Goal: Task Accomplishment & Management: Complete application form

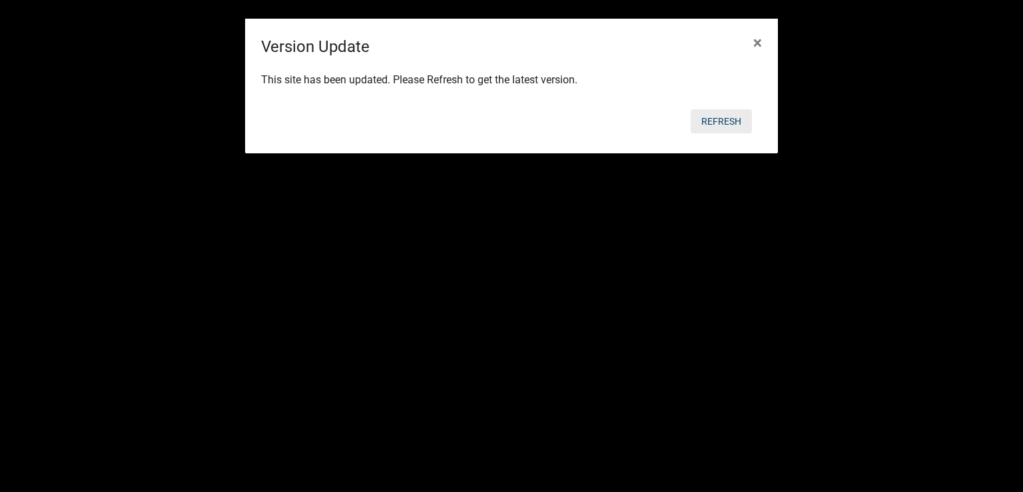
click at [724, 116] on button "Refresh" at bounding box center [721, 121] width 61 height 24
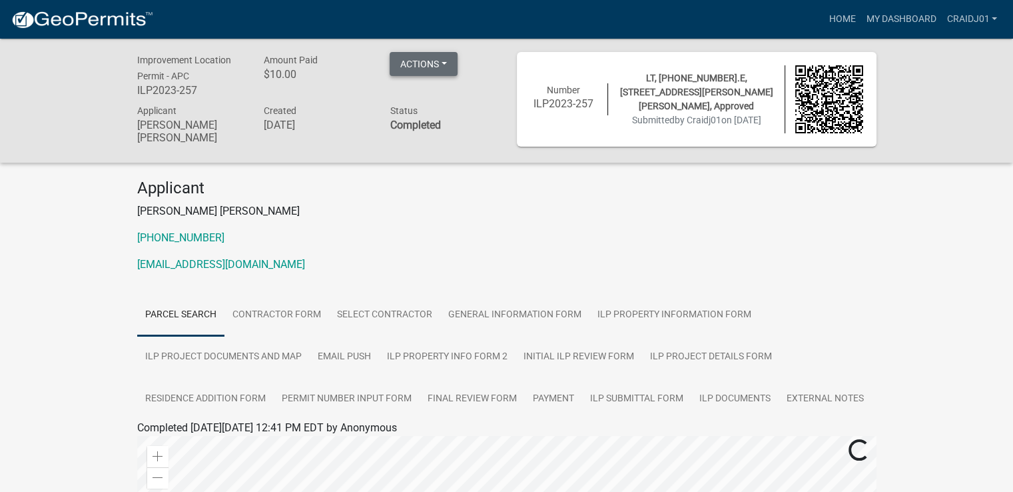
click at [448, 63] on button "Actions" at bounding box center [424, 64] width 68 height 24
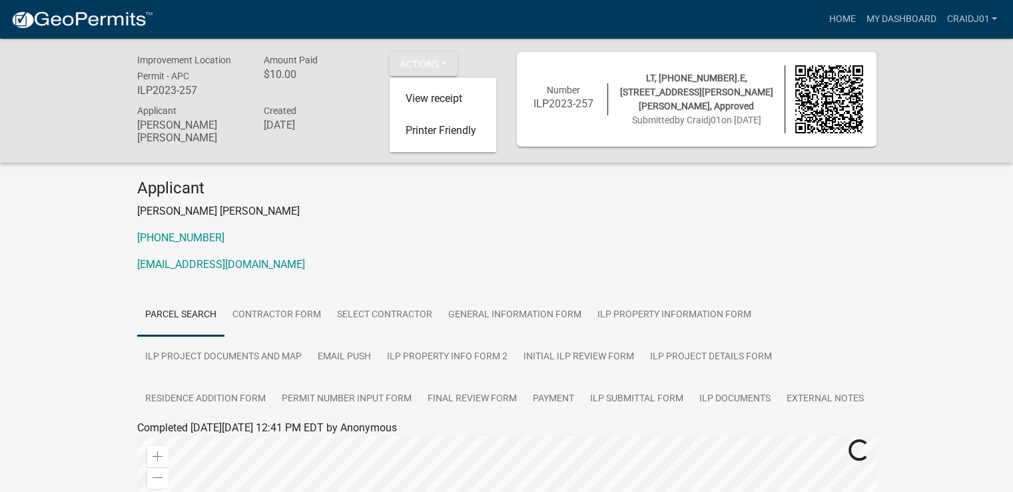
click at [667, 257] on p "[EMAIL_ADDRESS][DOMAIN_NAME]" at bounding box center [507, 265] width 740 height 16
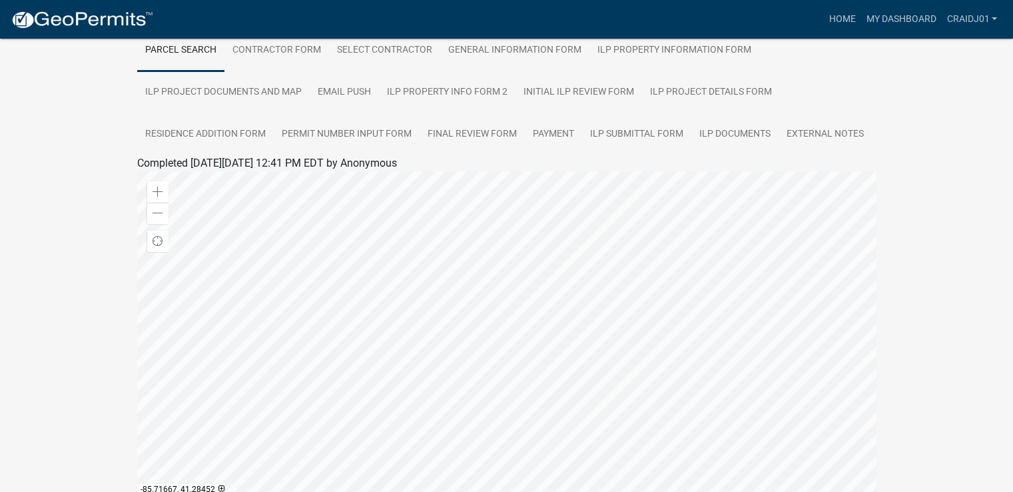
scroll to position [267, 0]
click at [835, 123] on link "External Notes" at bounding box center [825, 132] width 93 height 43
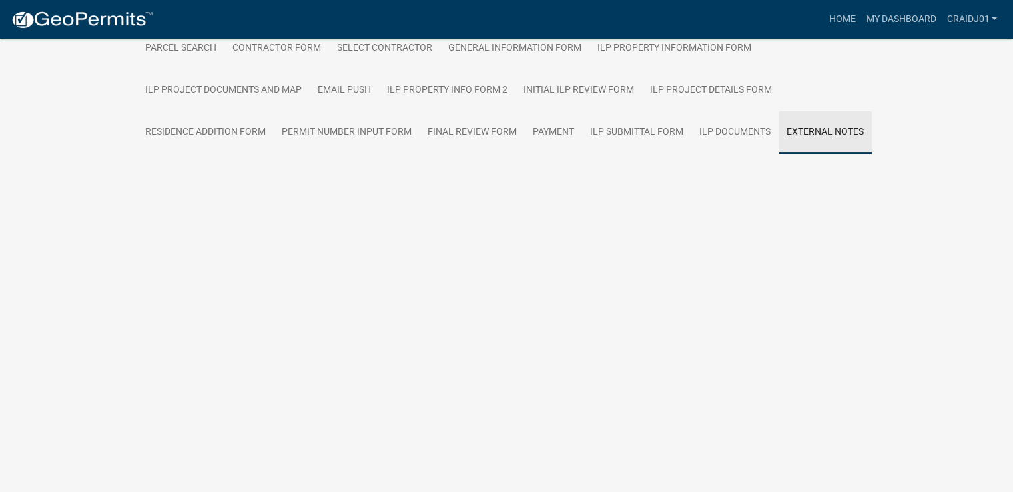
scroll to position [124, 0]
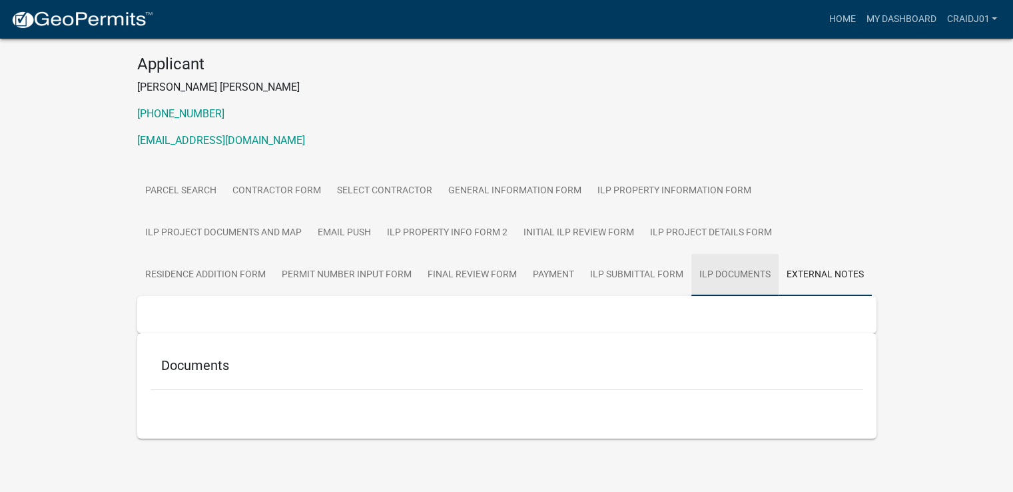
click at [744, 271] on link "ILP Documents" at bounding box center [735, 275] width 87 height 43
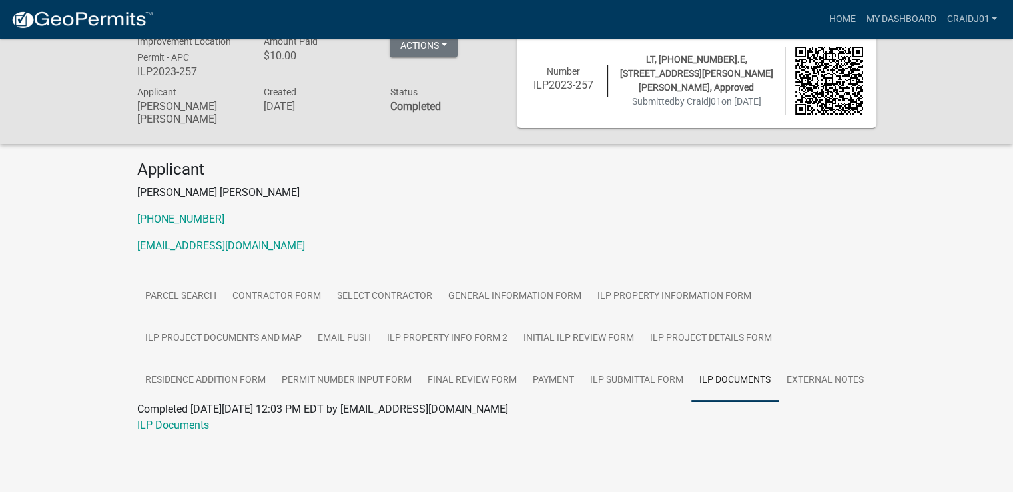
scroll to position [0, 0]
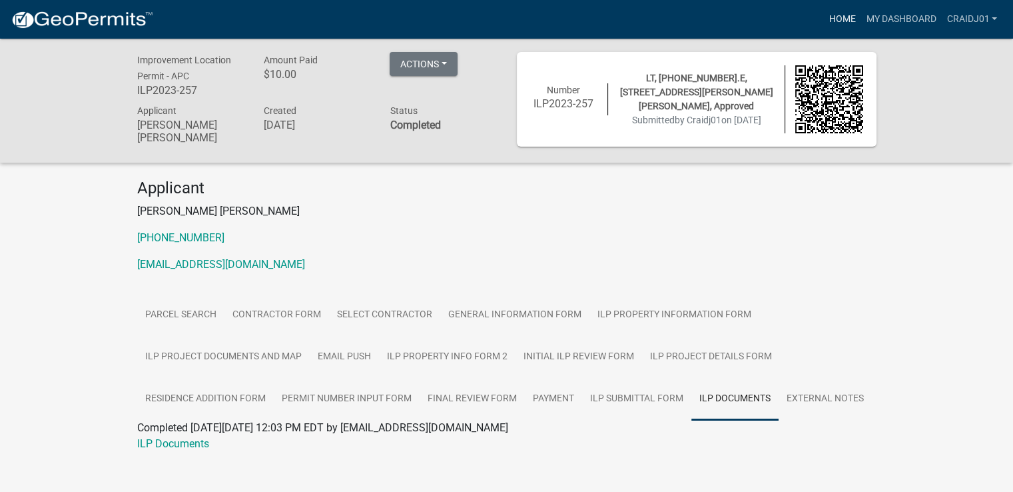
click at [843, 19] on link "Home" at bounding box center [842, 19] width 37 height 25
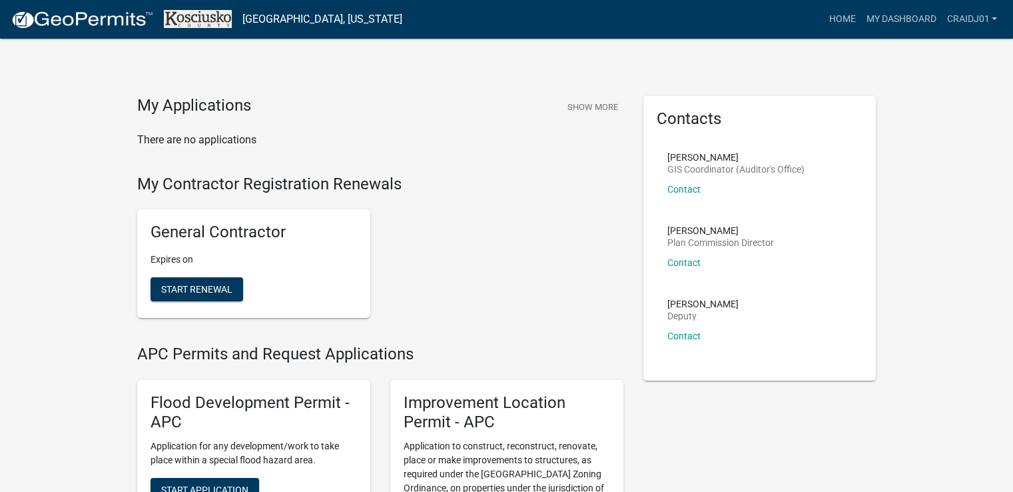
click at [195, 259] on p "Expires on" at bounding box center [254, 260] width 207 height 14
click at [172, 227] on h5 "General Contractor" at bounding box center [254, 232] width 207 height 19
click at [208, 235] on h5 "General Contractor" at bounding box center [254, 232] width 207 height 19
click at [185, 291] on span "Start Renewal" at bounding box center [196, 289] width 71 height 11
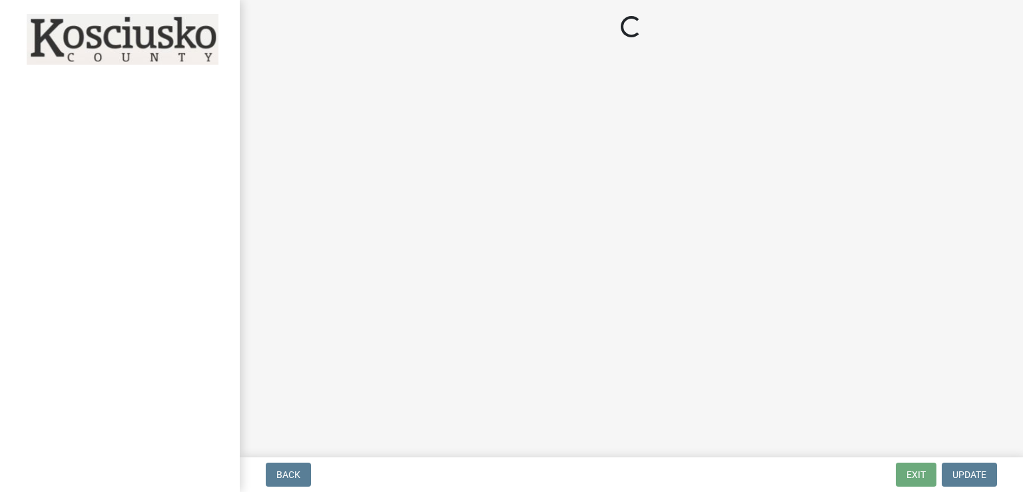
select select "IN"
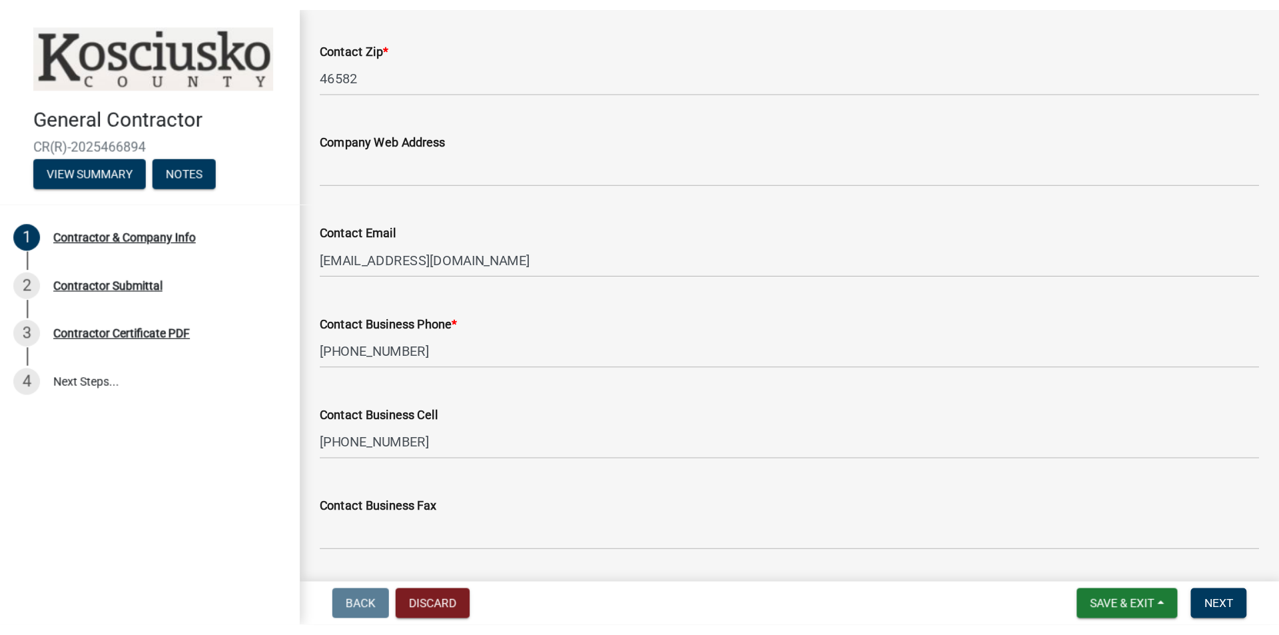
scroll to position [709, 0]
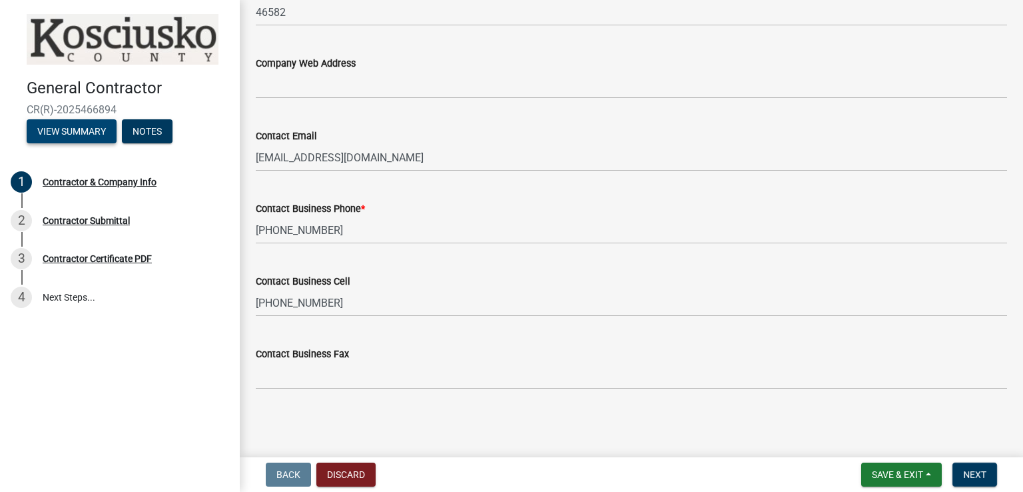
click at [55, 133] on button "View Summary" at bounding box center [72, 131] width 90 height 24
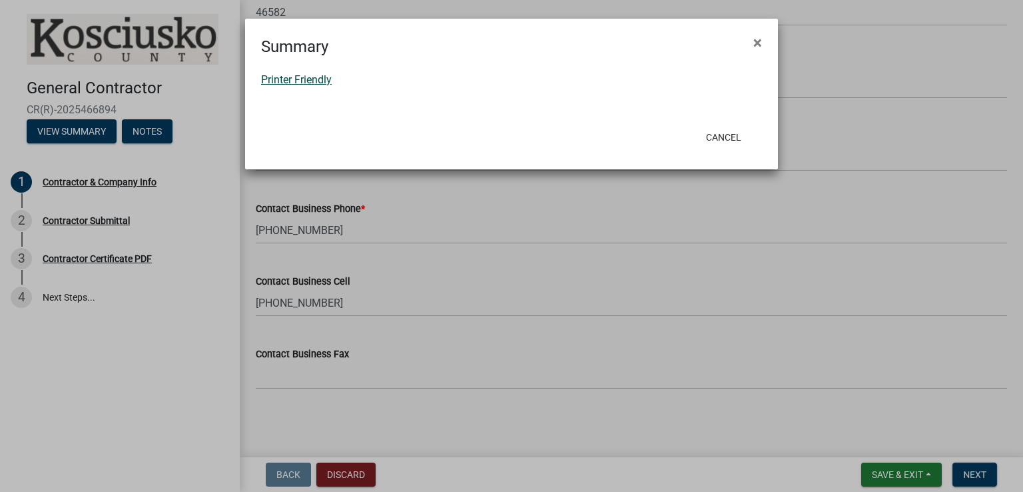
click at [293, 74] on link "Printer Friendly" at bounding box center [296, 79] width 71 height 13
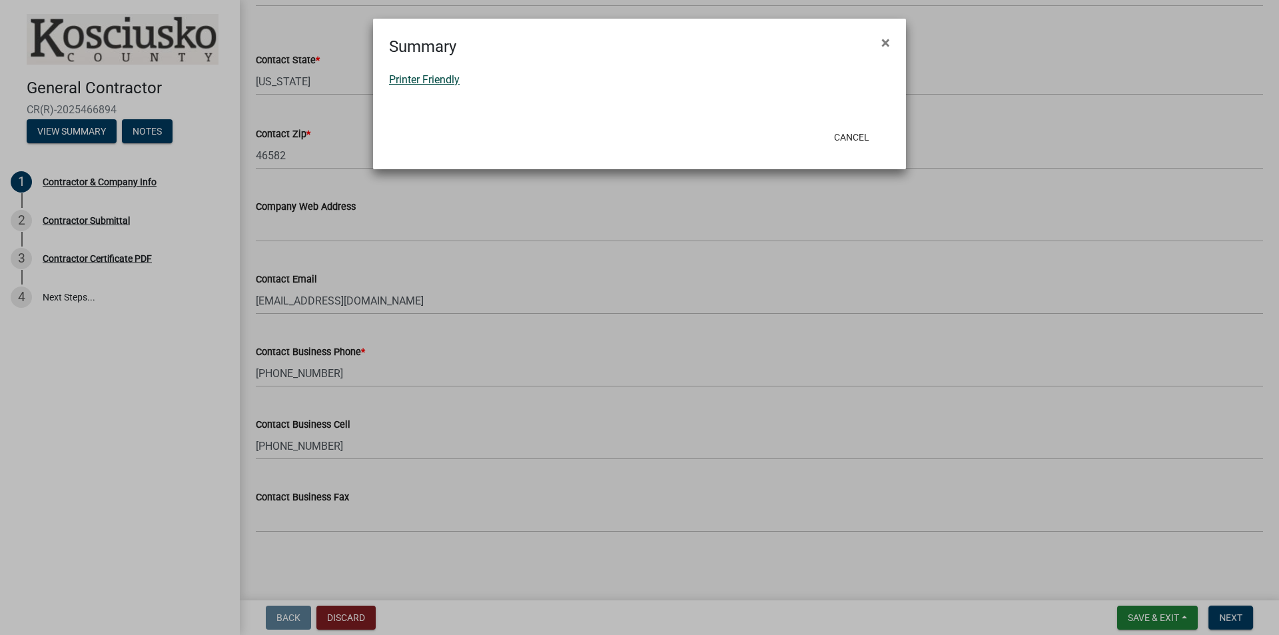
scroll to position [566, 0]
click at [885, 41] on span "×" at bounding box center [885, 42] width 9 height 19
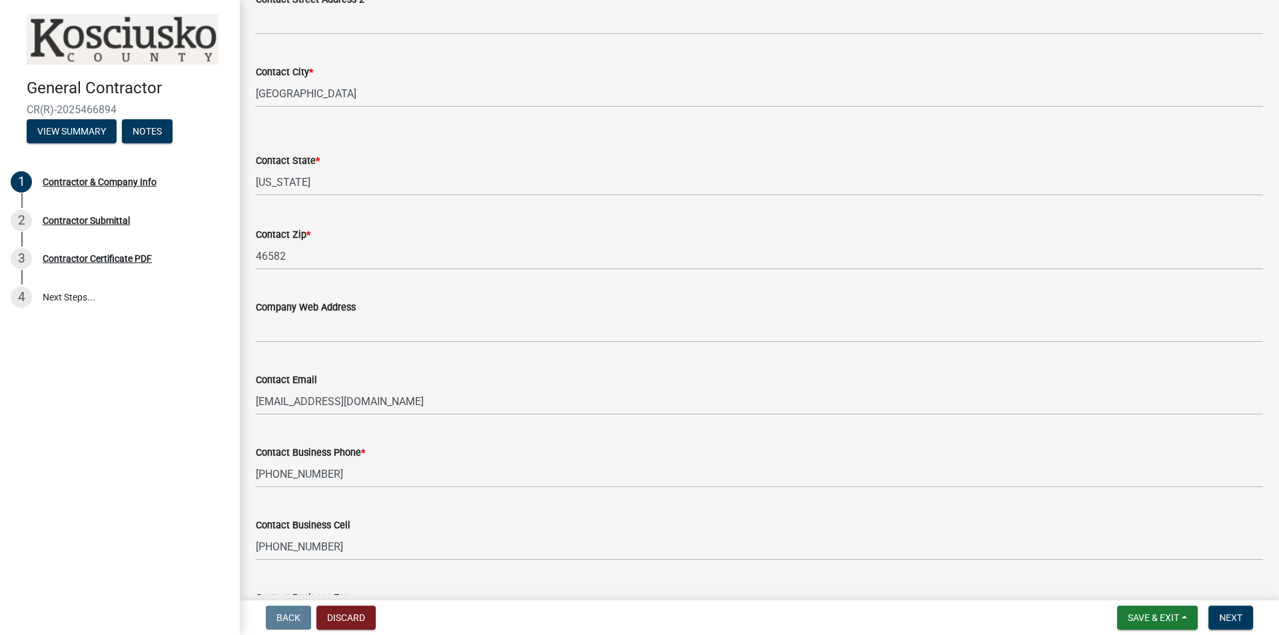
scroll to position [299, 0]
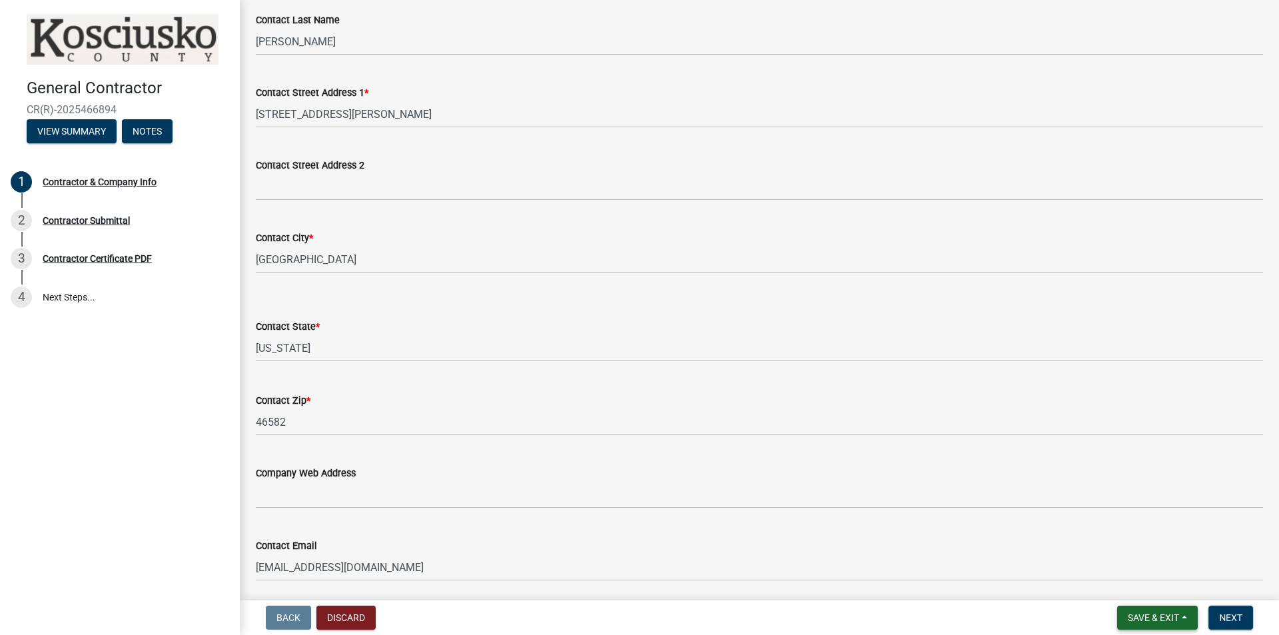
click at [1023, 491] on button "Save & Exit" at bounding box center [1157, 618] width 81 height 24
click at [1023, 491] on button "Save & Exit" at bounding box center [1144, 583] width 107 height 32
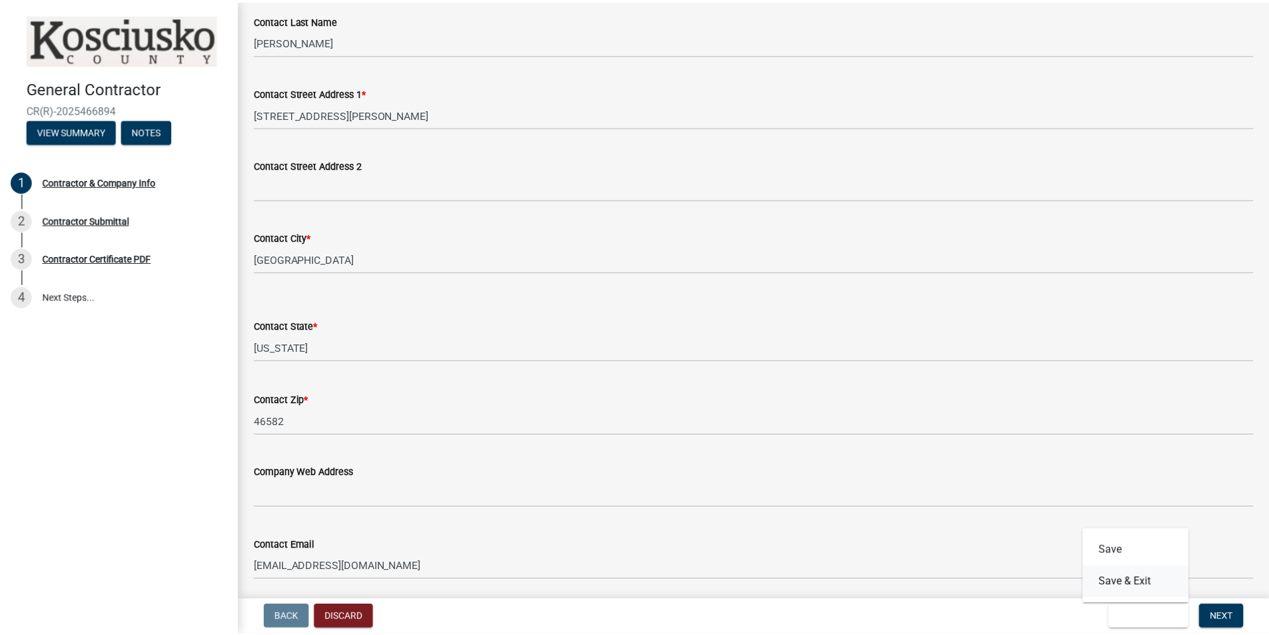
scroll to position [0, 0]
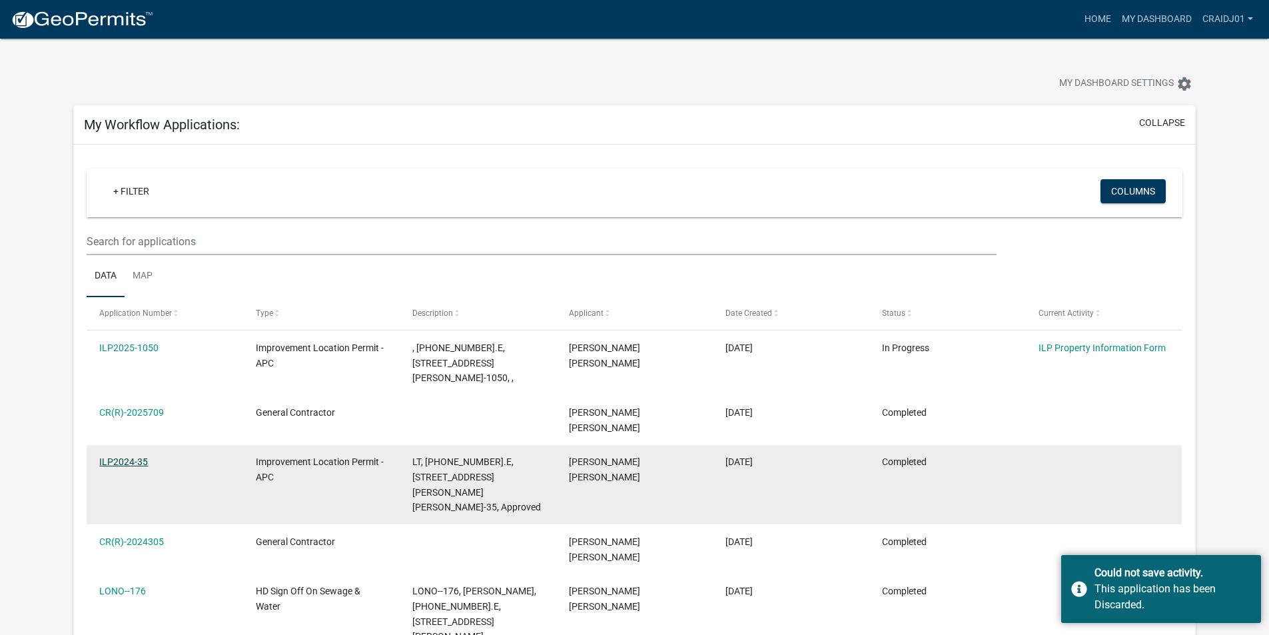
click at [129, 456] on link "ILP2024-35" at bounding box center [123, 461] width 49 height 11
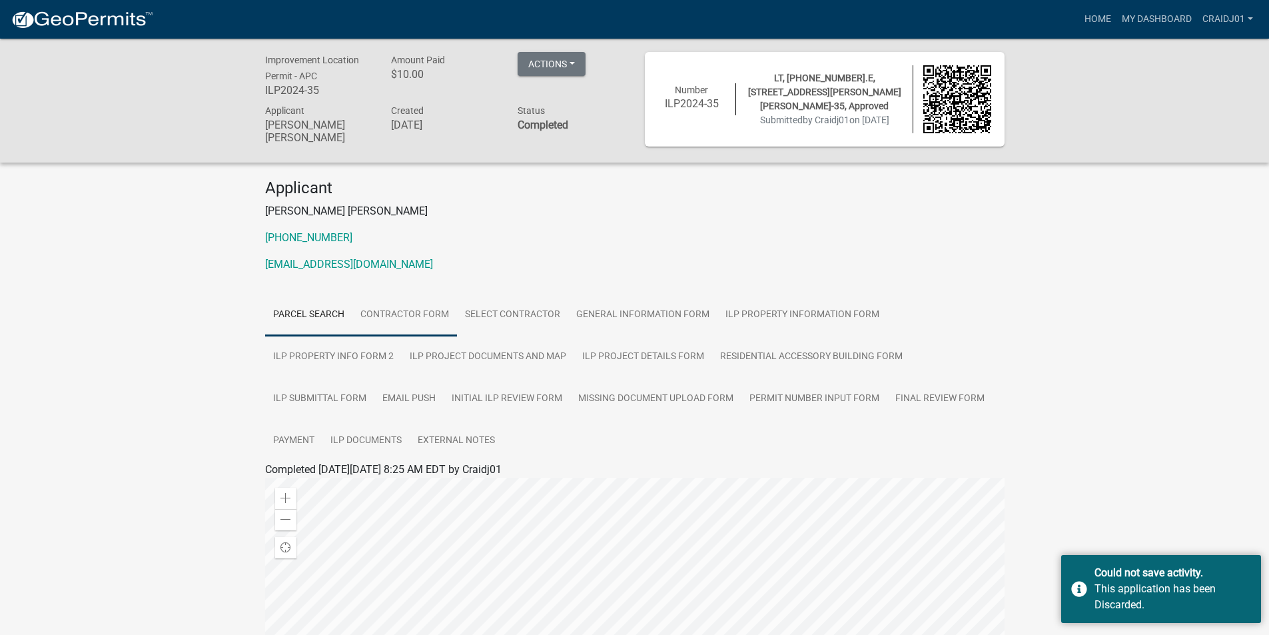
click at [412, 318] on link "Contractor Form" at bounding box center [404, 315] width 105 height 43
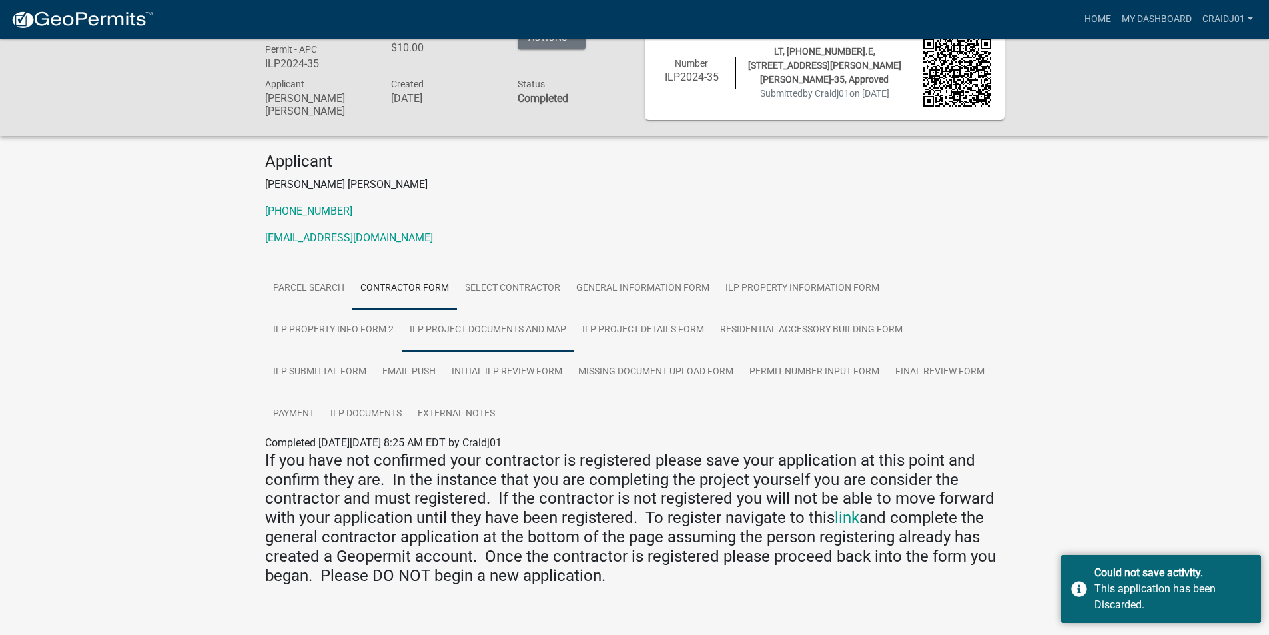
scroll to position [41, 0]
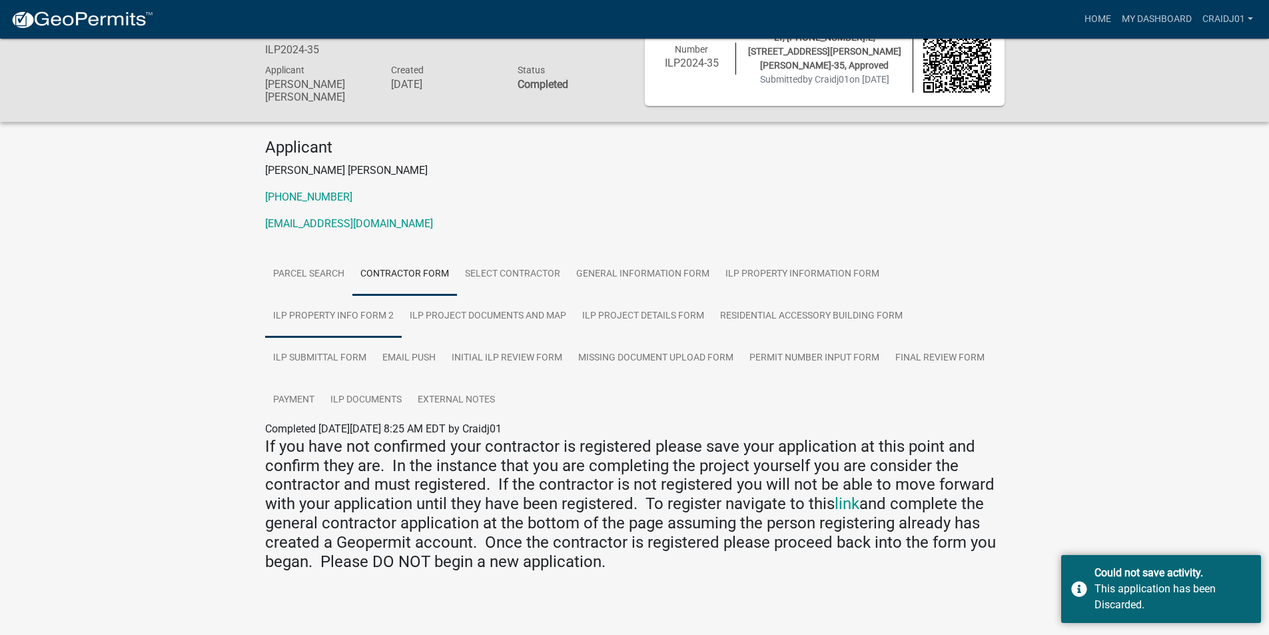
click at [325, 312] on link "ILP Property Info Form 2" at bounding box center [333, 316] width 137 height 43
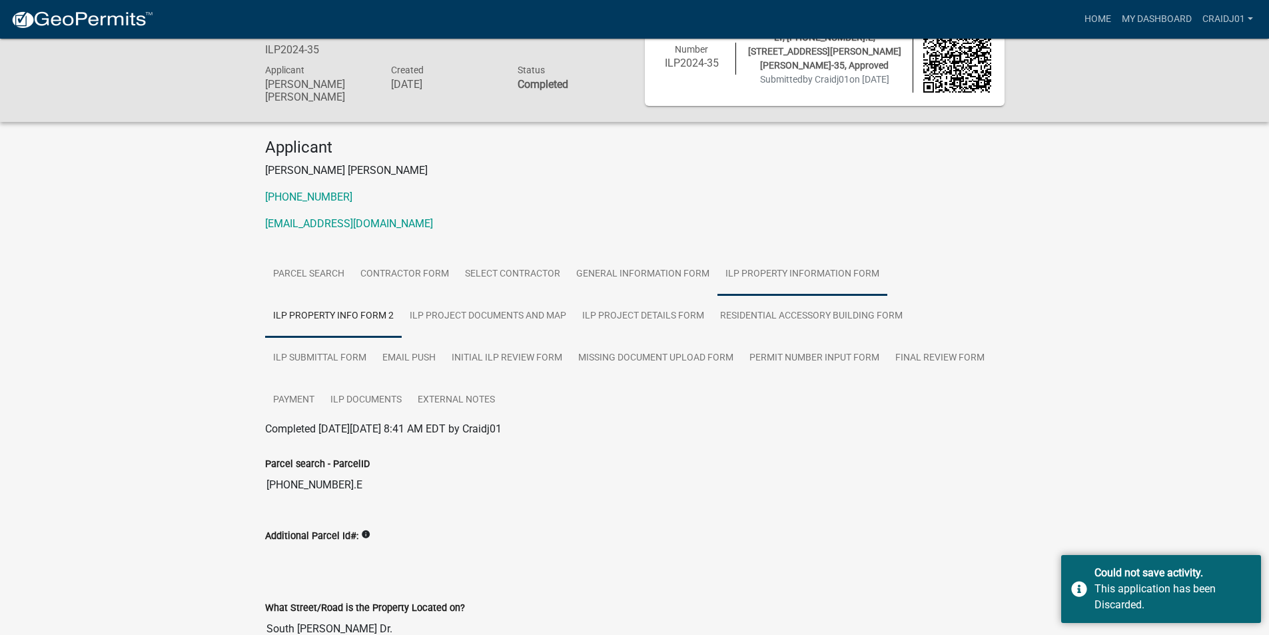
click at [802, 269] on link "ILP Property Information Form" at bounding box center [803, 274] width 170 height 43
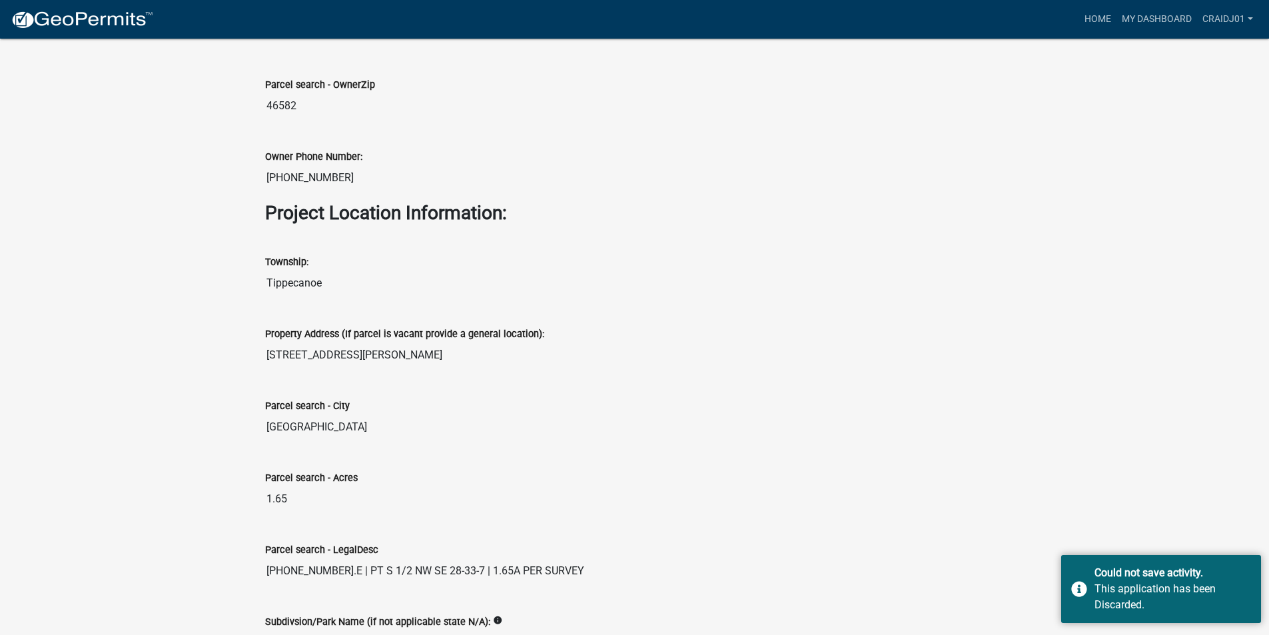
scroll to position [1196, 0]
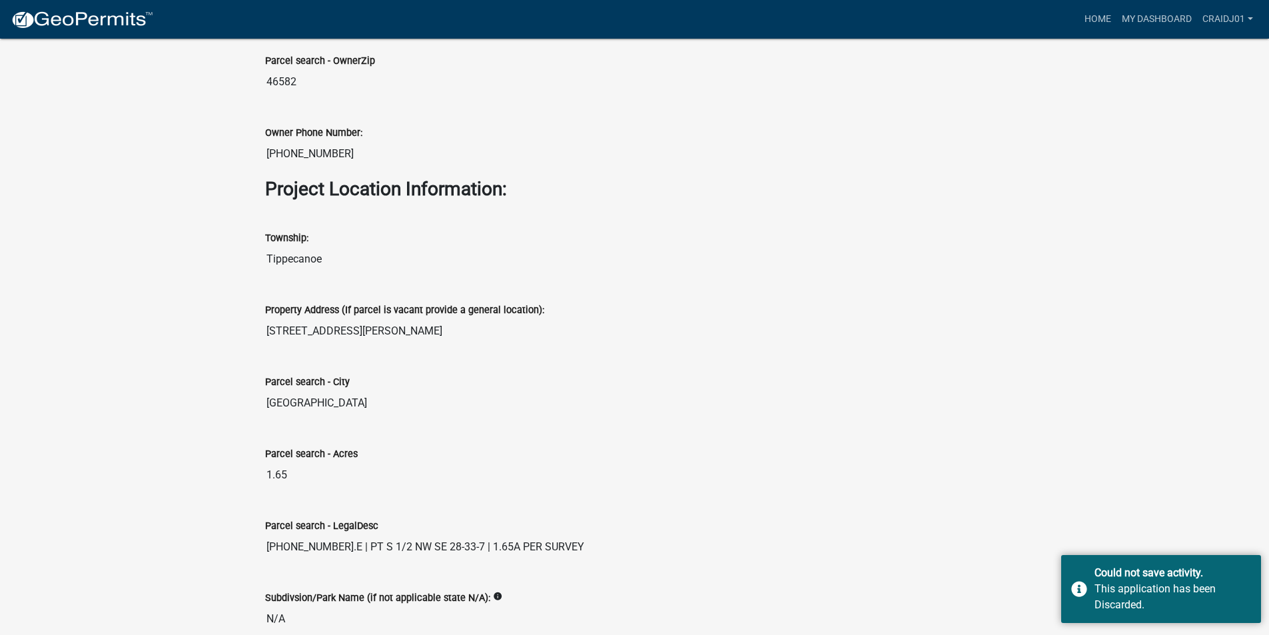
drag, startPoint x: 410, startPoint y: 336, endPoint x: 257, endPoint y: 328, distance: 154.1
click at [257, 328] on div "Property Address (If parcel is vacant provide a general location): 6572 E SOUTH…" at bounding box center [635, 319] width 760 height 72
click at [293, 436] on div "Parcel search - Acres 1.65" at bounding box center [635, 457] width 740 height 61
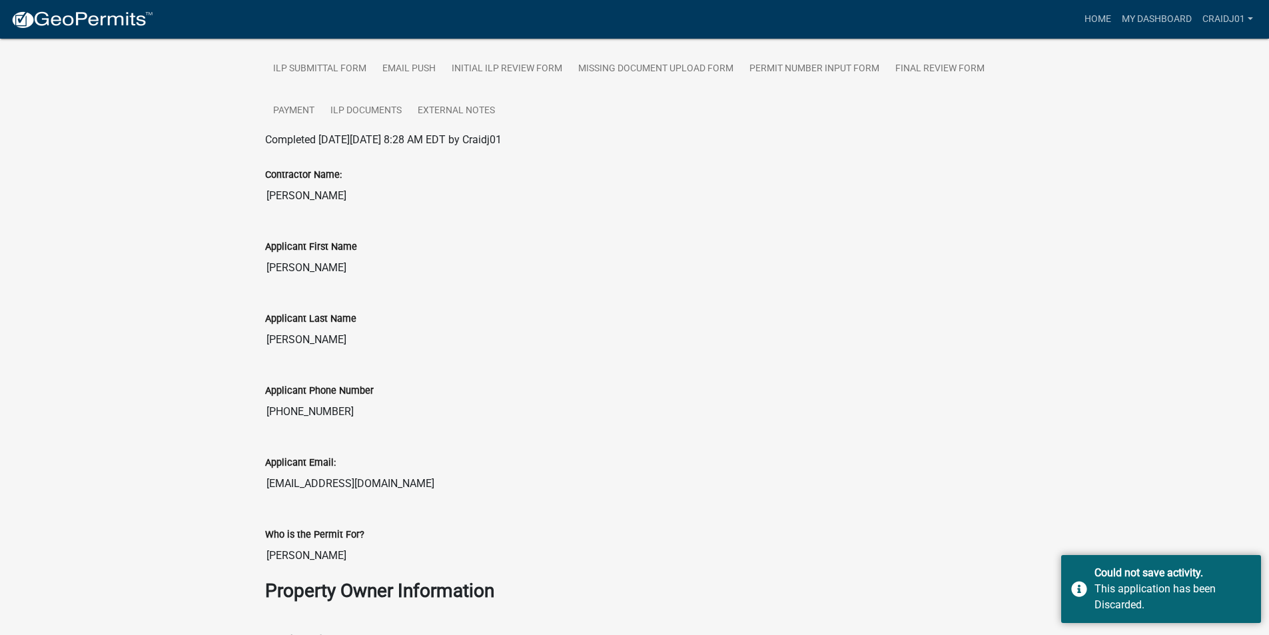
scroll to position [0, 0]
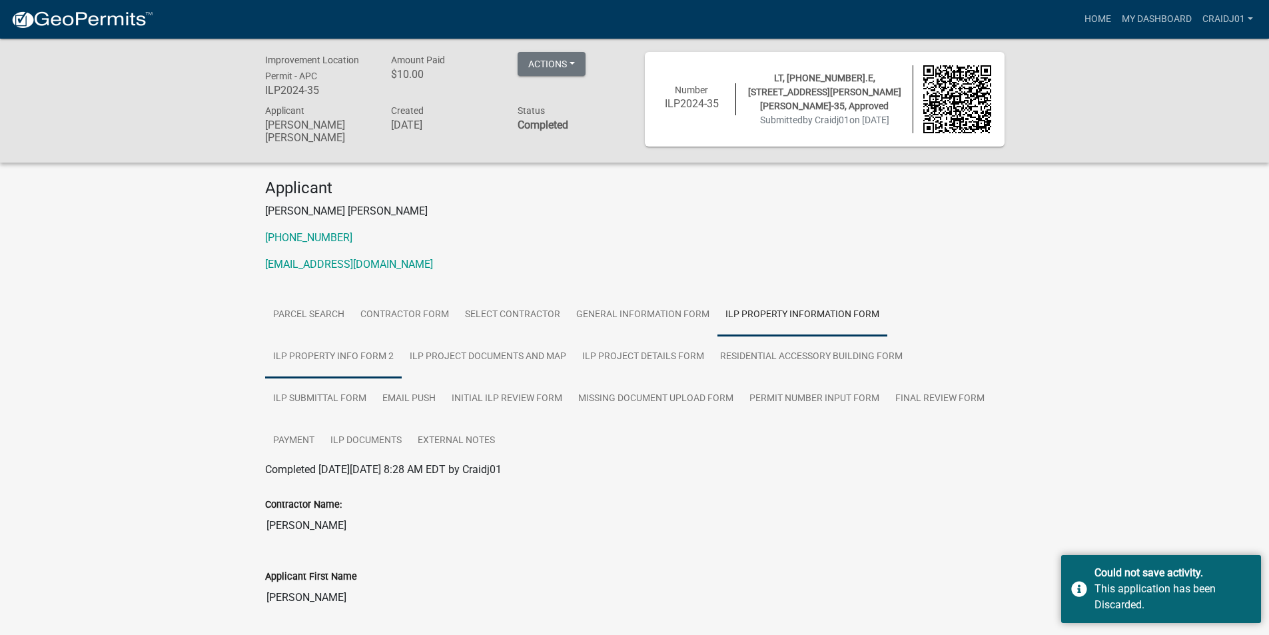
click at [339, 344] on link "ILP Property Info Form 2" at bounding box center [333, 357] width 137 height 43
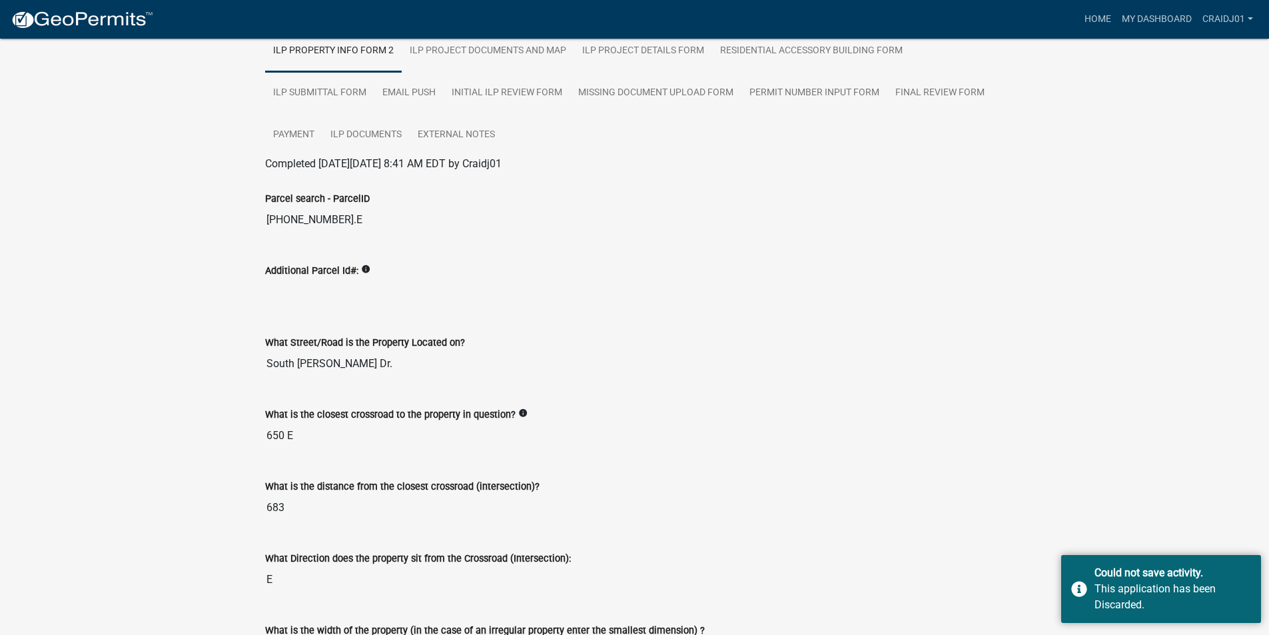
scroll to position [333, 0]
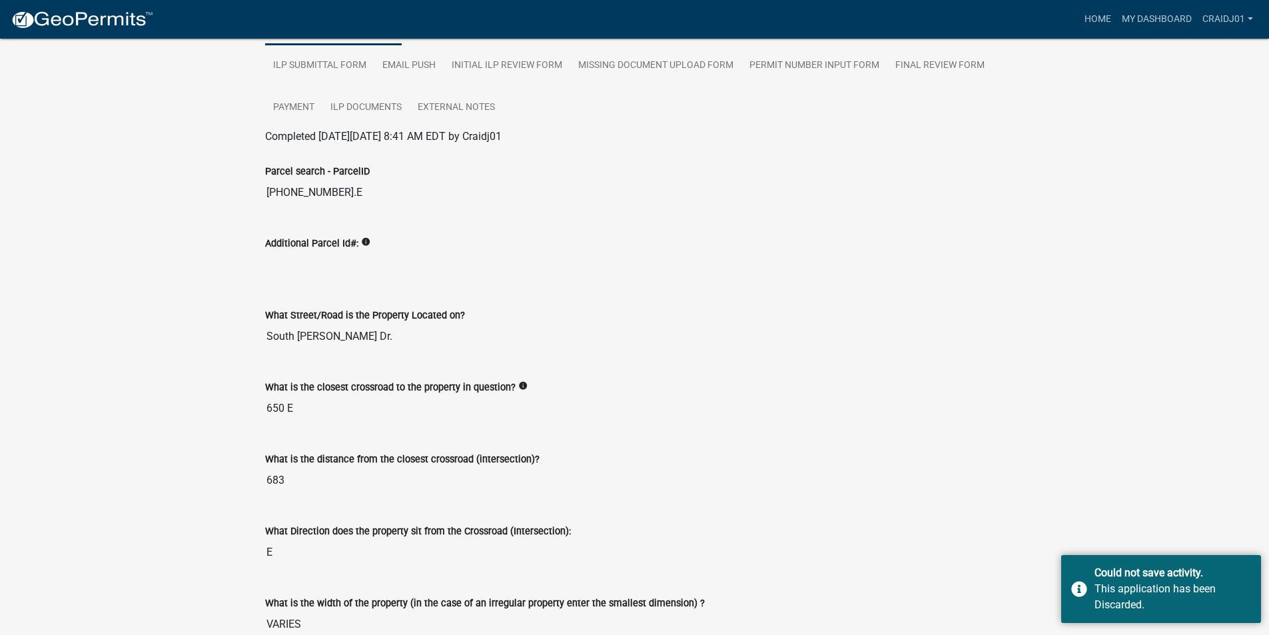
drag, startPoint x: 288, startPoint y: 480, endPoint x: 259, endPoint y: 480, distance: 29.3
click at [259, 480] on div "What is the distance from the closest crossroad (intersection)? 683" at bounding box center [635, 468] width 760 height 72
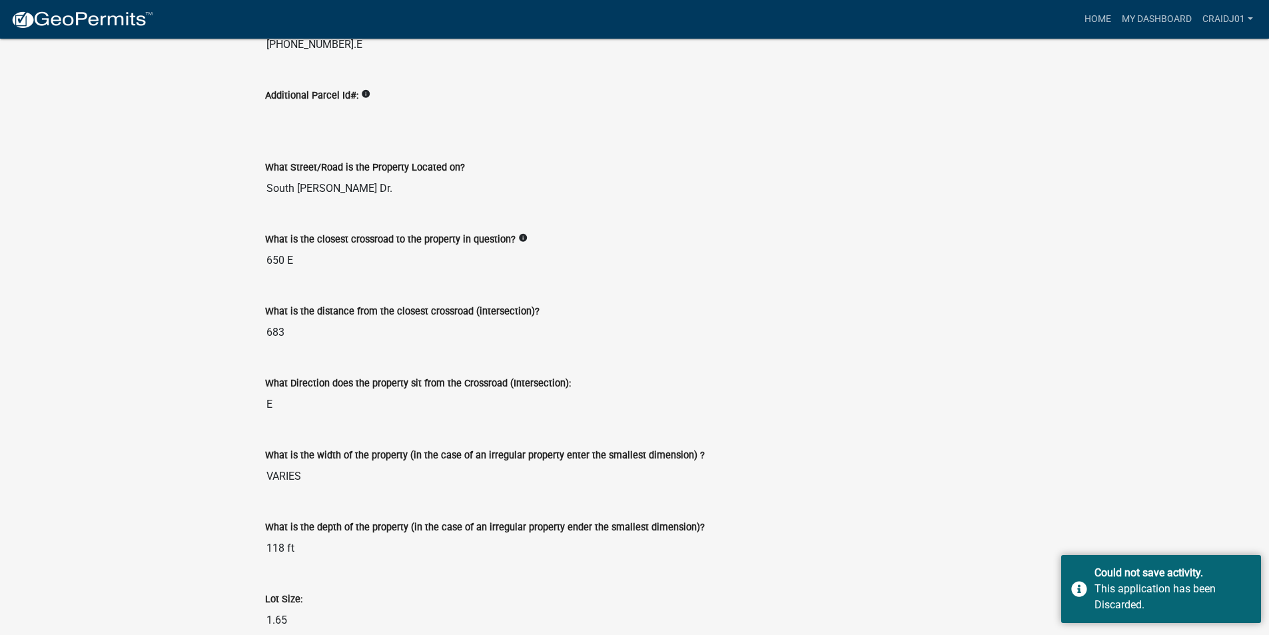
scroll to position [533, 0]
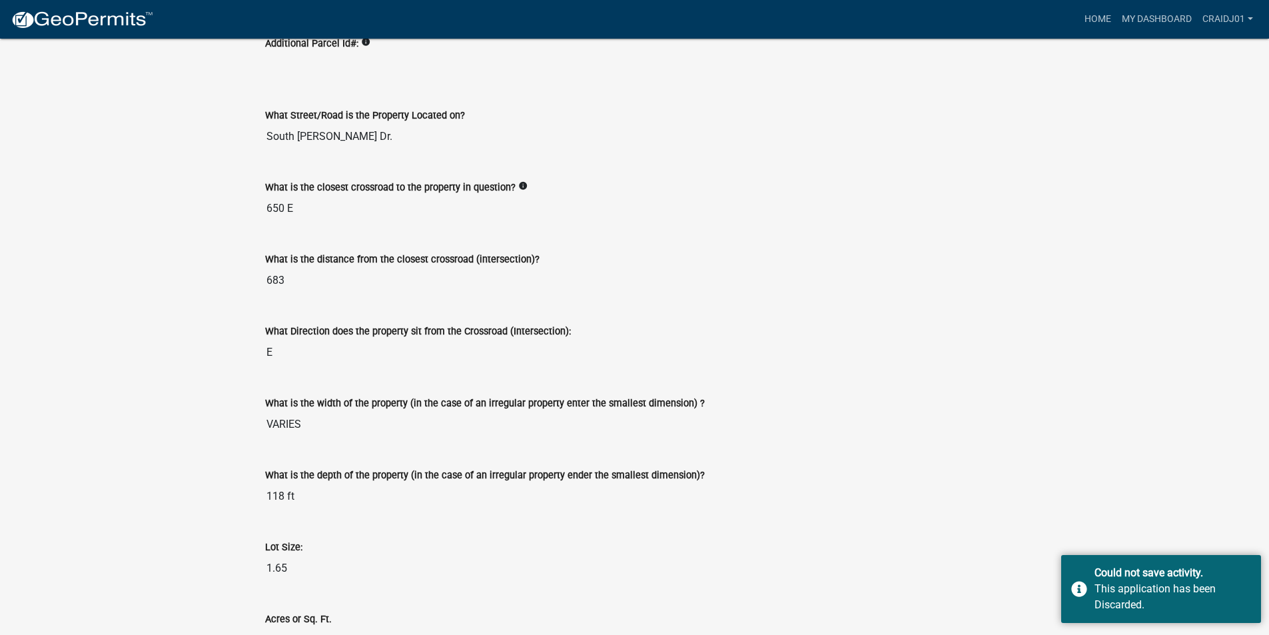
drag, startPoint x: 277, startPoint y: 352, endPoint x: 243, endPoint y: 352, distance: 33.3
click at [243, 352] on div "Improvement Location Permit - APC ILP2024-35 Amount Paid $10.00 Actions View re…" at bounding box center [634, 209] width 1269 height 1406
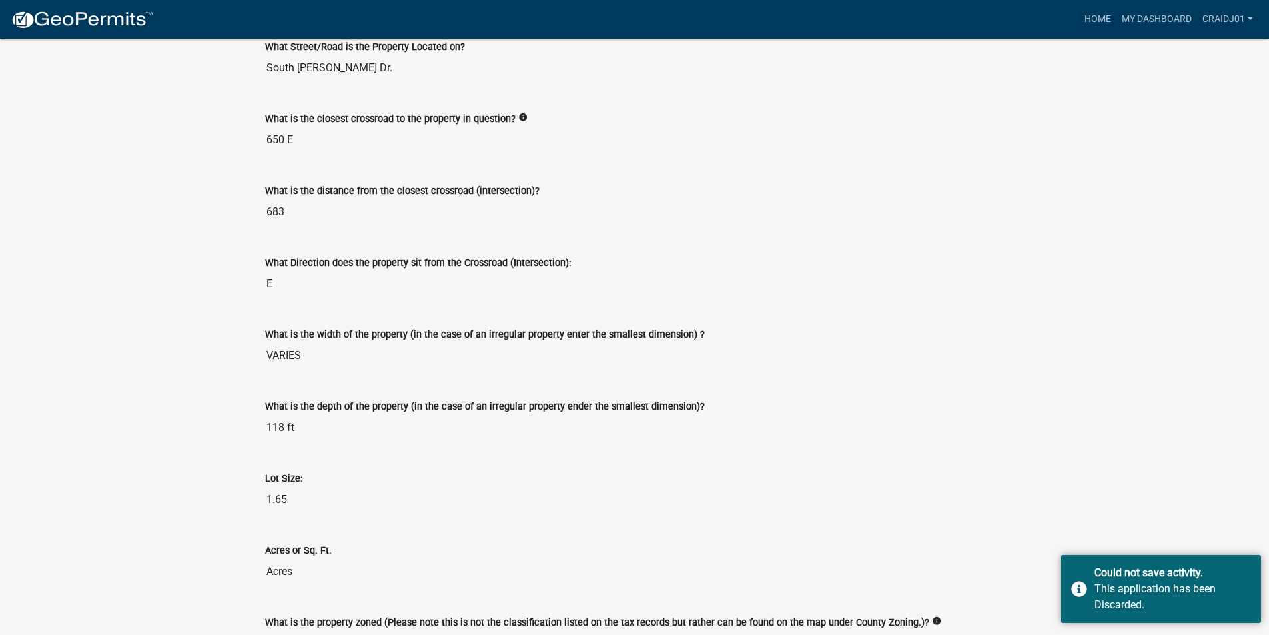
scroll to position [666, 0]
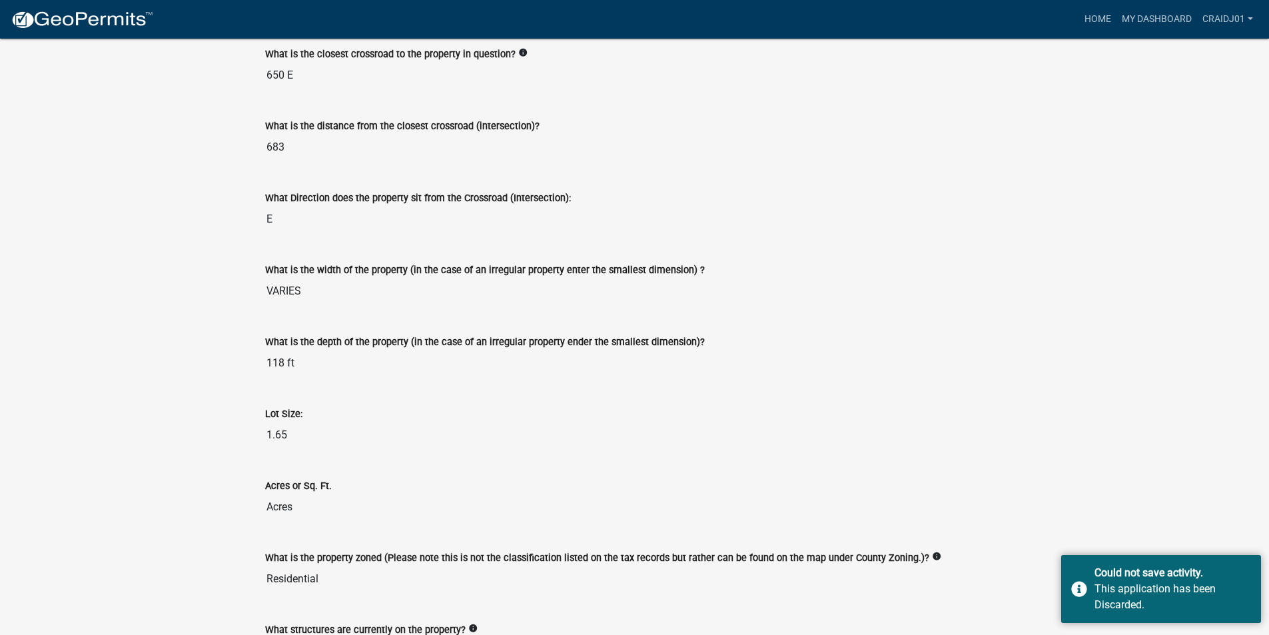
drag, startPoint x: 294, startPoint y: 360, endPoint x: 251, endPoint y: 355, distance: 43.6
click at [251, 355] on div "Improvement Location Permit - APC ILP2024-35 Amount Paid $10.00 Actions View re…" at bounding box center [634, 75] width 1269 height 1406
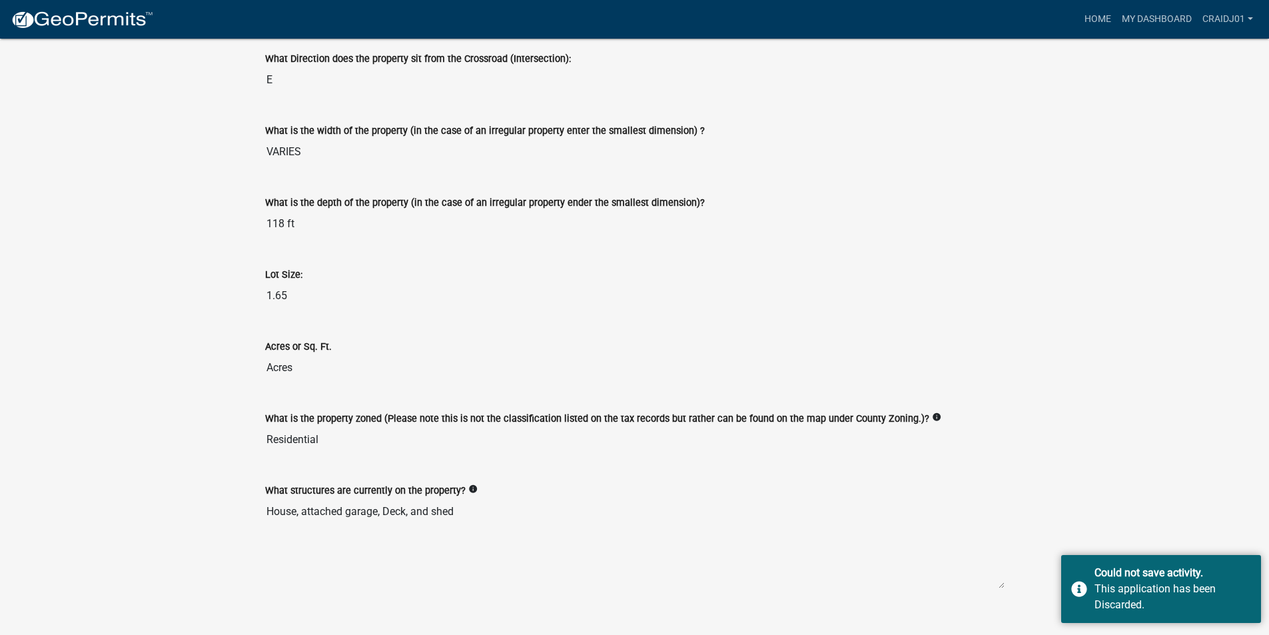
scroll to position [824, 0]
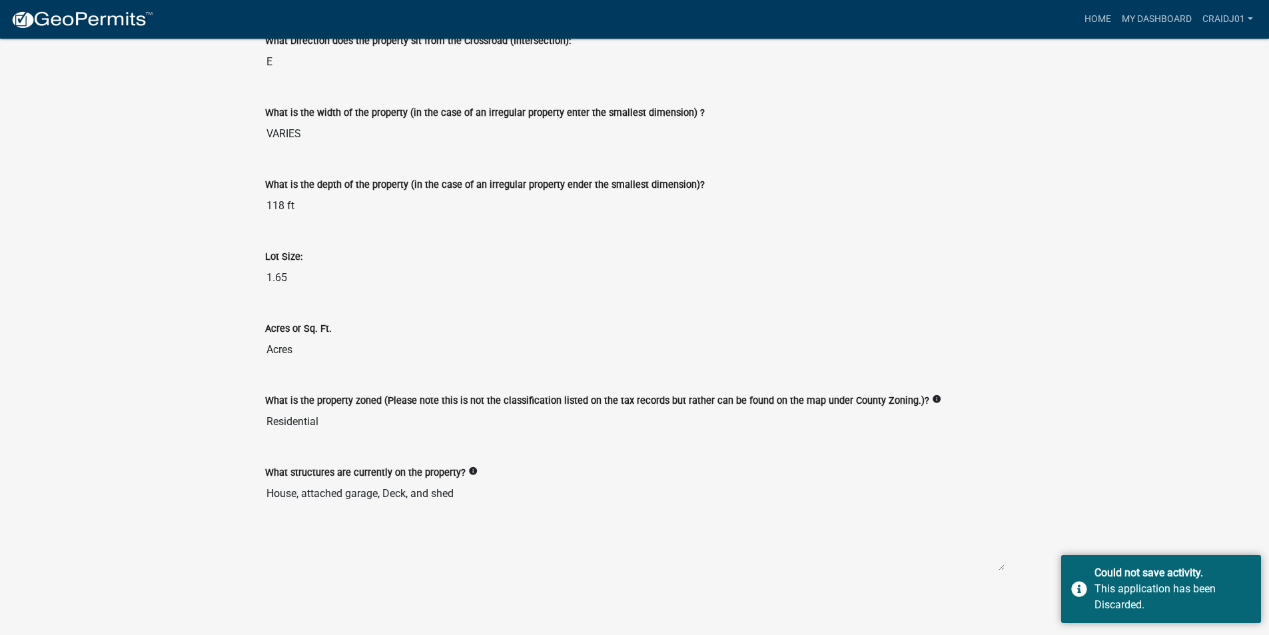
drag, startPoint x: 460, startPoint y: 492, endPoint x: 225, endPoint y: 482, distance: 234.7
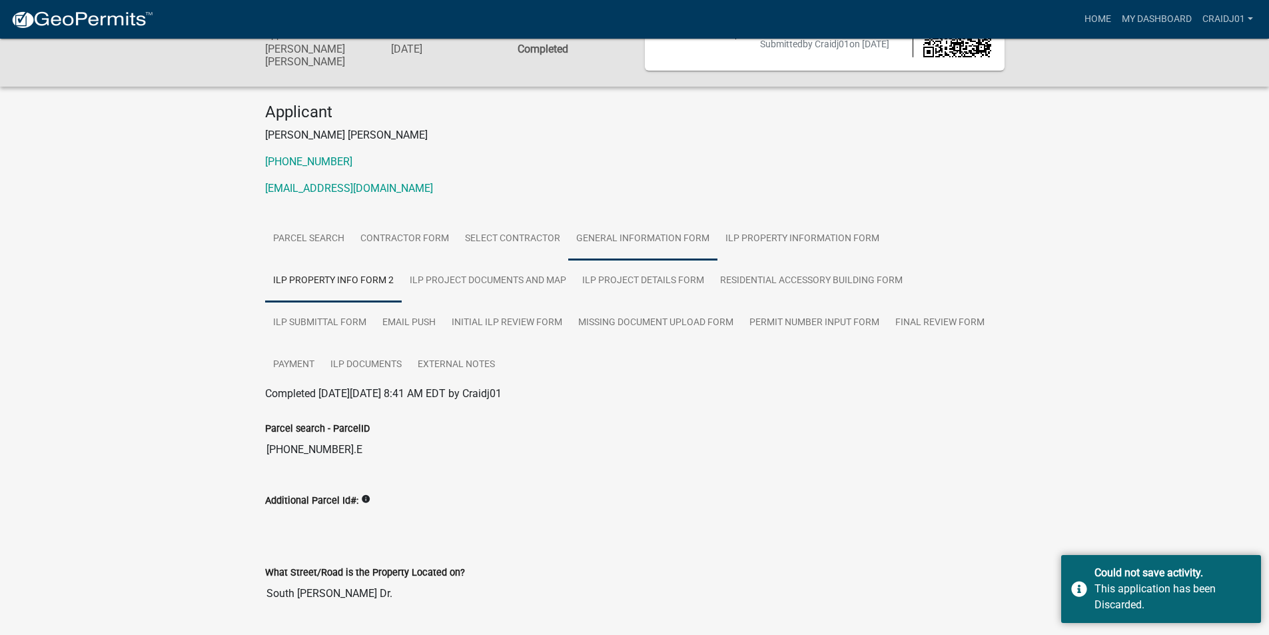
scroll to position [0, 0]
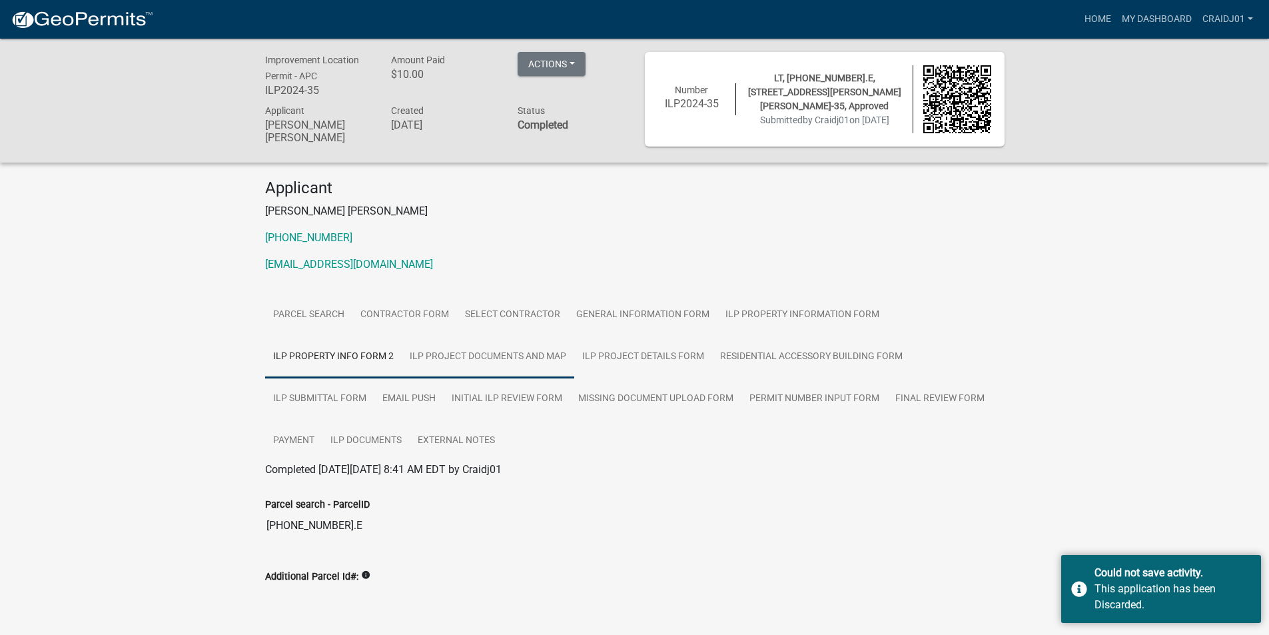
click at [453, 344] on link "ILP Project Documents and Map" at bounding box center [488, 357] width 173 height 43
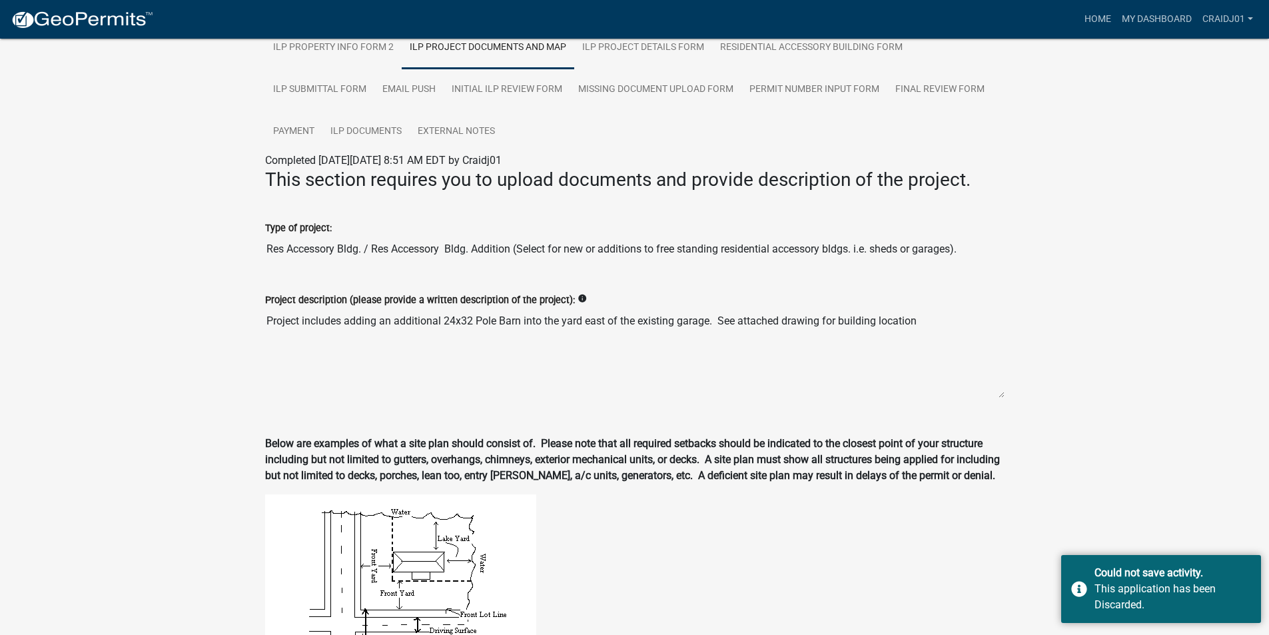
scroll to position [333, 0]
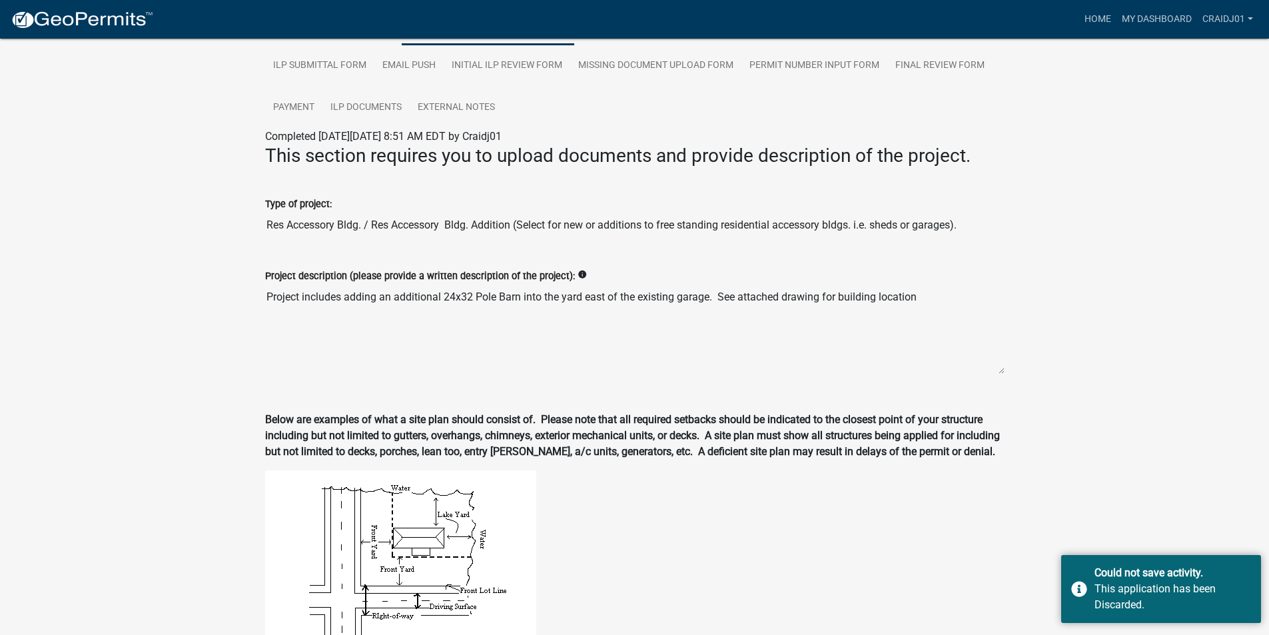
drag, startPoint x: 935, startPoint y: 300, endPoint x: 191, endPoint y: 279, distance: 744.5
click at [191, 280] on div "Improvement Location Permit - APC ILP2024-35 Amount Paid $10.00 Actions View re…" at bounding box center [634, 640] width 1269 height 1869
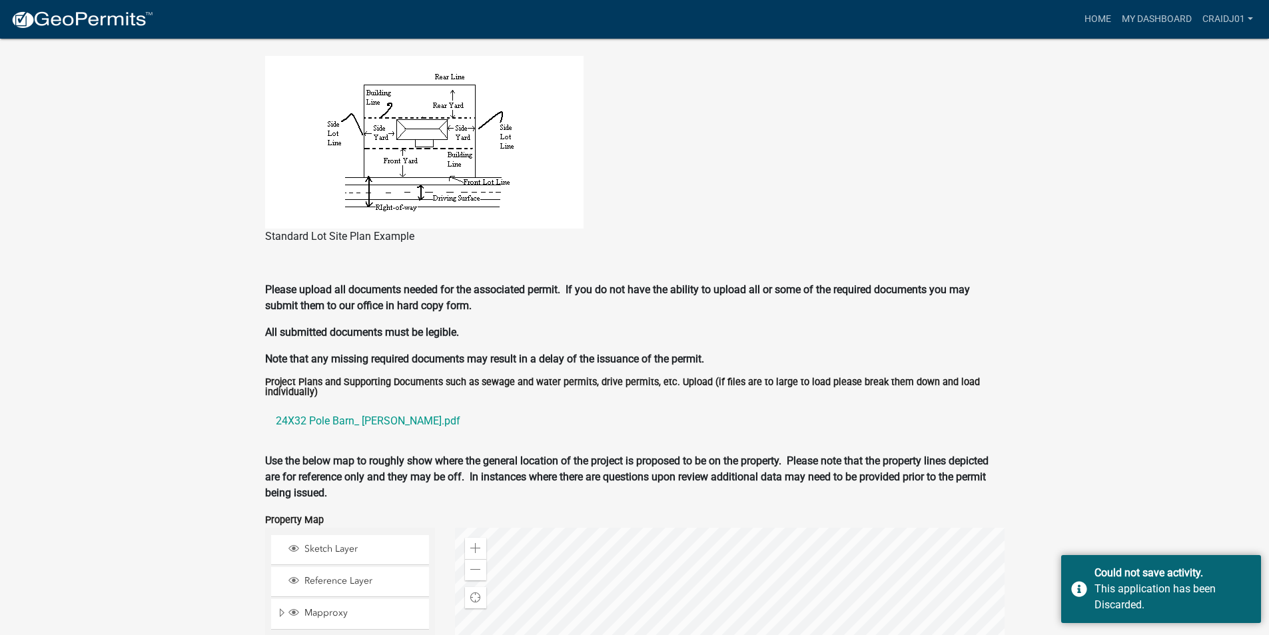
scroll to position [1021, 0]
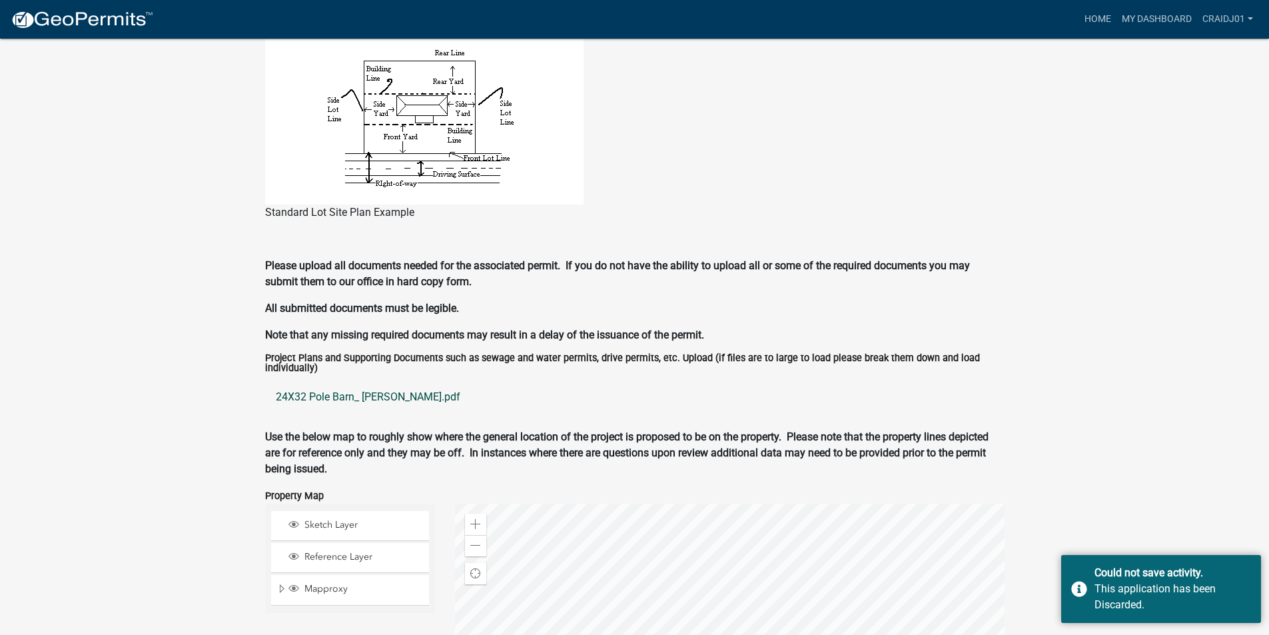
click at [398, 394] on link "24X32 Pole Barn_ [PERSON_NAME].pdf" at bounding box center [635, 397] width 740 height 32
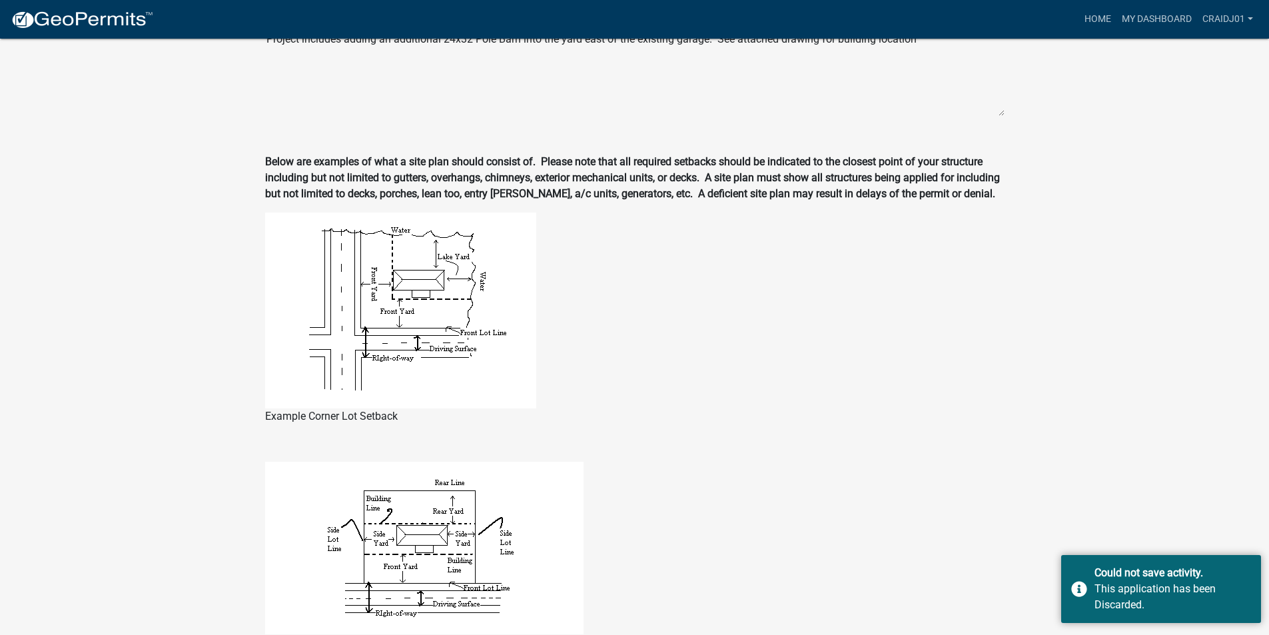
scroll to position [221, 0]
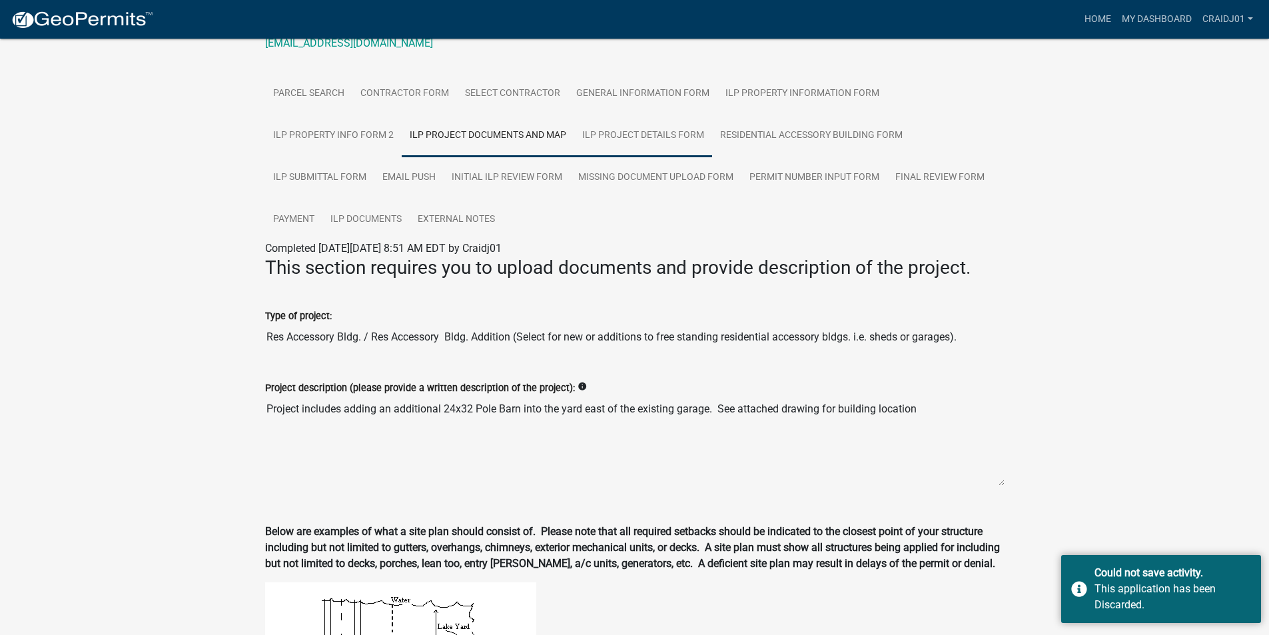
click at [632, 131] on link "ILP Project Details Form" at bounding box center [643, 136] width 138 height 43
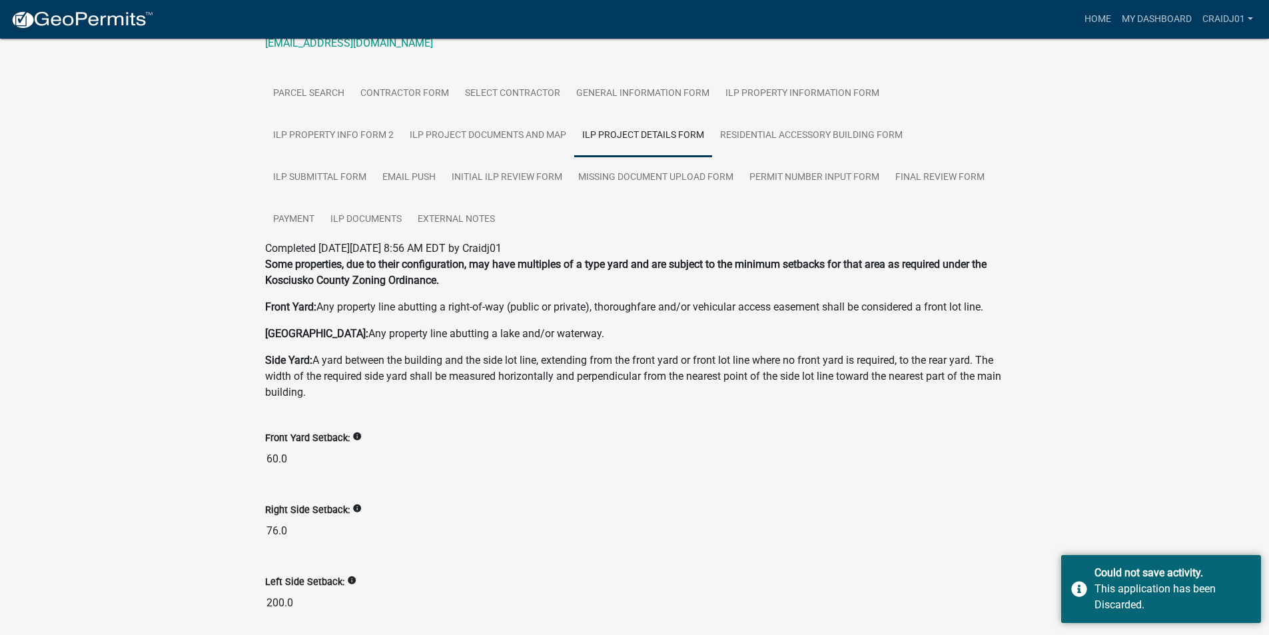
drag, startPoint x: 295, startPoint y: 452, endPoint x: 239, endPoint y: 454, distance: 56.0
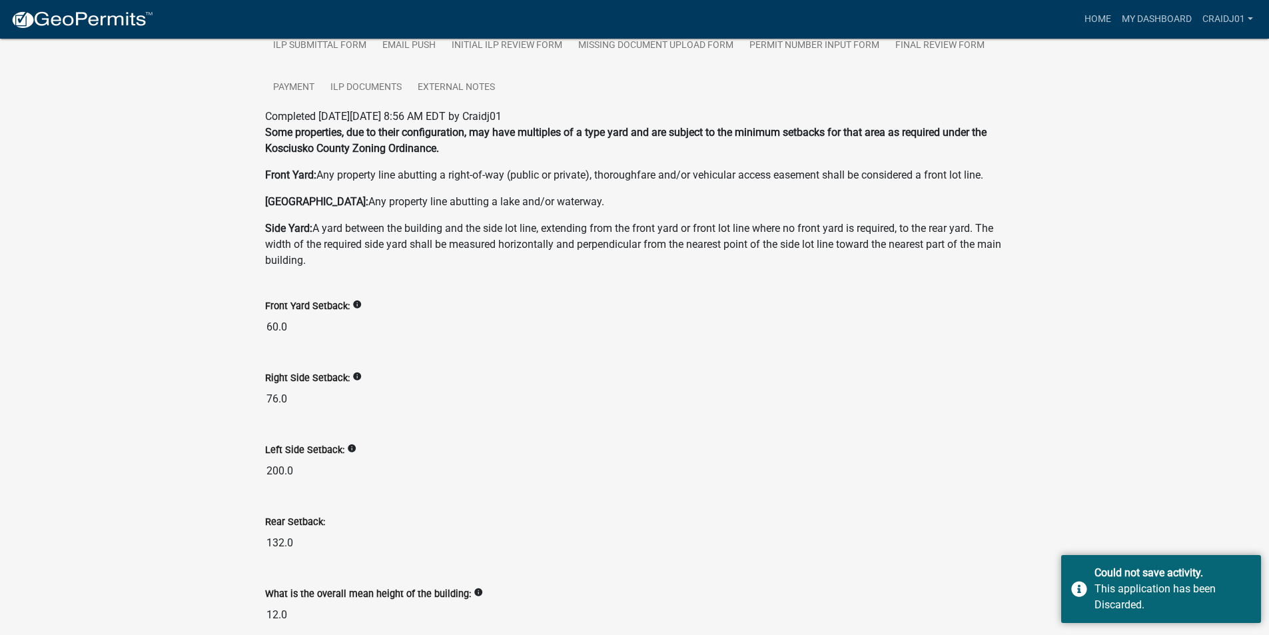
scroll to position [354, 0]
drag, startPoint x: 286, startPoint y: 394, endPoint x: 227, endPoint y: 391, distance: 60.1
drag, startPoint x: 306, startPoint y: 465, endPoint x: 213, endPoint y: 464, distance: 93.3
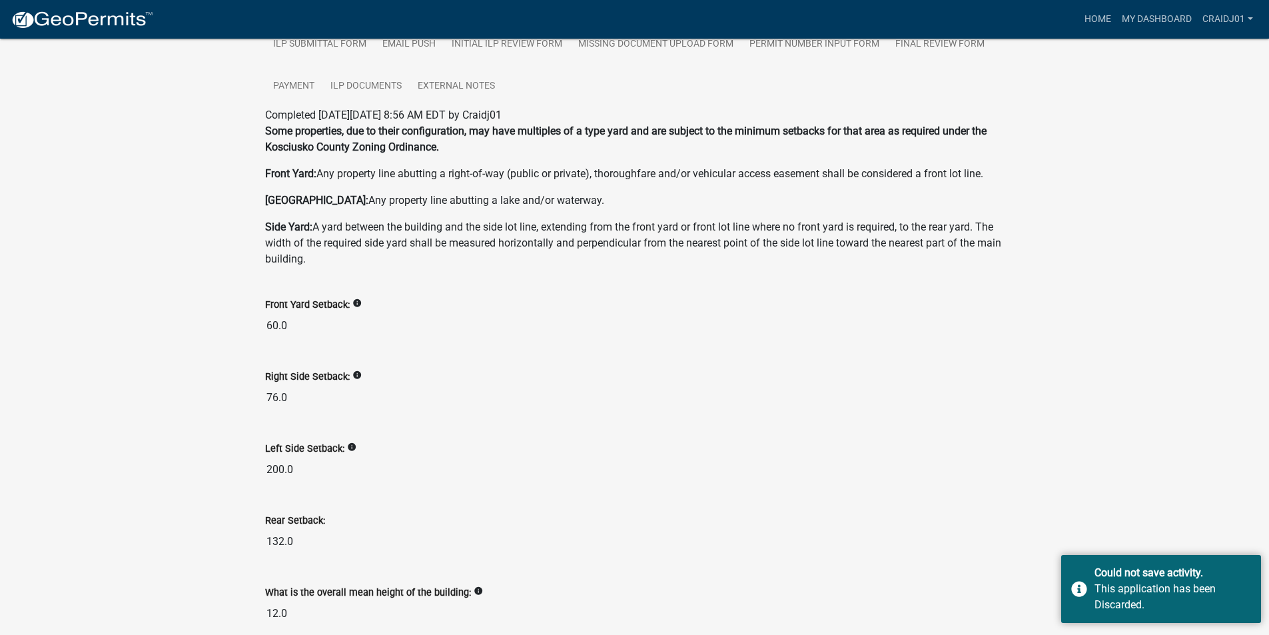
drag, startPoint x: 310, startPoint y: 542, endPoint x: 235, endPoint y: 527, distance: 76.8
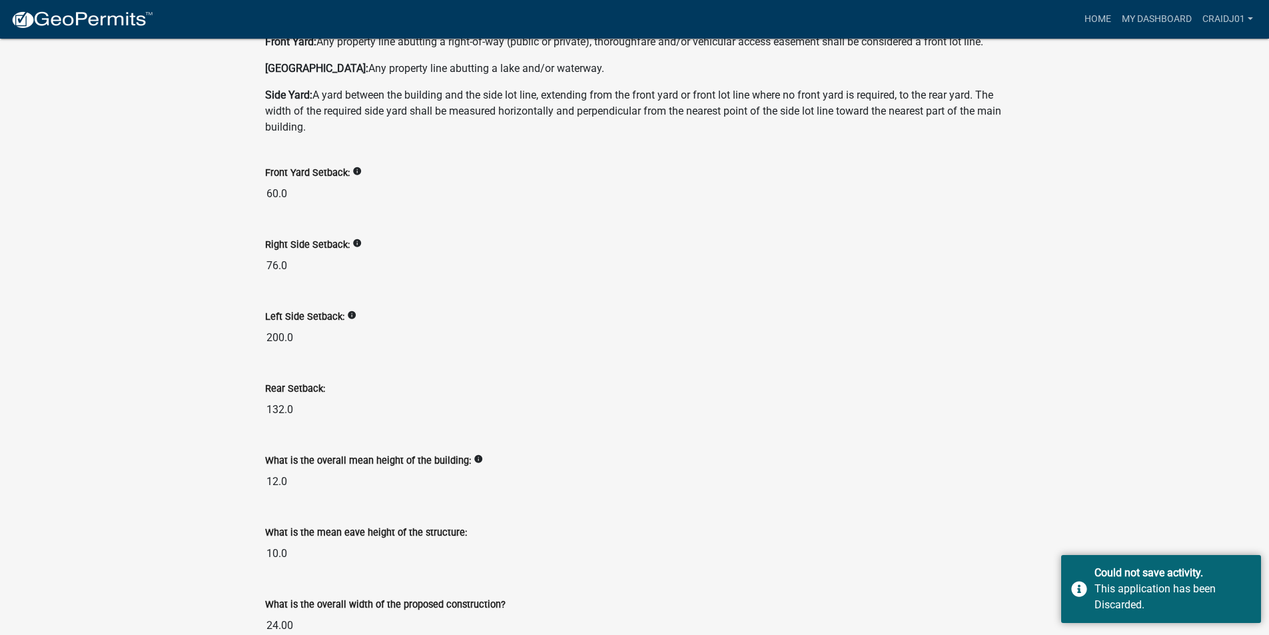
scroll to position [488, 0]
drag, startPoint x: 288, startPoint y: 476, endPoint x: 219, endPoint y: 471, distance: 70.1
click at [219, 471] on div "Improvement Location Permit - APC ILP2024-35 Amount Paid $10.00 Actions View re…" at bounding box center [634, 591] width 1269 height 2080
drag, startPoint x: 298, startPoint y: 551, endPoint x: 245, endPoint y: 548, distance: 53.4
click at [247, 491] on div "Improvement Location Permit - APC ILP2024-35 Amount Paid $10.00 Actions View re…" at bounding box center [634, 591] width 1269 height 2080
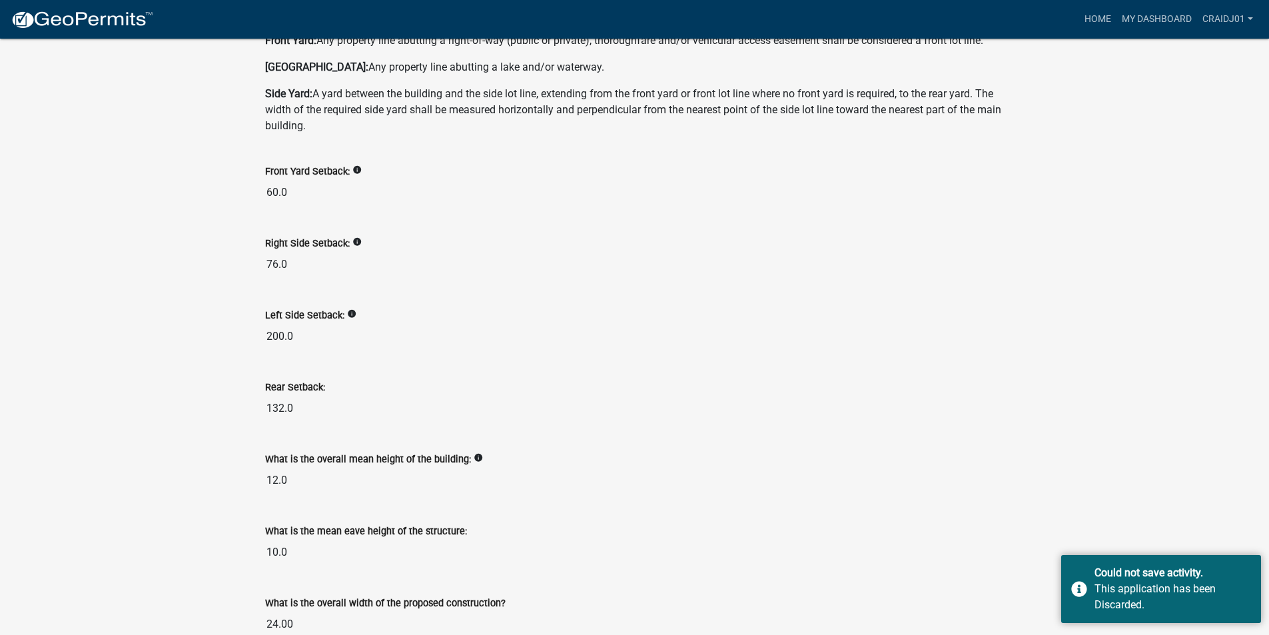
drag, startPoint x: 293, startPoint y: 474, endPoint x: 207, endPoint y: 466, distance: 87.0
click at [207, 467] on div "Improvement Location Permit - APC ILP2024-35 Amount Paid $10.00 Actions View re…" at bounding box center [634, 591] width 1269 height 2080
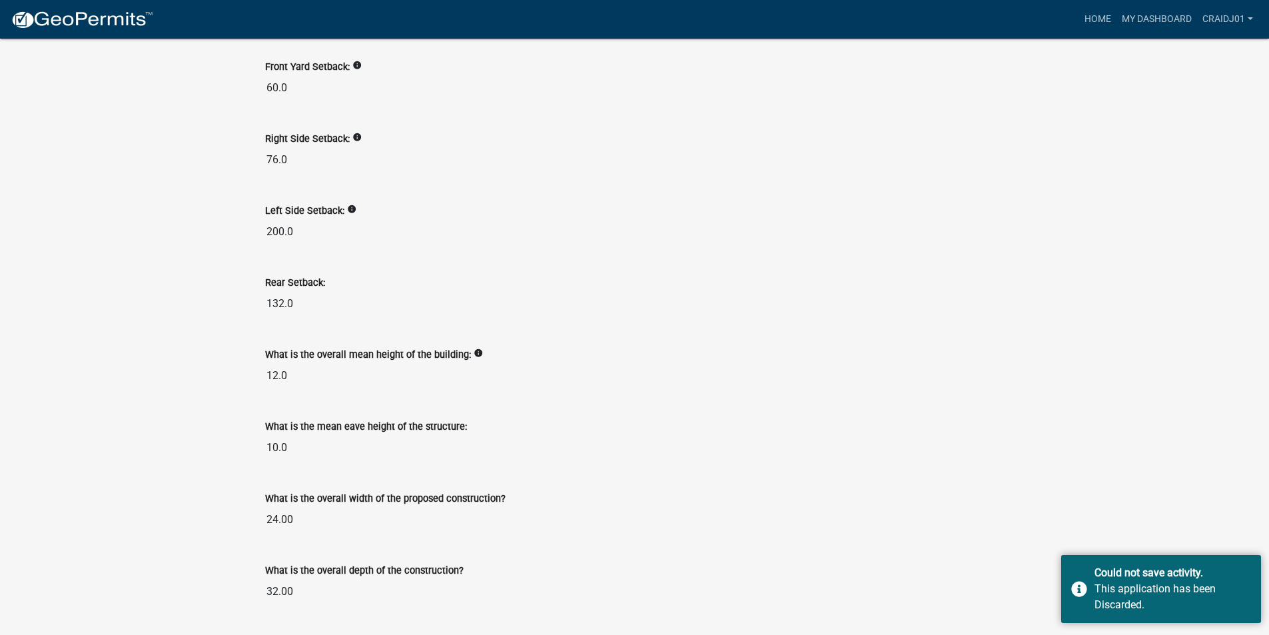
scroll to position [621, 0]
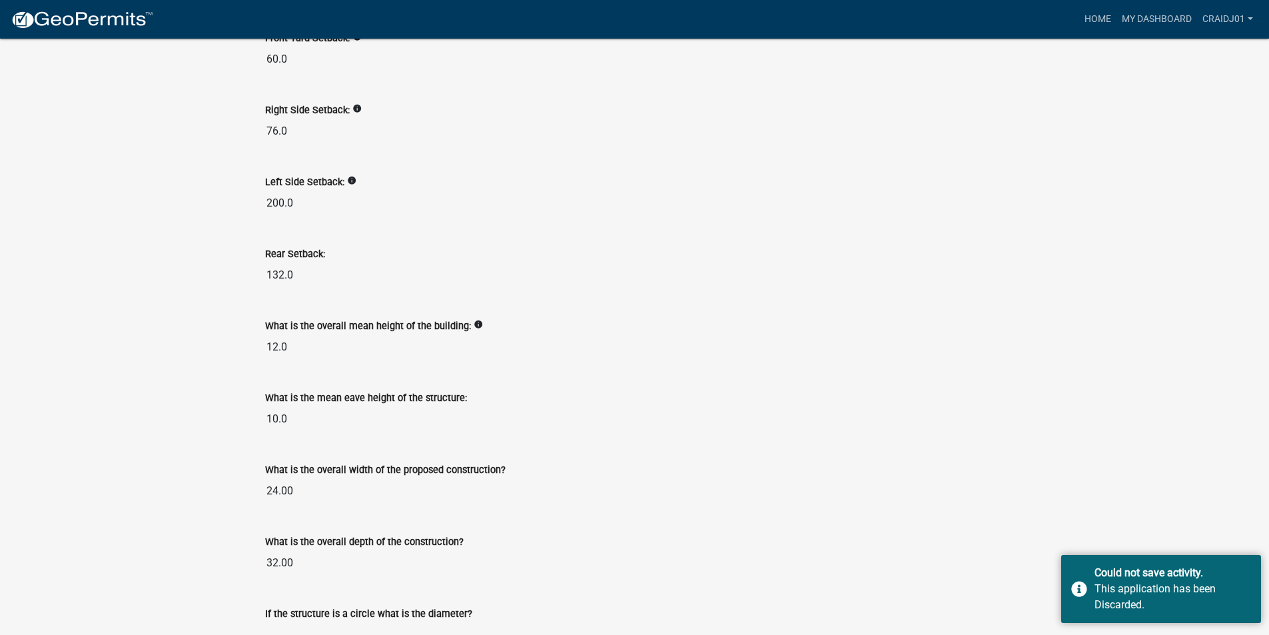
drag, startPoint x: 294, startPoint y: 487, endPoint x: 168, endPoint y: 469, distance: 127.2
click at [168, 469] on div "Improvement Location Permit - APC ILP2024-35 Amount Paid $10.00 Actions View re…" at bounding box center [634, 458] width 1269 height 2080
drag, startPoint x: 231, startPoint y: 562, endPoint x: 207, endPoint y: 558, distance: 24.9
click at [207, 491] on div "Improvement Location Permit - APC ILP2024-35 Amount Paid $10.00 Actions View re…" at bounding box center [634, 458] width 1269 height 2080
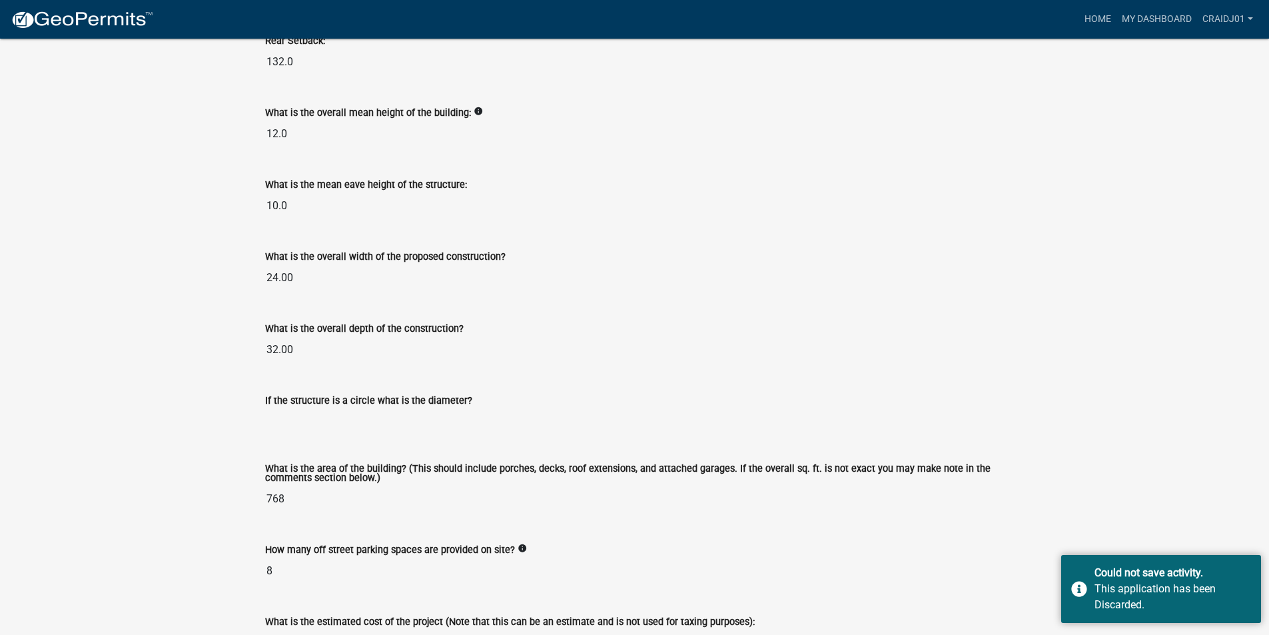
scroll to position [887, 0]
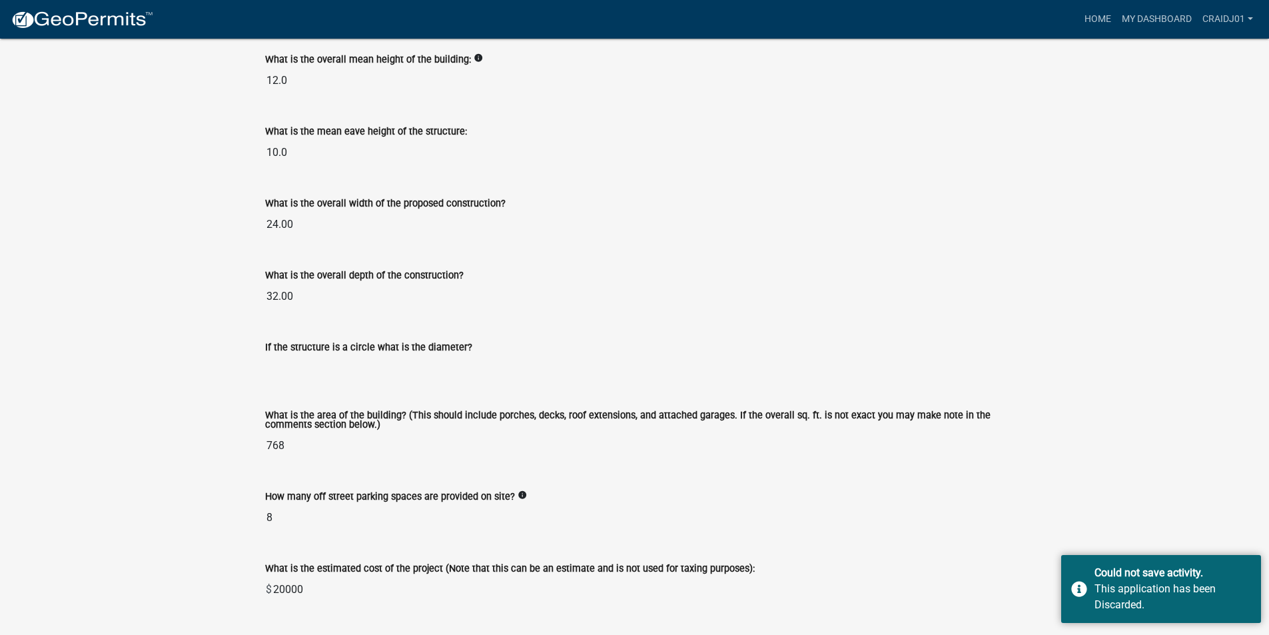
drag, startPoint x: 273, startPoint y: 512, endPoint x: 247, endPoint y: 510, distance: 26.8
click at [247, 491] on div "Improvement Location Permit - APC ILP2024-35 Amount Paid $10.00 Actions View re…" at bounding box center [634, 191] width 1269 height 2080
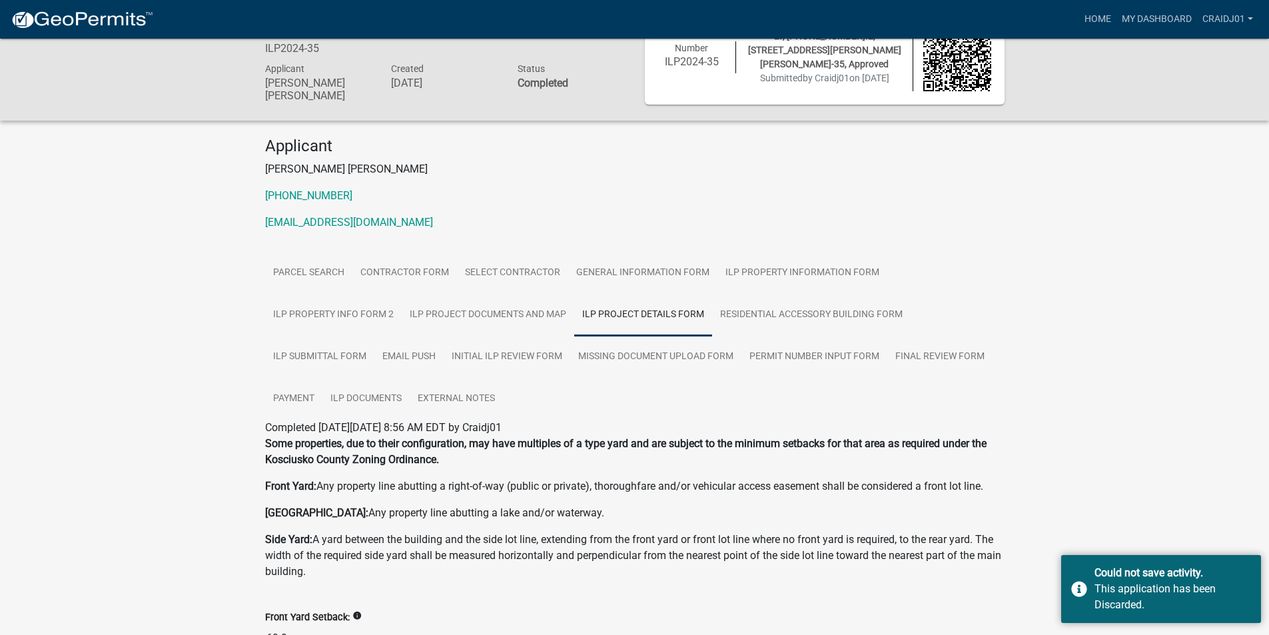
scroll to position [0, 0]
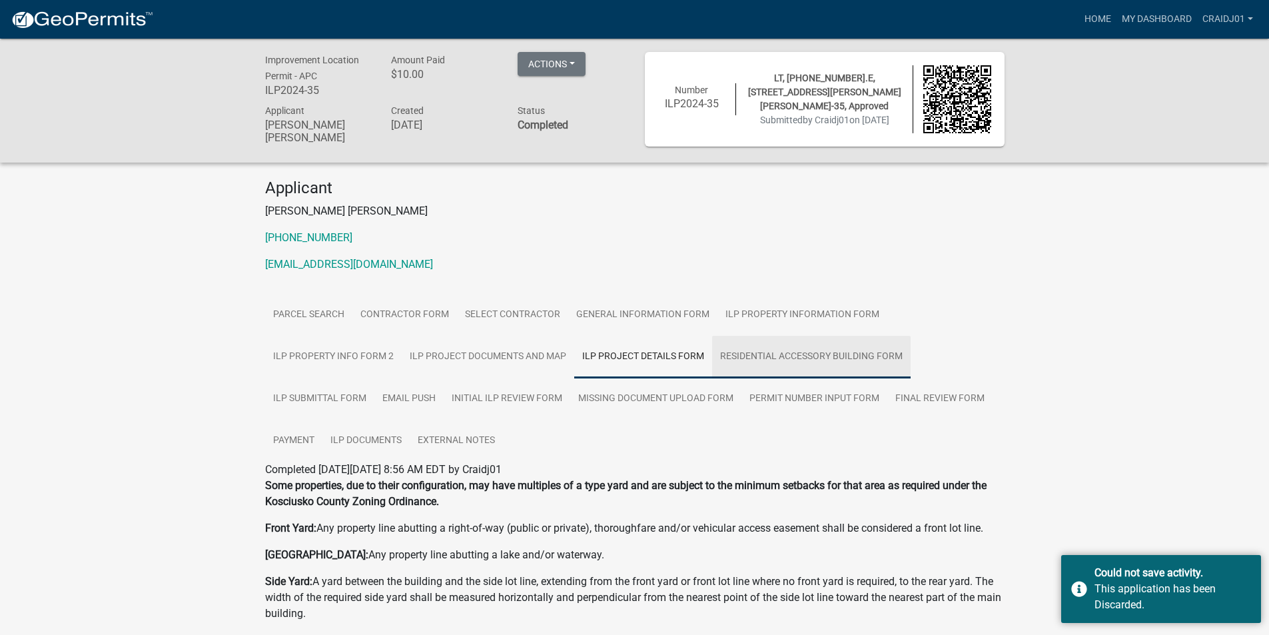
click at [780, 346] on link "Residential Accessory Building Form" at bounding box center [811, 357] width 199 height 43
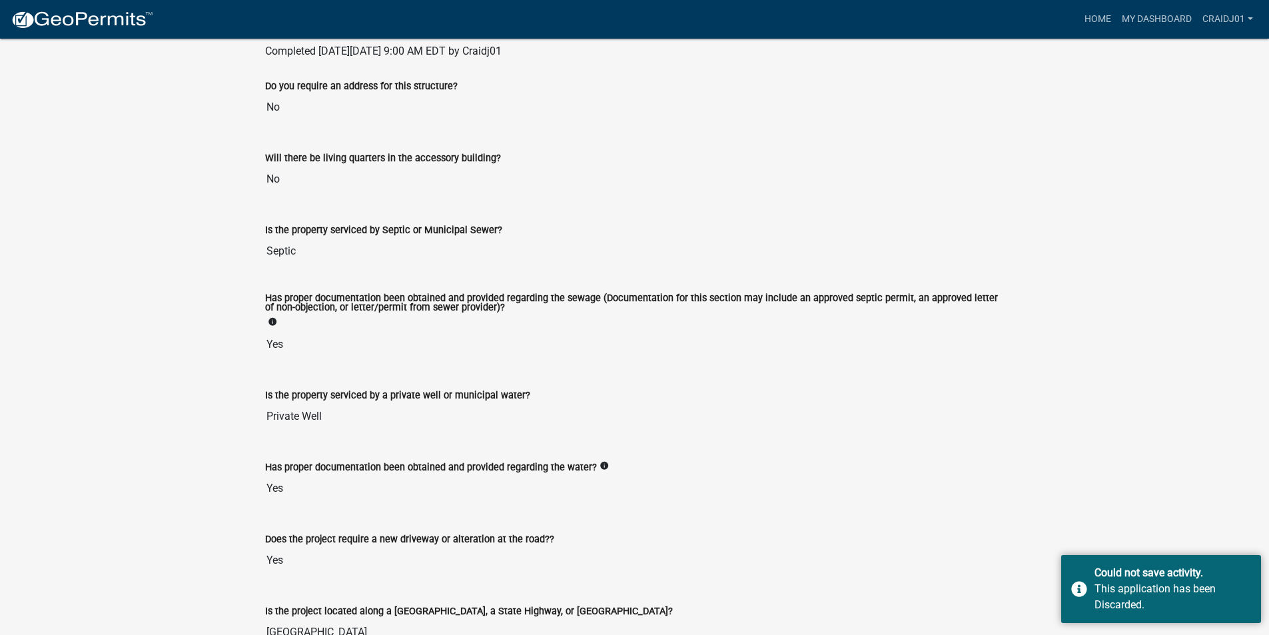
scroll to position [238, 0]
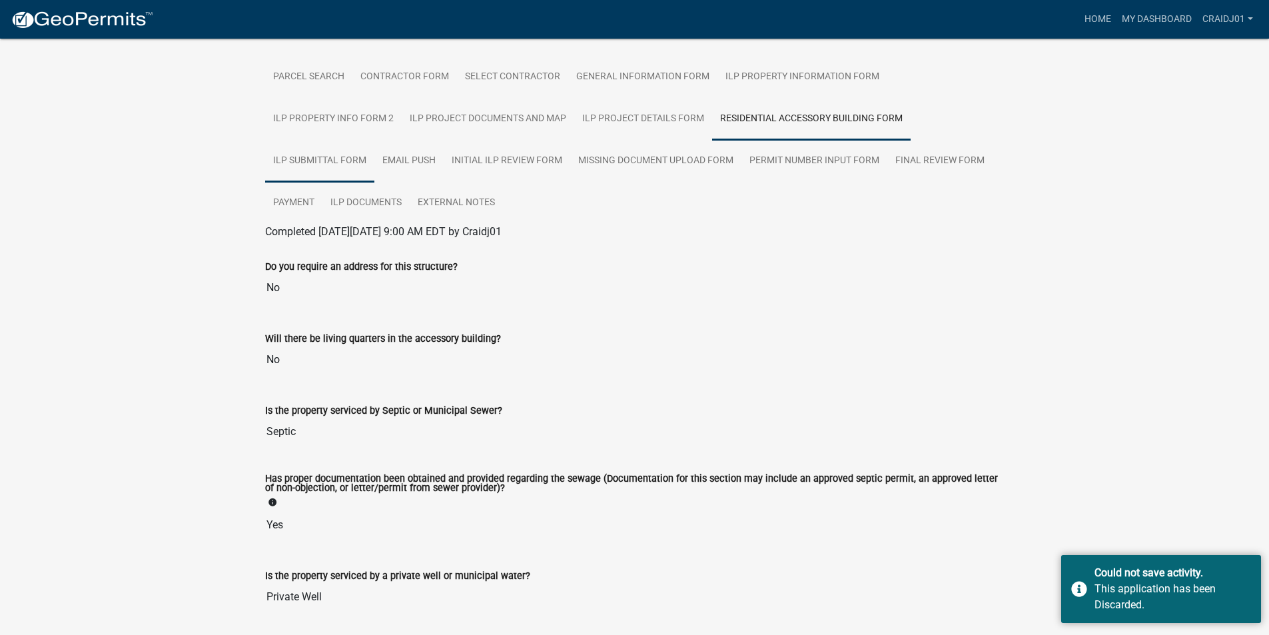
click at [321, 158] on link "ILP Submittal Form" at bounding box center [319, 161] width 109 height 43
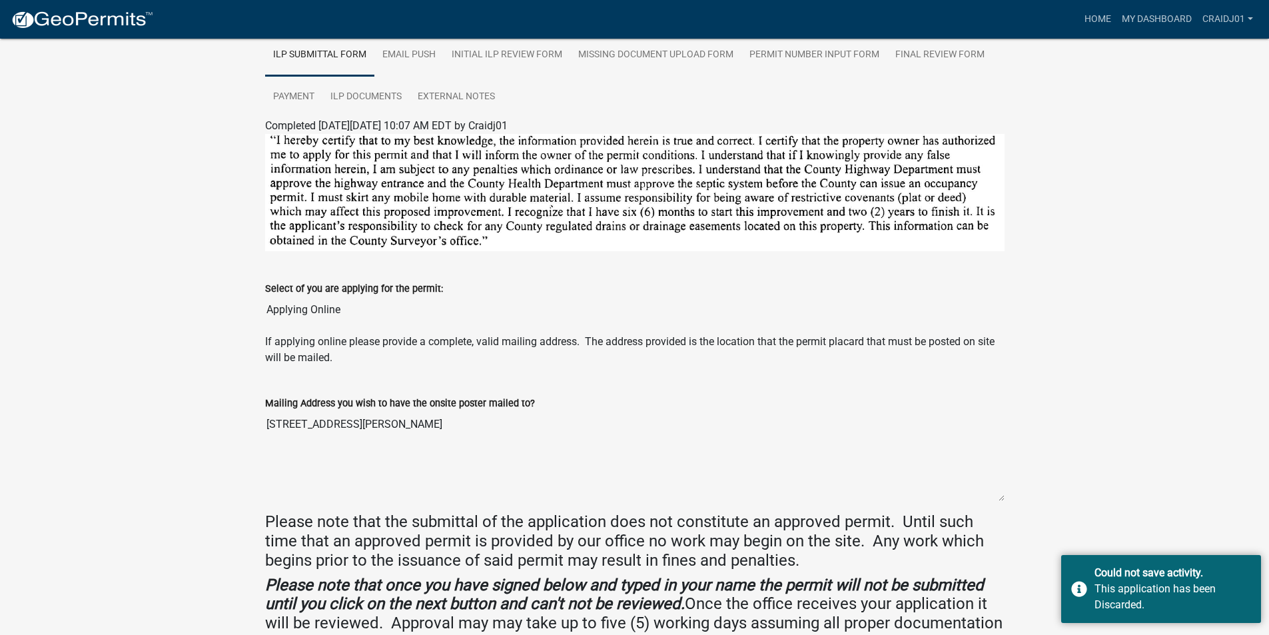
scroll to position [304, 0]
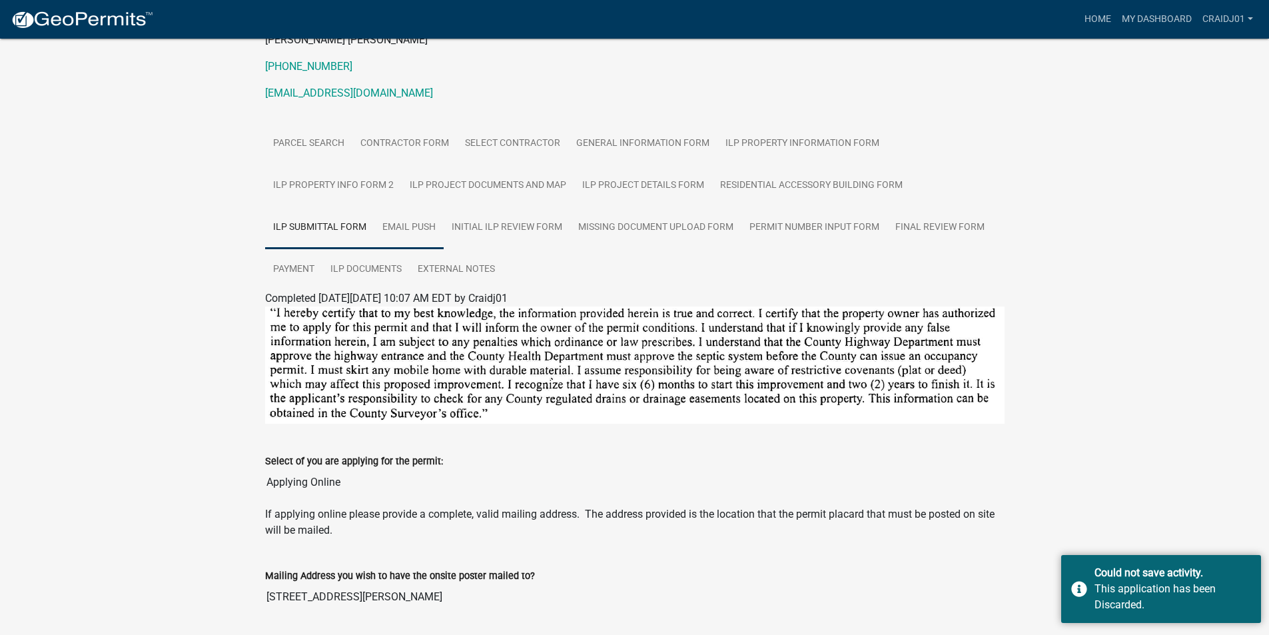
click at [401, 226] on link "Email Push" at bounding box center [408, 228] width 69 height 43
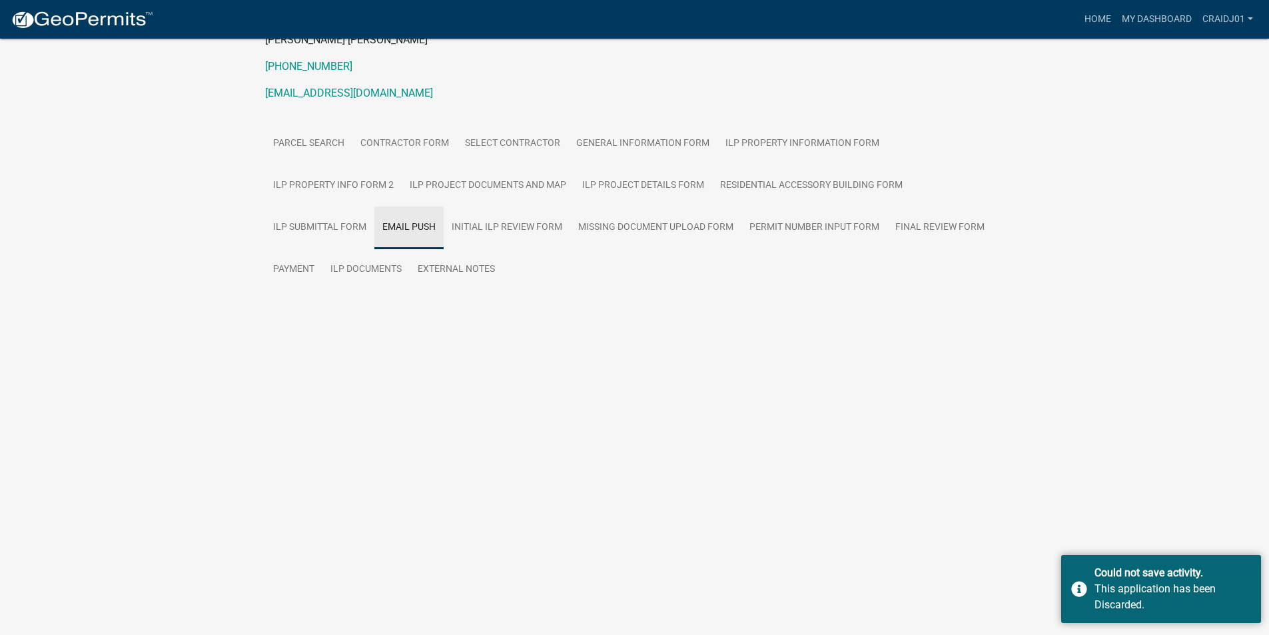
scroll to position [39, 0]
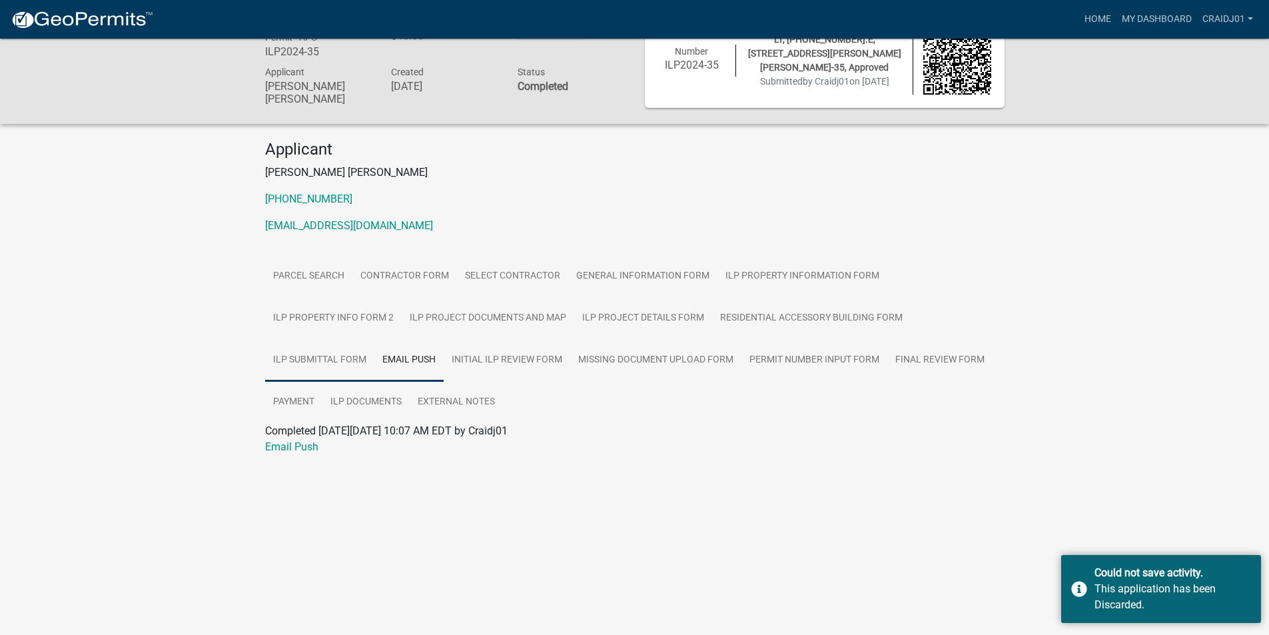
click at [315, 364] on link "ILP Submittal Form" at bounding box center [319, 360] width 109 height 43
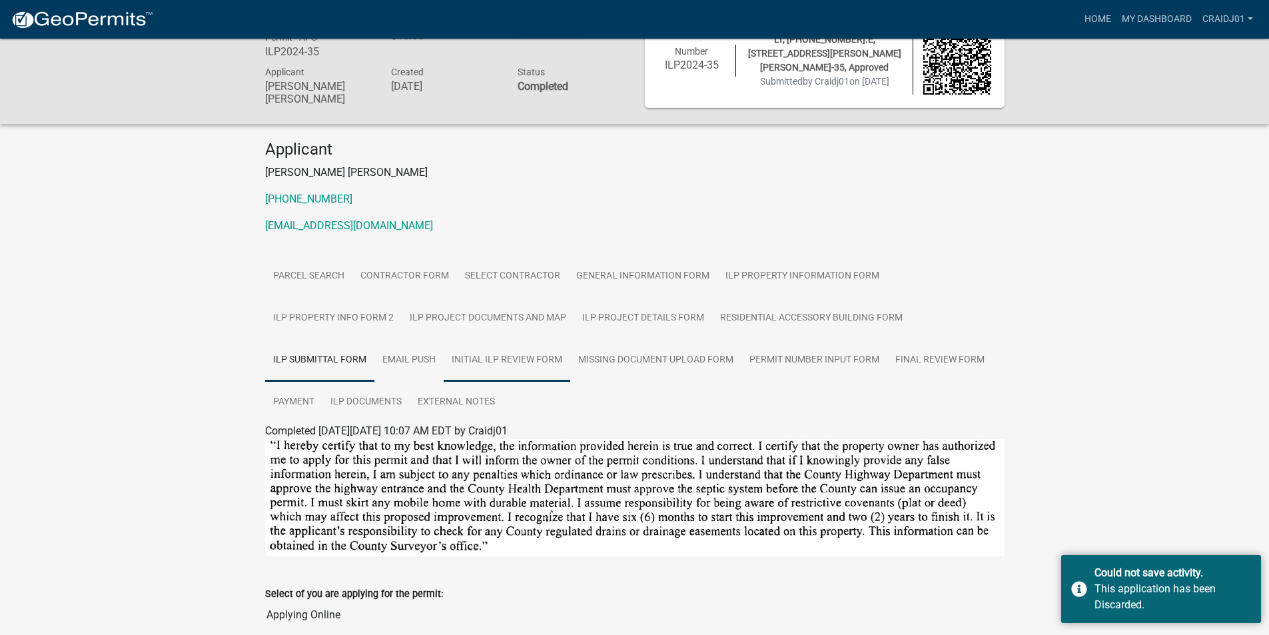
click at [506, 354] on link "Initial ILP Review Form" at bounding box center [507, 360] width 127 height 43
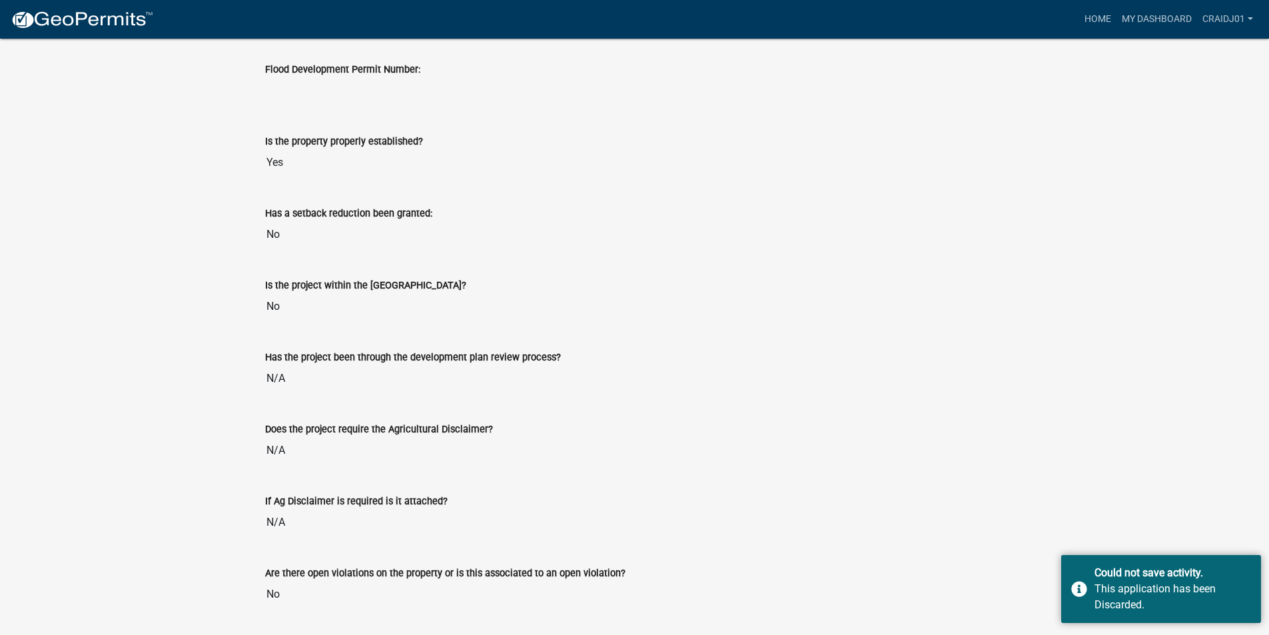
scroll to position [905, 0]
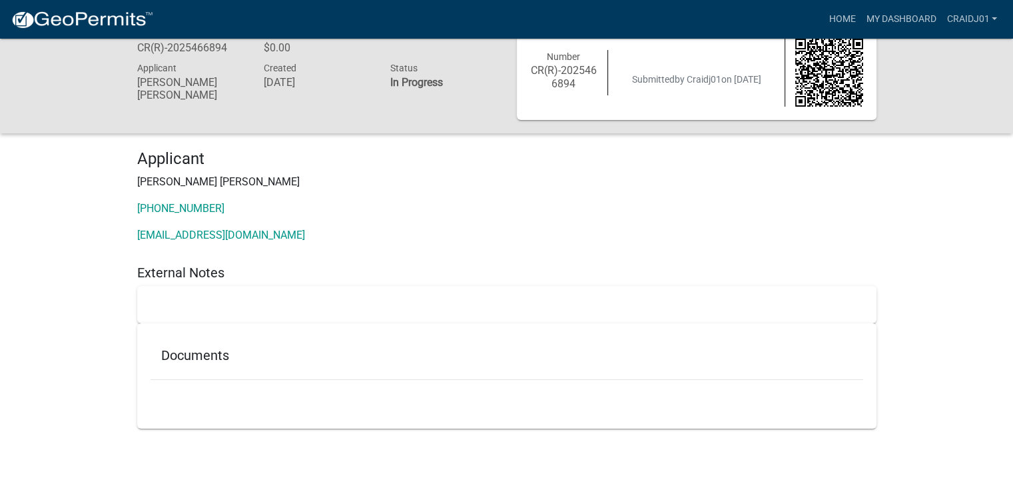
scroll to position [39, 0]
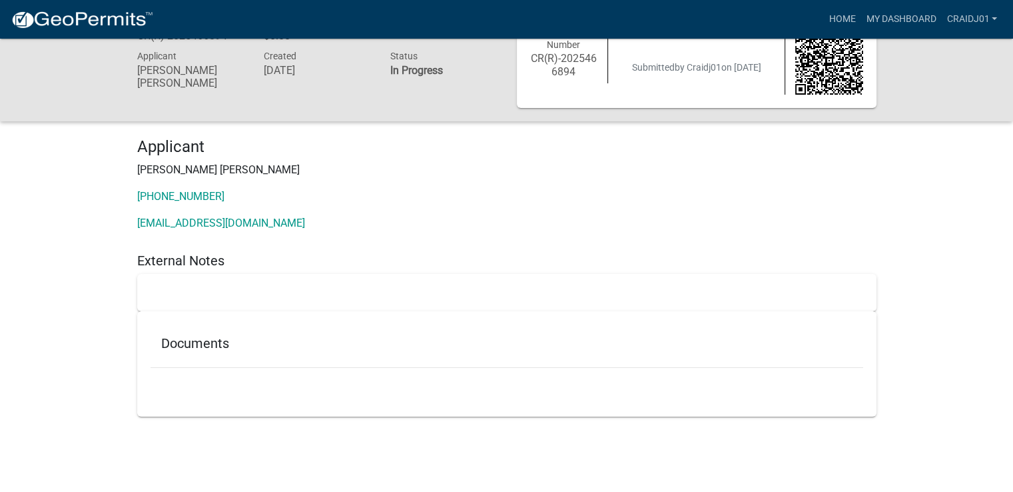
click at [31, 14] on img at bounding box center [82, 20] width 143 height 20
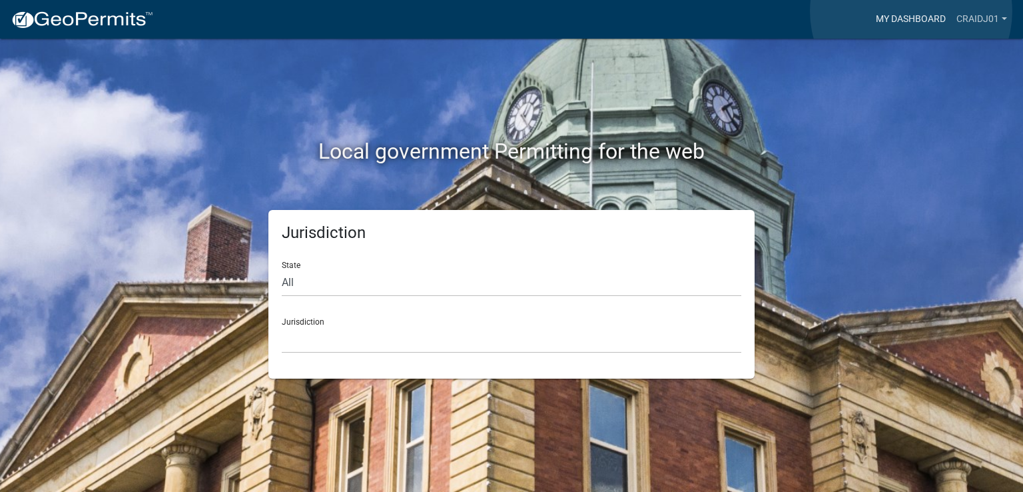
click at [911, 11] on link "My Dashboard" at bounding box center [911, 19] width 81 height 25
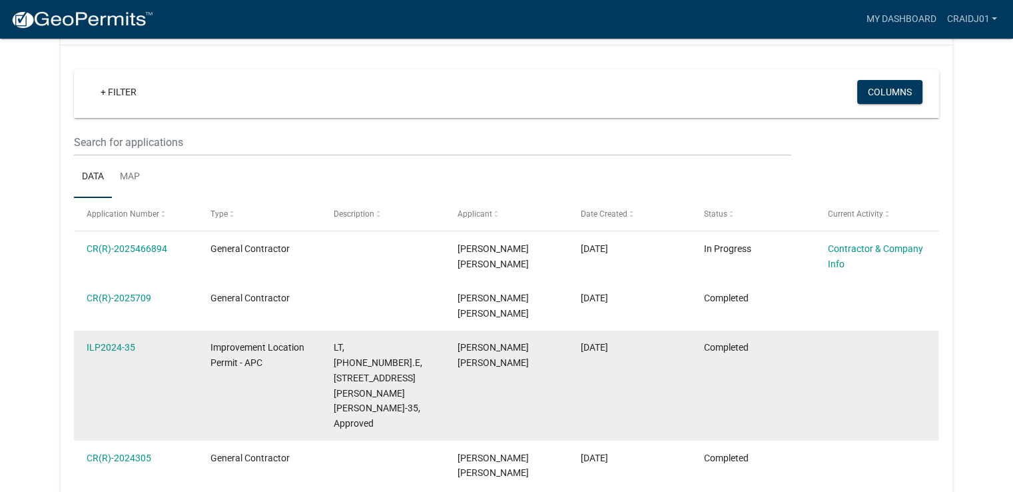
scroll to position [133, 0]
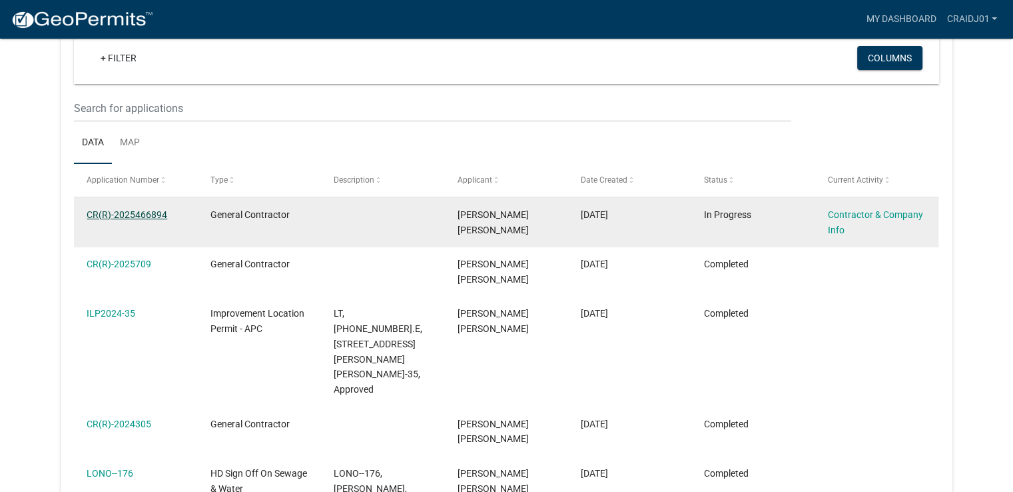
click at [151, 217] on link "CR(R)-2025466894" at bounding box center [127, 214] width 81 height 11
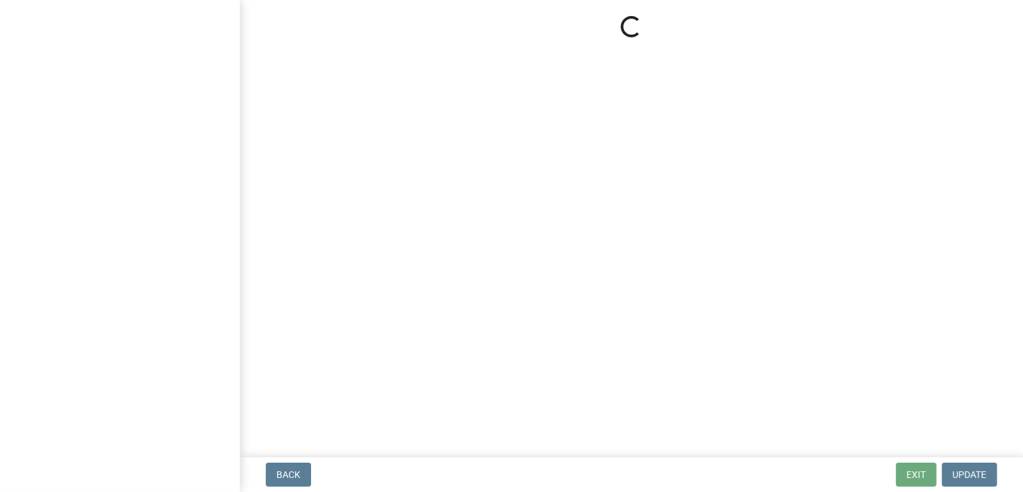
select select "IN"
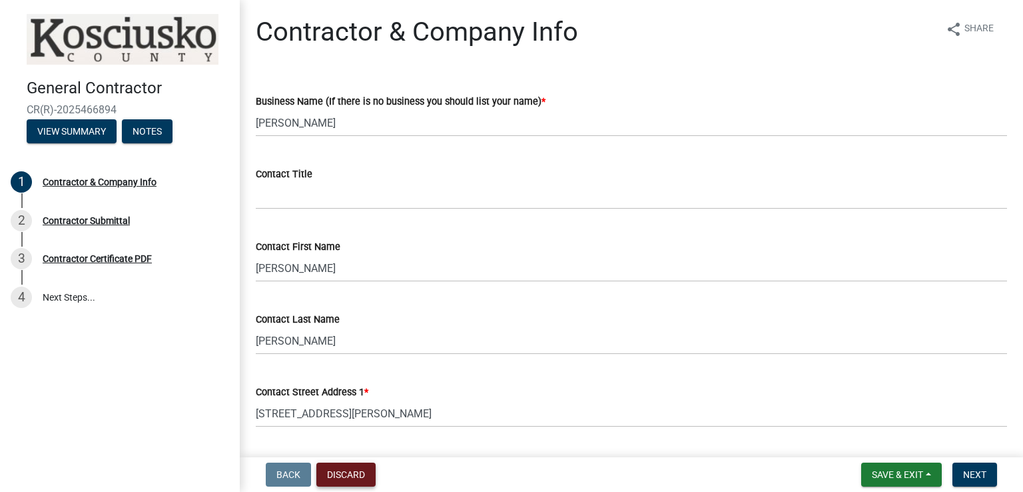
click at [352, 468] on button "Discard" at bounding box center [345, 474] width 59 height 24
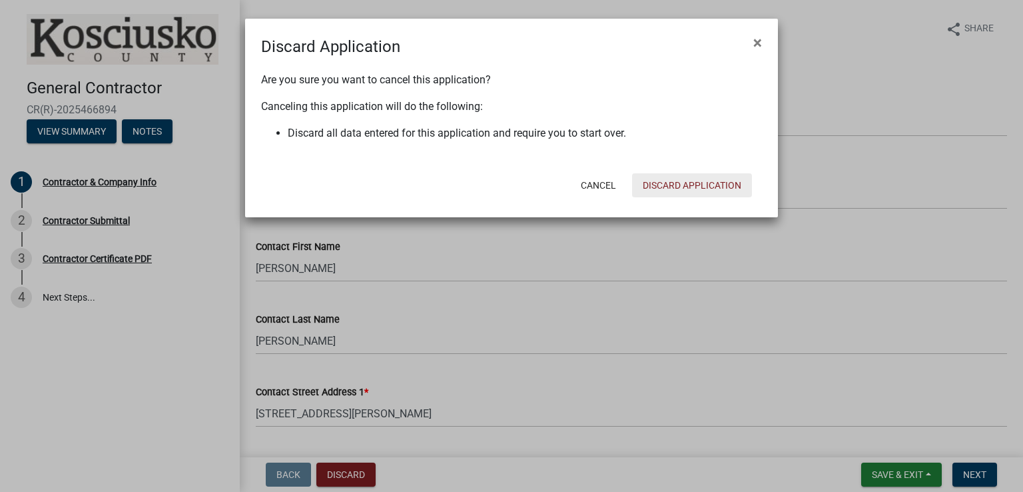
click at [675, 186] on button "Discard Application" at bounding box center [692, 185] width 120 height 24
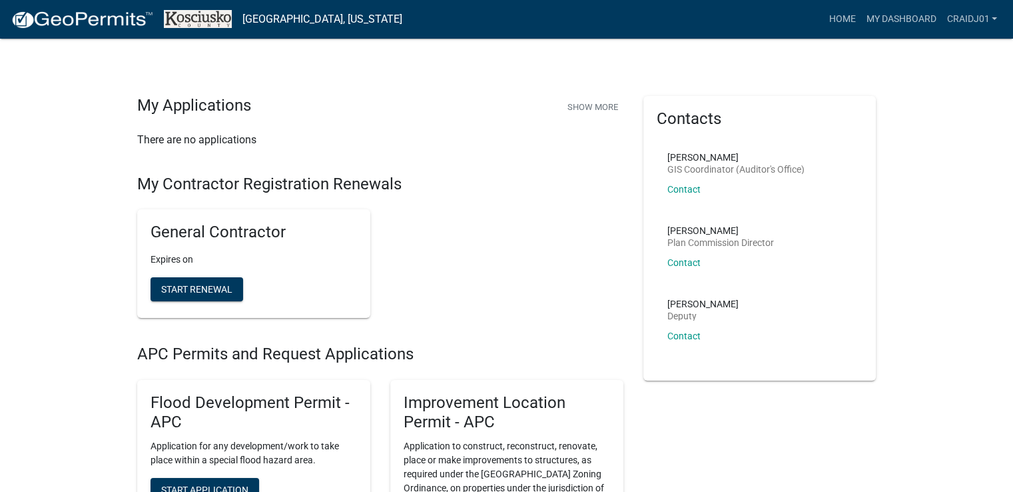
click at [180, 243] on div "General Contractor Expires on Start Renewal" at bounding box center [253, 263] width 233 height 109
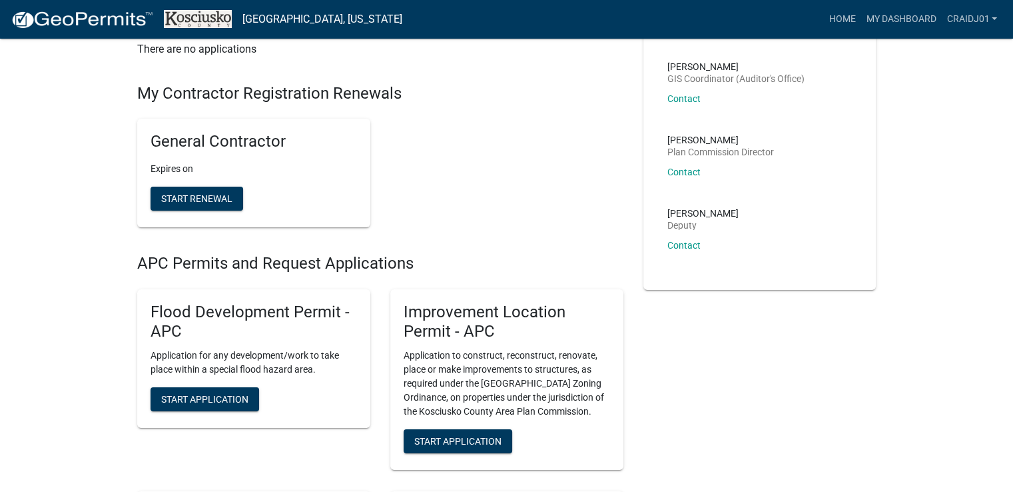
scroll to position [133, 0]
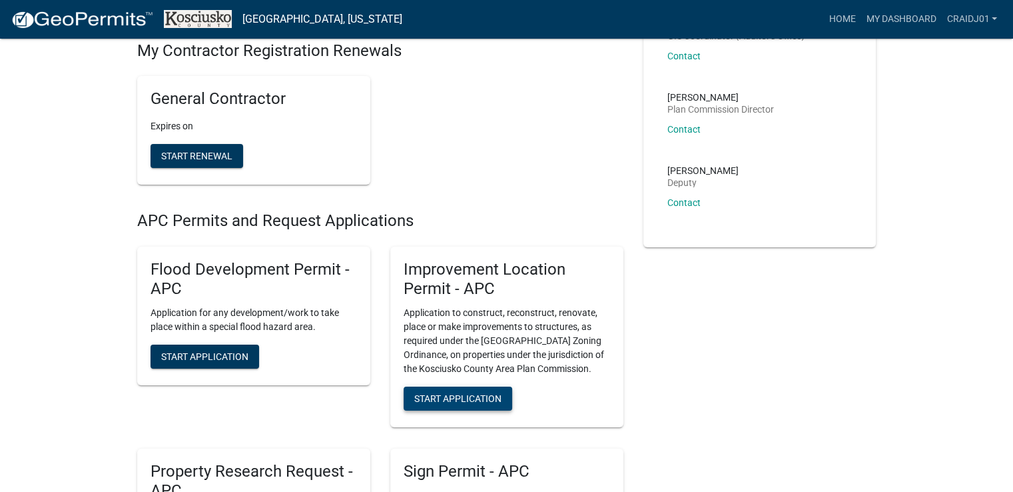
click at [465, 400] on span "Start Application" at bounding box center [457, 398] width 87 height 11
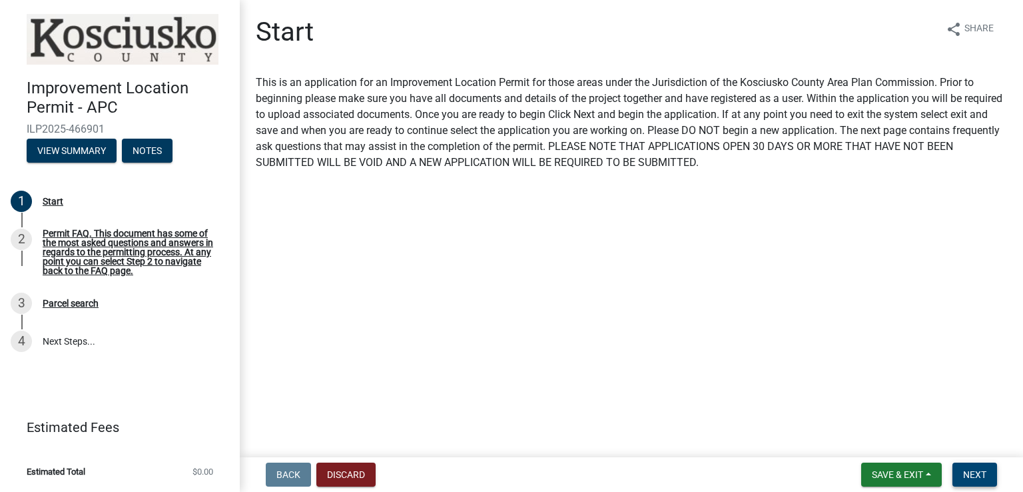
click at [973, 466] on button "Next" at bounding box center [975, 474] width 45 height 24
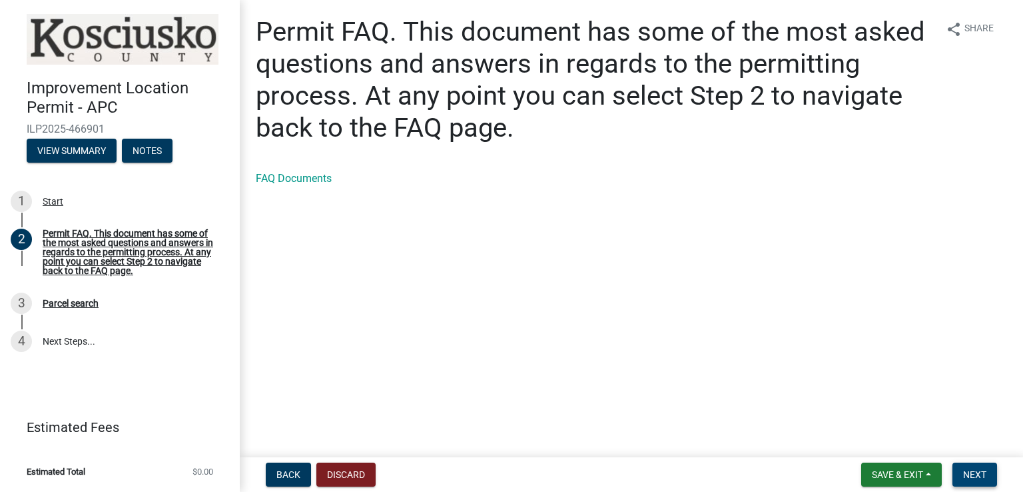
click at [981, 472] on span "Next" at bounding box center [974, 474] width 23 height 11
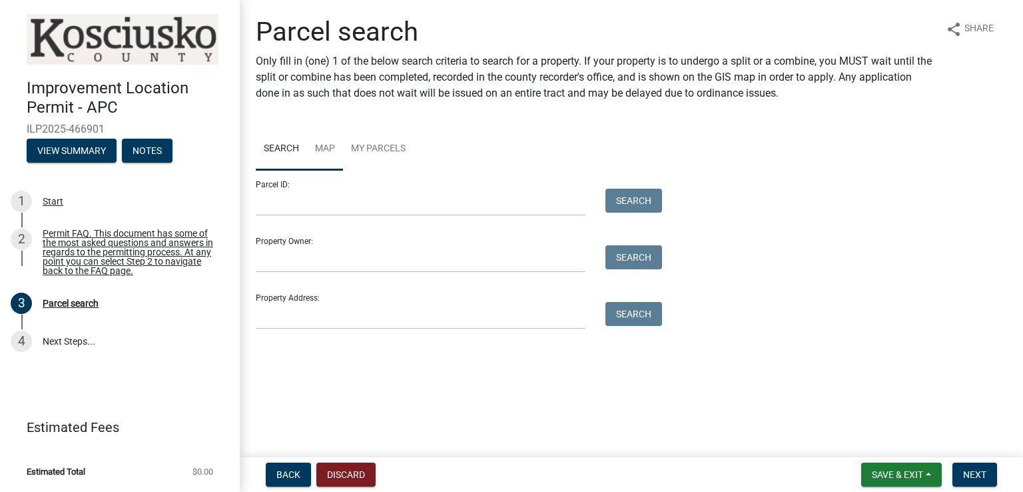
click at [327, 149] on link "Map" at bounding box center [325, 149] width 36 height 43
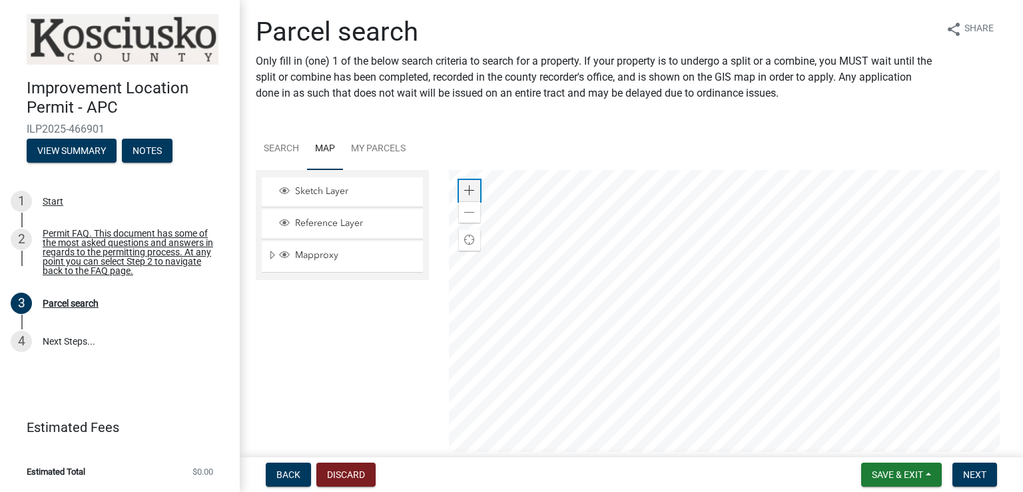
click at [467, 189] on span at bounding box center [469, 190] width 11 height 11
click at [464, 187] on span at bounding box center [469, 190] width 11 height 11
click at [395, 146] on link "My Parcels" at bounding box center [378, 149] width 71 height 43
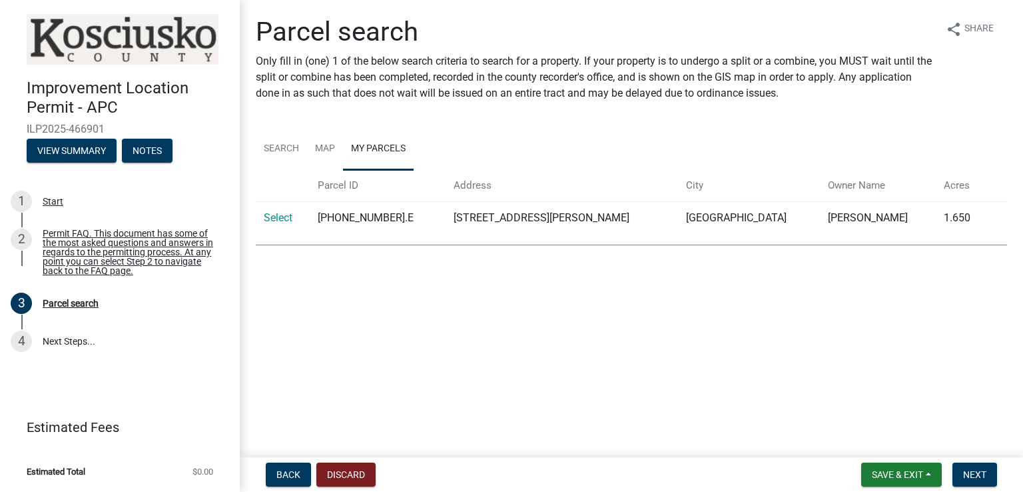
click at [504, 219] on td "[STREET_ADDRESS][PERSON_NAME]" at bounding box center [562, 217] width 233 height 33
click at [275, 219] on link "Select" at bounding box center [278, 217] width 29 height 13
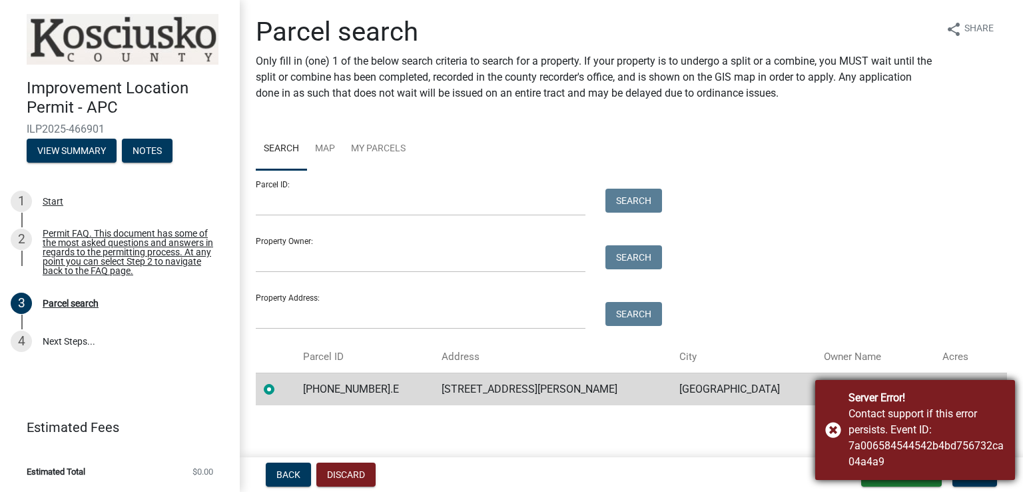
click at [832, 427] on div "Server Error! Contact support if this error persists. Event ID: 7a006584544542b…" at bounding box center [916, 430] width 200 height 100
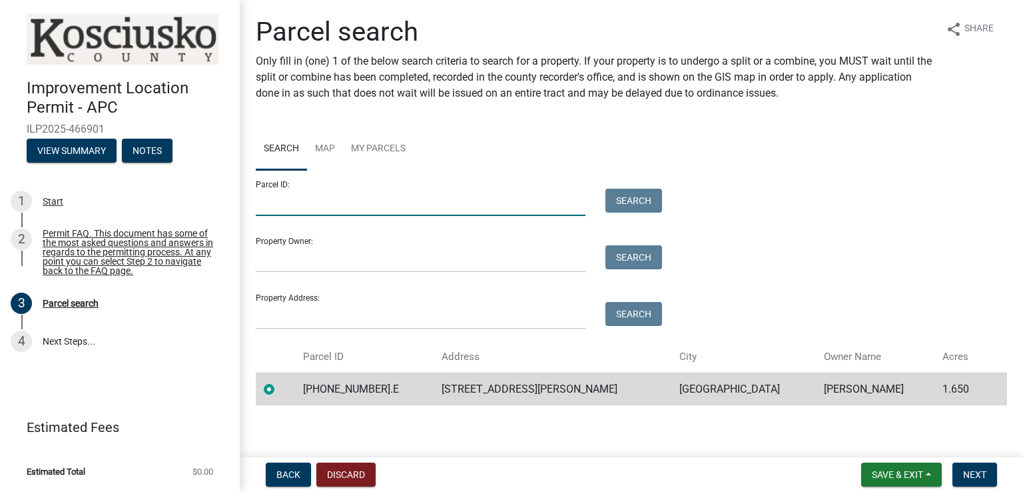
click at [346, 212] on input "Parcel ID:" at bounding box center [421, 202] width 330 height 27
click at [389, 147] on link "My Parcels" at bounding box center [378, 149] width 71 height 43
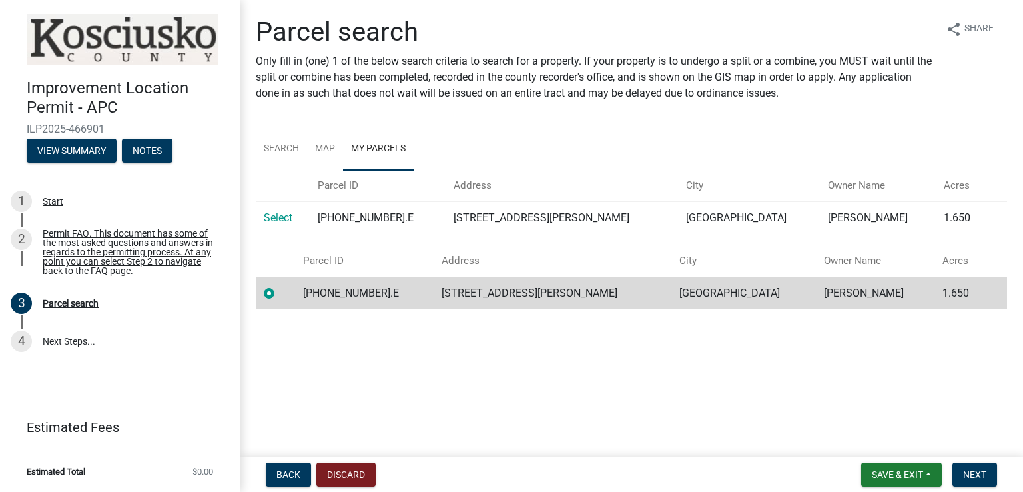
click at [280, 285] on label at bounding box center [280, 285] width 0 height 0
click at [280, 293] on input "radio" at bounding box center [284, 289] width 9 height 9
click at [280, 285] on label at bounding box center [280, 285] width 0 height 0
click at [280, 291] on input "radio" at bounding box center [284, 289] width 9 height 9
click at [280, 219] on link "Select" at bounding box center [278, 217] width 29 height 13
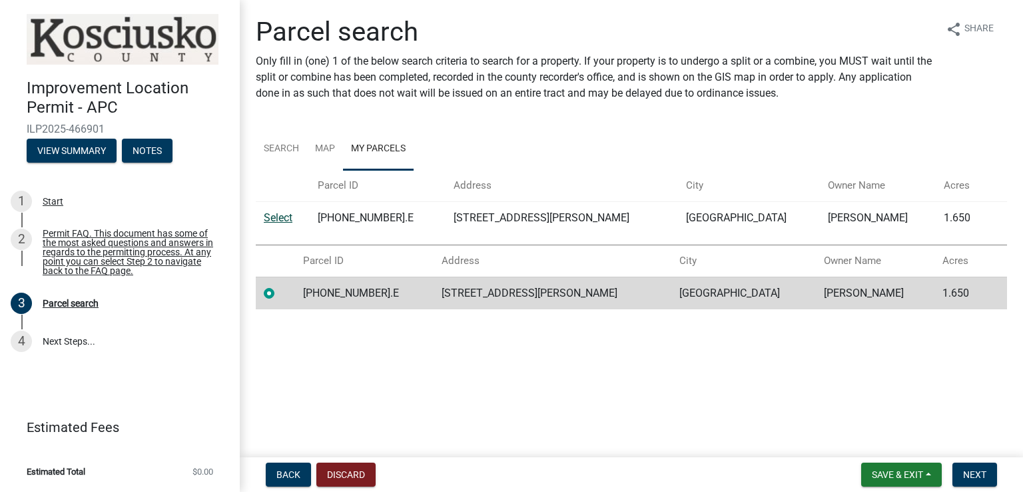
radio input "false"
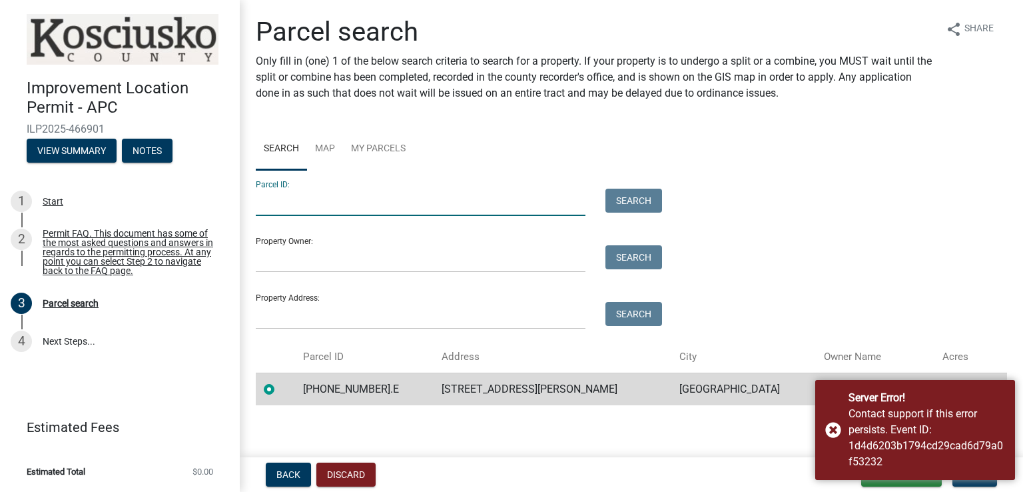
click at [324, 205] on input "Parcel ID:" at bounding box center [421, 202] width 330 height 27
click at [342, 205] on input "Parcel ID:" at bounding box center [421, 202] width 330 height 27
click at [392, 152] on link "My Parcels" at bounding box center [378, 149] width 71 height 43
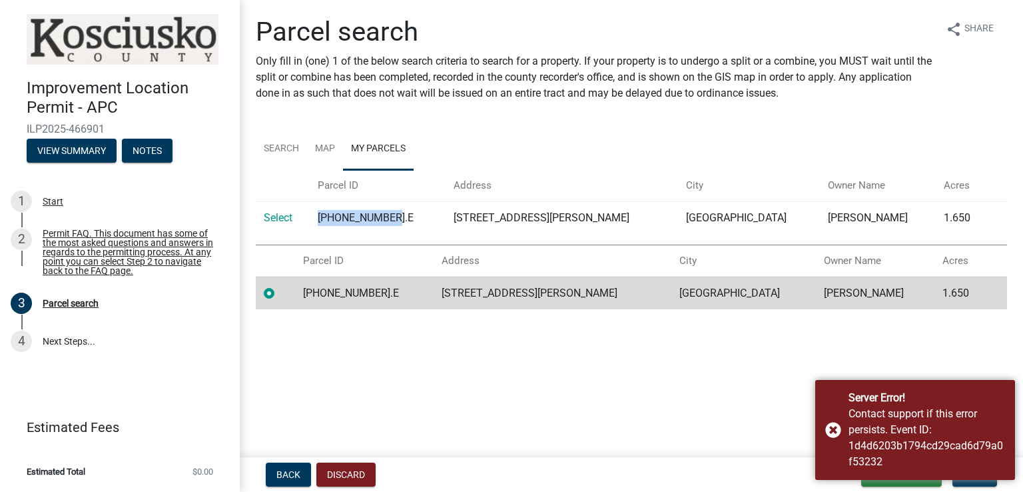
drag, startPoint x: 333, startPoint y: 219, endPoint x: 416, endPoint y: 222, distance: 82.7
click at [416, 222] on td "[PHONE_NUMBER].E" at bounding box center [378, 217] width 136 height 33
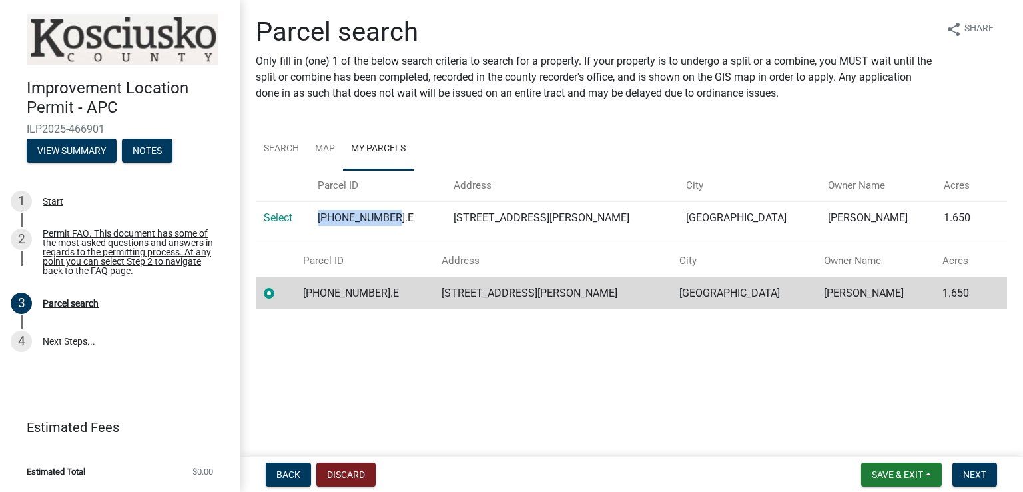
copy td "[PHONE_NUMBER].E"
click at [284, 149] on link "Search" at bounding box center [281, 149] width 51 height 43
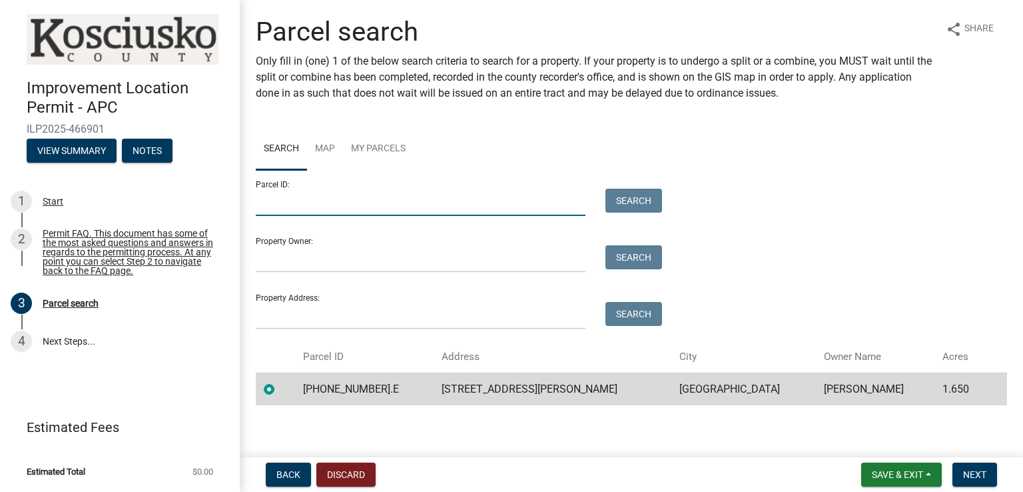
click at [350, 207] on input "Parcel ID:" at bounding box center [421, 202] width 330 height 27
paste input "[PHONE_NUMBER].E"
type input "[PHONE_NUMBER].E"
click at [627, 191] on button "Search" at bounding box center [634, 201] width 57 height 24
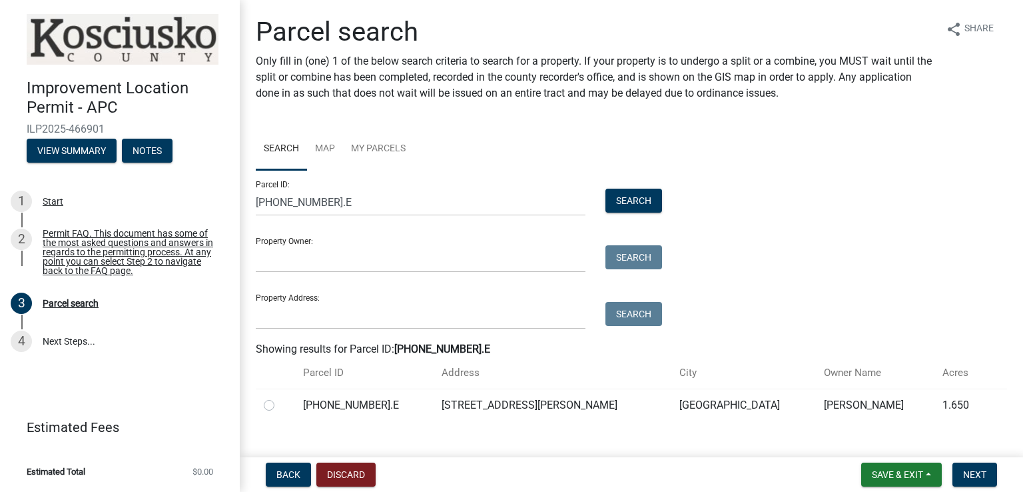
click at [280, 397] on label at bounding box center [280, 397] width 0 height 0
click at [280, 406] on input "radio" at bounding box center [284, 401] width 9 height 9
radio input "true"
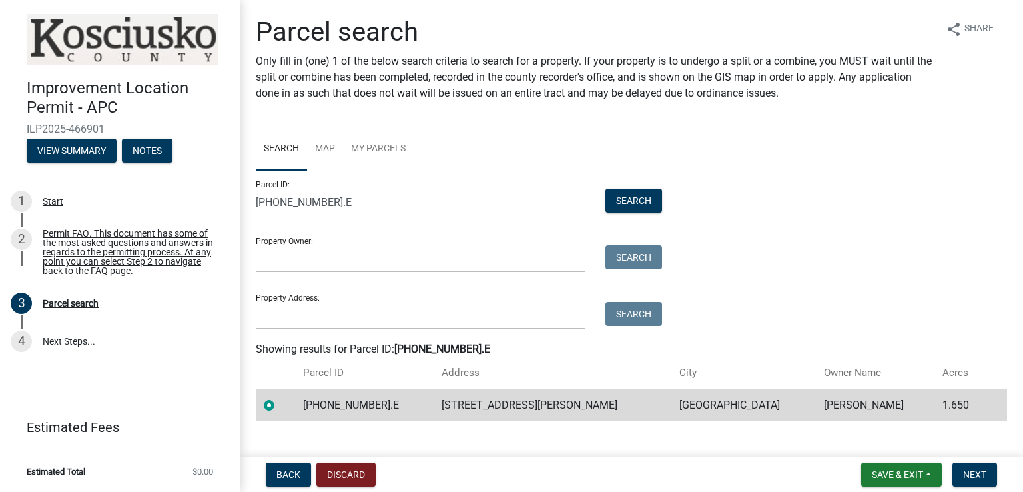
scroll to position [21, 0]
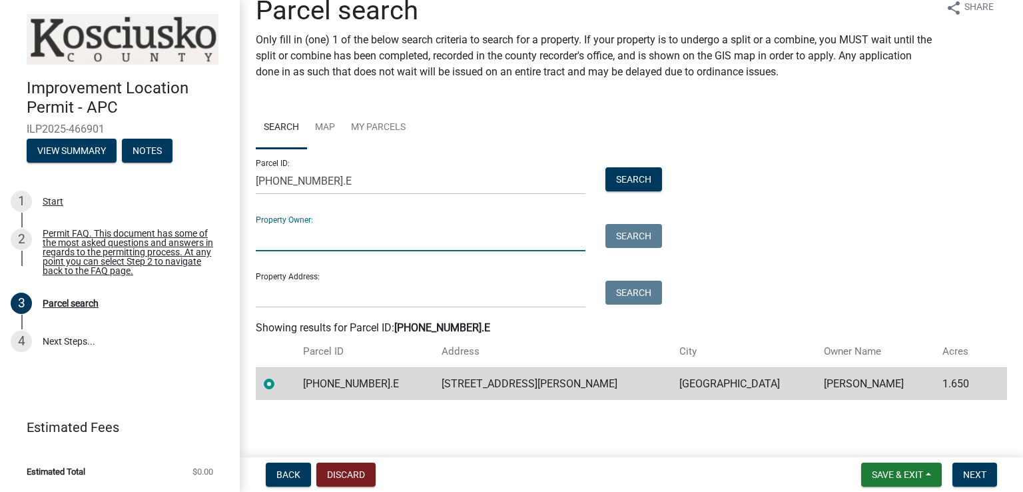
click at [387, 240] on input "Property Owner:" at bounding box center [421, 237] width 330 height 27
click at [328, 237] on input "Property Owner:" at bounding box center [421, 237] width 330 height 27
drag, startPoint x: 849, startPoint y: 384, endPoint x: 778, endPoint y: 386, distance: 70.7
click at [816, 386] on td "[PERSON_NAME]" at bounding box center [875, 383] width 119 height 33
copy td "[PERSON_NAME]"
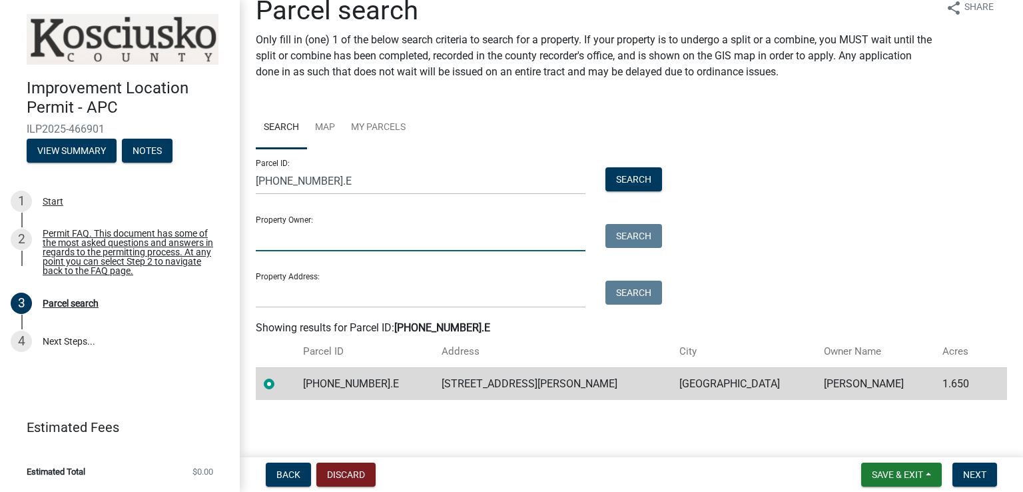
click at [348, 237] on input "Property Owner:" at bounding box center [421, 237] width 330 height 27
paste input "[PERSON_NAME]"
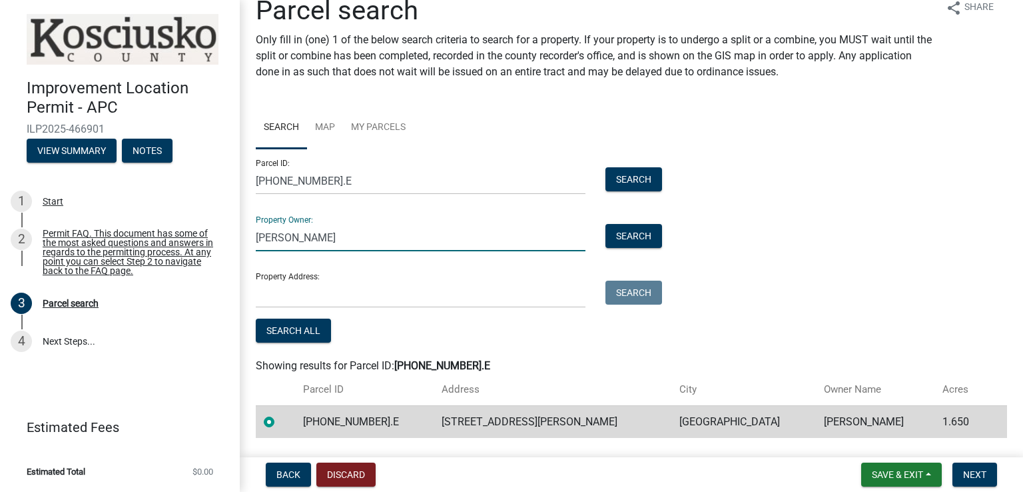
type input "[PERSON_NAME]"
click at [594, 421] on td "[STREET_ADDRESS][PERSON_NAME]" at bounding box center [553, 421] width 238 height 33
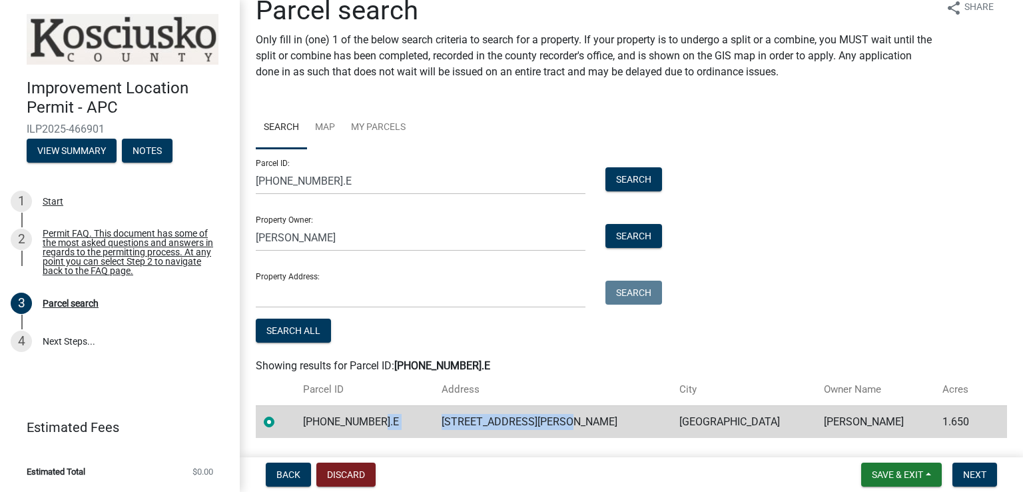
drag, startPoint x: 590, startPoint y: 423, endPoint x: 442, endPoint y: 416, distance: 148.7
click at [442, 416] on tr "[PHONE_NUMBER].E 6572 E SOUTH [PERSON_NAME] DR WARSAW [PERSON_NAME] J 1.650" at bounding box center [632, 421] width 752 height 33
copy tr "[STREET_ADDRESS][PERSON_NAME]"
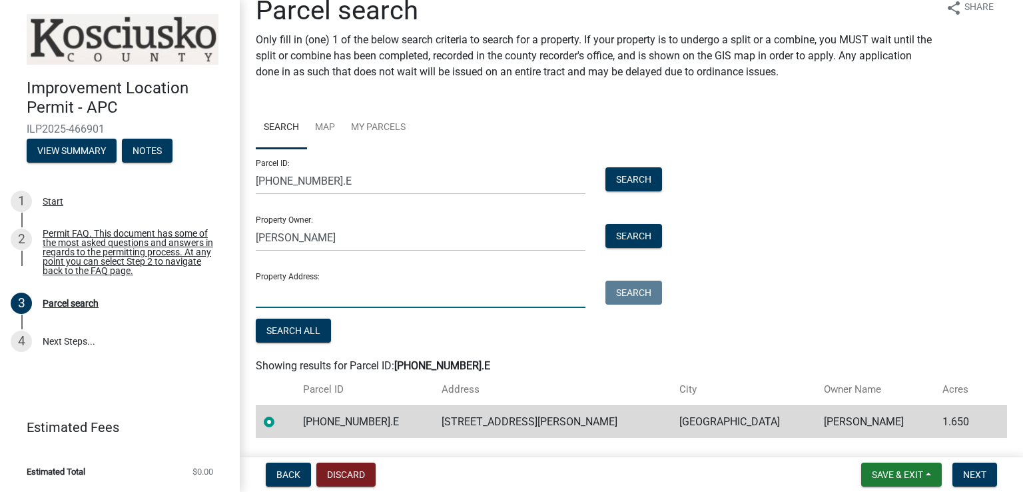
click at [301, 288] on input "Property Address:" at bounding box center [421, 293] width 330 height 27
paste input "[STREET_ADDRESS][PERSON_NAME]"
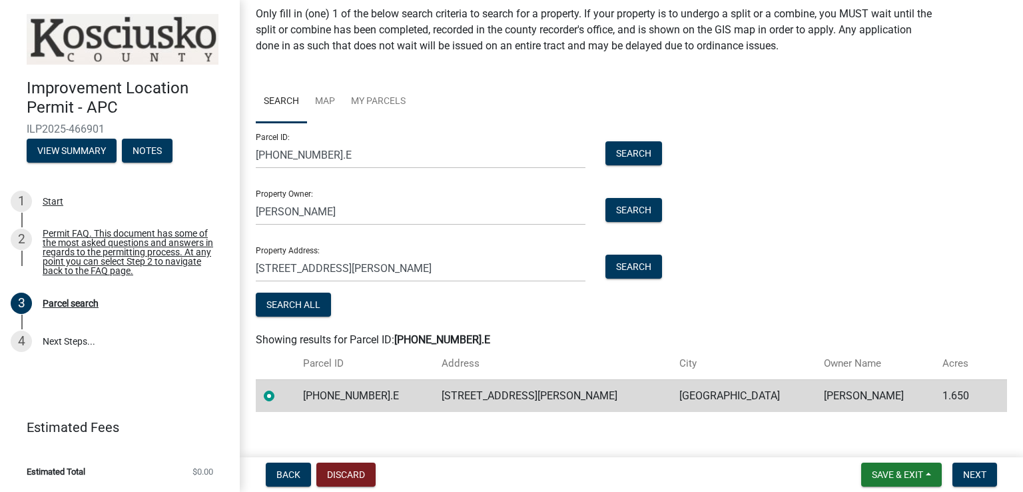
scroll to position [59, 0]
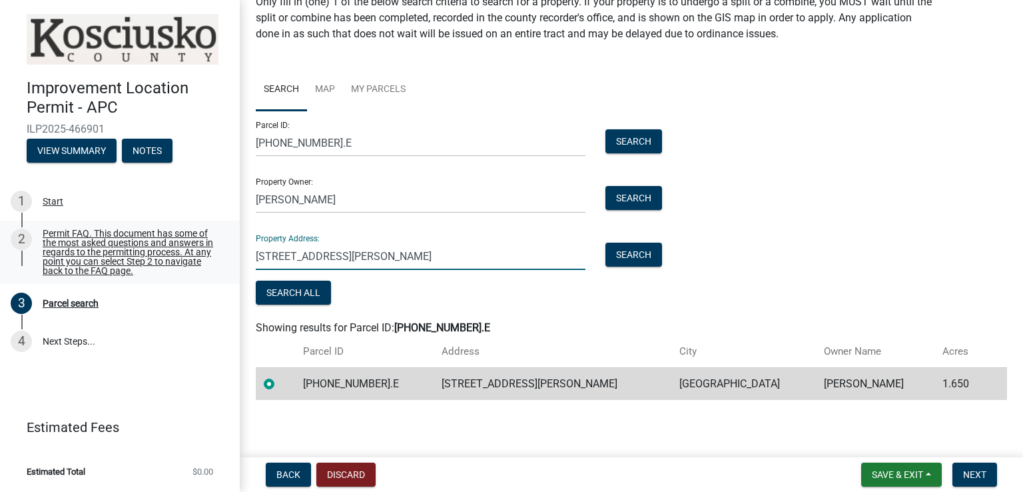
drag, startPoint x: 276, startPoint y: 257, endPoint x: 123, endPoint y: 241, distance: 154.0
click at [123, 241] on div "Improvement Location Permit - APC ILP2025-466901 View Summary Notes 1 Start 2 P…" at bounding box center [511, 246] width 1023 height 492
type input "[STREET_ADDRESS][PERSON_NAME]"
click at [981, 469] on span "Next" at bounding box center [974, 474] width 23 height 11
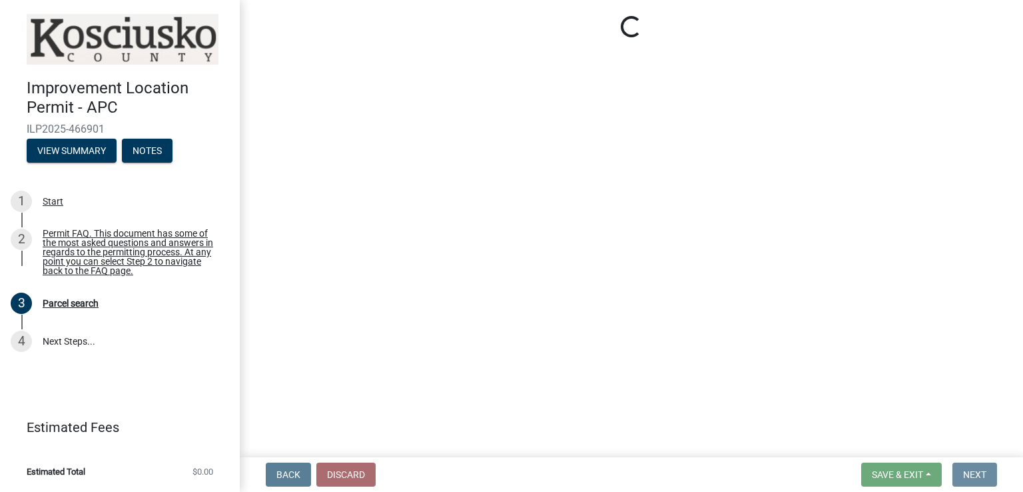
scroll to position [0, 0]
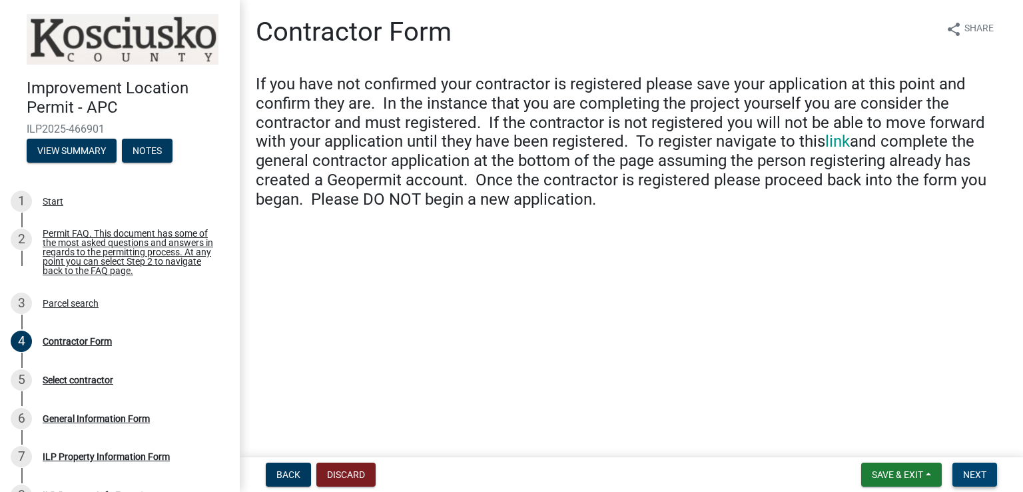
click at [981, 470] on span "Next" at bounding box center [974, 474] width 23 height 11
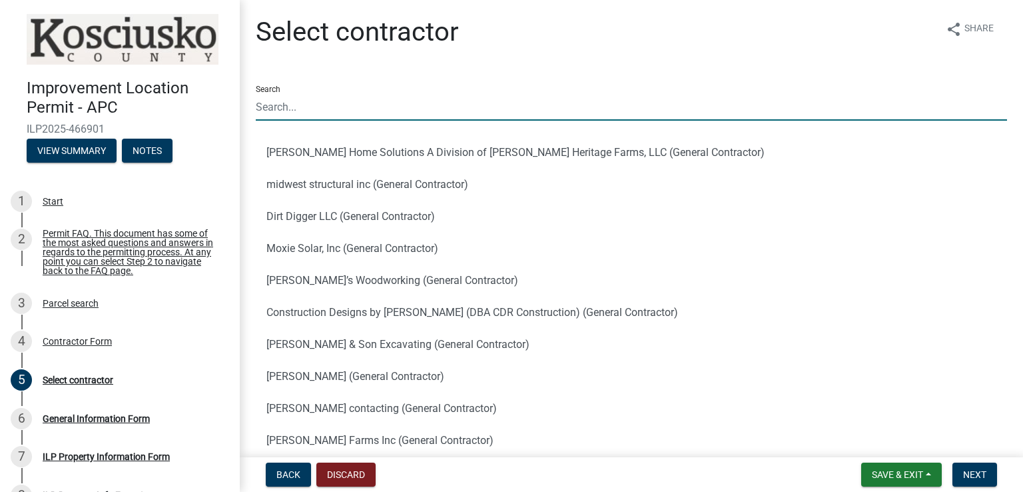
click at [332, 103] on input "Search" at bounding box center [632, 106] width 752 height 27
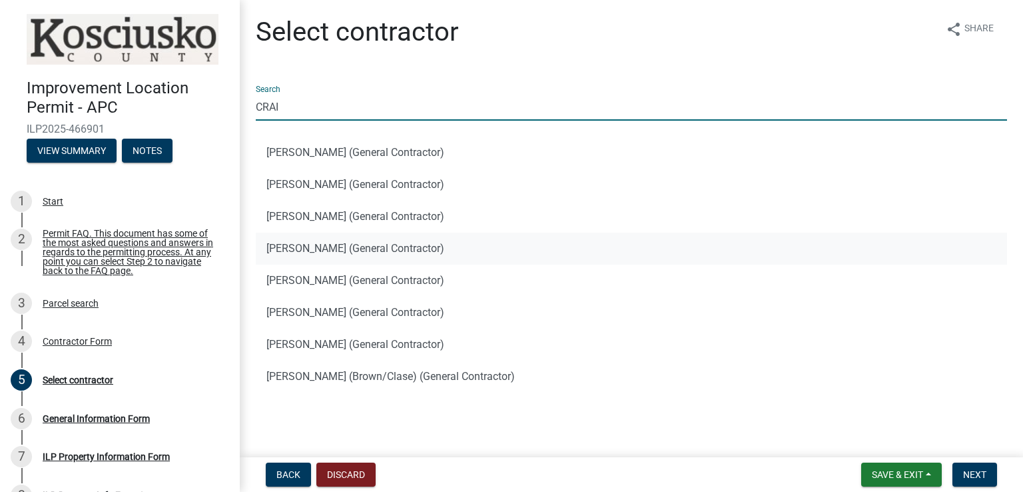
type input "CRAI"
click at [318, 247] on button "[PERSON_NAME] (General Contractor)" at bounding box center [632, 249] width 752 height 32
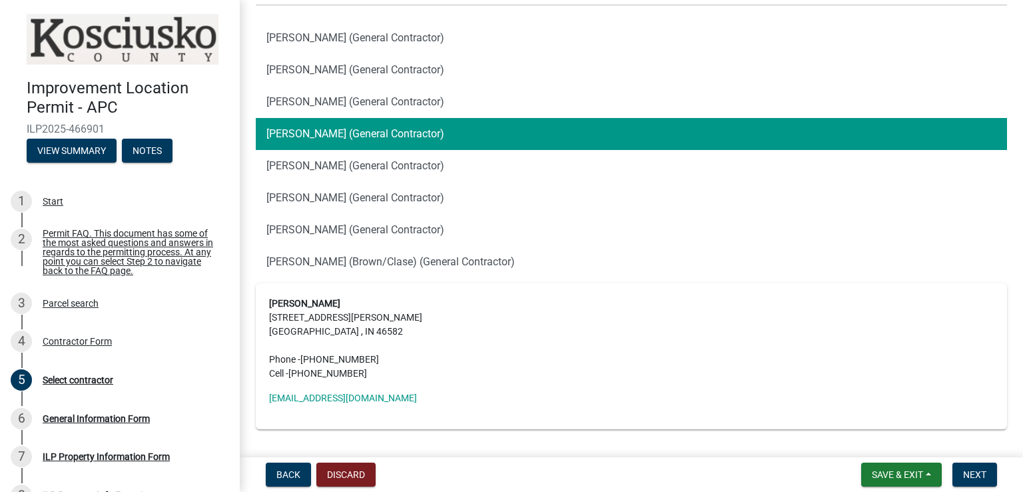
scroll to position [133, 0]
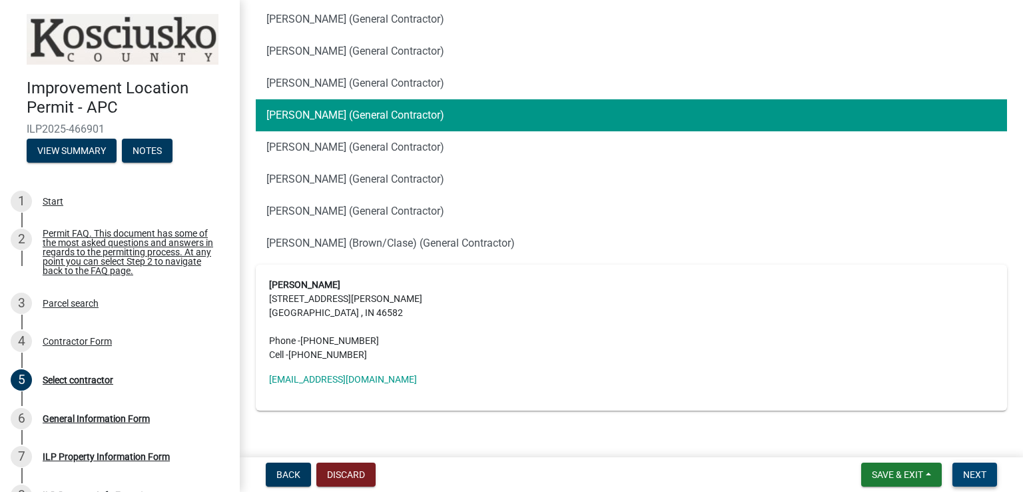
click at [974, 475] on span "Next" at bounding box center [974, 474] width 23 height 11
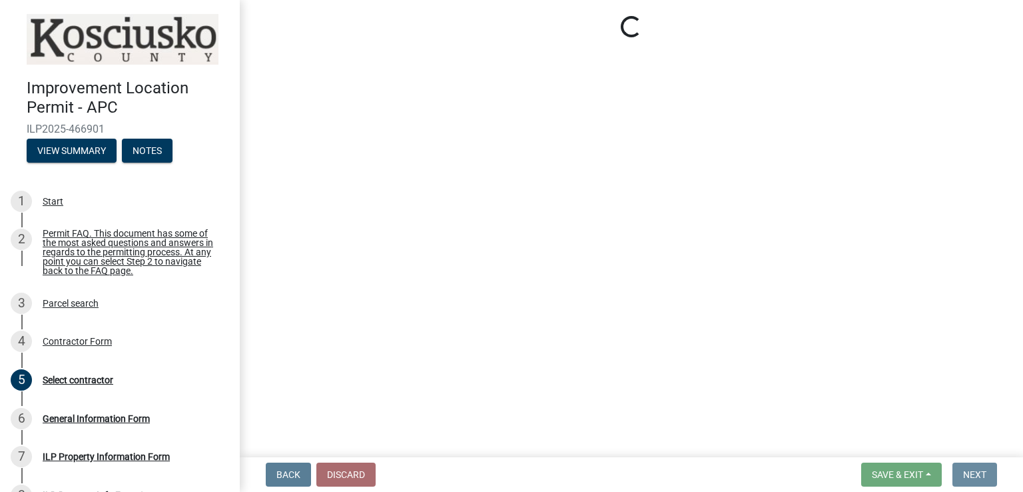
scroll to position [0, 0]
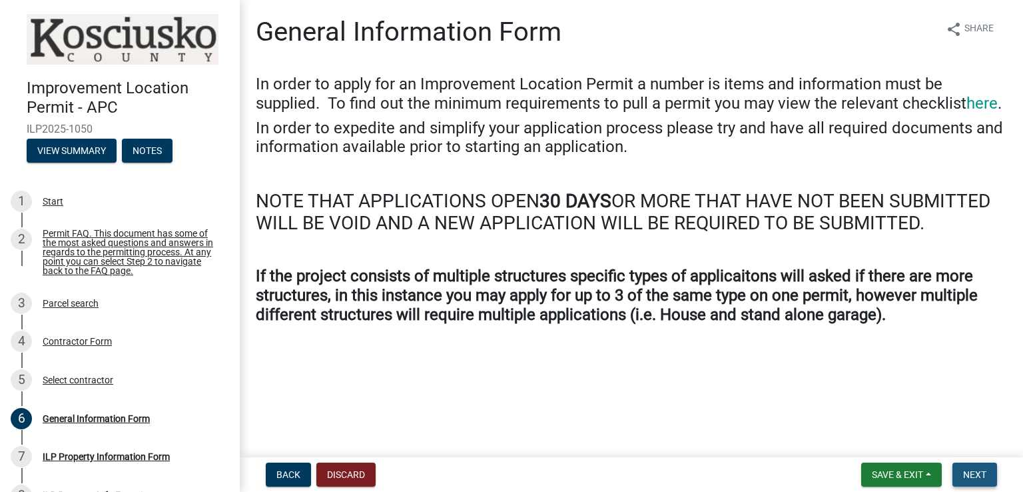
click at [975, 475] on span "Next" at bounding box center [974, 474] width 23 height 11
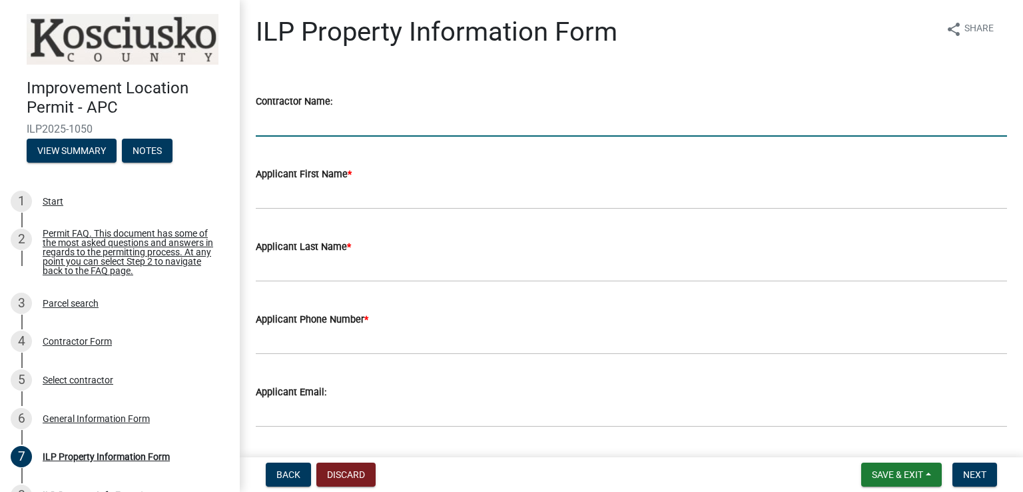
click at [279, 117] on input "Contractor Name:" at bounding box center [632, 122] width 752 height 27
type input "d"
type input "[PERSON_NAME]"
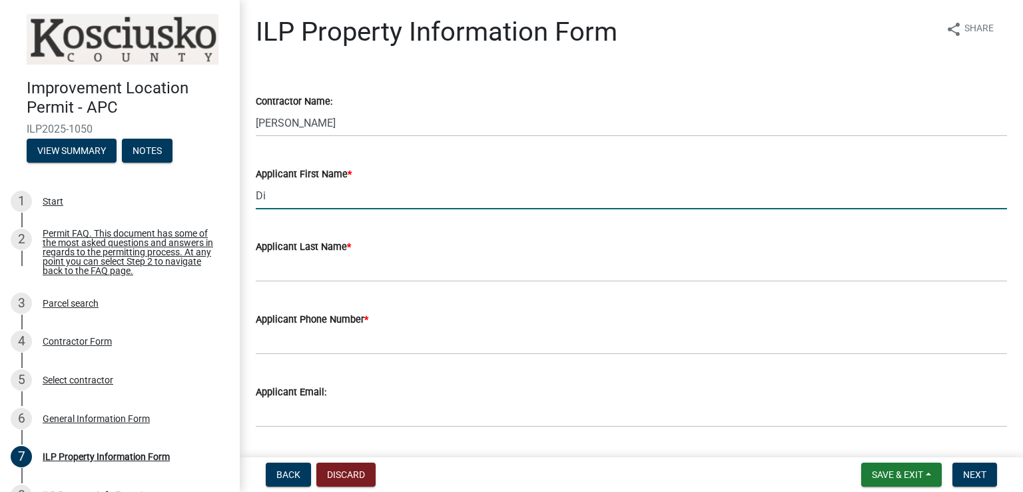
type input "[PERSON_NAME]"
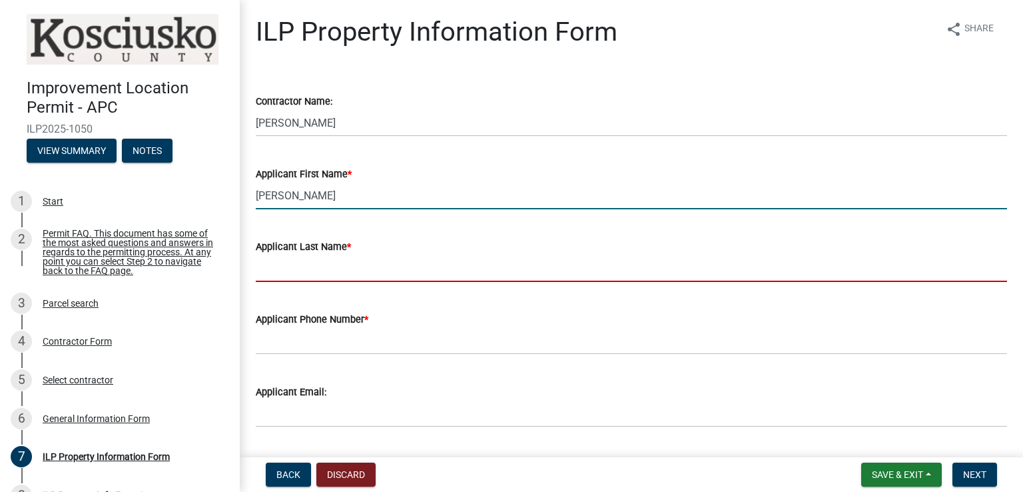
type input "[PERSON_NAME]"
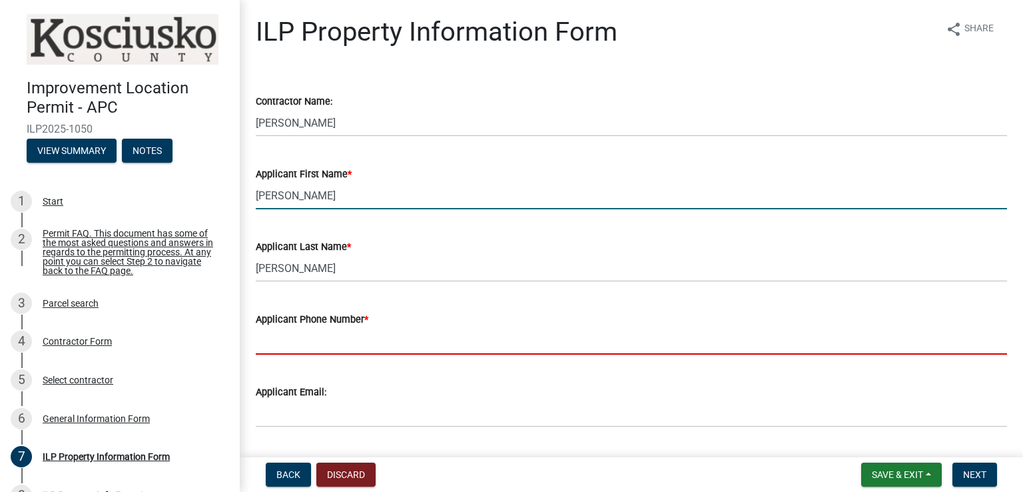
type input "5744531976"
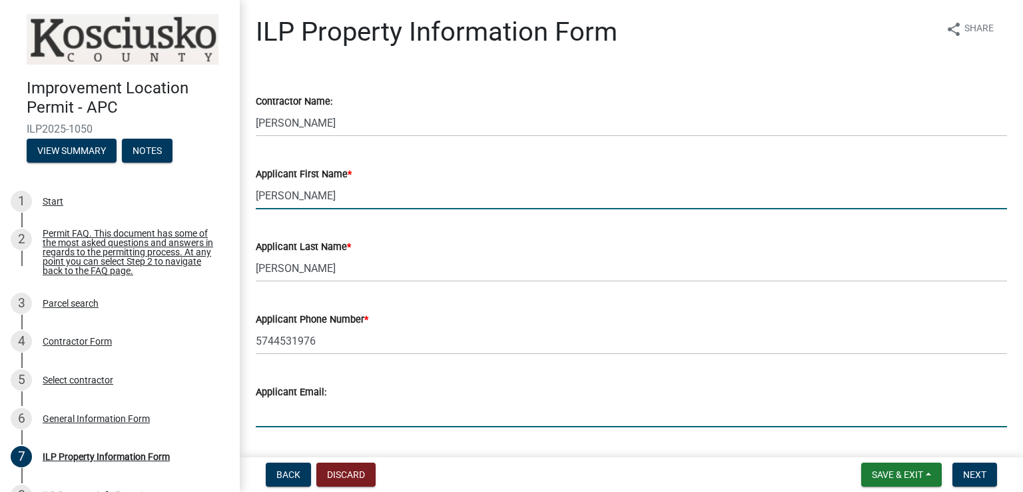
type input "[EMAIL_ADDRESS][DOMAIN_NAME]"
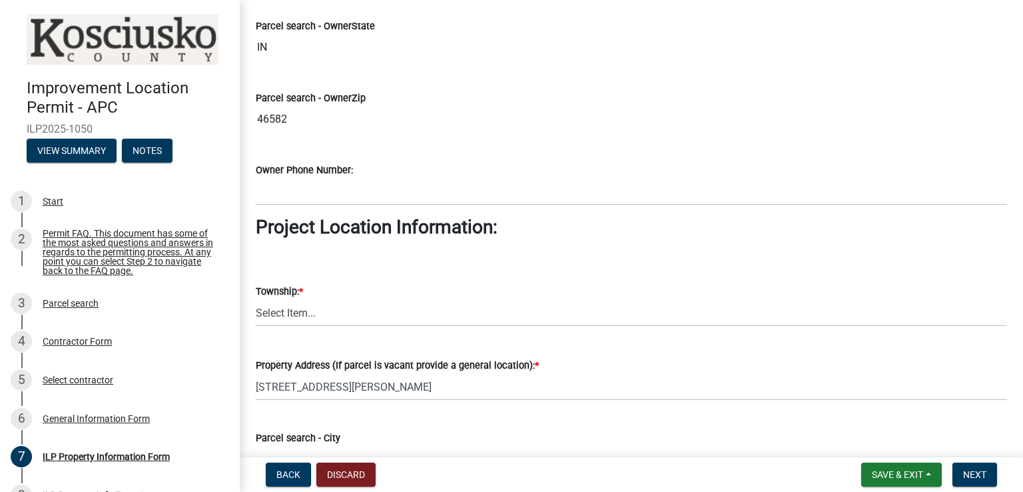
scroll to position [866, 0]
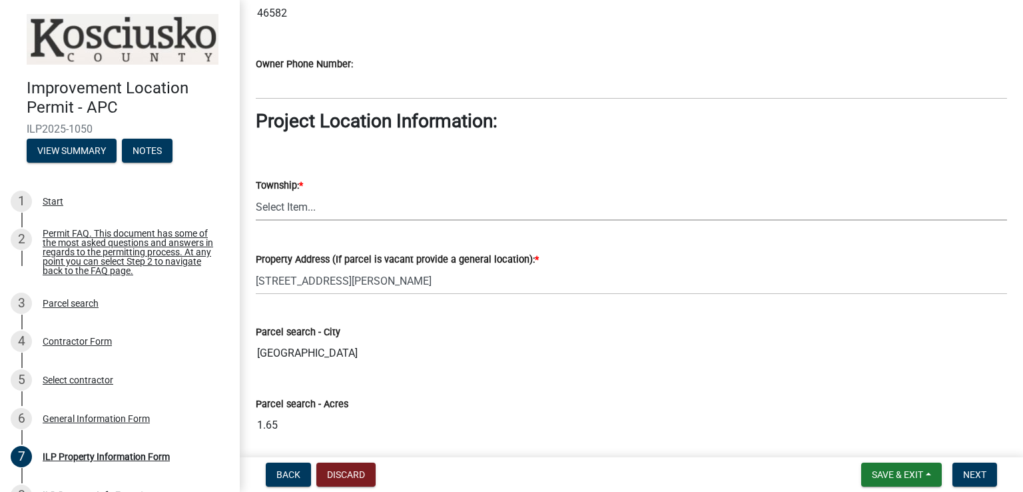
click at [304, 203] on select "Select Item... [PERSON_NAME] - Elkhart Co Clay Etna [GEOGRAPHIC_DATA][PERSON_NA…" at bounding box center [632, 206] width 752 height 27
click at [300, 206] on select "Select Item... [PERSON_NAME] - Elkhart Co Clay Etna [GEOGRAPHIC_DATA][PERSON_NA…" at bounding box center [632, 206] width 752 height 27
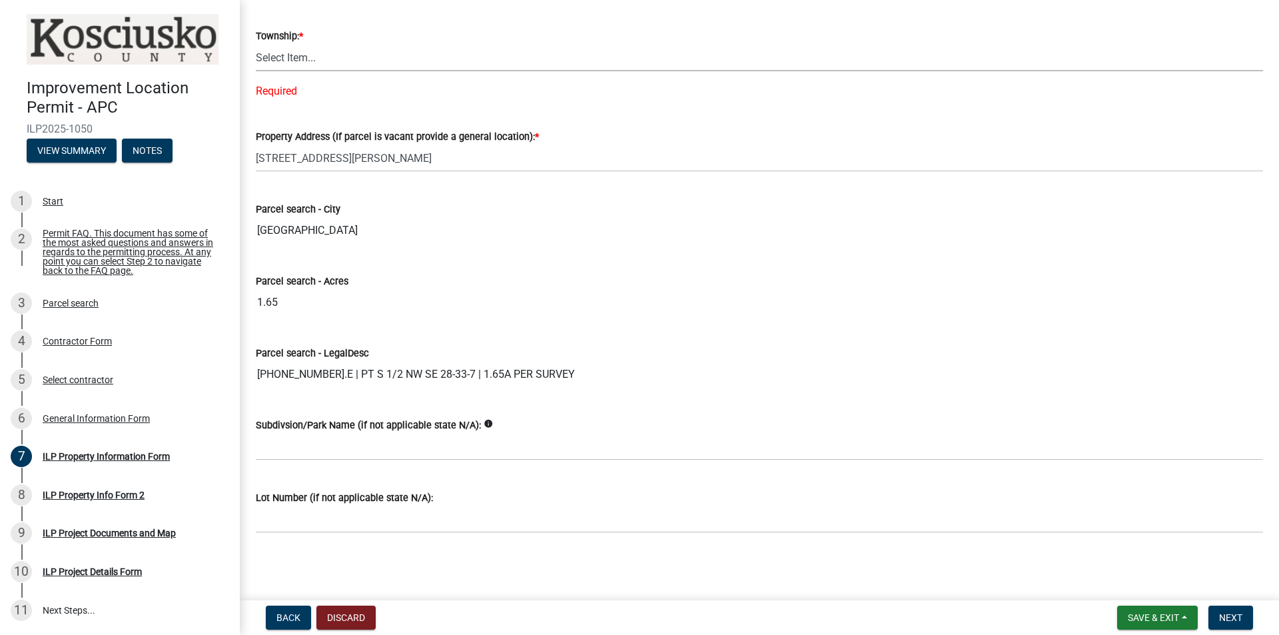
scroll to position [1016, 0]
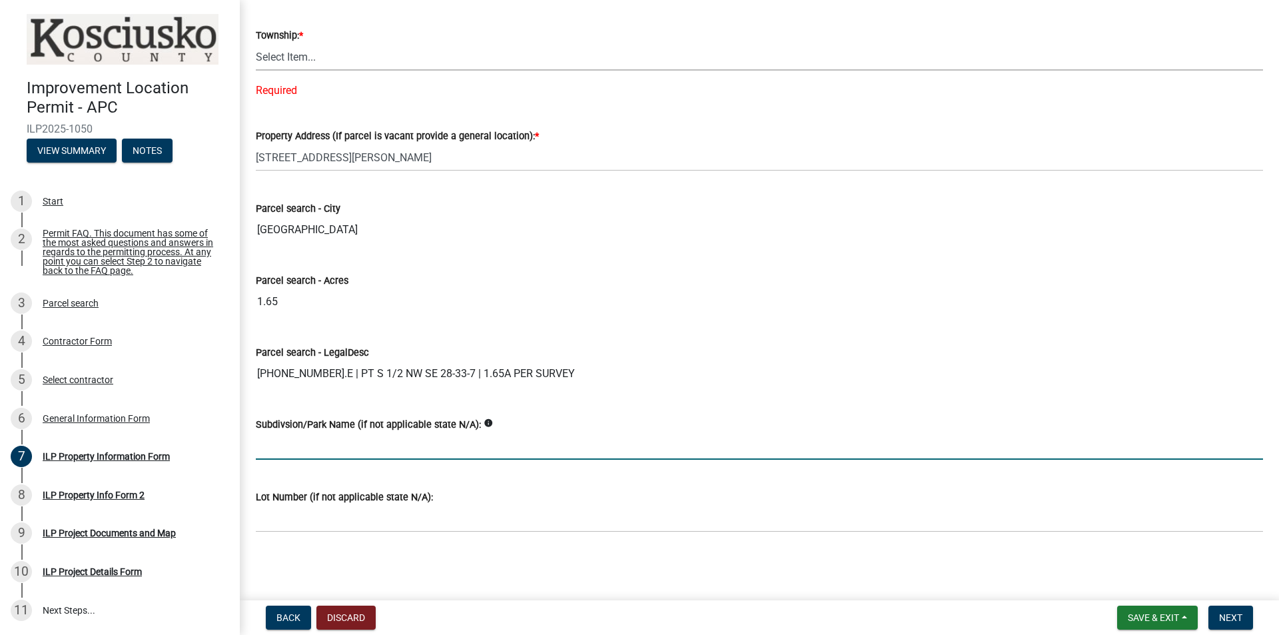
click at [338, 451] on input "Subdivsion/Park Name (if not applicable state N/A):" at bounding box center [759, 445] width 1007 height 27
click at [442, 448] on input "Subdivsion/Park Name (if not applicable state N/A):" at bounding box center [759, 445] width 1007 height 27
type input "N/A"
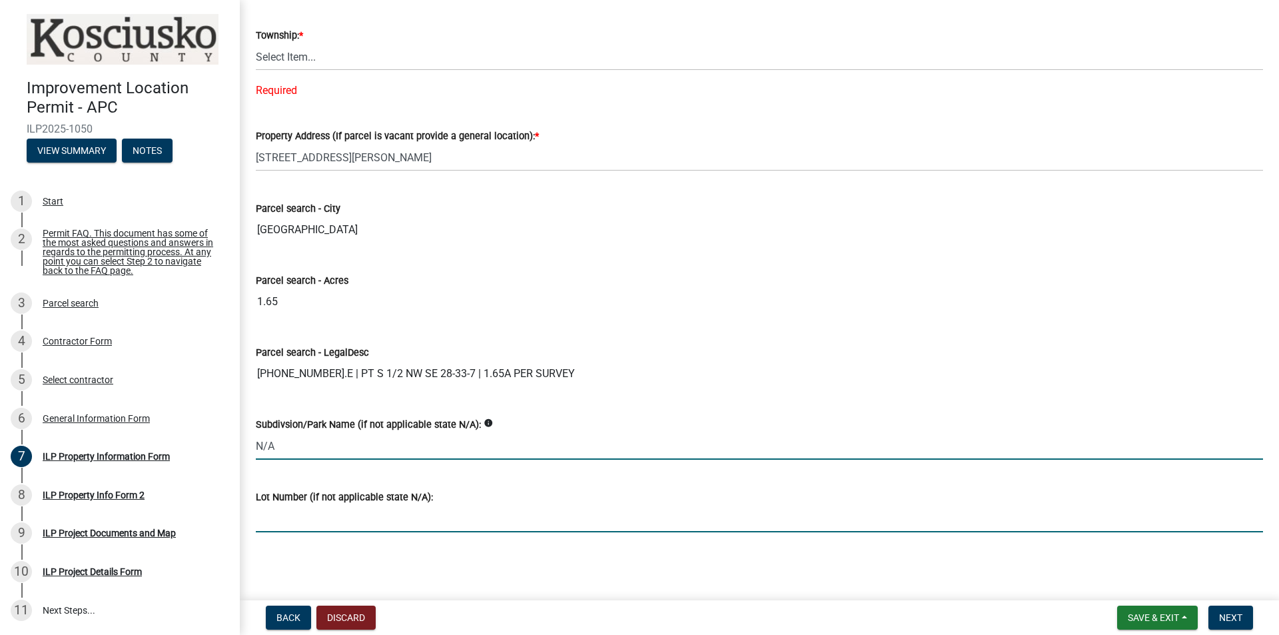
click at [283, 491] on input "Lot Number (if not applicable state N/A):" at bounding box center [759, 518] width 1007 height 27
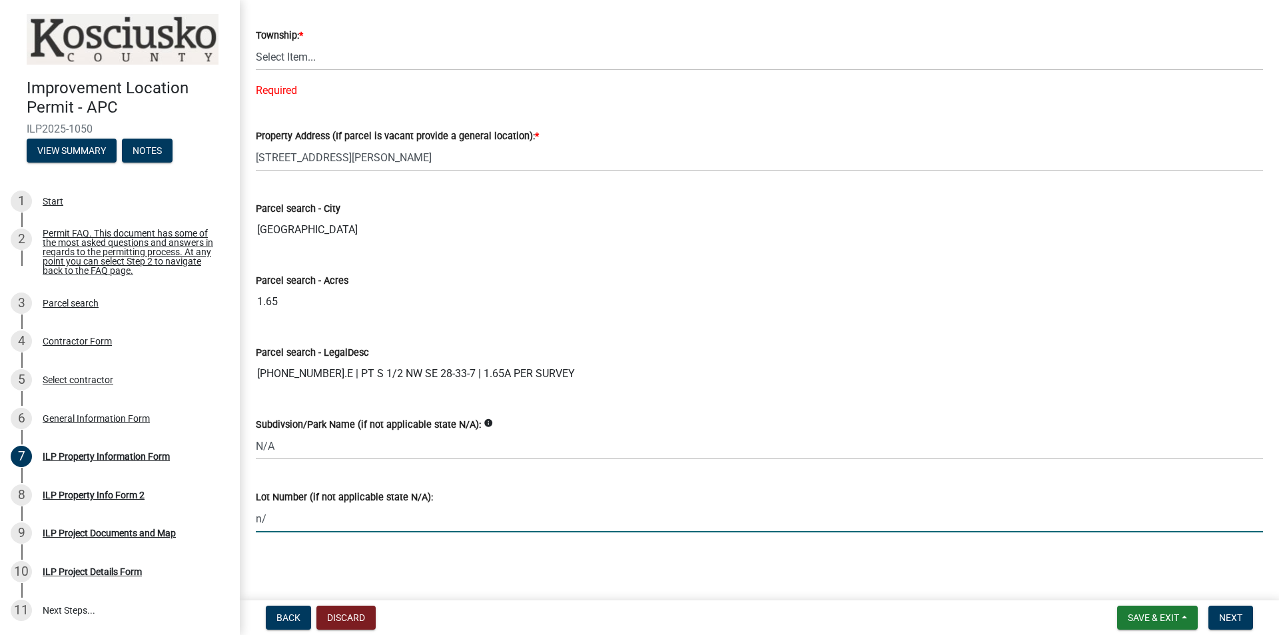
type input "n"
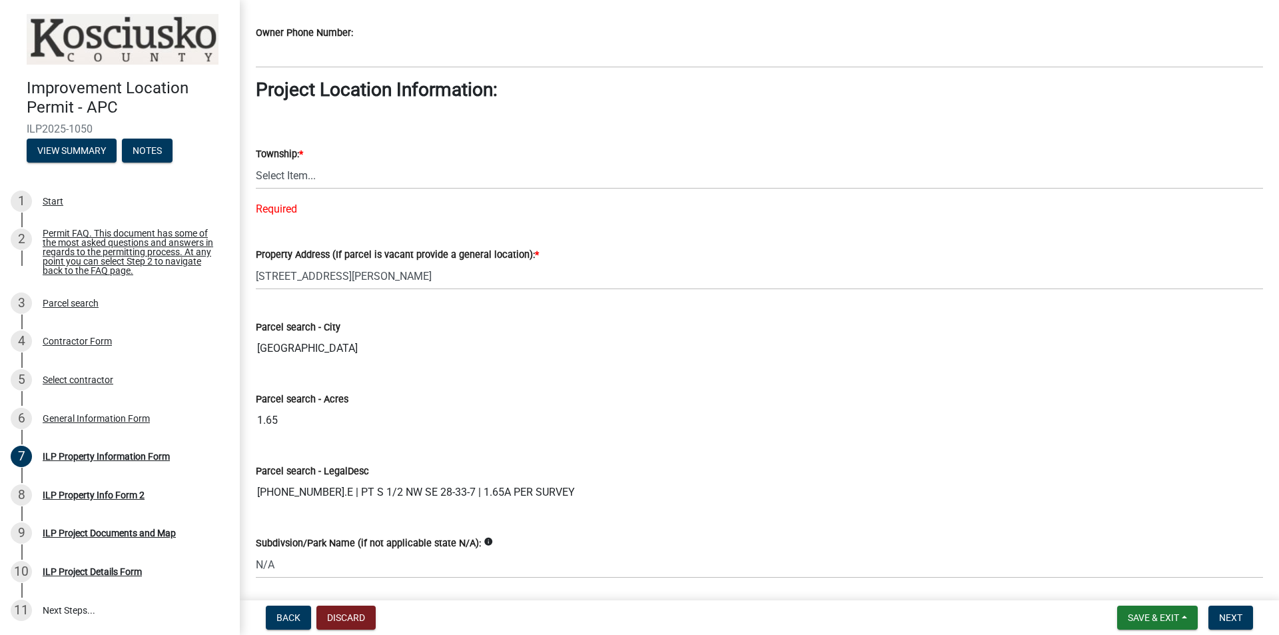
scroll to position [750, 0]
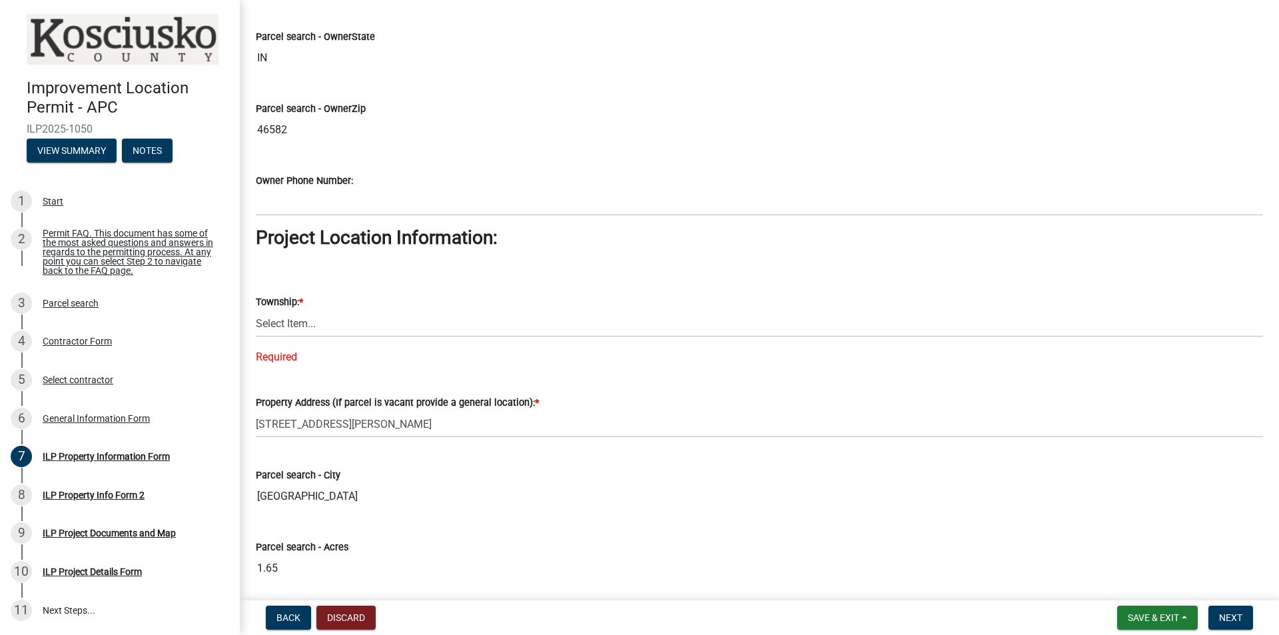
type input "n/a"
click at [300, 326] on select "Select Item... [PERSON_NAME] - Elkhart Co Clay Etna [GEOGRAPHIC_DATA][PERSON_NA…" at bounding box center [759, 323] width 1007 height 27
click at [256, 310] on select "Select Item... [PERSON_NAME] - Elkhart Co Clay Etna [GEOGRAPHIC_DATA][PERSON_NA…" at bounding box center [759, 323] width 1007 height 27
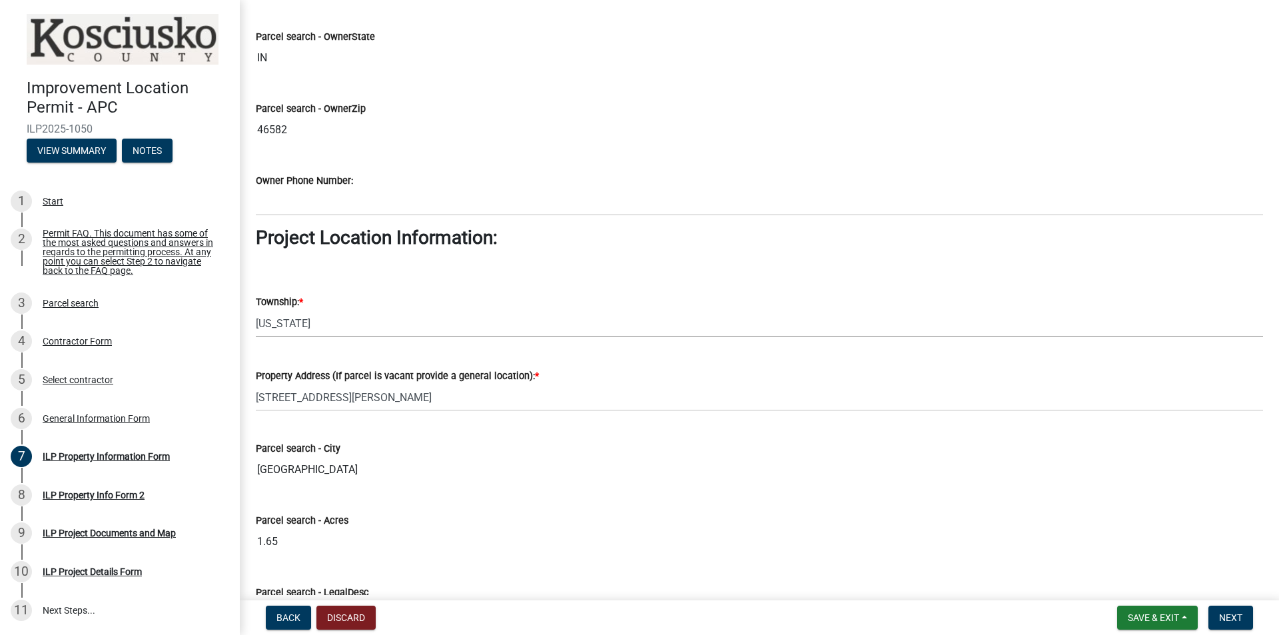
click at [306, 325] on select "Select Item... [PERSON_NAME] - Elkhart Co Clay Etna [GEOGRAPHIC_DATA][PERSON_NA…" at bounding box center [759, 323] width 1007 height 27
click at [256, 310] on select "Select Item... [PERSON_NAME] - Elkhart Co Clay Etna [GEOGRAPHIC_DATA][PERSON_NA…" at bounding box center [759, 323] width 1007 height 27
select select "8aeb2c27-db4f-4f65-83dd-c512a3678cb2"
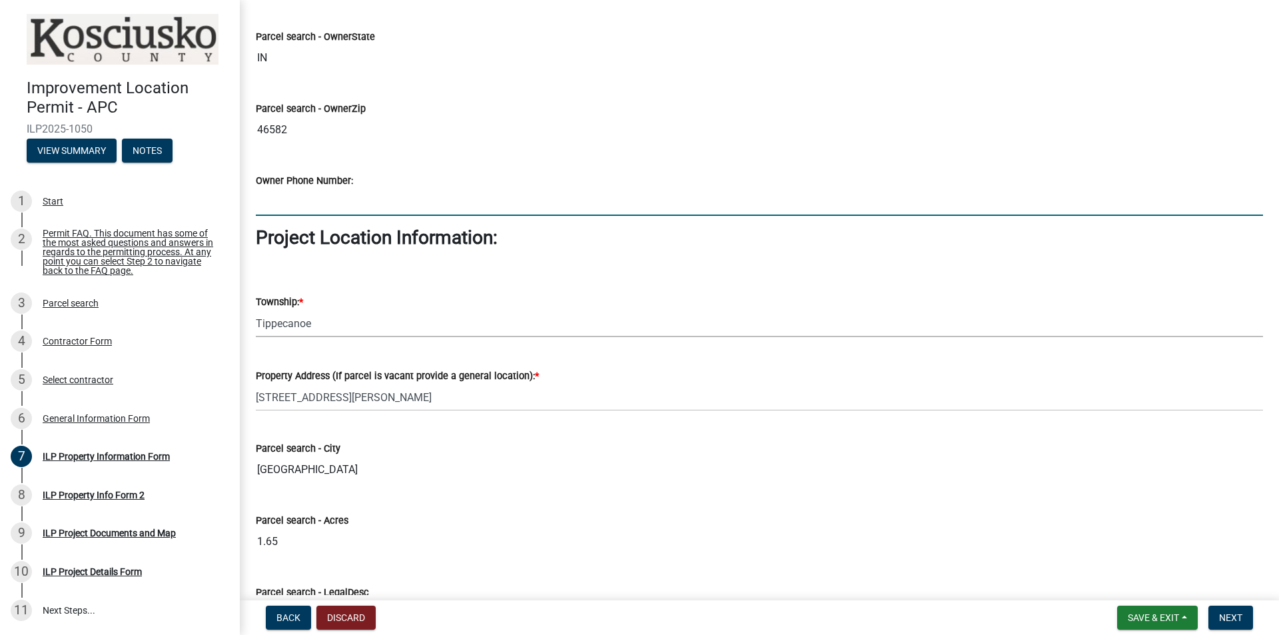
click at [304, 198] on input "Owner Phone Number:" at bounding box center [759, 202] width 1007 height 27
type input "5744531976"
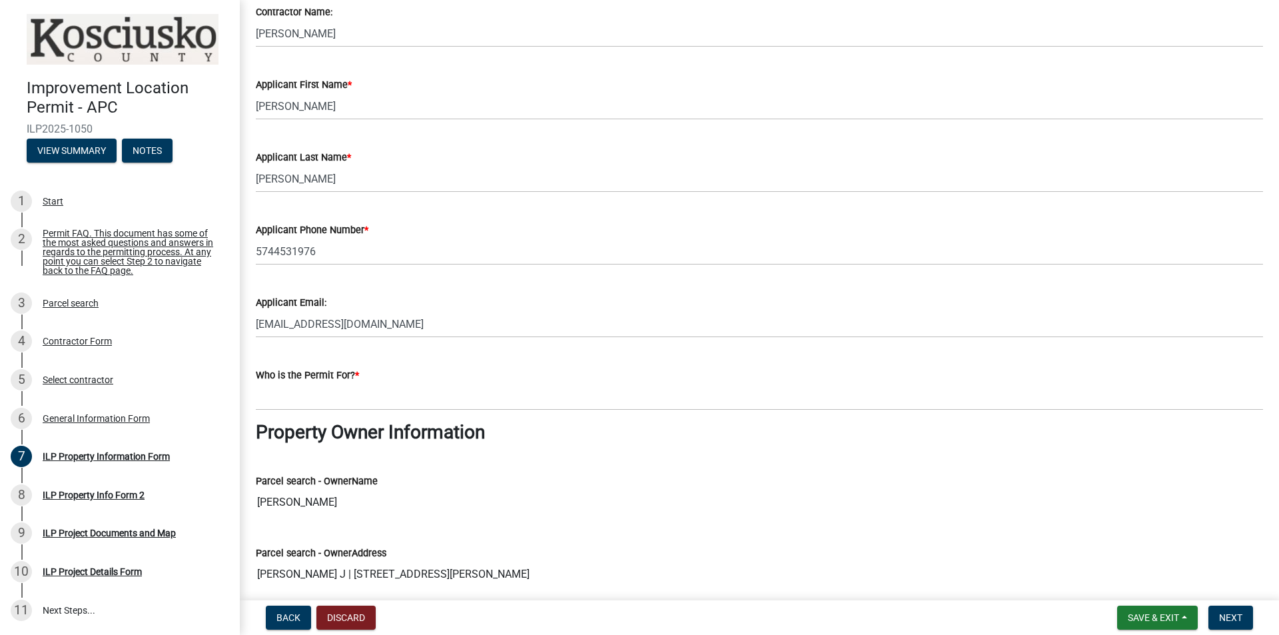
scroll to position [83, 0]
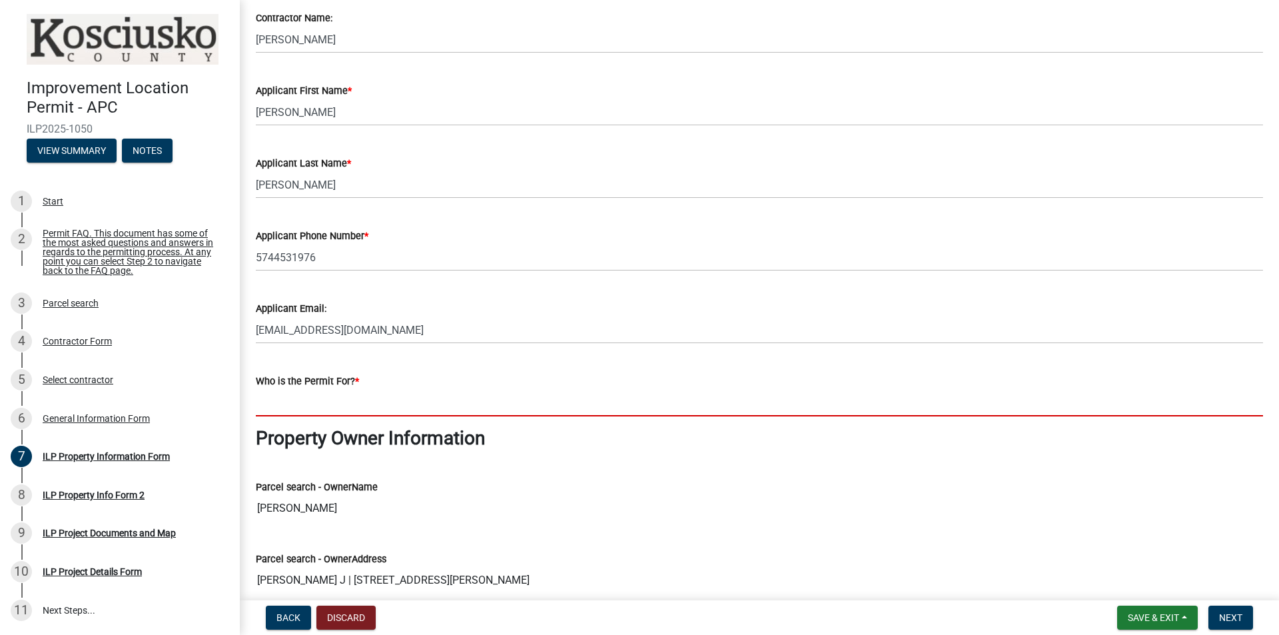
click at [320, 401] on input "Who is the Permit For? *" at bounding box center [759, 402] width 1007 height 27
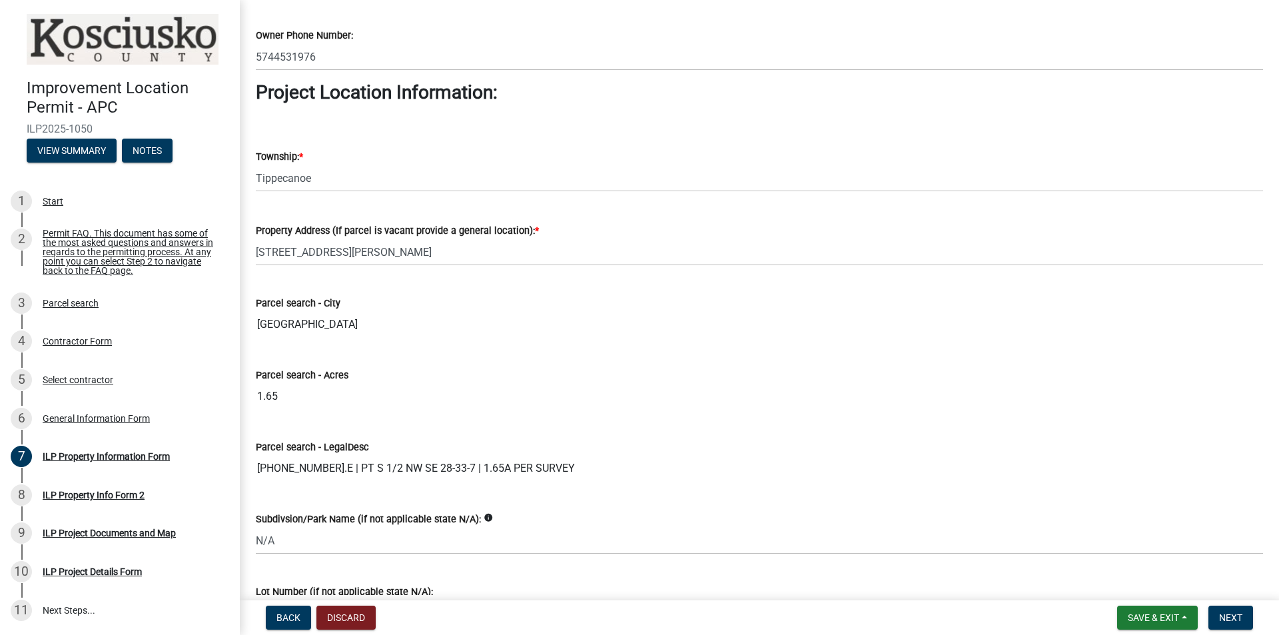
scroll to position [989, 0]
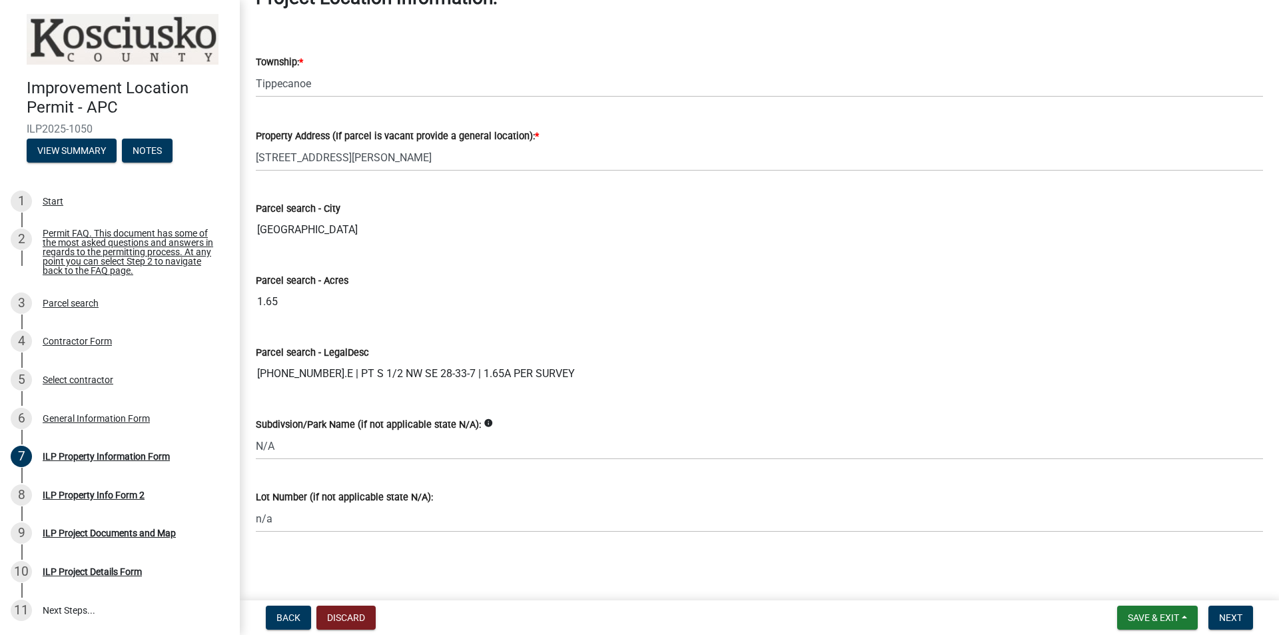
type input "[PERSON_NAME]"
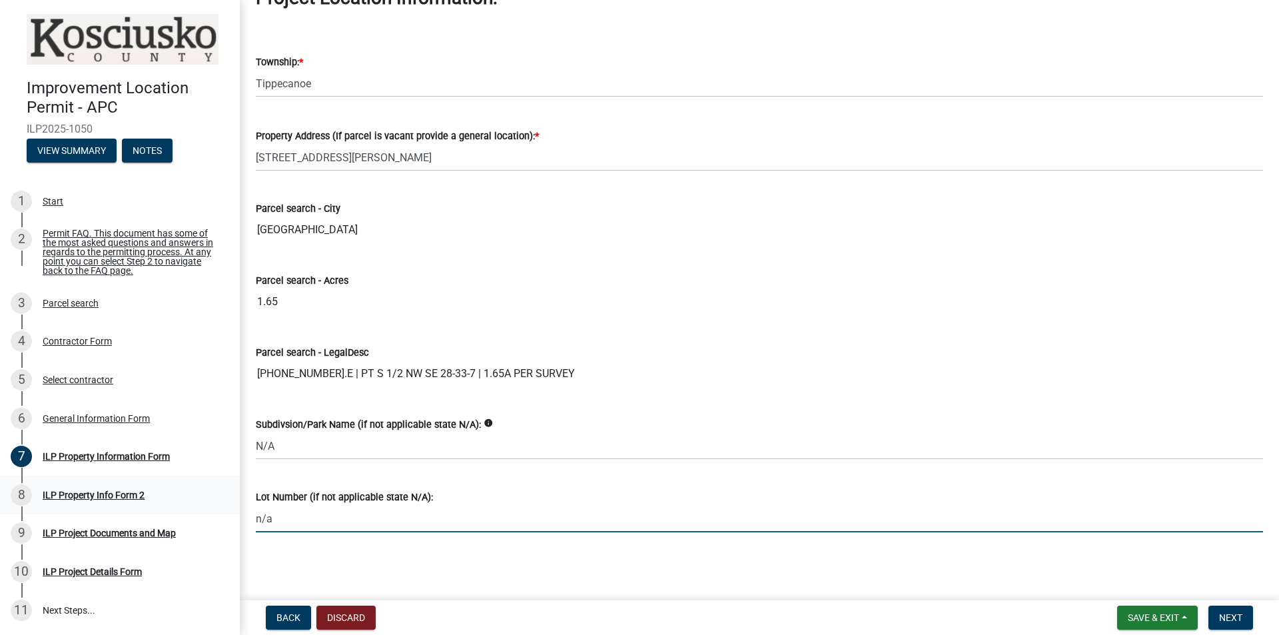
drag, startPoint x: 317, startPoint y: 523, endPoint x: 228, endPoint y: 518, distance: 89.4
click at [228, 491] on div "Improvement Location Permit - APC ILP2025-1050 View Summary Notes 1 Start 2 Per…" at bounding box center [639, 317] width 1279 height 635
type input "N/A"
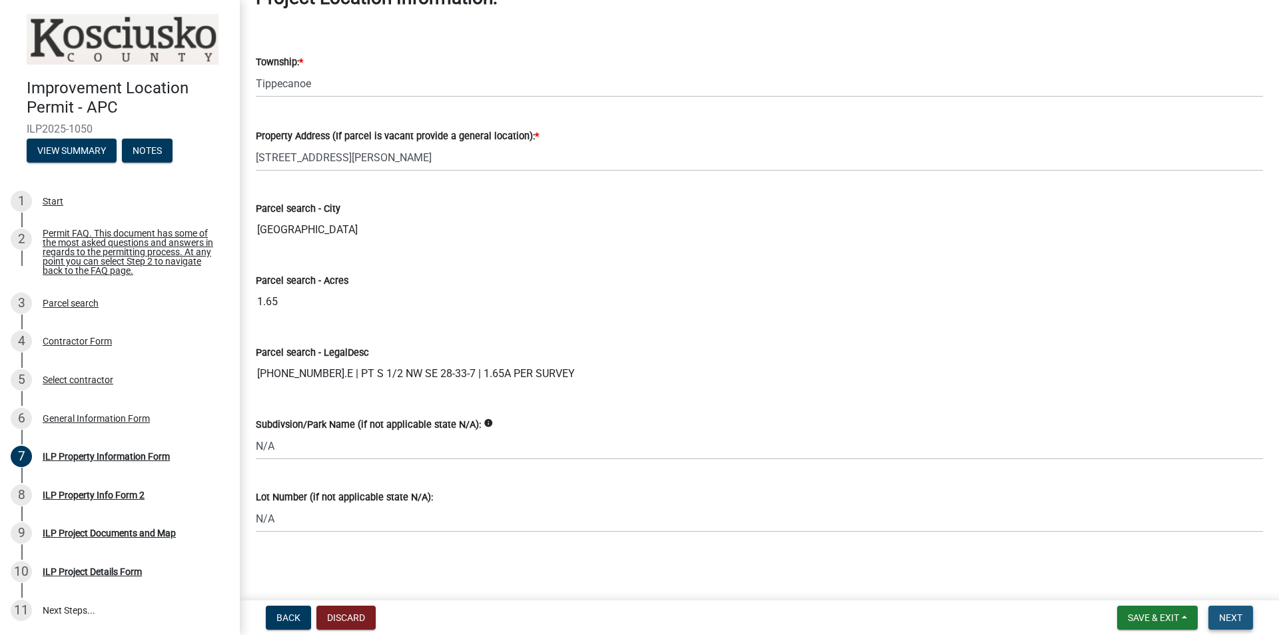
click at [1023, 491] on button "Next" at bounding box center [1231, 618] width 45 height 24
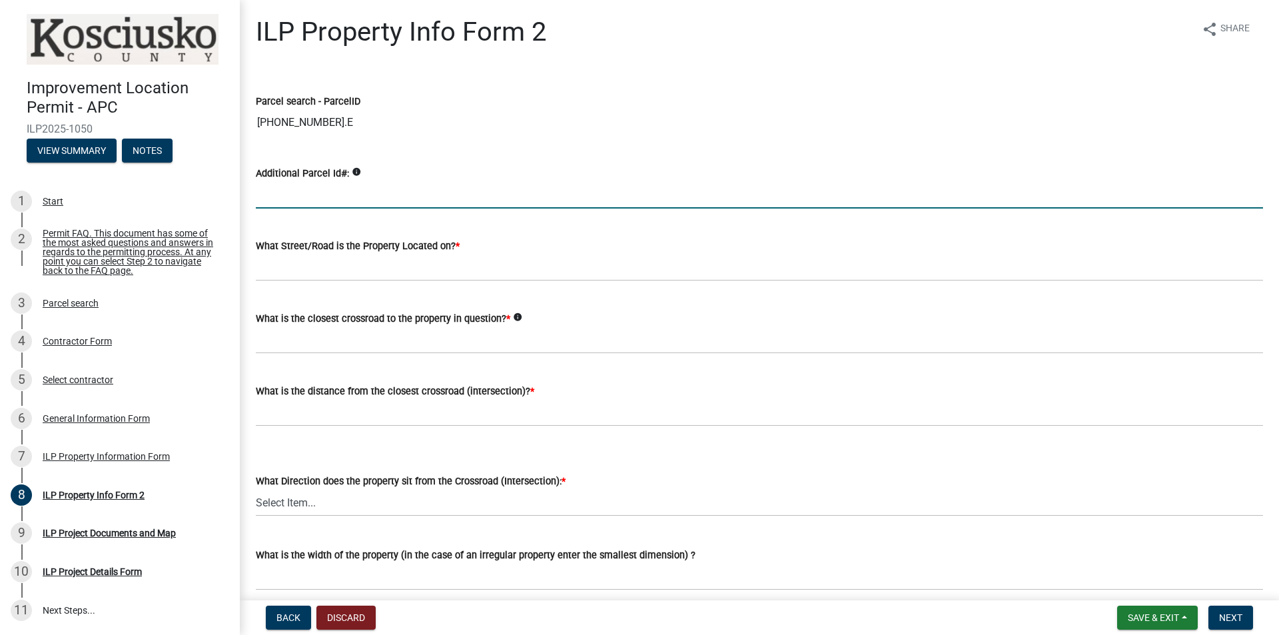
click at [344, 197] on input "Additional Parcel Id#:" at bounding box center [759, 194] width 1007 height 27
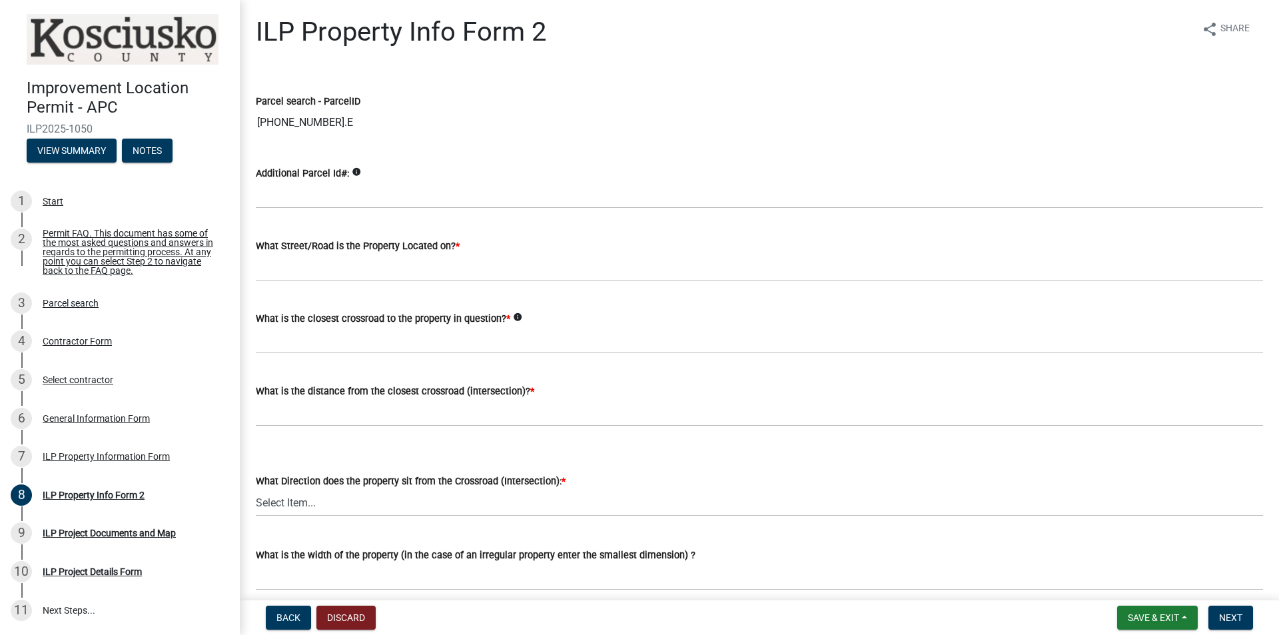
click at [352, 169] on icon "info" at bounding box center [356, 171] width 9 height 9
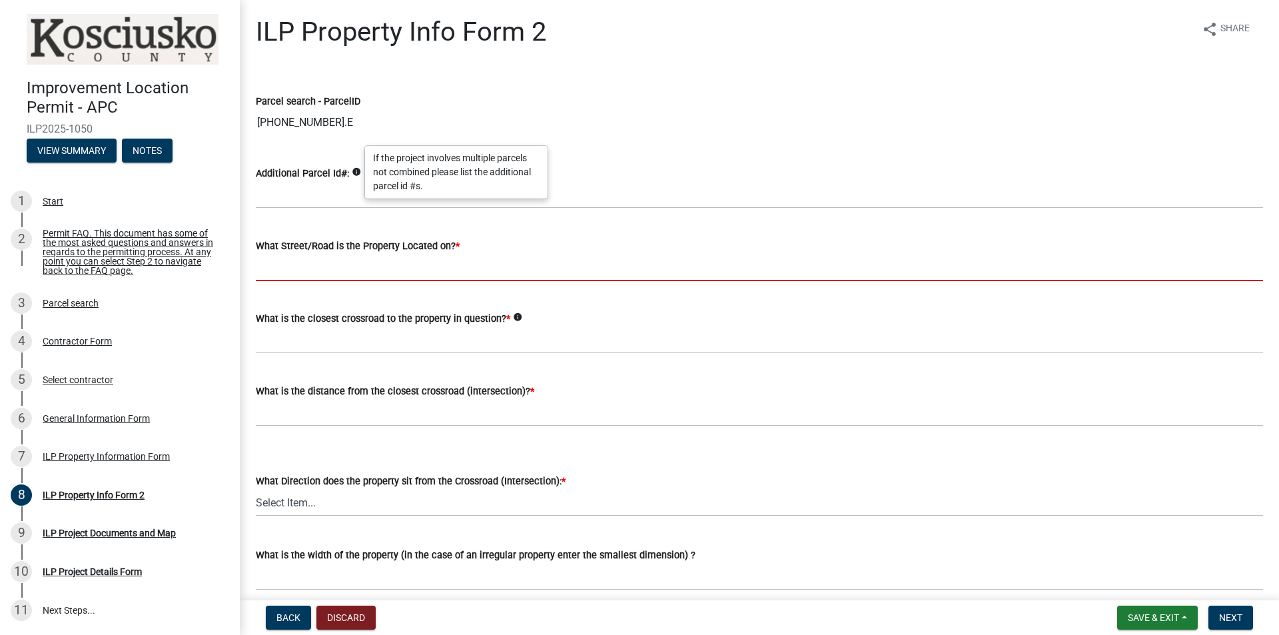
click at [295, 271] on input "What Street/Road is the Property Located on? *" at bounding box center [759, 267] width 1007 height 27
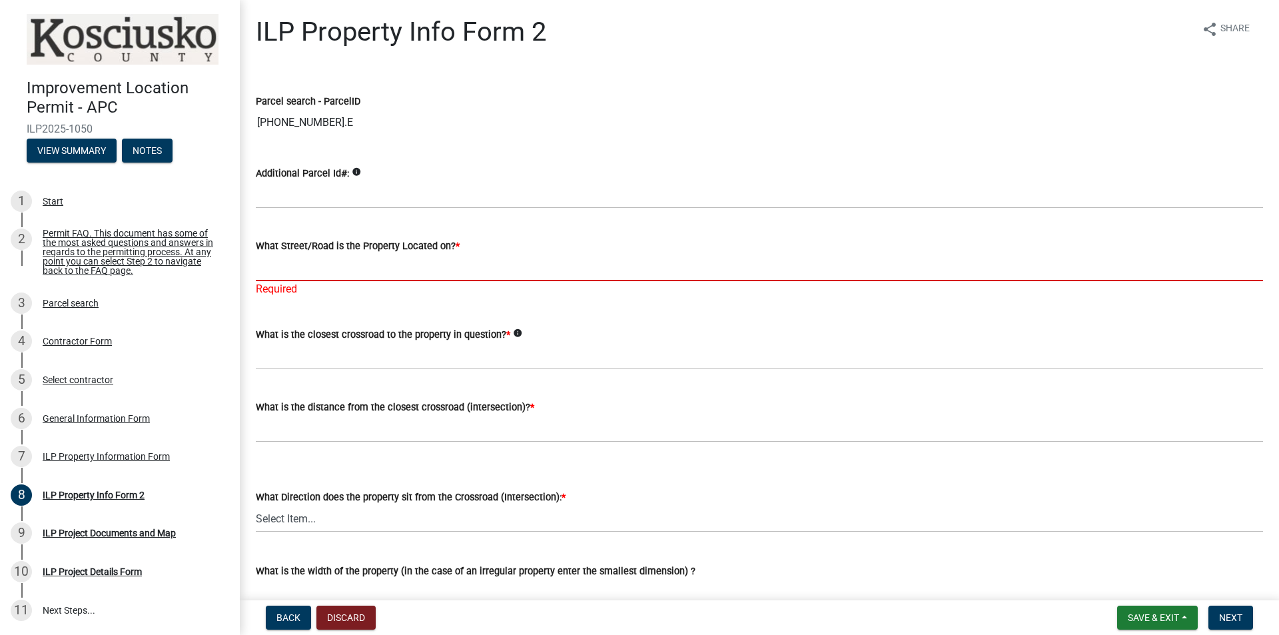
click at [291, 267] on input "What Street/Road is the Property Located on? *" at bounding box center [759, 267] width 1007 height 27
paste input "[STREET_ADDRESS][PERSON_NAME]"
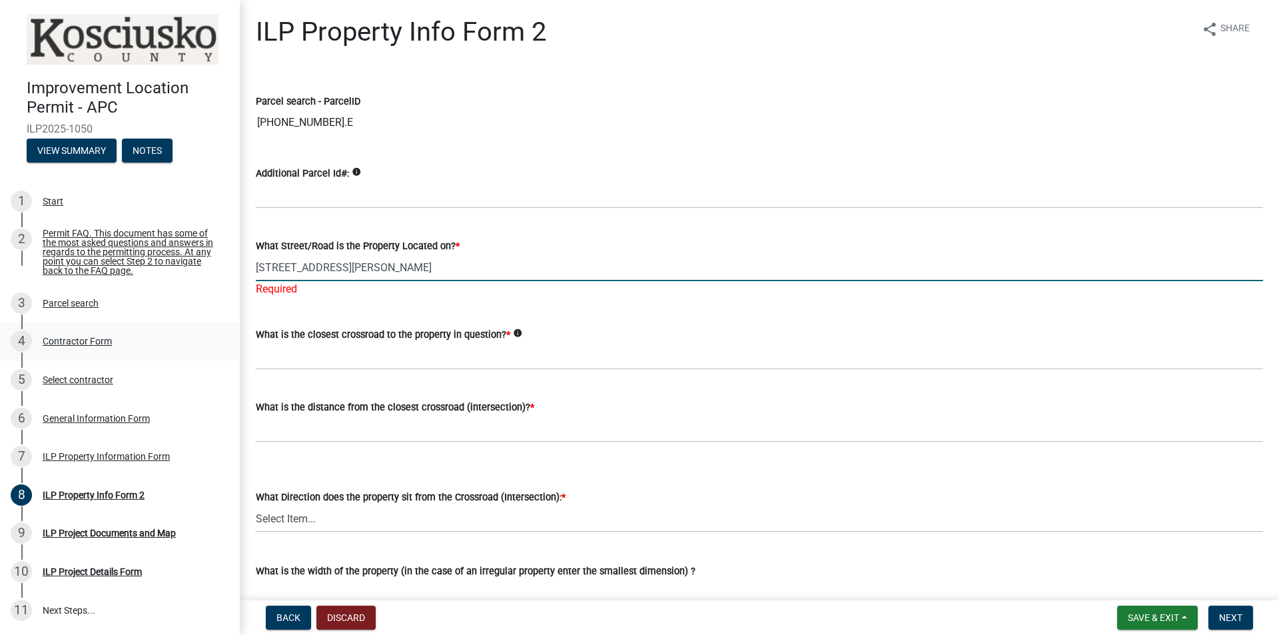
type input "[STREET_ADDRESS][PERSON_NAME]"
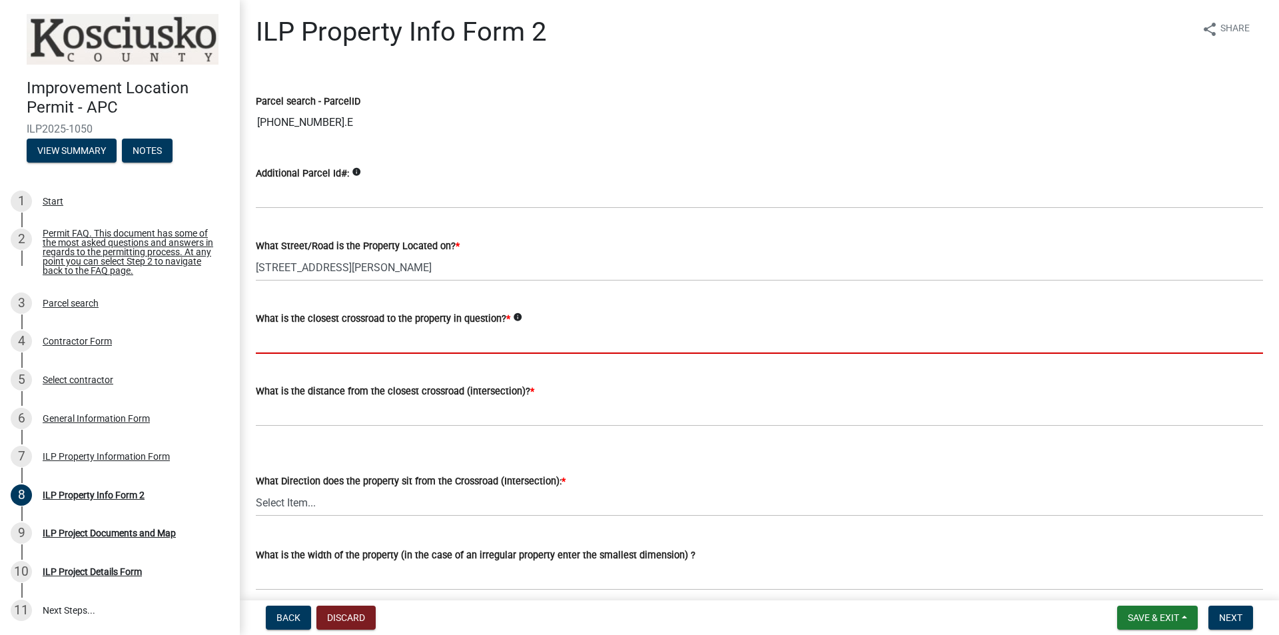
click at [410, 346] on input "What is the closest crossroad to the property in question? *" at bounding box center [759, 339] width 1007 height 27
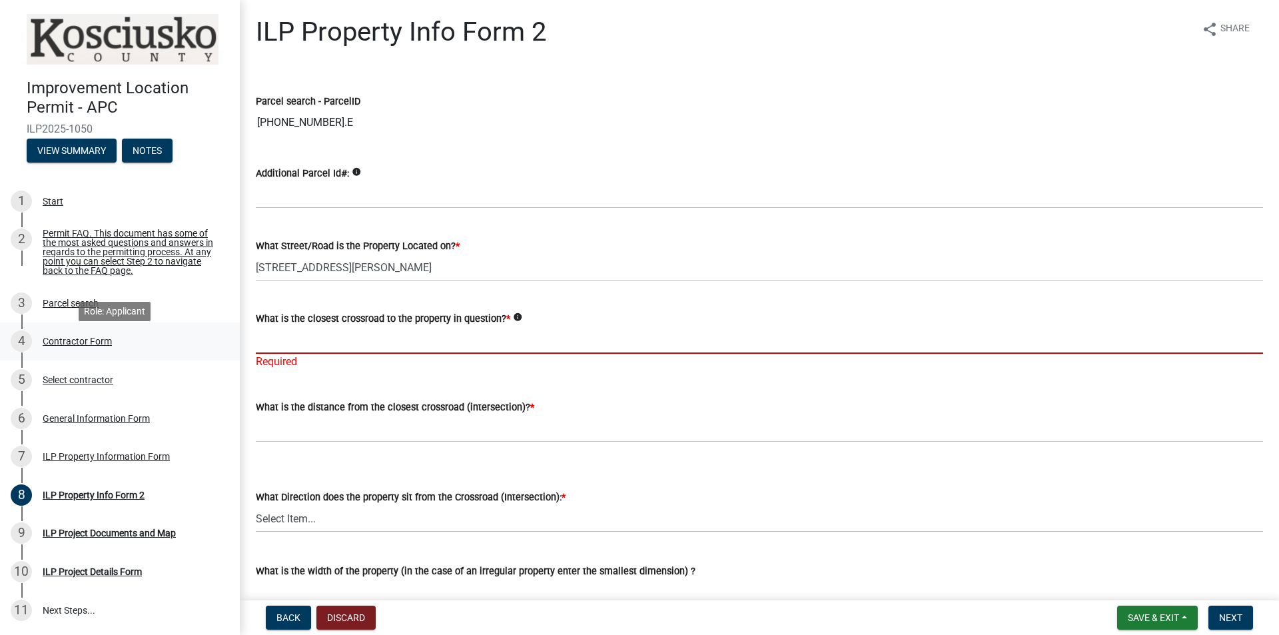
type input "n"
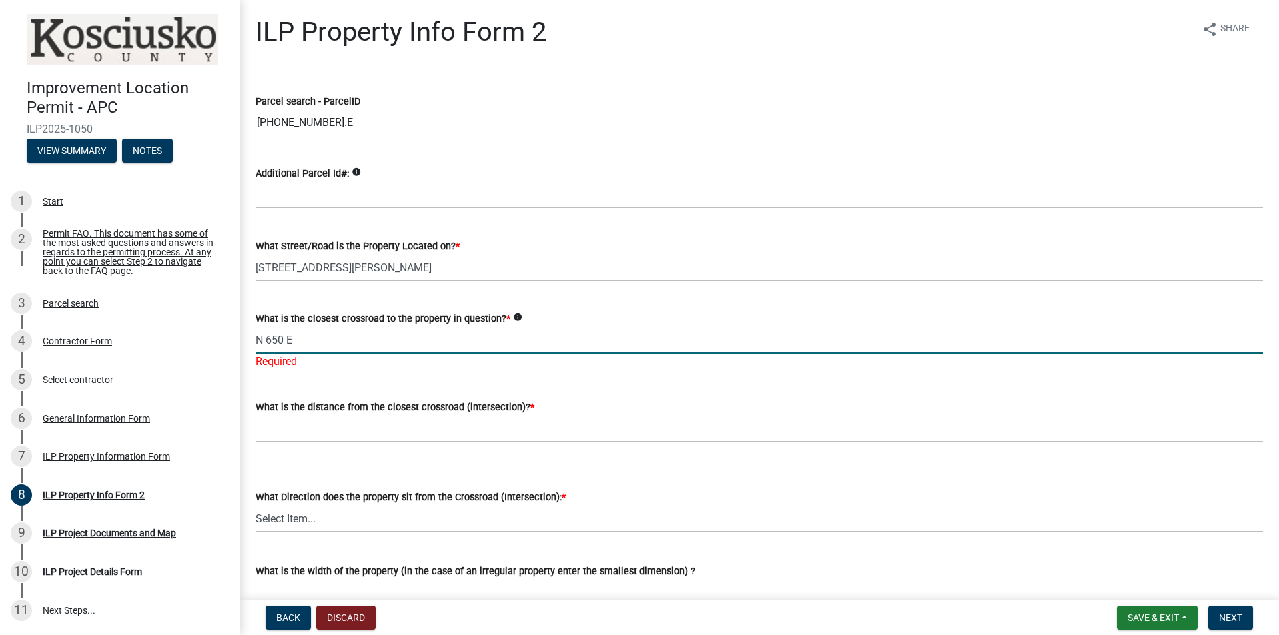
type input "N 650 E"
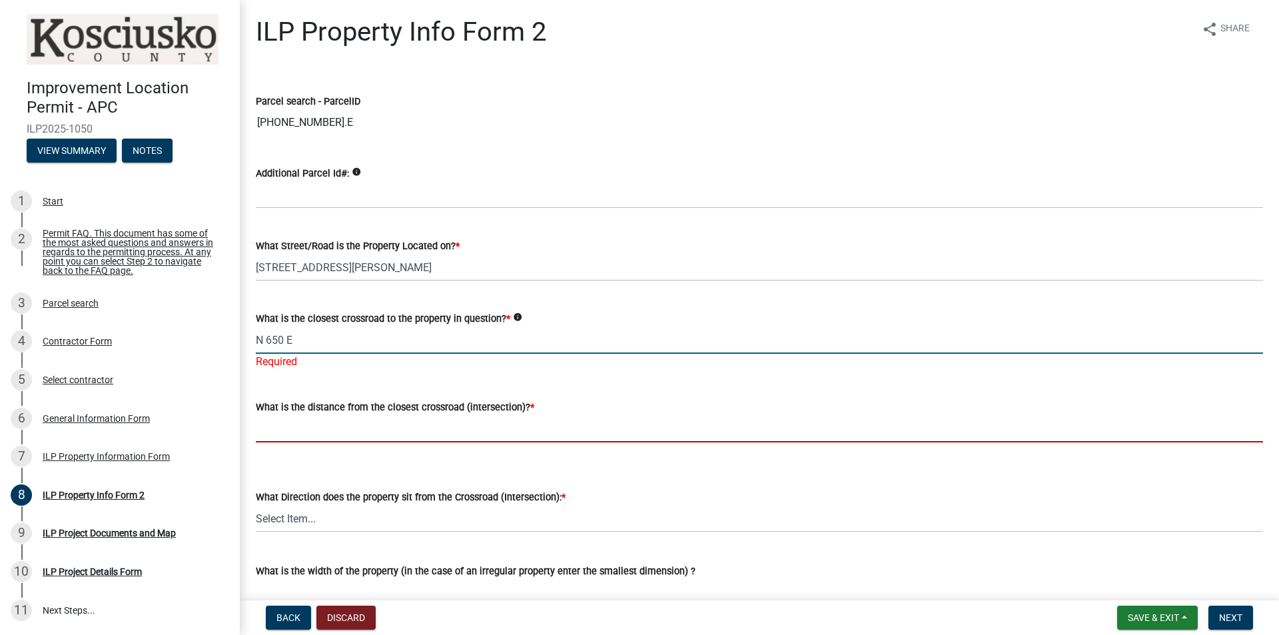
click at [324, 436] on wm-data-entity-input "What is the distance from the closest crossroad (intersection)? *" at bounding box center [759, 417] width 1007 height 74
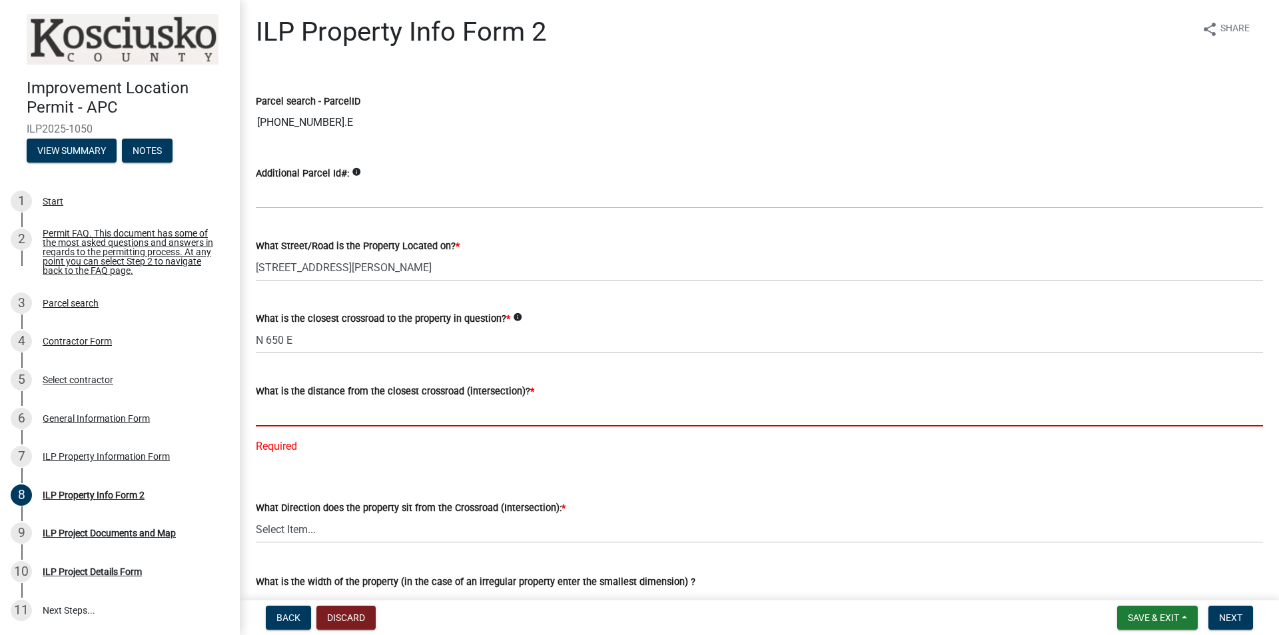
click at [384, 414] on input "text" at bounding box center [759, 412] width 1007 height 27
paste input "683"
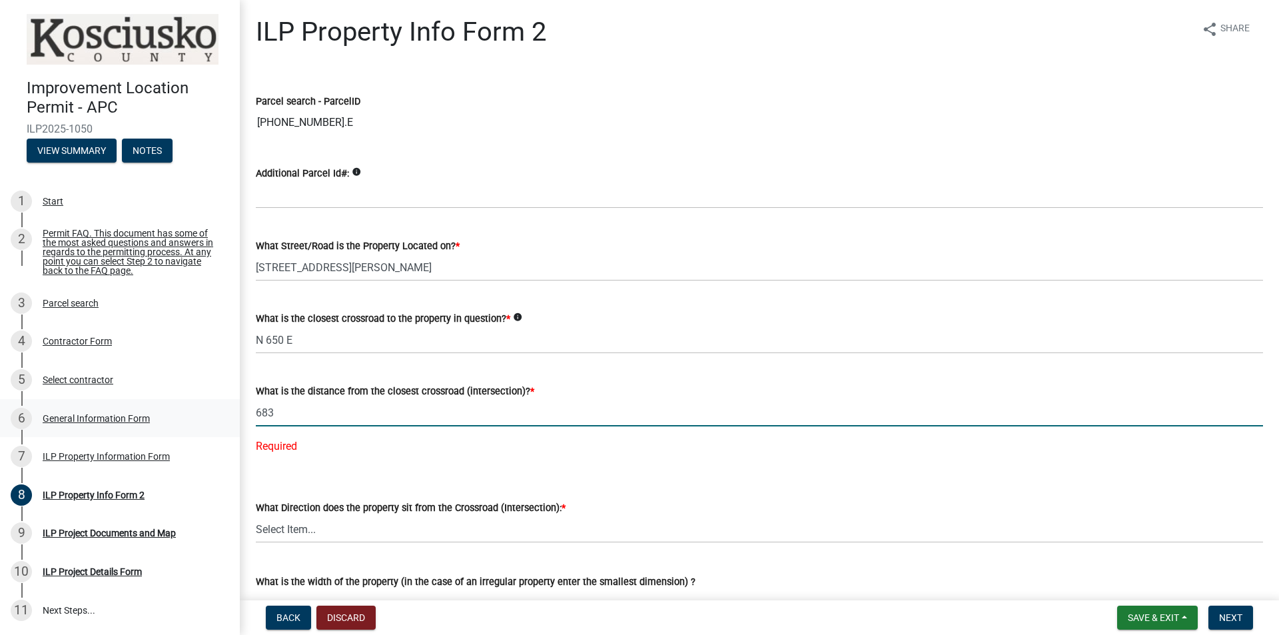
type input "683"
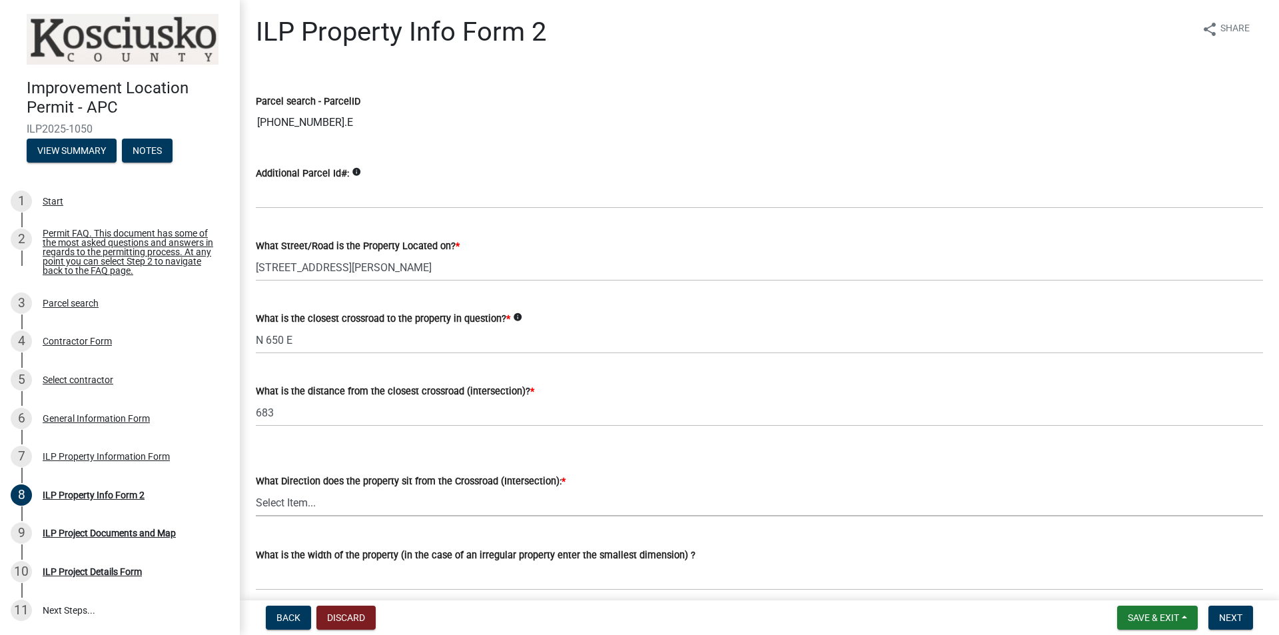
click at [287, 491] on select "Select Item... N NE NW S SE SW E W" at bounding box center [759, 502] width 1007 height 27
click at [256, 489] on select "Select Item... N NE NW S SE SW E W" at bounding box center [759, 502] width 1007 height 27
select select "5d8d9a6f-68f4-4910-b8ad-905844ed2da1"
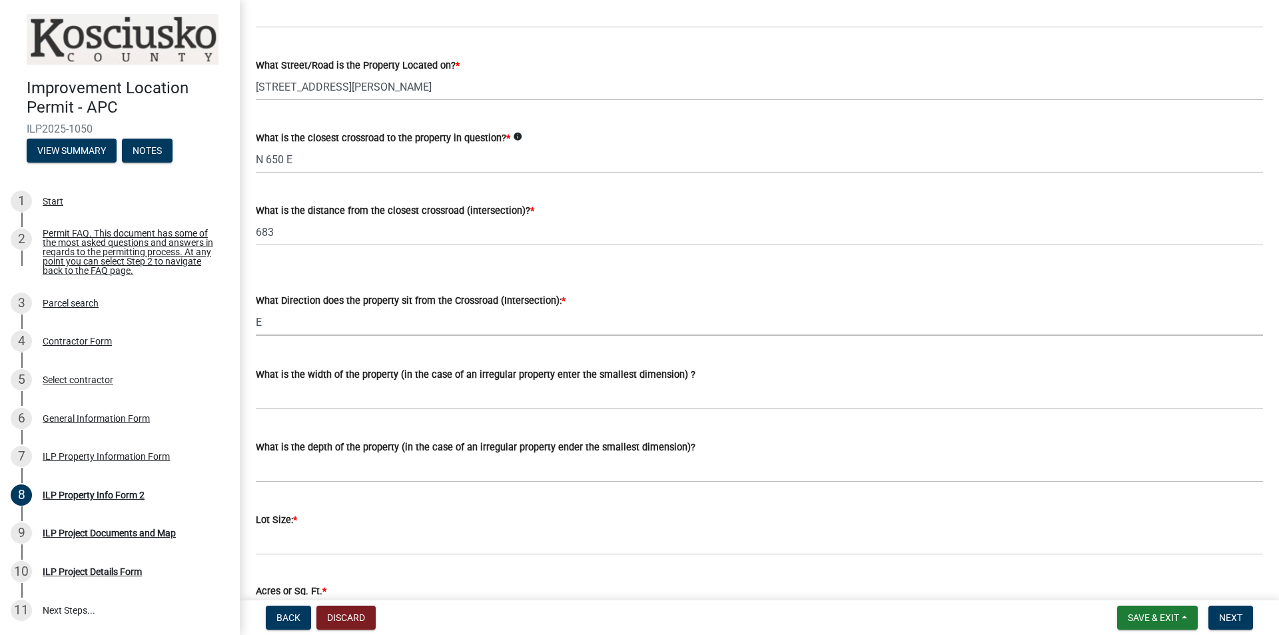
scroll to position [200, 0]
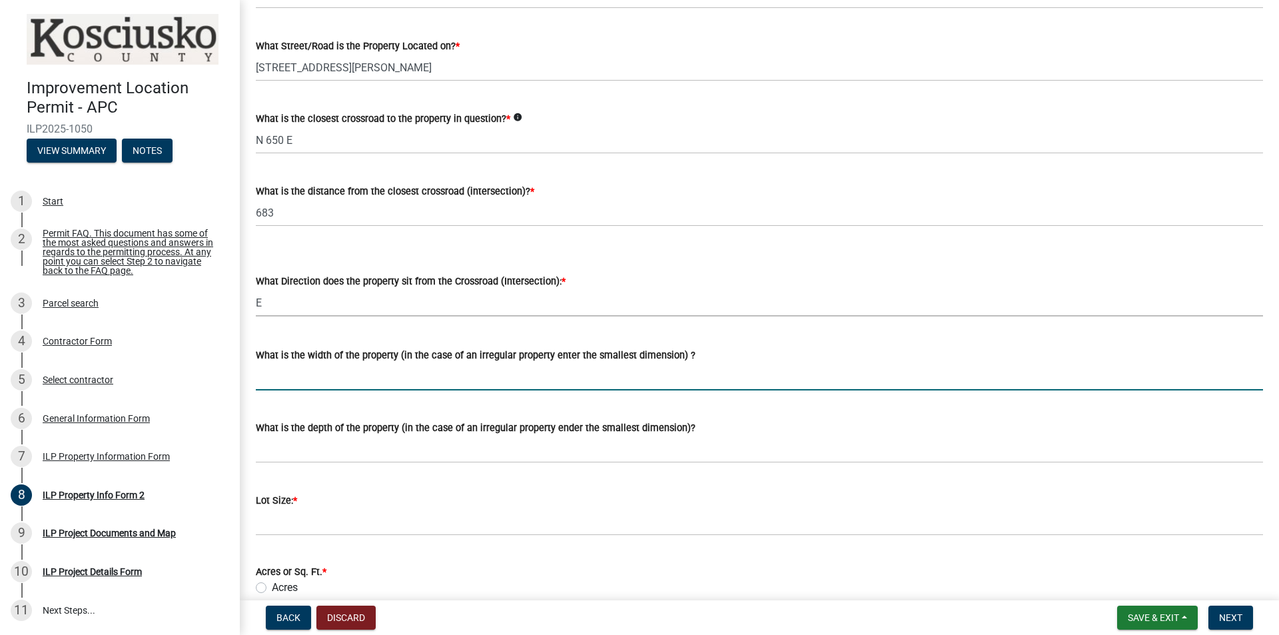
click at [298, 386] on input "What is the width of the property (in the case of an irregular property enter t…" at bounding box center [759, 376] width 1007 height 27
type input "Varies"
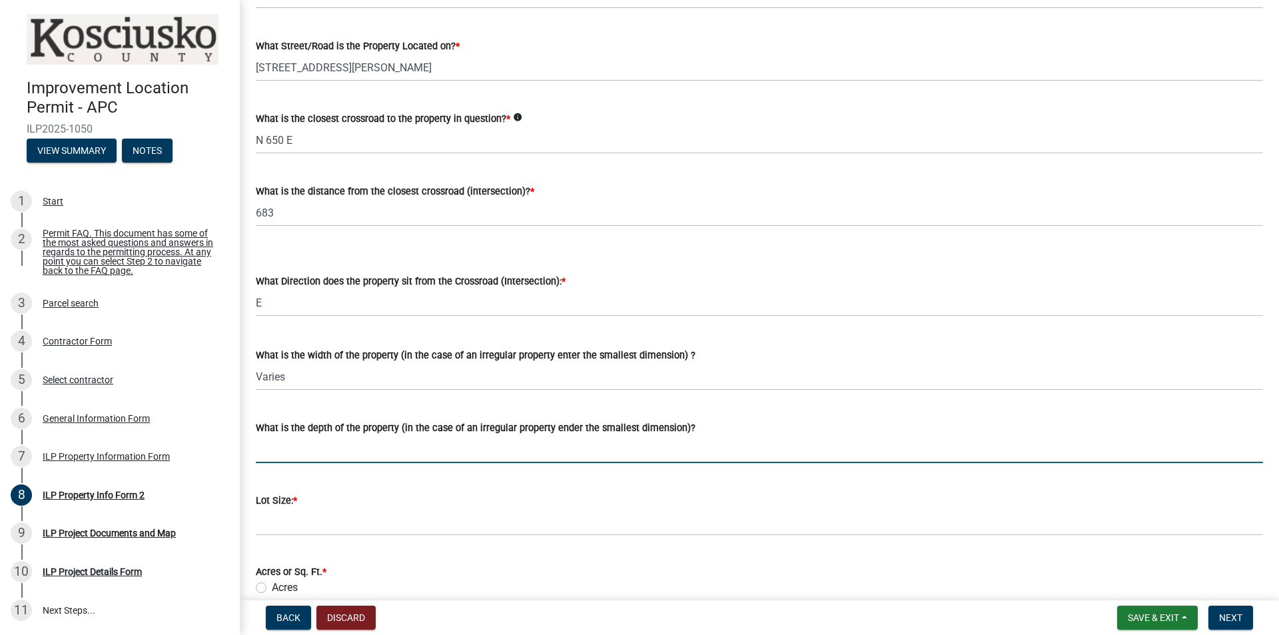
click at [290, 452] on input "What is the depth of the property (in the case of an irregular property ender t…" at bounding box center [759, 449] width 1007 height 27
paste input "118 ft"
type input "118 ft"
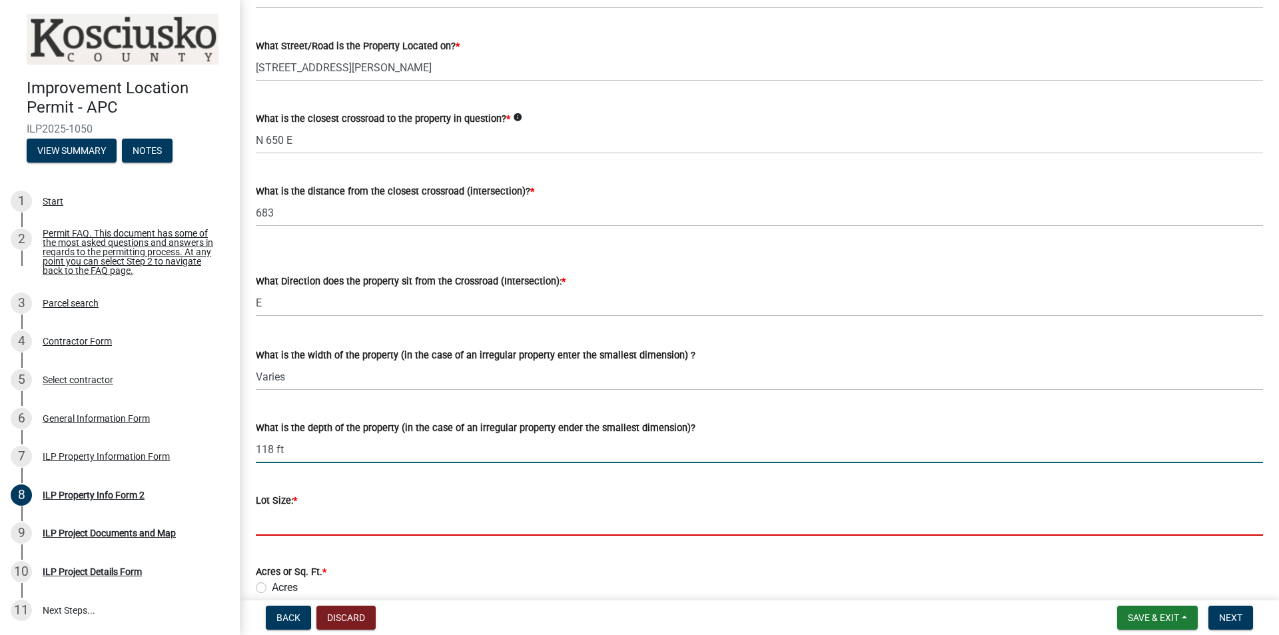
click at [314, 491] on input "text" at bounding box center [759, 521] width 1007 height 27
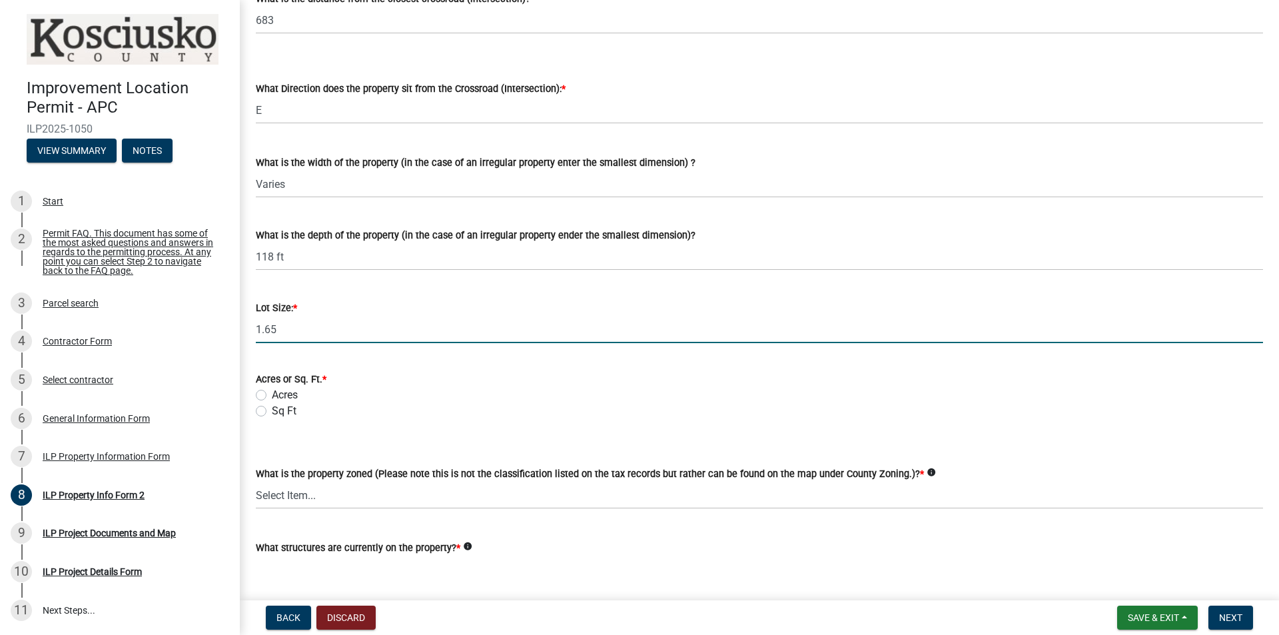
scroll to position [400, 0]
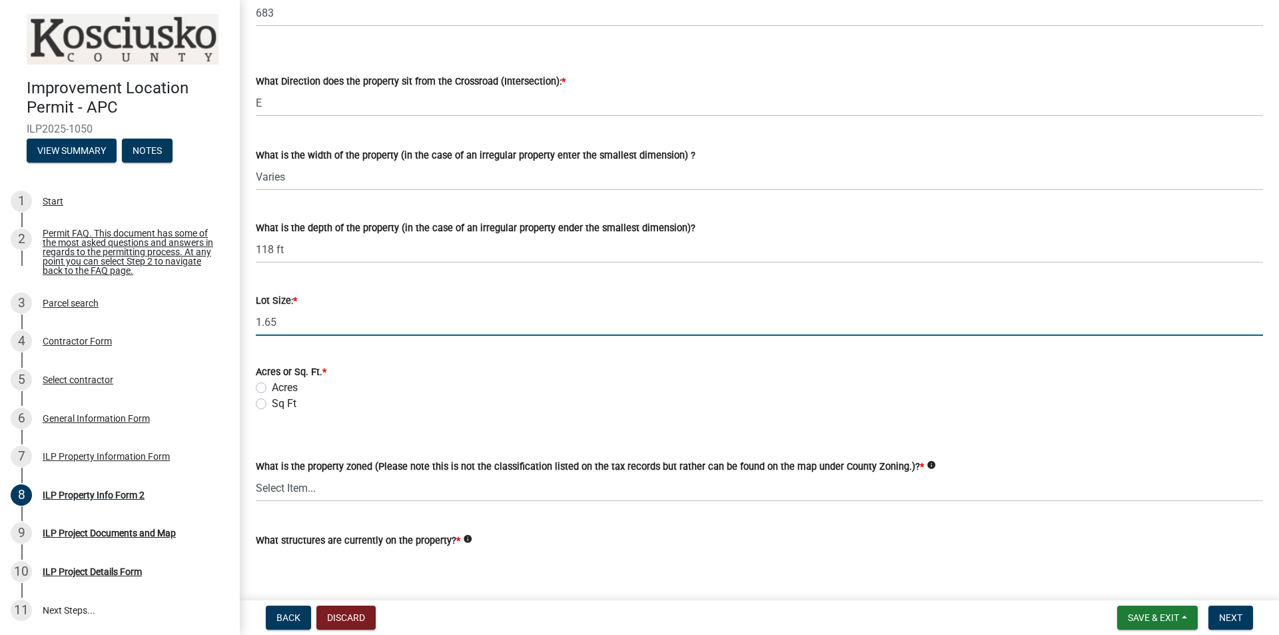
type input "1.65"
click at [272, 384] on label "Acres" at bounding box center [285, 388] width 26 height 16
click at [272, 384] on input "Acres" at bounding box center [276, 384] width 9 height 9
radio input "true"
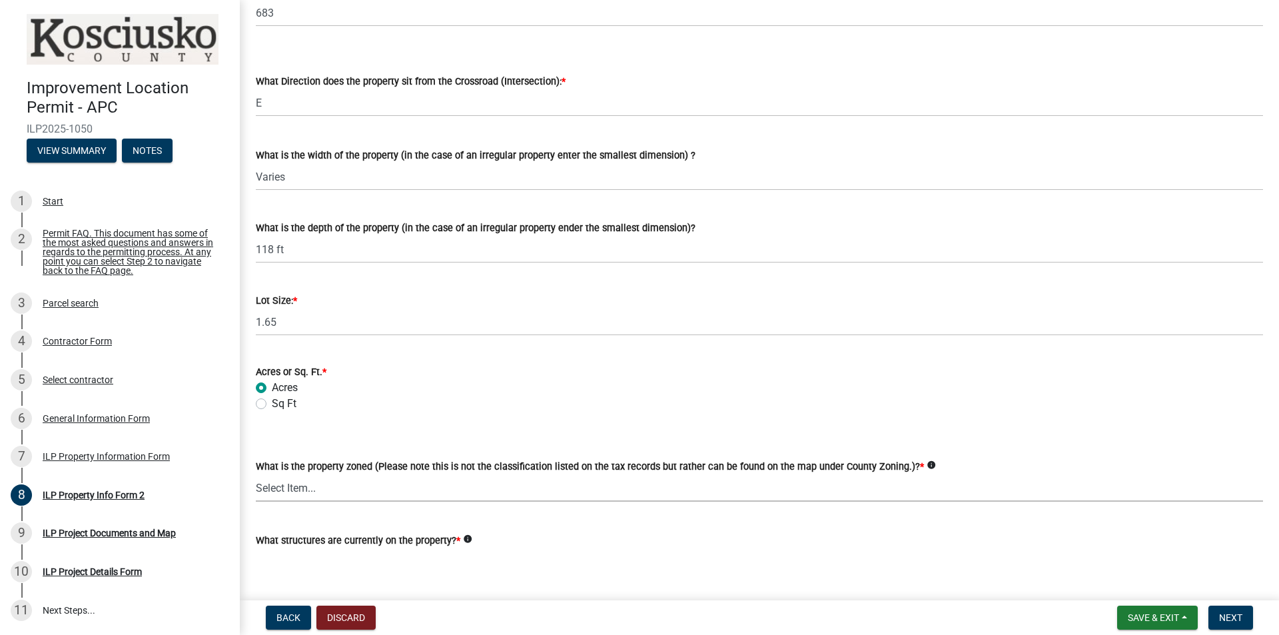
click at [328, 489] on select "Select Item... Agricultural Agricultural 2 Commercial Environmental Industrial …" at bounding box center [759, 487] width 1007 height 27
click at [256, 474] on select "Select Item... Agricultural Agricultural 2 Commercial Environmental Industrial …" at bounding box center [759, 487] width 1007 height 27
select select "1146270b-2111-4e23-bf7f-74ce85cf7041"
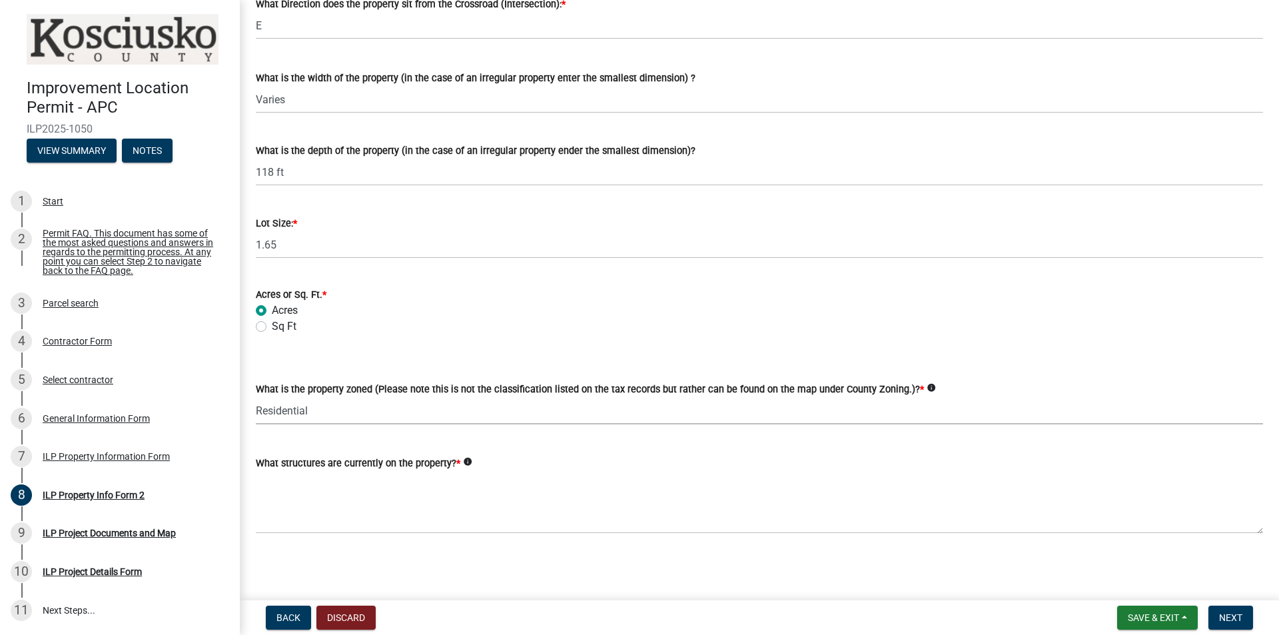
scroll to position [478, 0]
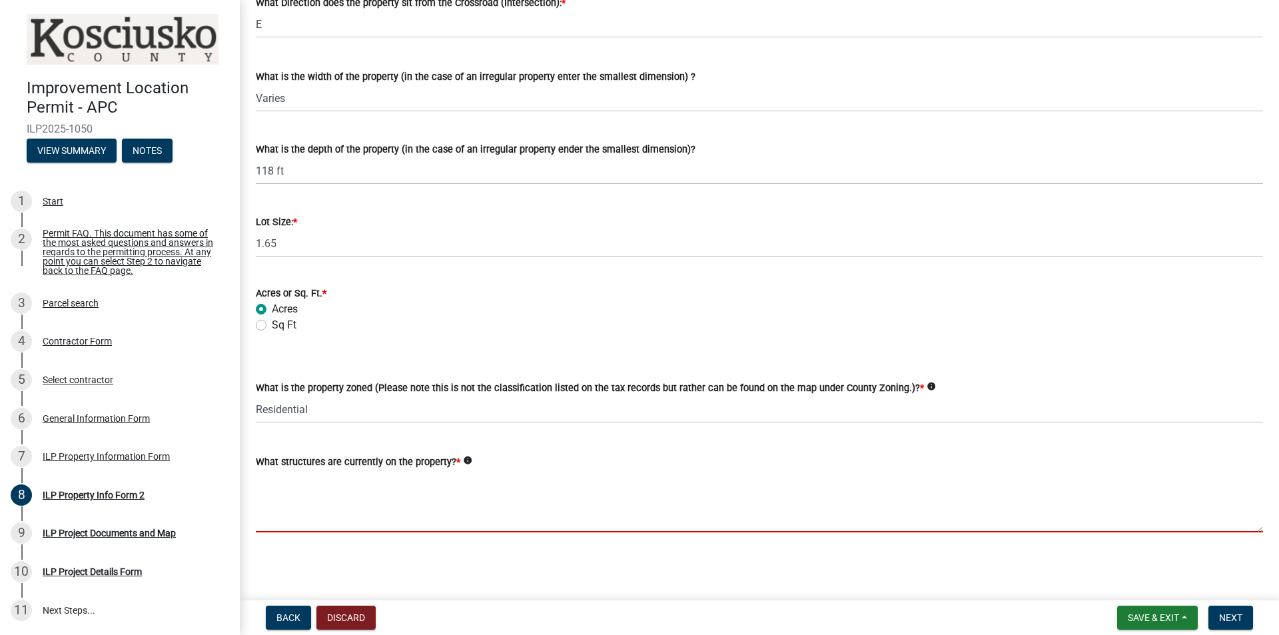
click at [338, 491] on textarea "What structures are currently on the property? *" at bounding box center [759, 501] width 1007 height 63
click at [295, 491] on textarea "What structures are currently on the property? *" at bounding box center [759, 501] width 1007 height 63
paste textarea "House, attached garage, Deck, and shed"
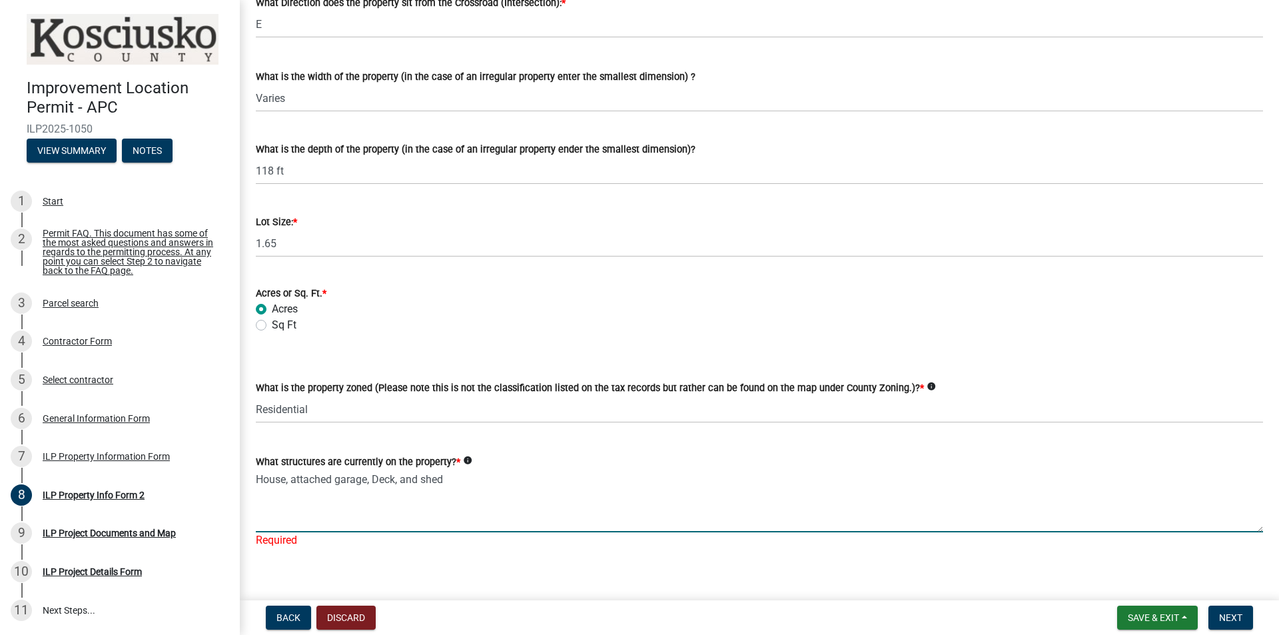
scroll to position [494, 0]
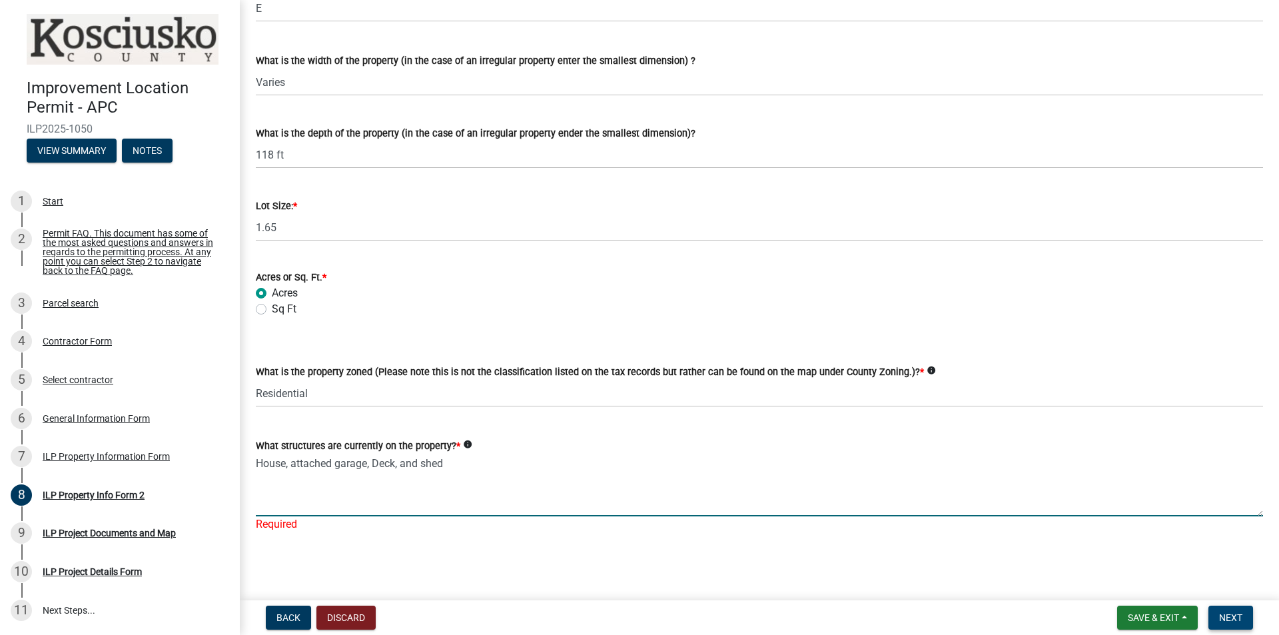
type textarea "House, attached garage, Deck, and shed"
click at [1023, 491] on span "Next" at bounding box center [1230, 617] width 23 height 11
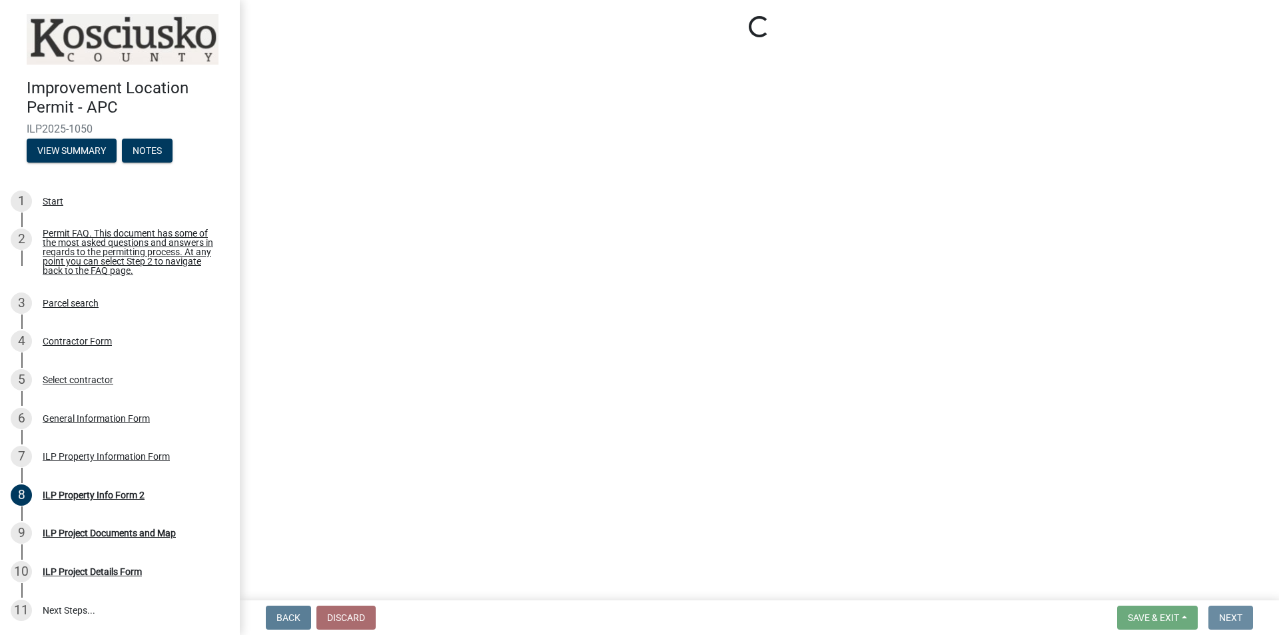
scroll to position [0, 0]
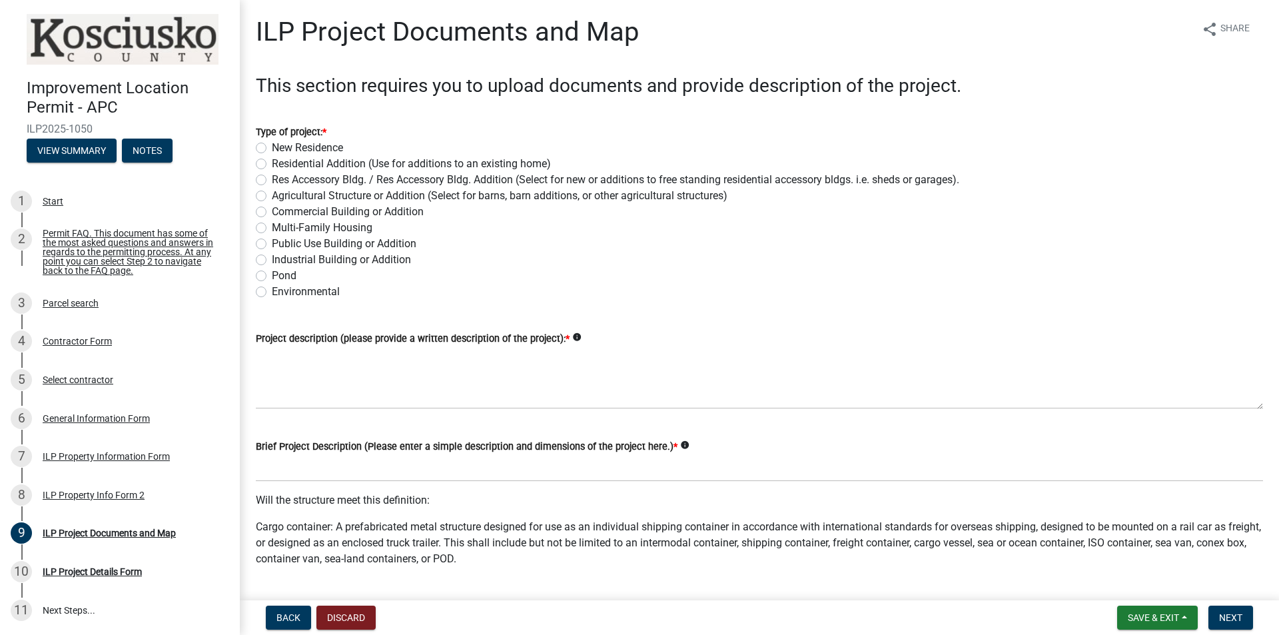
click at [272, 180] on label "Res Accessory Bldg. / Res Accessory Bldg. Addition (Select for new or additions…" at bounding box center [616, 180] width 688 height 16
click at [272, 180] on input "Res Accessory Bldg. / Res Accessory Bldg. Addition (Select for new or additions…" at bounding box center [276, 176] width 9 height 9
radio input "true"
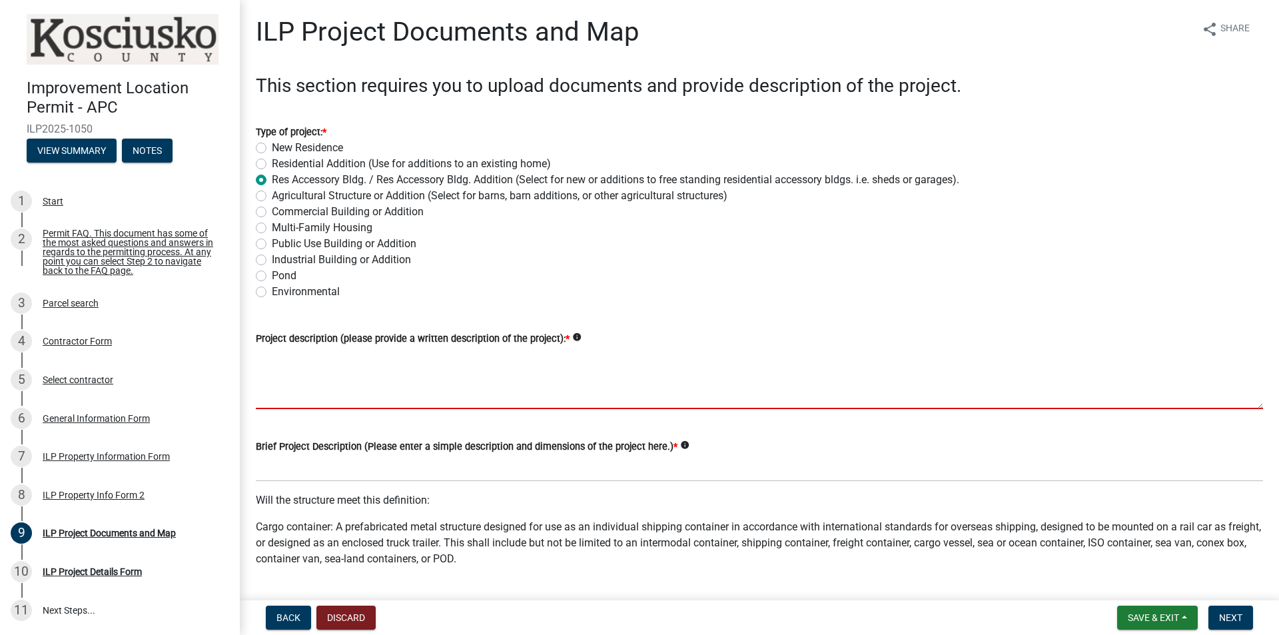
click at [374, 376] on textarea "Project description (please provide a written description of the project): *" at bounding box center [759, 377] width 1007 height 63
paste textarea "Project includes adding an additional 24x32 Pole Barn into the yard east of the…"
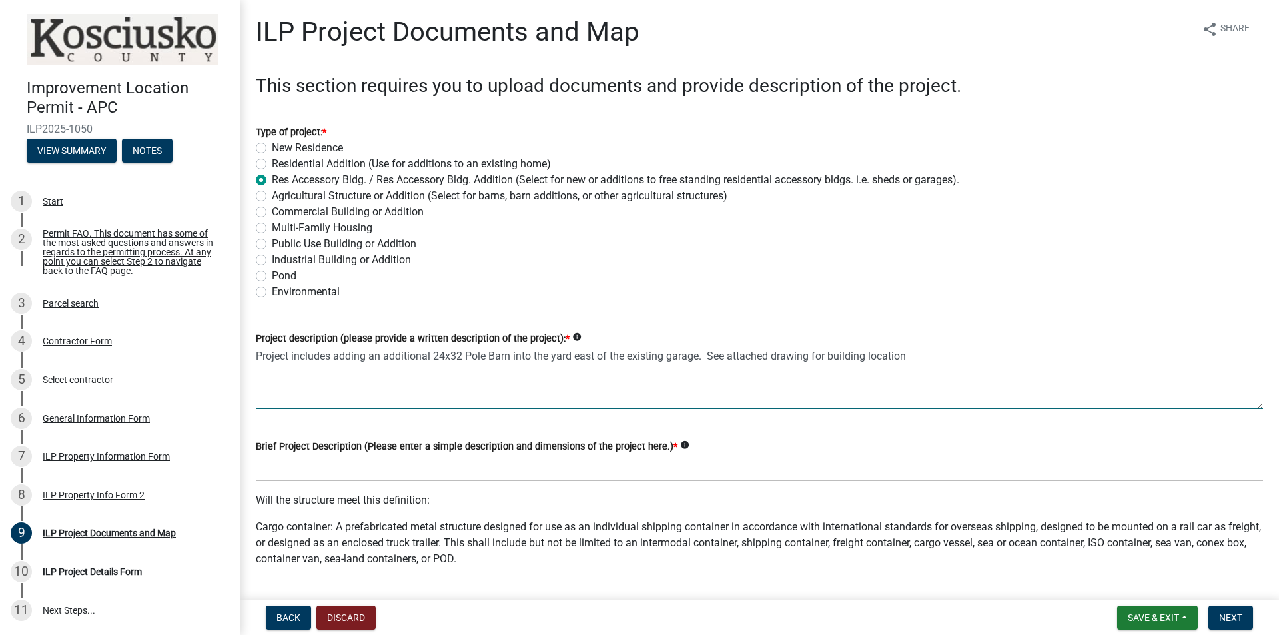
type textarea "Project includes adding an additional 24x32 Pole Barn into the yard east of the…"
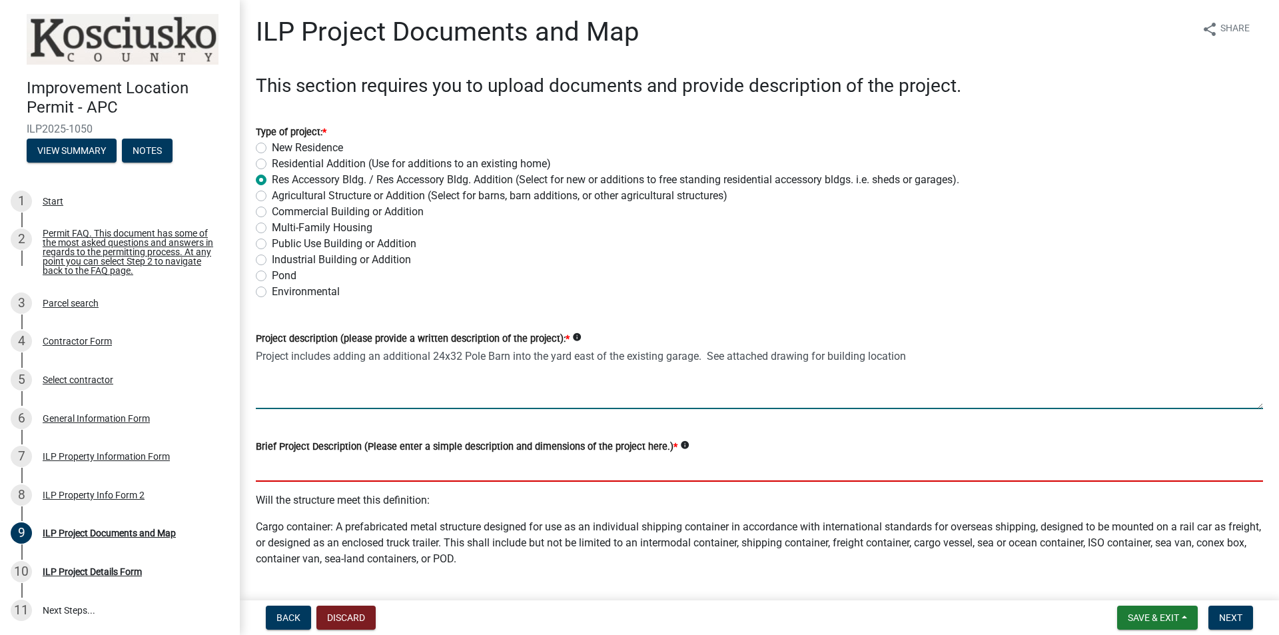
click at [286, 470] on input "Brief Project Description (Please enter a simple description and dimensions of …" at bounding box center [759, 467] width 1007 height 27
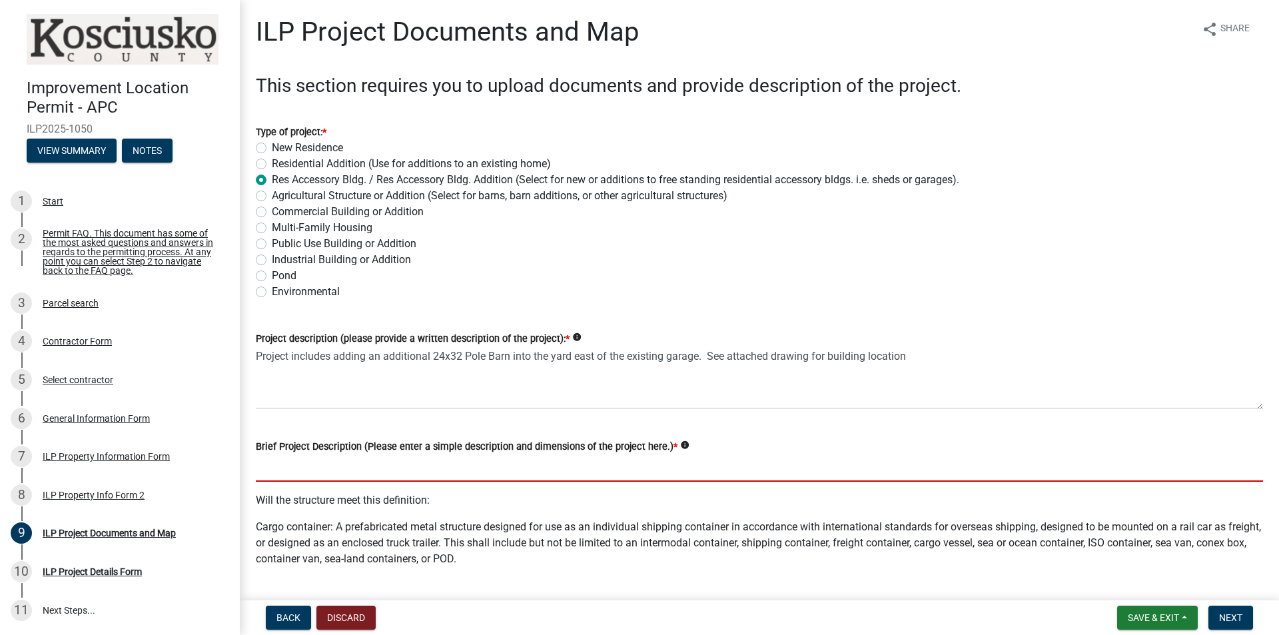
paste input "Project includes adding an additional 24x32 Pole Barn into the yard east of the…"
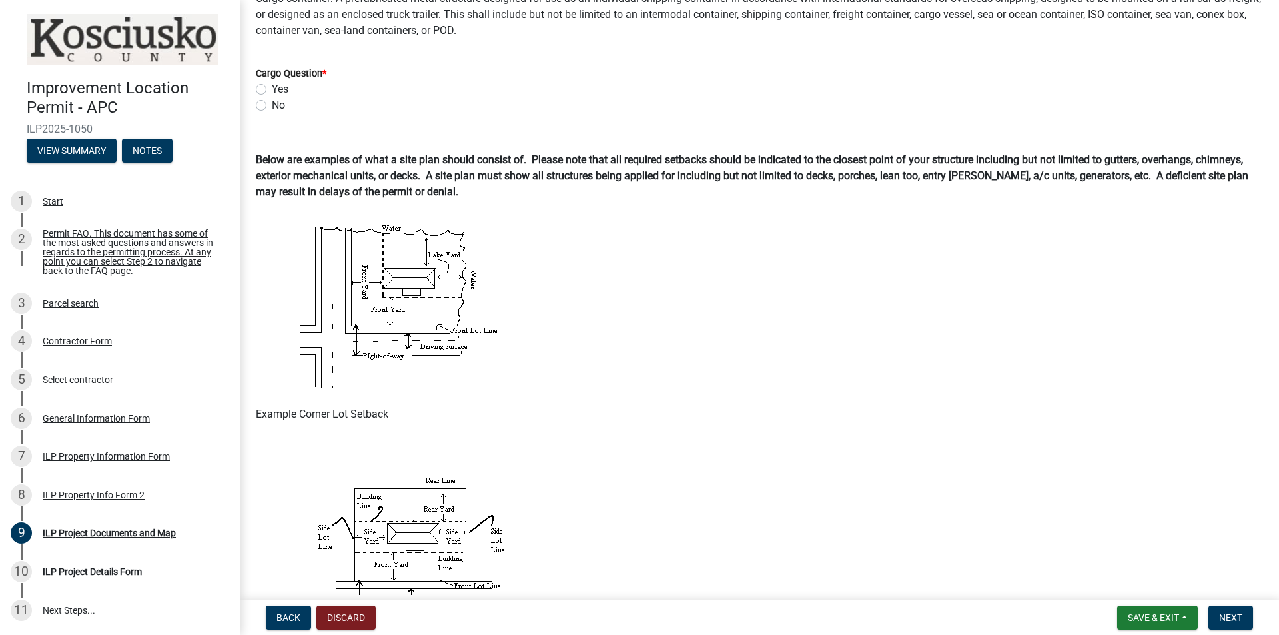
scroll to position [400, 0]
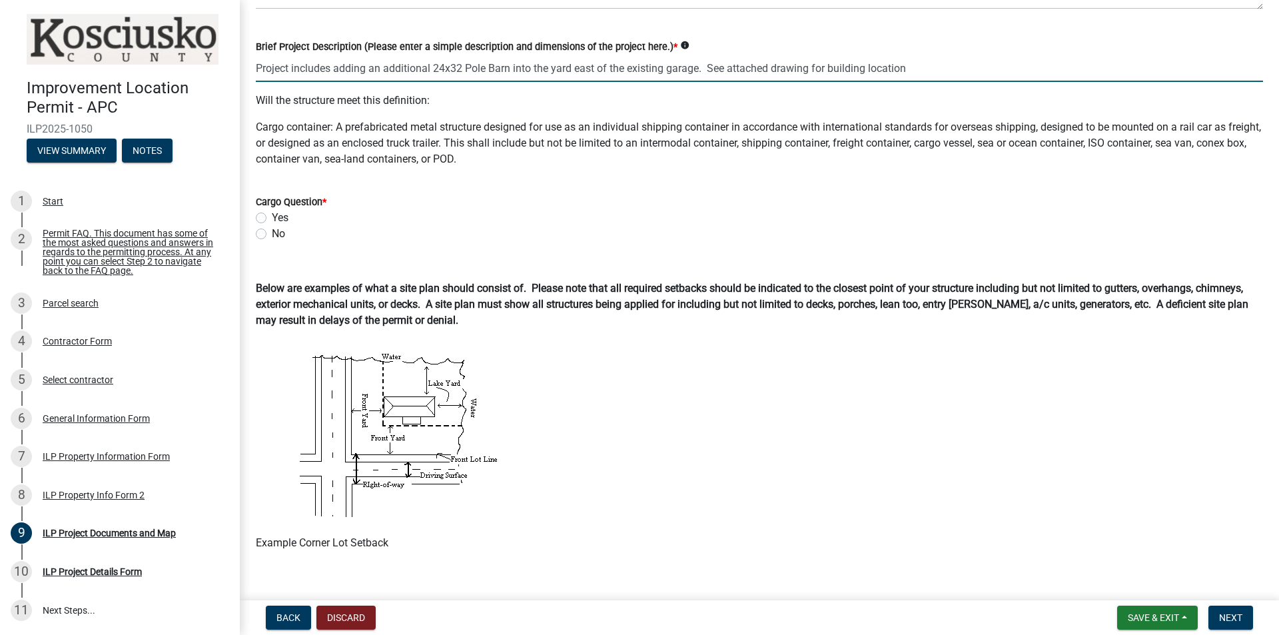
type input "Project includes adding an additional 24x32 Pole Barn into the yard east of the…"
click at [326, 198] on form "Cargo Question * Yes No" at bounding box center [759, 210] width 1007 height 64
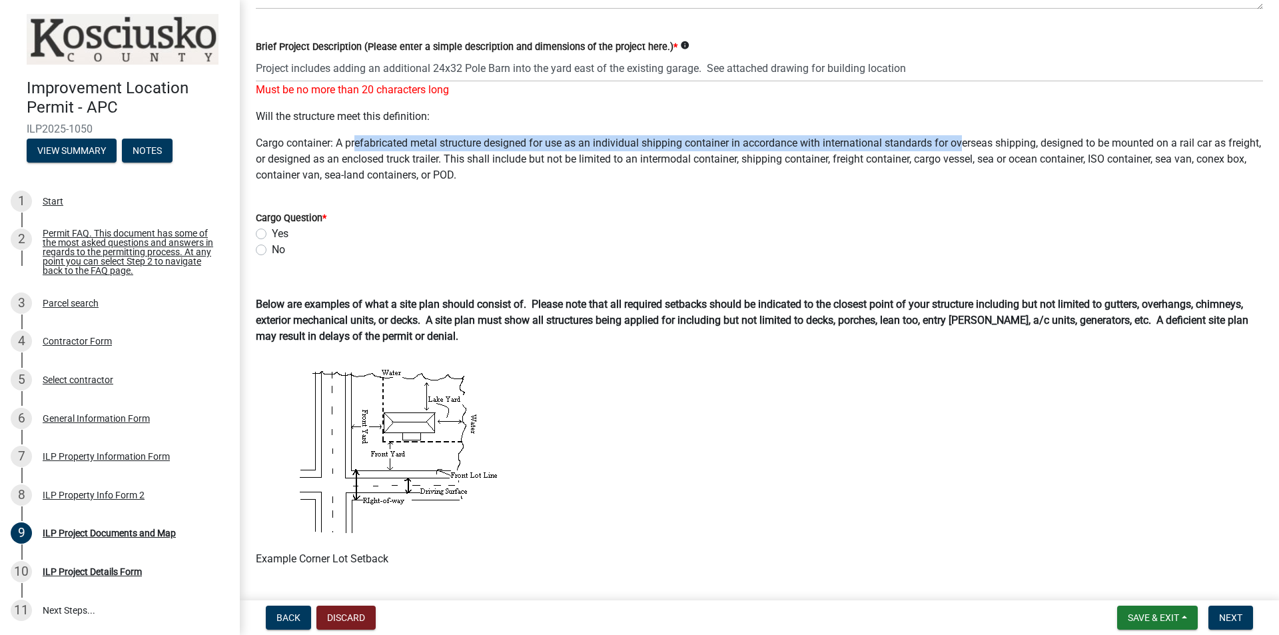
drag, startPoint x: 358, startPoint y: 142, endPoint x: 943, endPoint y: 143, distance: 584.3
click at [965, 145] on p "Cargo container: A prefabricated metal structure designed for use as an individ…" at bounding box center [759, 159] width 1007 height 48
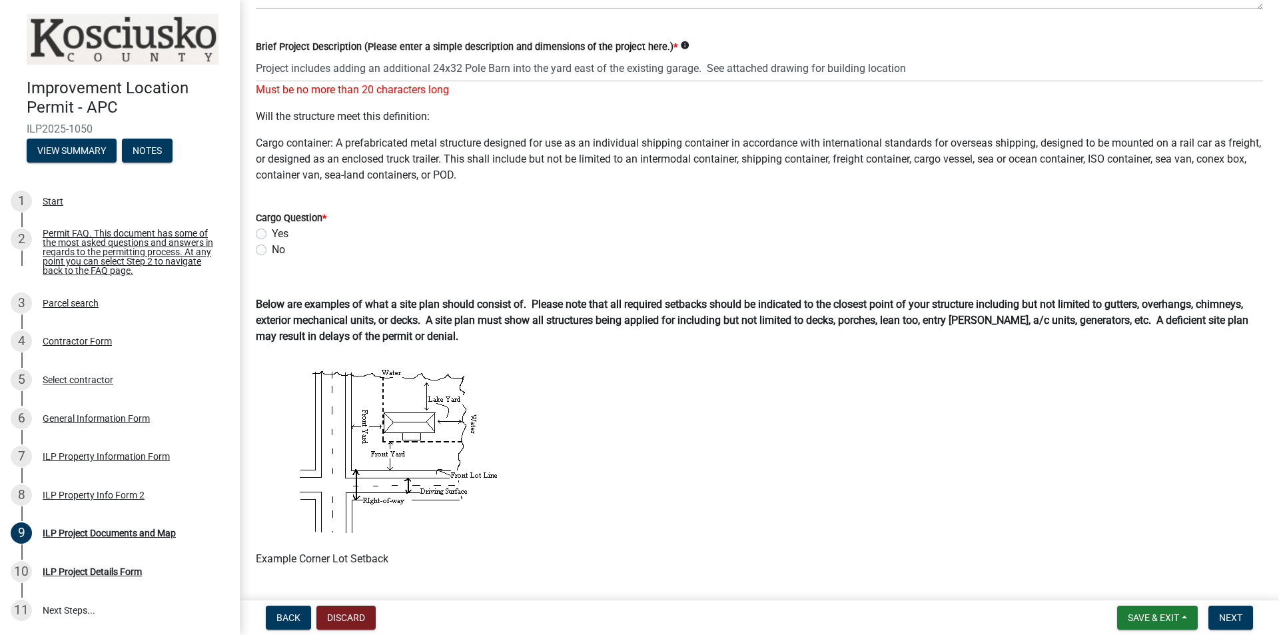
click at [272, 252] on label "No" at bounding box center [278, 250] width 13 height 16
click at [272, 251] on input "No" at bounding box center [276, 246] width 9 height 9
radio input "true"
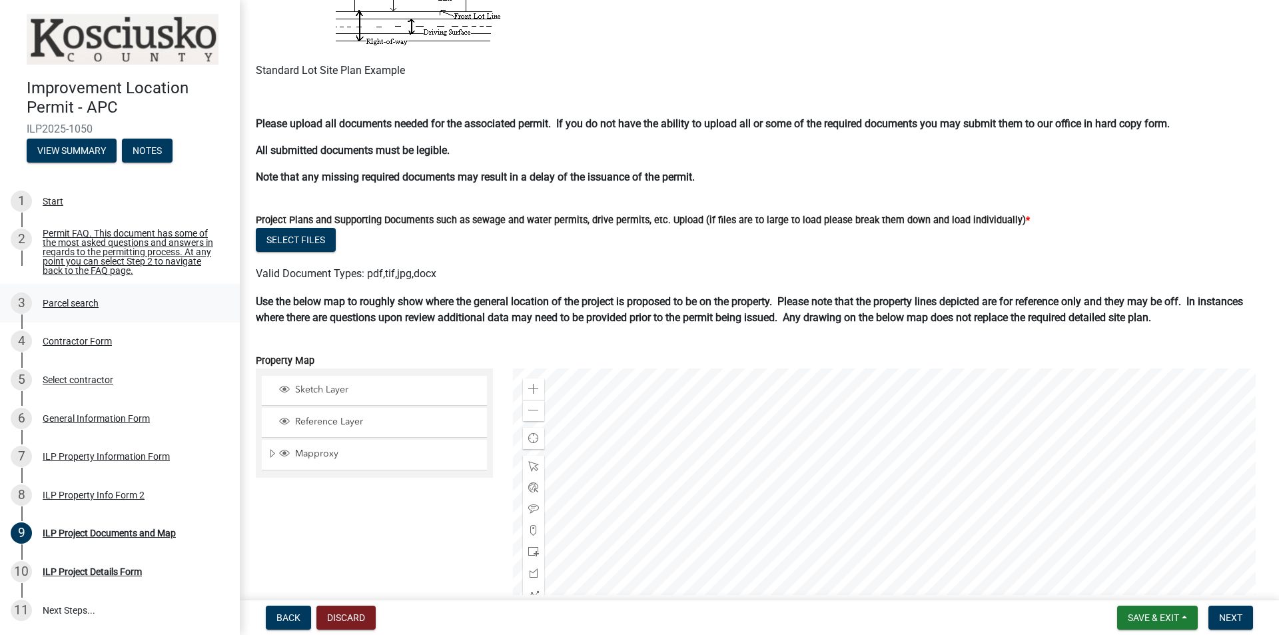
scroll to position [1133, 0]
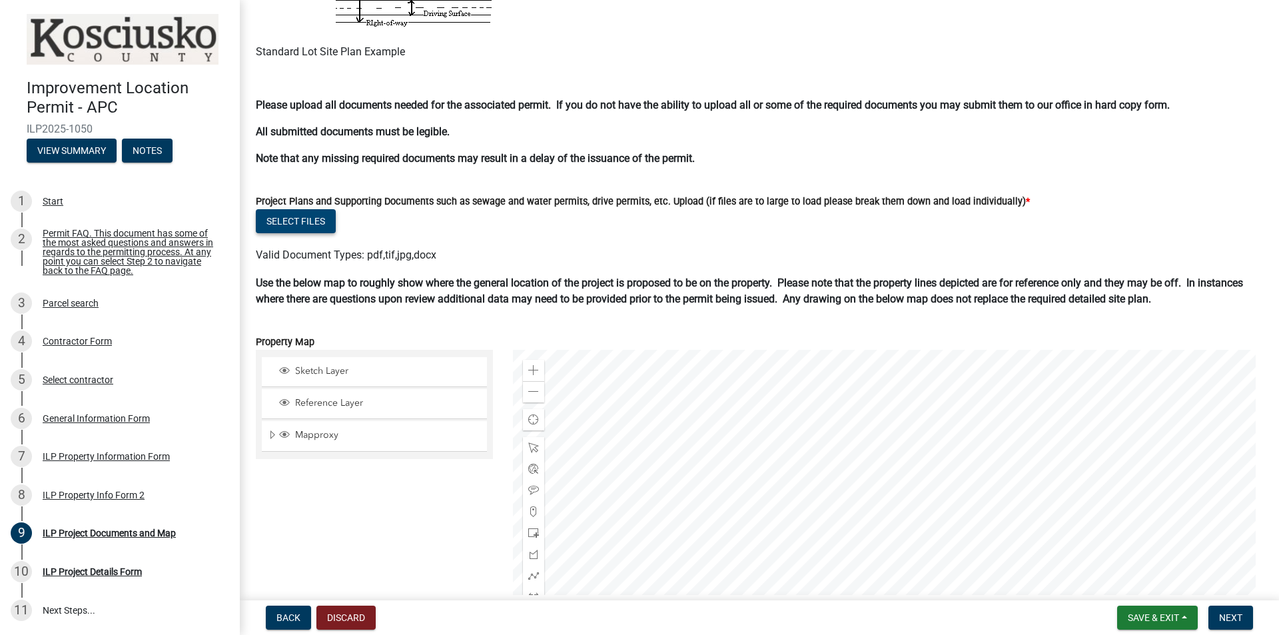
click at [300, 221] on button "Select files" at bounding box center [296, 221] width 80 height 24
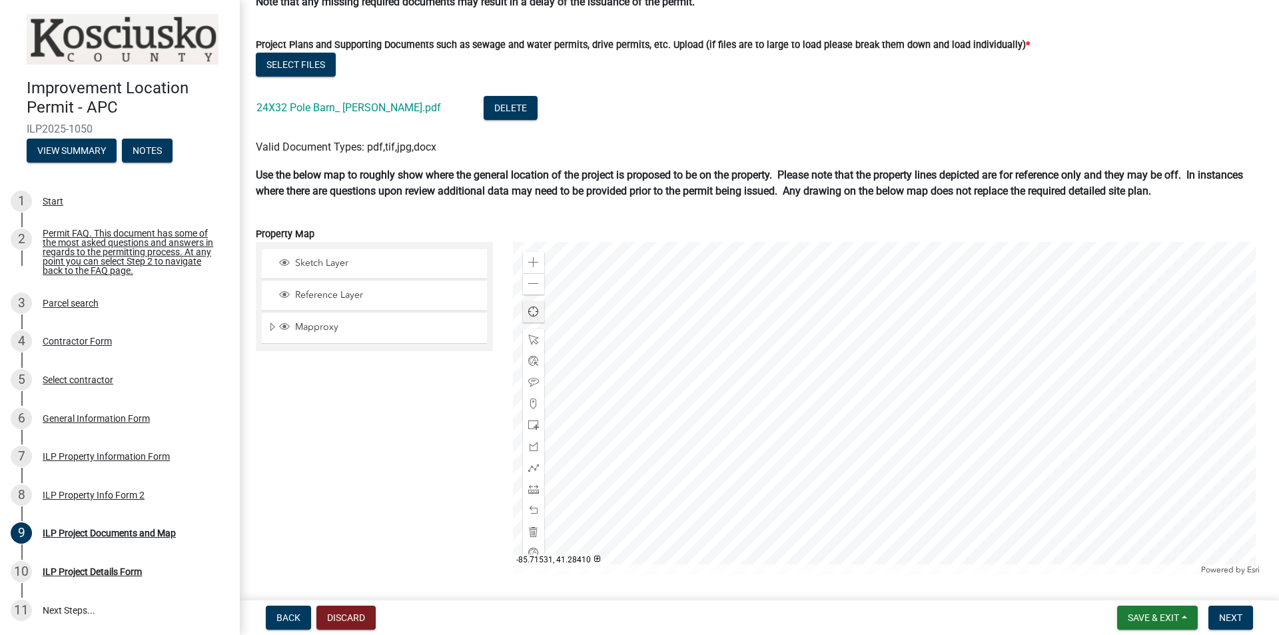
scroll to position [1266, 0]
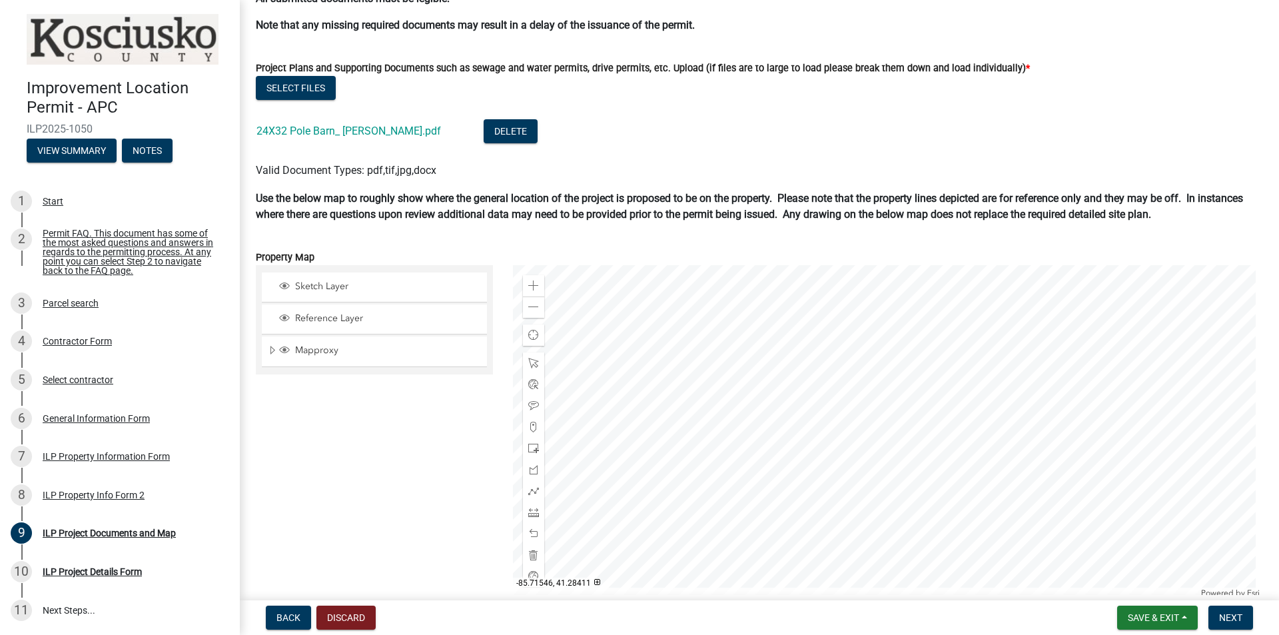
click at [969, 454] on div at bounding box center [888, 431] width 751 height 333
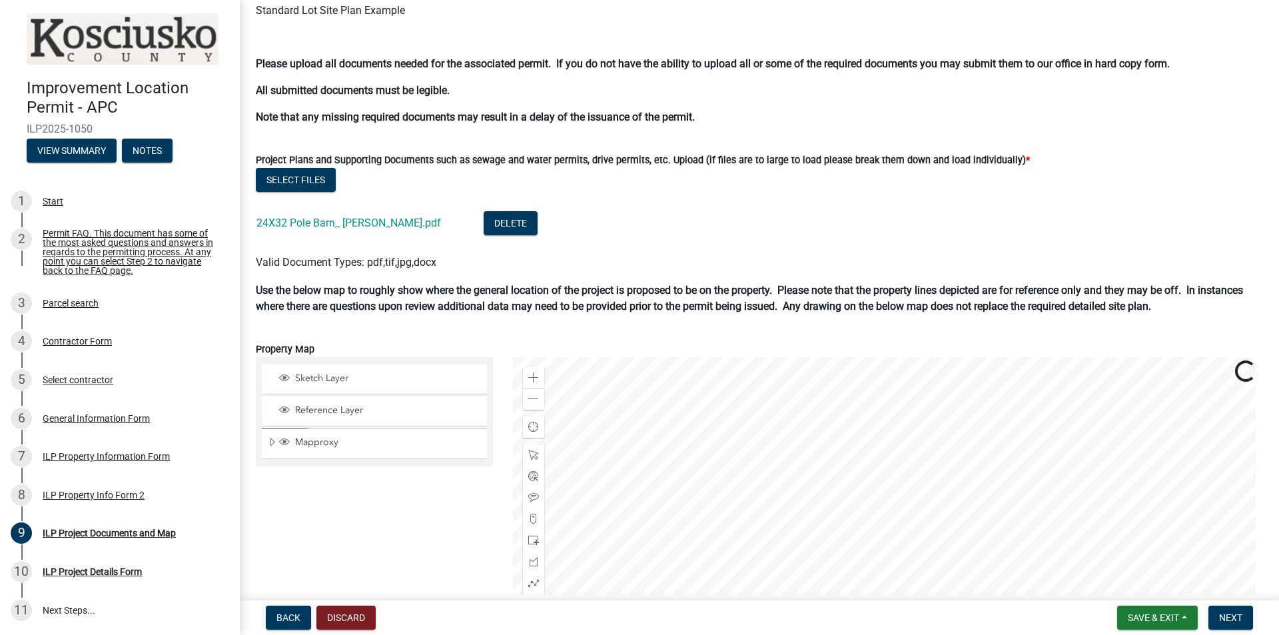
scroll to position [1333, 0]
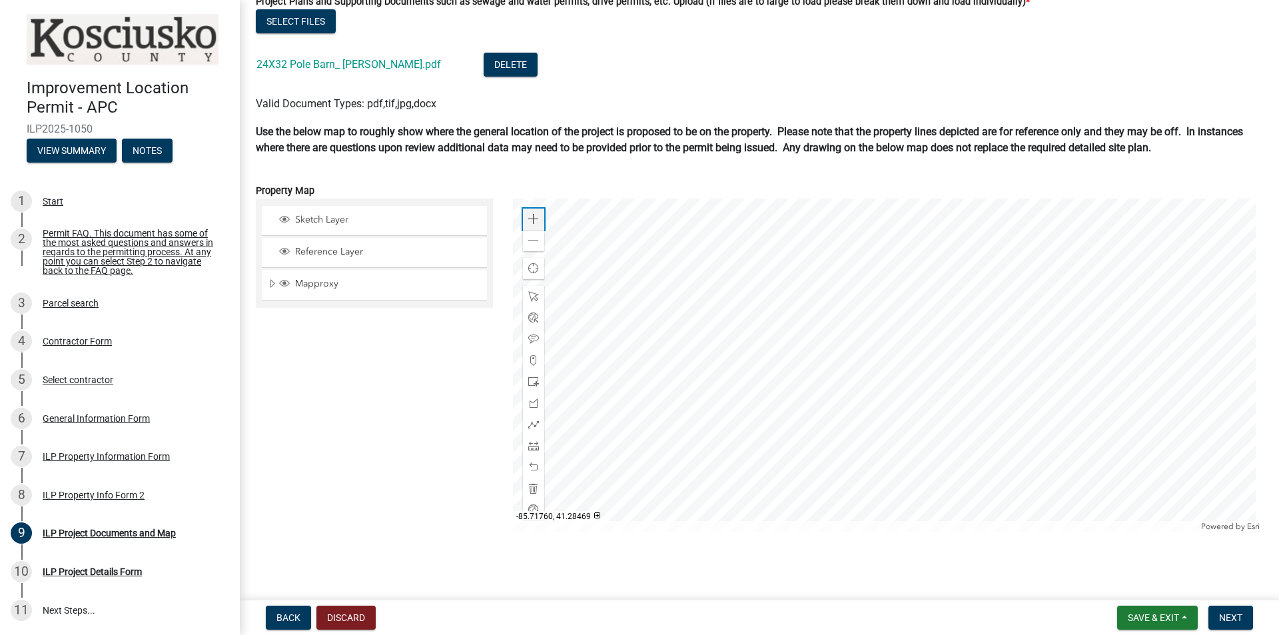
click at [532, 215] on span at bounding box center [533, 219] width 11 height 11
click at [979, 342] on div at bounding box center [888, 365] width 751 height 333
click at [748, 326] on div at bounding box center [888, 365] width 751 height 333
click at [532, 403] on span at bounding box center [533, 403] width 11 height 11
click at [531, 380] on span at bounding box center [533, 381] width 11 height 11
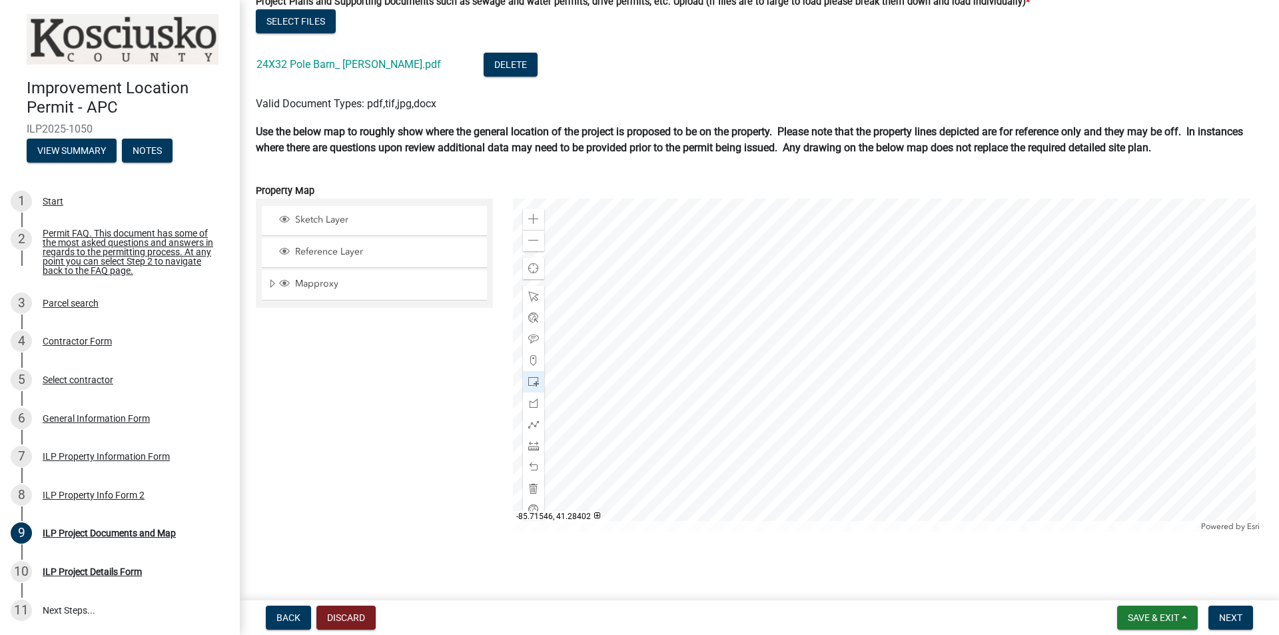
click at [824, 376] on div at bounding box center [888, 365] width 751 height 333
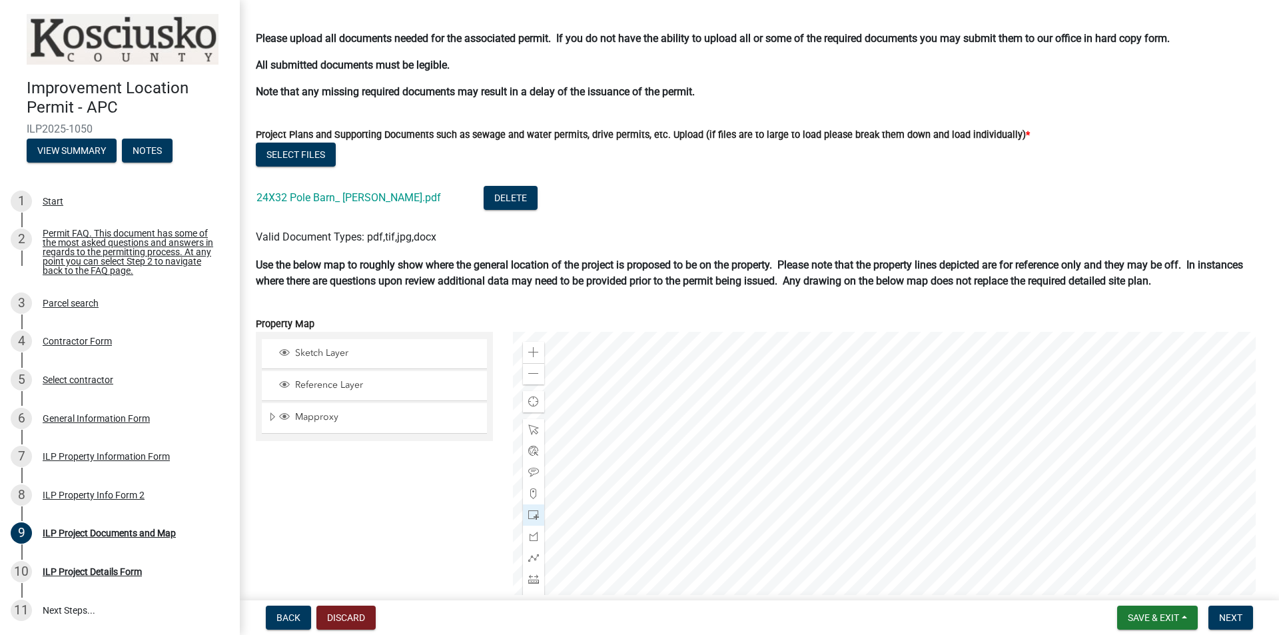
scroll to position [1266, 0]
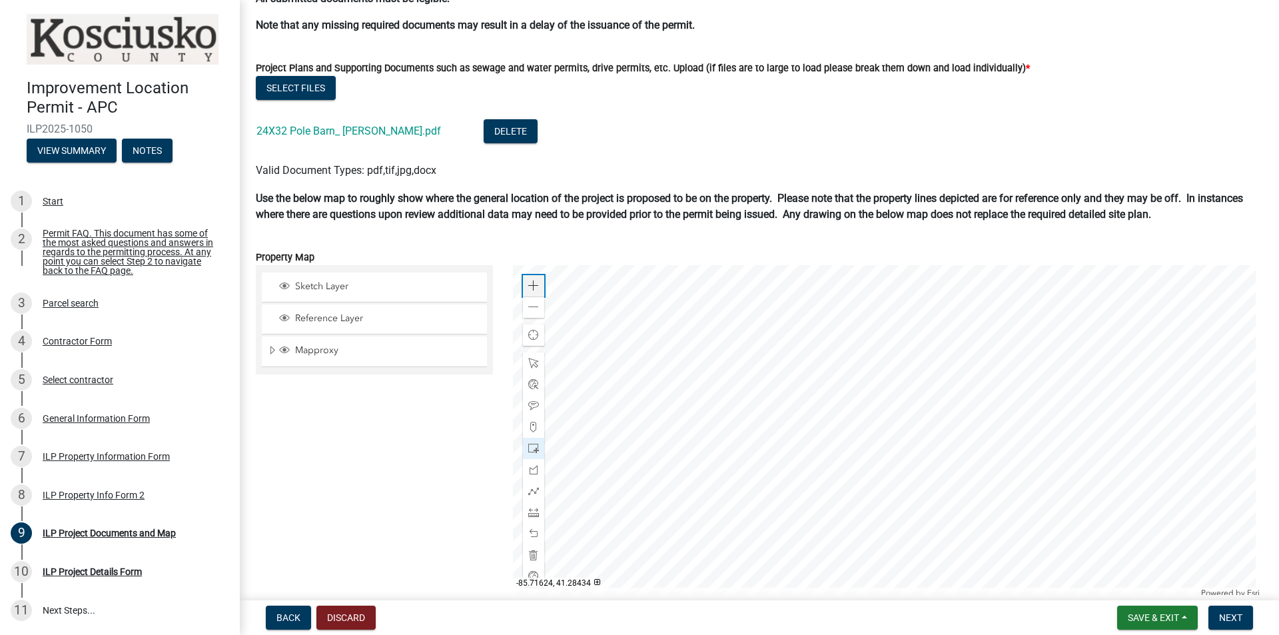
click at [530, 283] on span at bounding box center [533, 285] width 11 height 11
click at [1023, 491] on div at bounding box center [888, 431] width 751 height 333
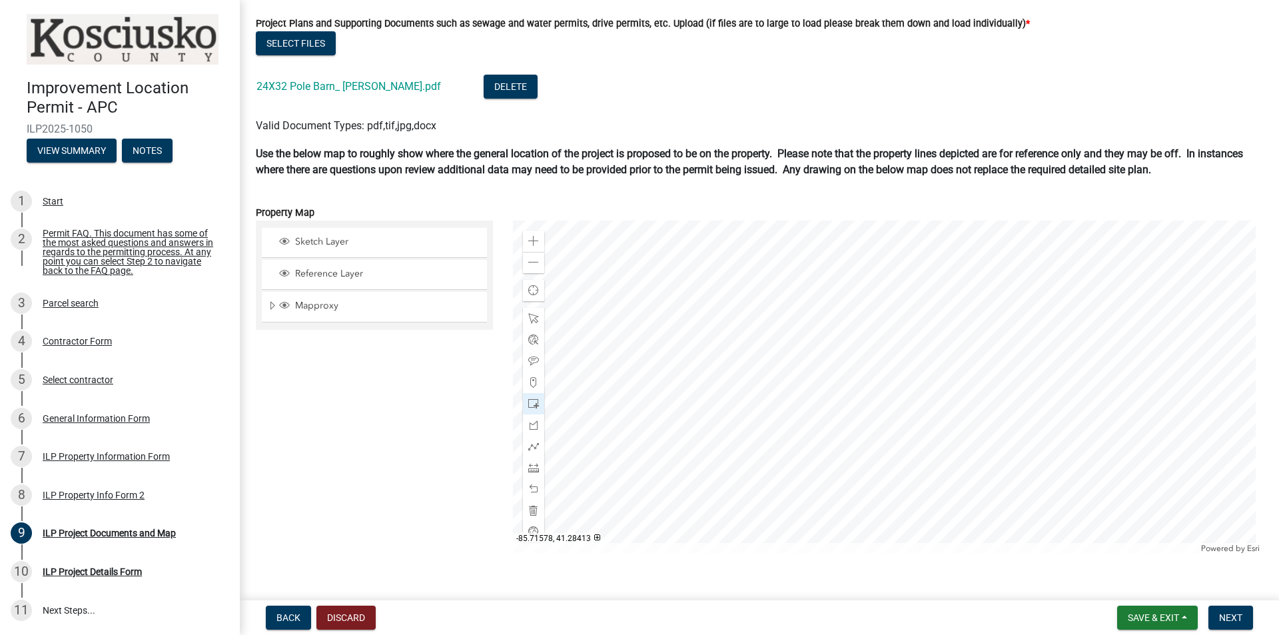
scroll to position [1333, 0]
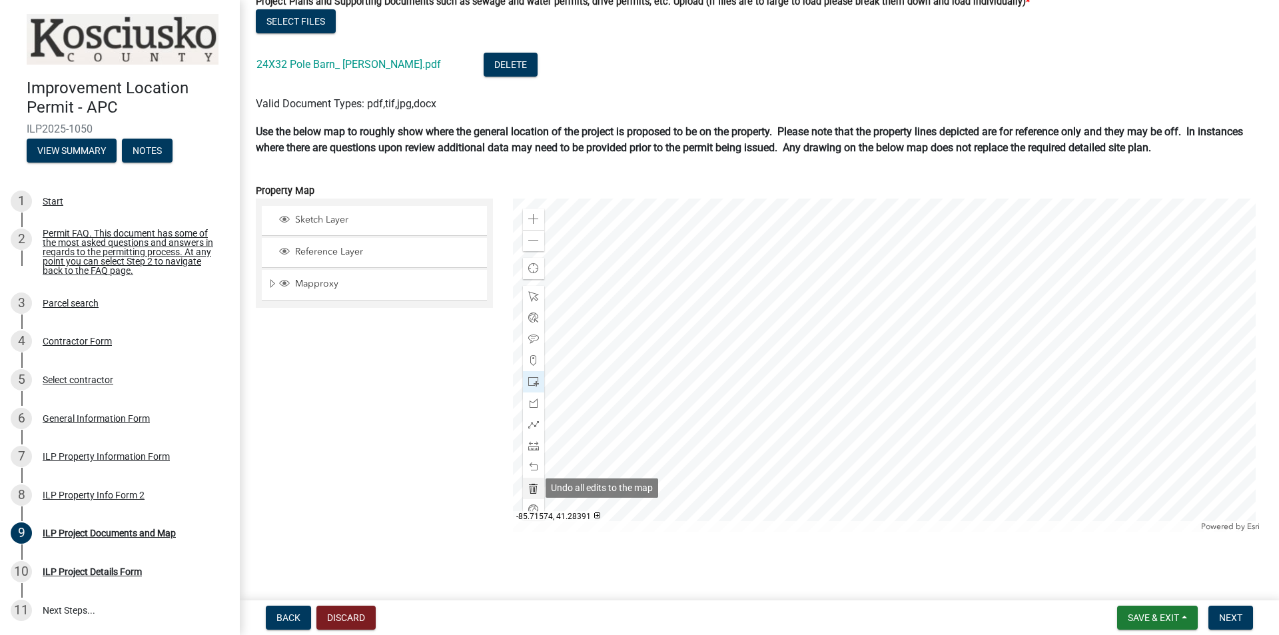
click at [532, 486] on span at bounding box center [533, 488] width 11 height 11
click at [925, 429] on div at bounding box center [888, 365] width 751 height 333
click at [529, 378] on span at bounding box center [533, 381] width 11 height 11
click at [907, 398] on div at bounding box center [888, 365] width 751 height 333
click at [944, 351] on div at bounding box center [888, 365] width 751 height 333
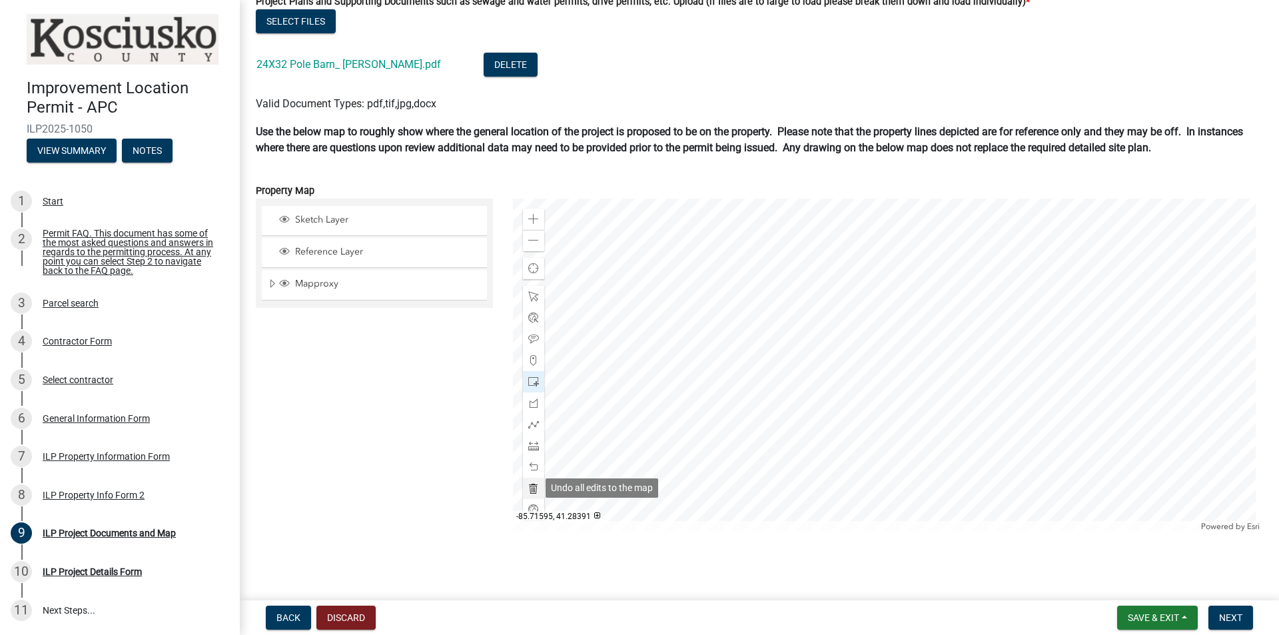
click at [531, 491] on span at bounding box center [533, 488] width 11 height 11
click at [536, 381] on span at bounding box center [533, 381] width 11 height 11
click at [897, 386] on div at bounding box center [888, 365] width 751 height 333
click at [1023, 491] on span "Next" at bounding box center [1230, 617] width 23 height 11
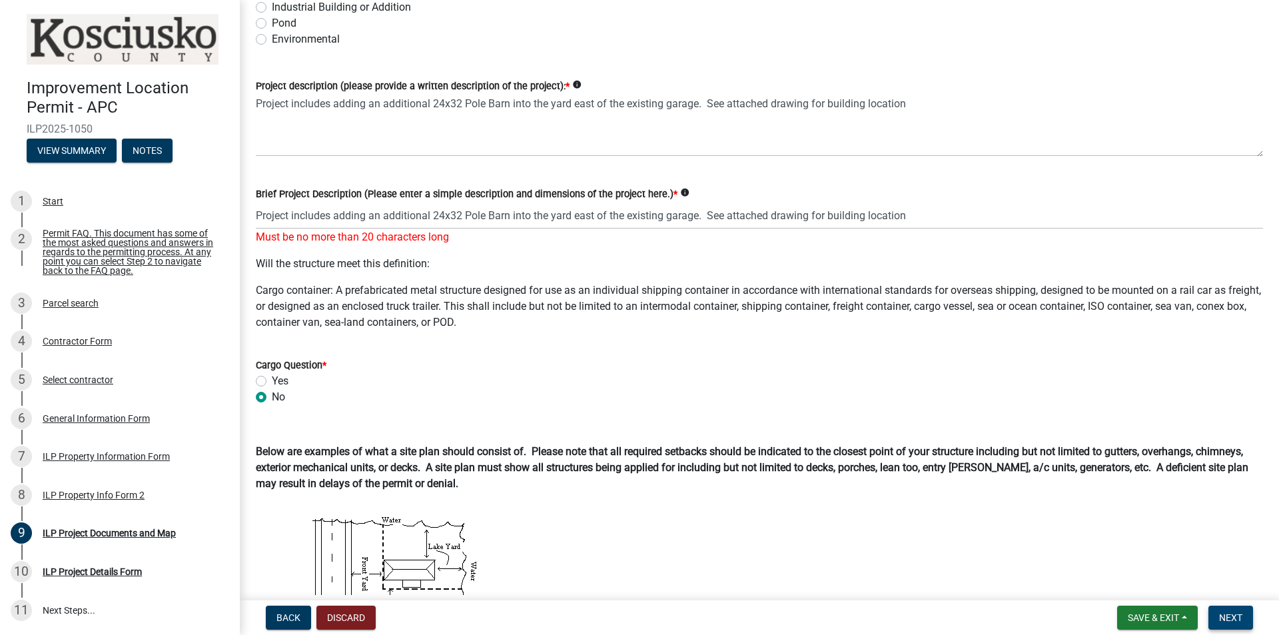
scroll to position [67, 0]
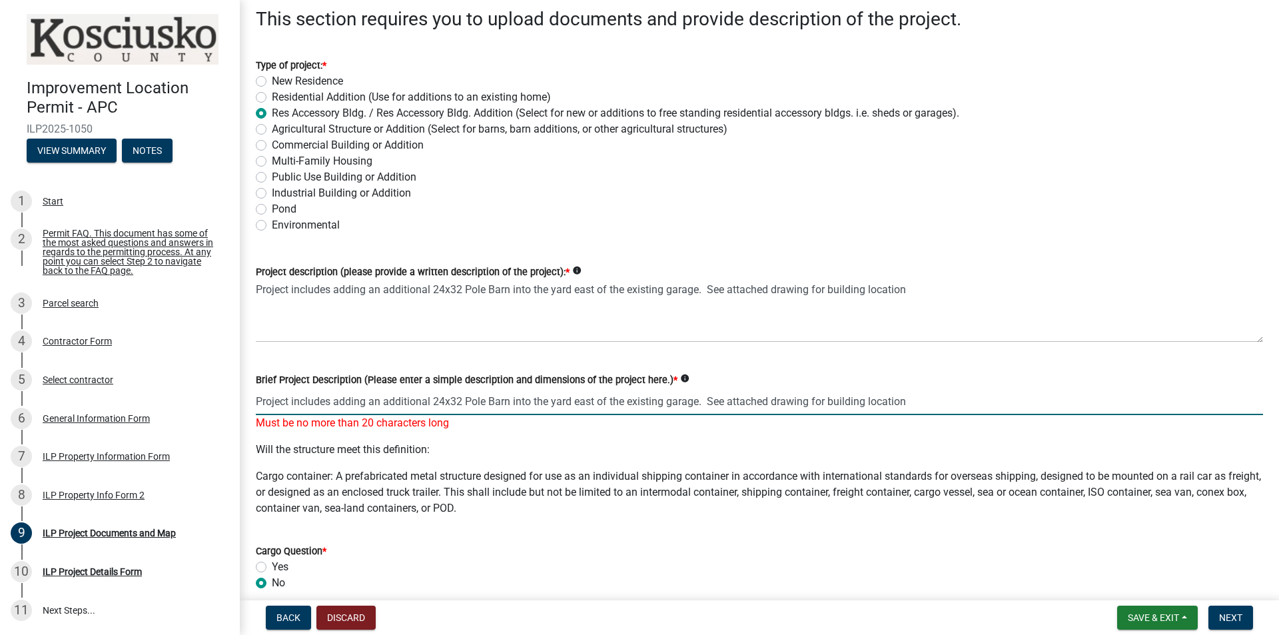
drag, startPoint x: 928, startPoint y: 398, endPoint x: 708, endPoint y: 408, distance: 220.8
click at [708, 408] on input "Project includes adding an additional 24x32 Pole Barn into the yard east of the…" at bounding box center [759, 401] width 1007 height 27
drag, startPoint x: 429, startPoint y: 398, endPoint x: 255, endPoint y: 391, distance: 174.7
click at [255, 391] on div "Brief Project Description (Please enter a simple description and dimensions of …" at bounding box center [759, 392] width 1027 height 78
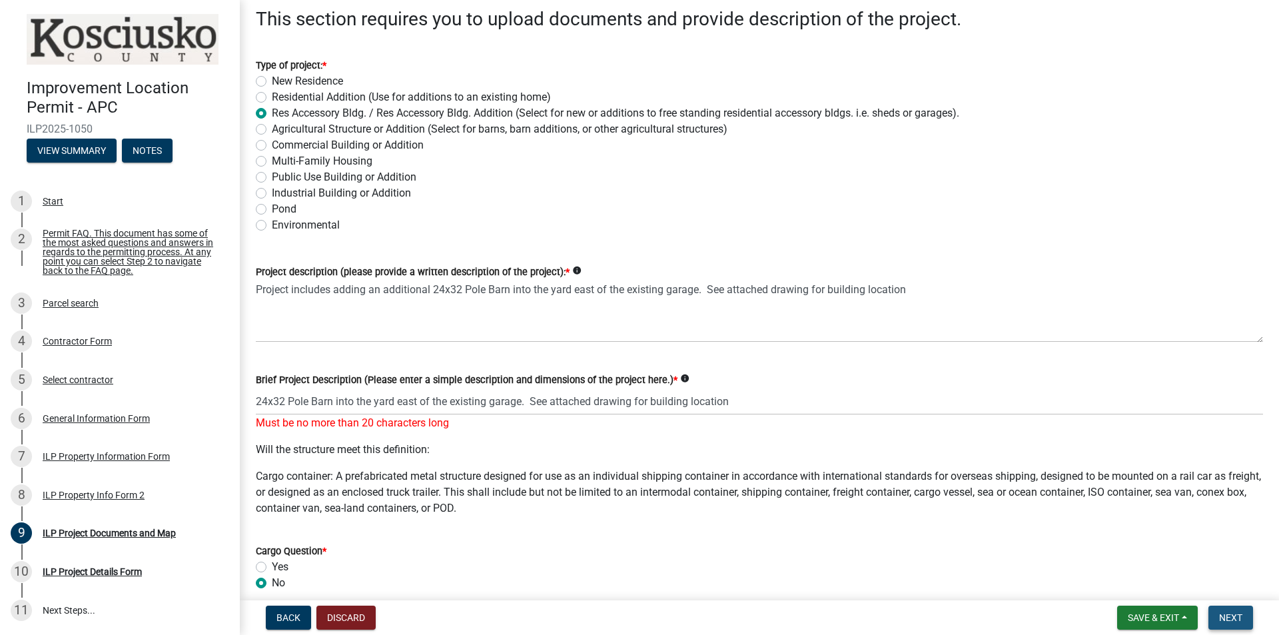
click at [1023, 491] on span "Next" at bounding box center [1230, 617] width 23 height 11
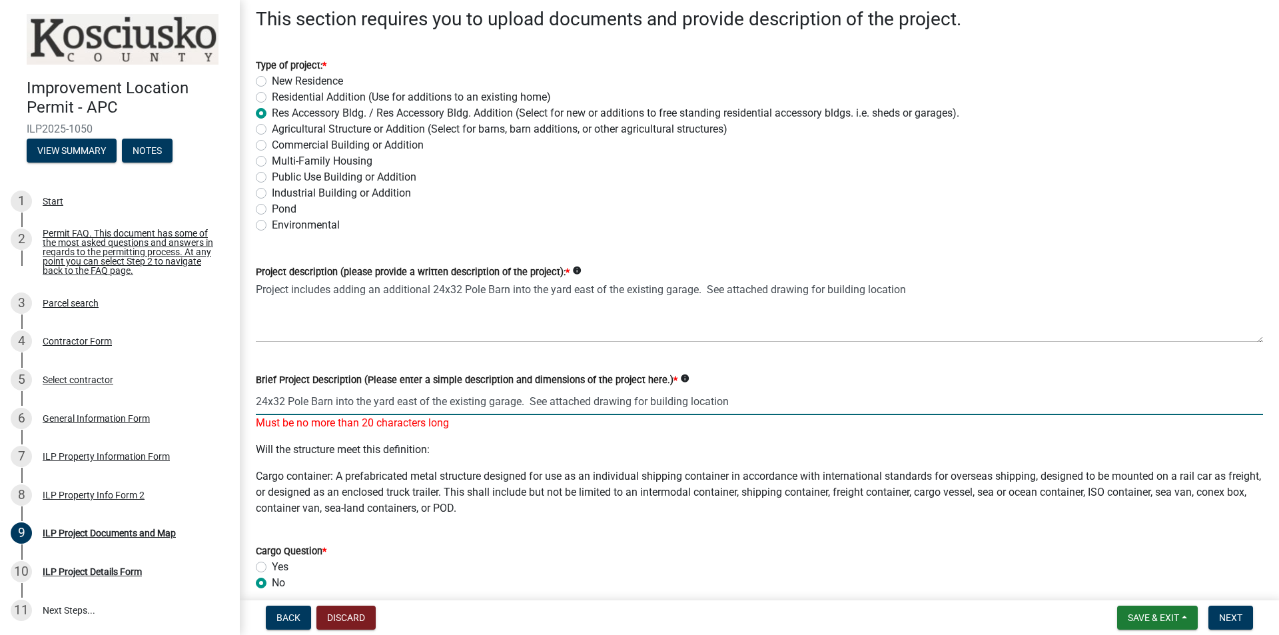
drag, startPoint x: 628, startPoint y: 405, endPoint x: 334, endPoint y: 404, distance: 293.2
click at [334, 404] on input "24x32 Pole Barn into the yard east of the existing garage. See attached drawing…" at bounding box center [759, 401] width 1007 height 27
type input "24x32 Pole Barn"
click at [1023, 491] on span "Next" at bounding box center [1230, 617] width 23 height 11
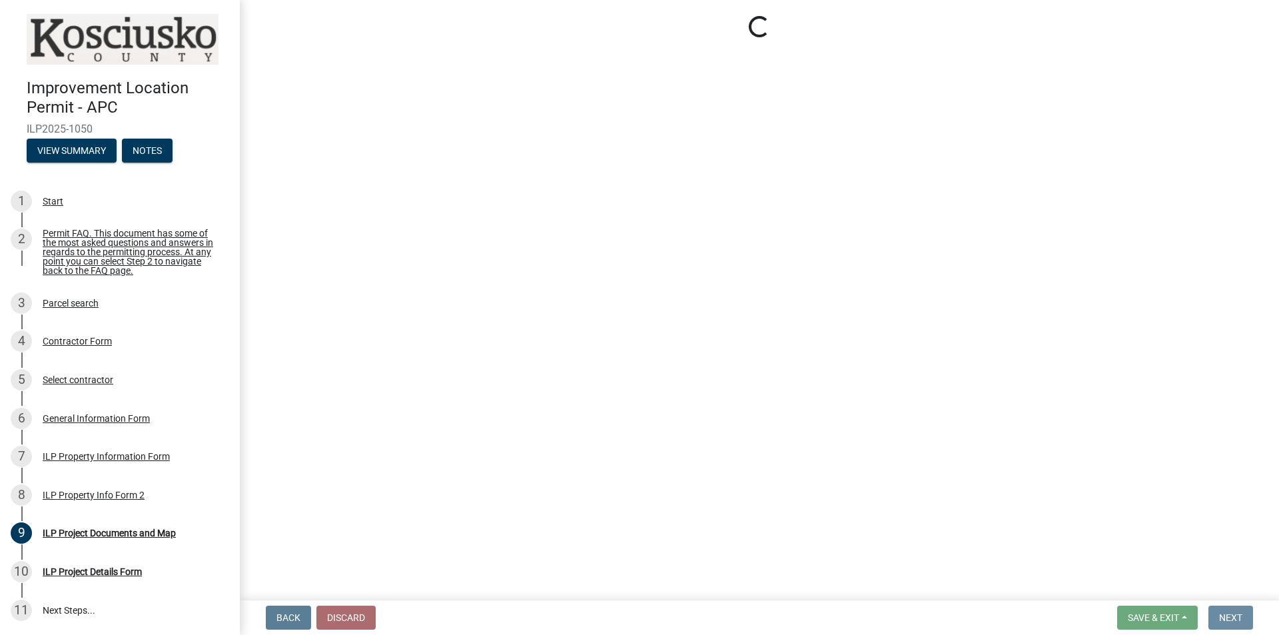
scroll to position [0, 0]
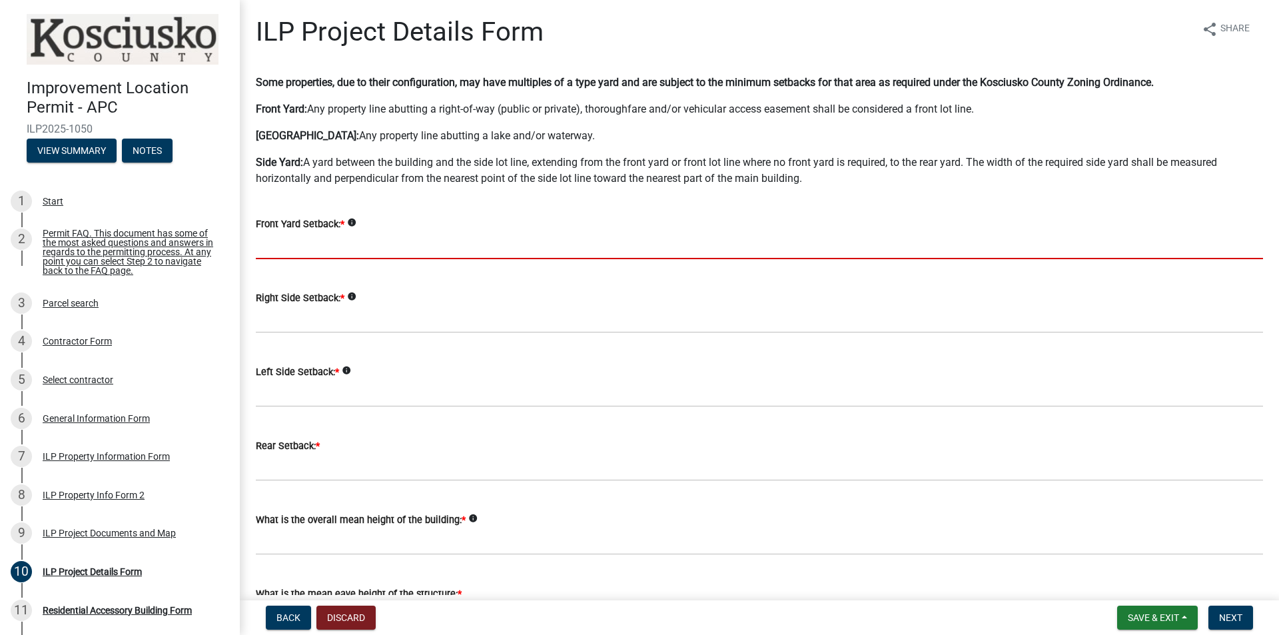
click at [318, 247] on input "text" at bounding box center [759, 245] width 1007 height 27
paste input "60.0"
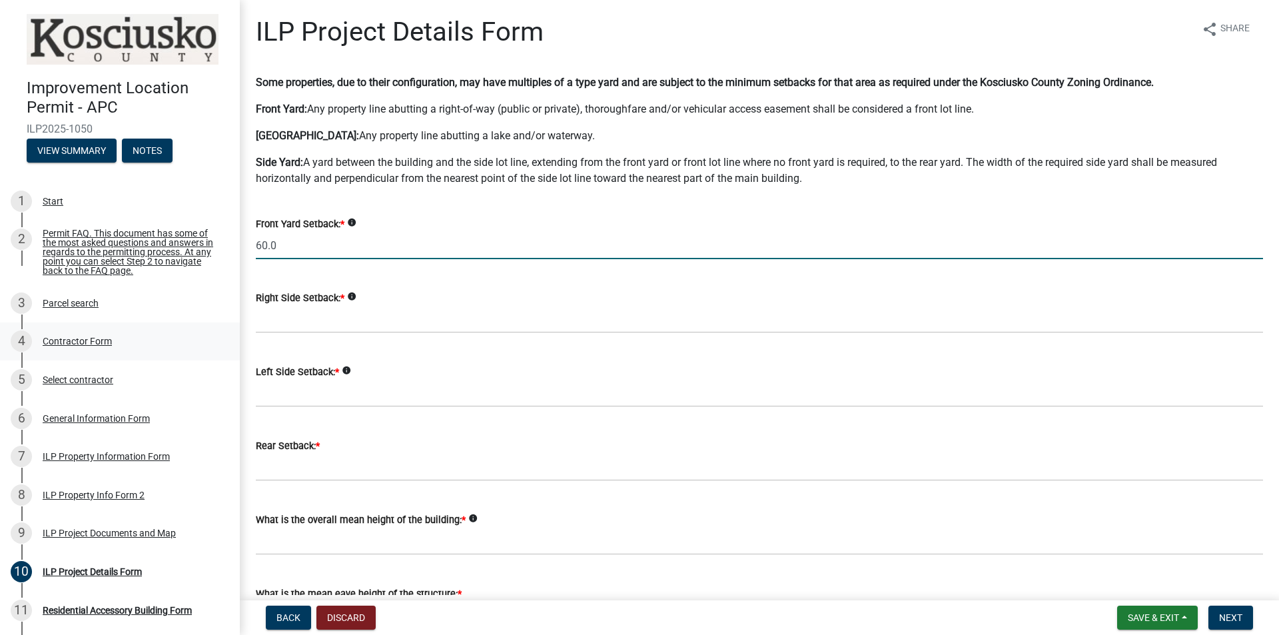
type input "60.0"
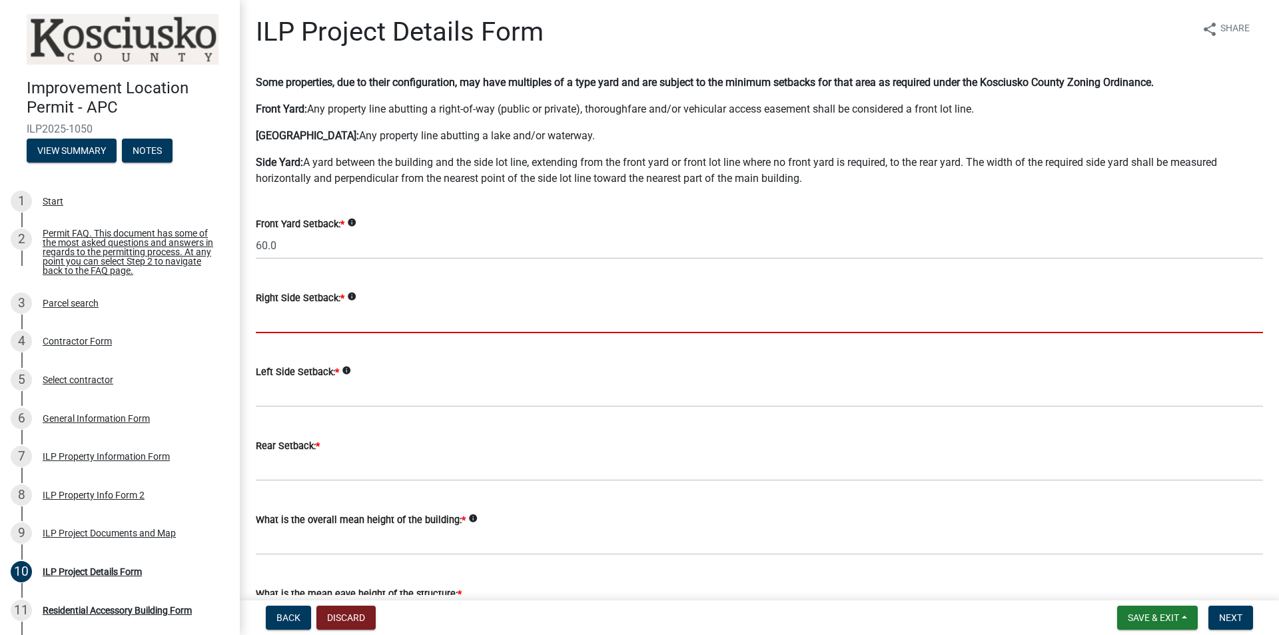
click at [300, 319] on input "text" at bounding box center [759, 319] width 1007 height 27
paste input "76.0"
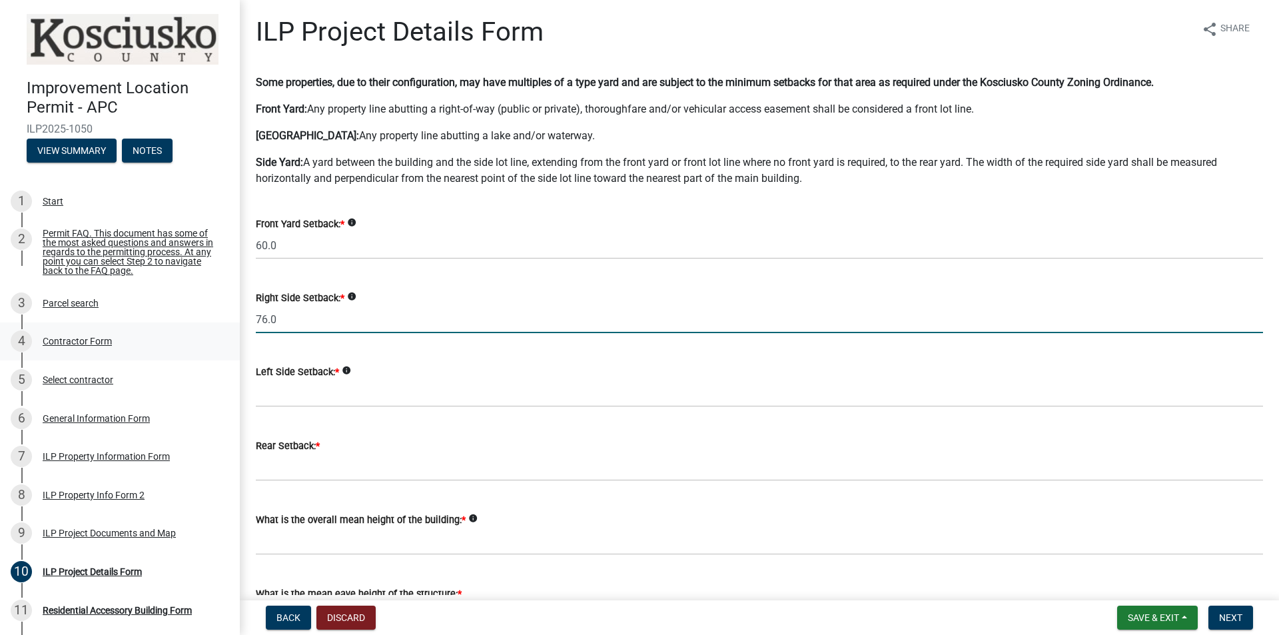
type input "76.0"
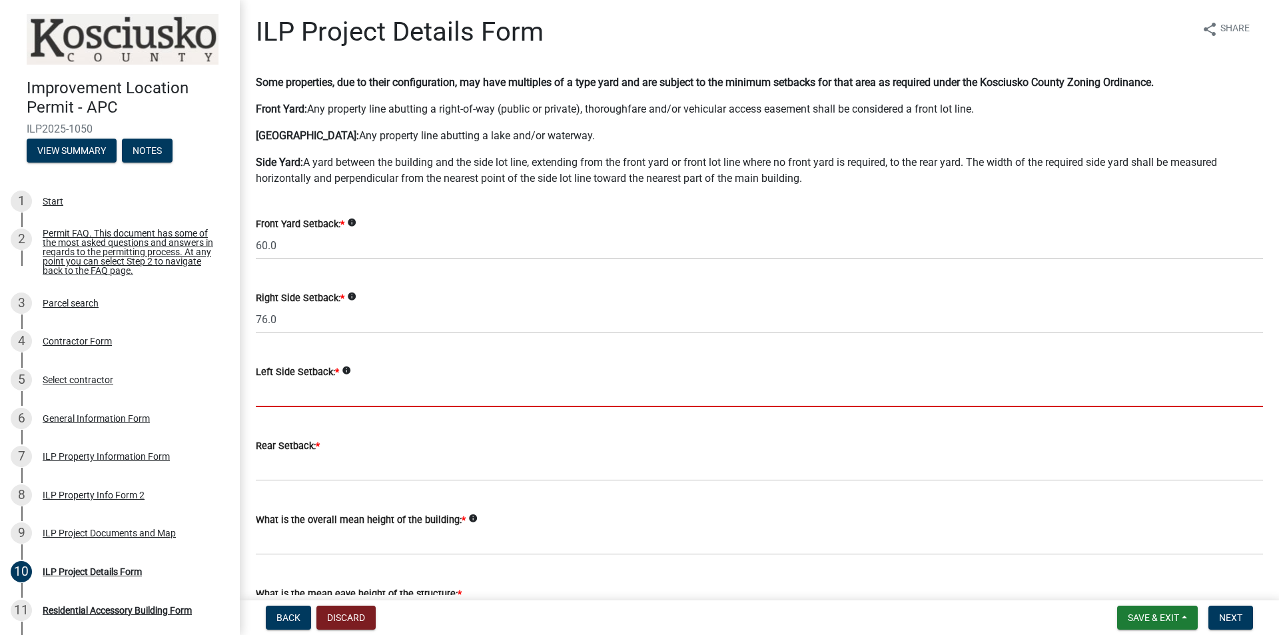
click at [300, 392] on input "text" at bounding box center [759, 393] width 1007 height 27
paste input "200.0"
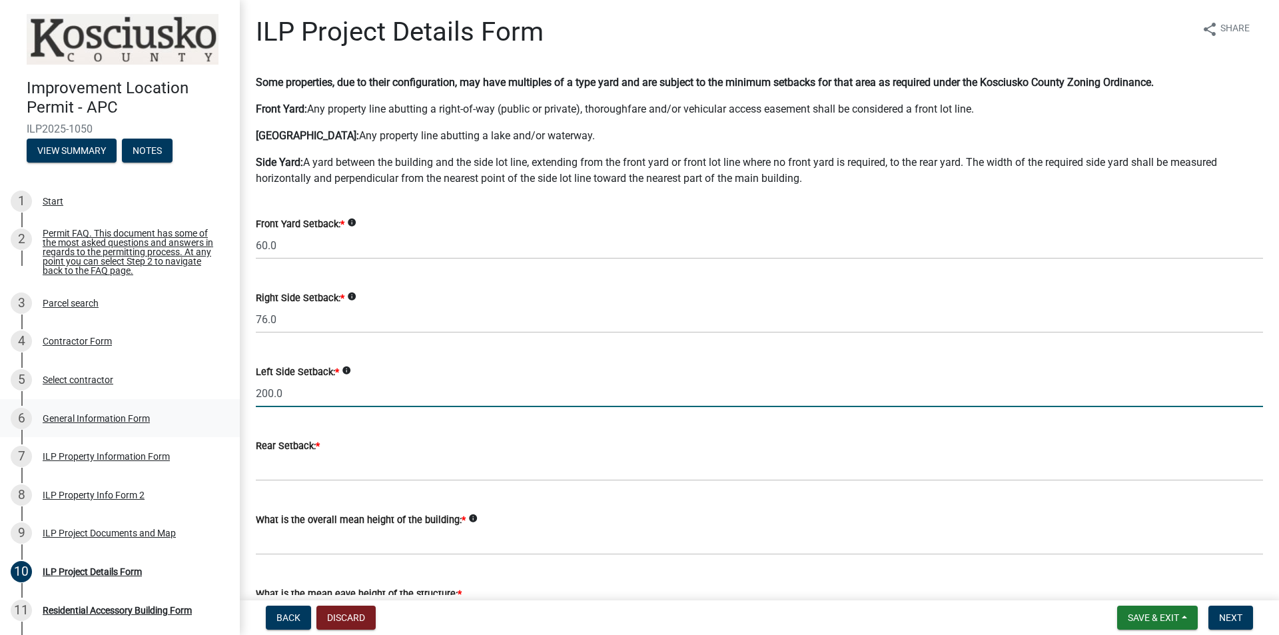
type input "200.0"
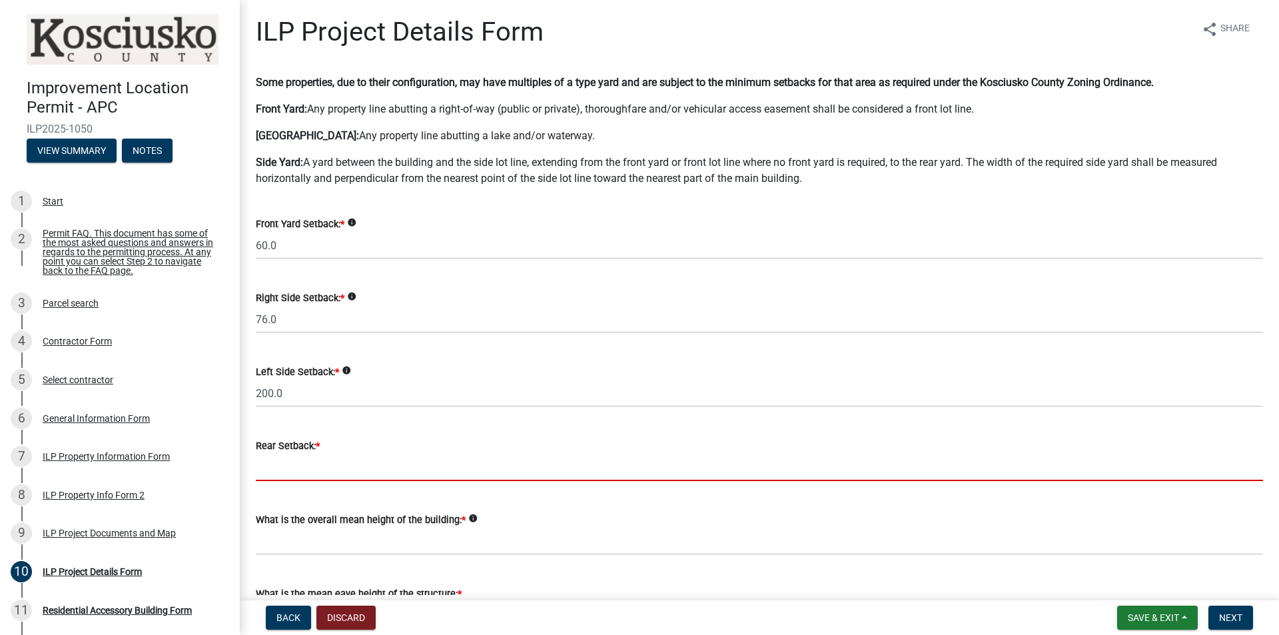
click at [277, 461] on input "text" at bounding box center [759, 467] width 1007 height 27
paste input "132.0"
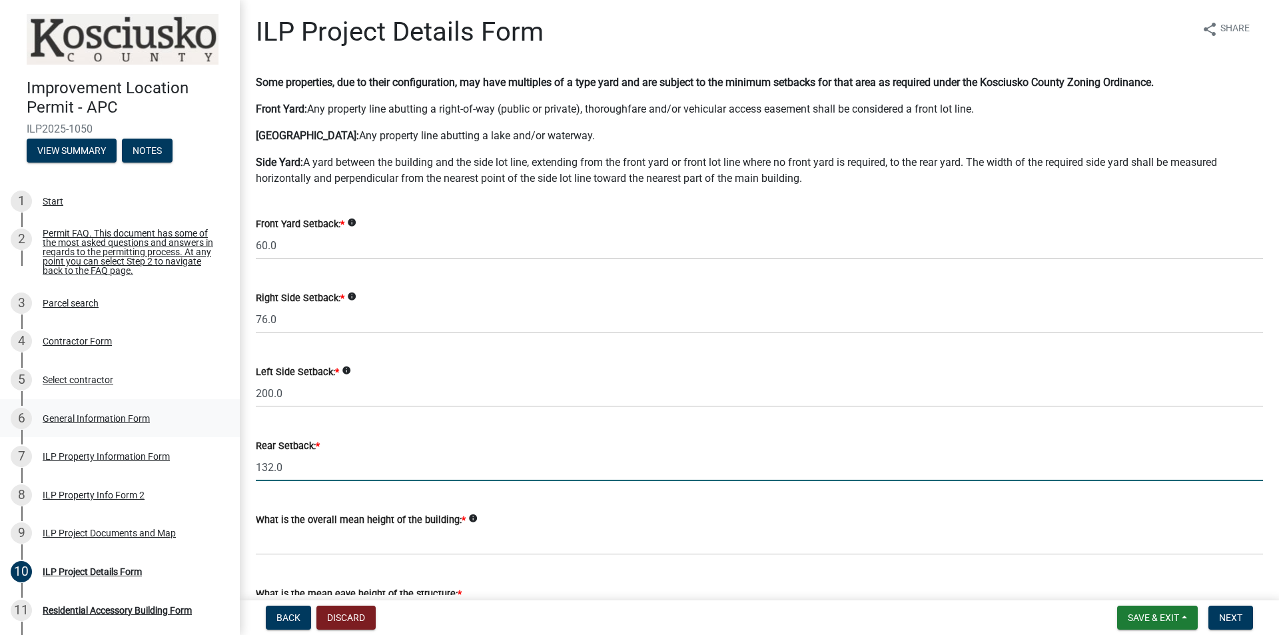
type input "132.0"
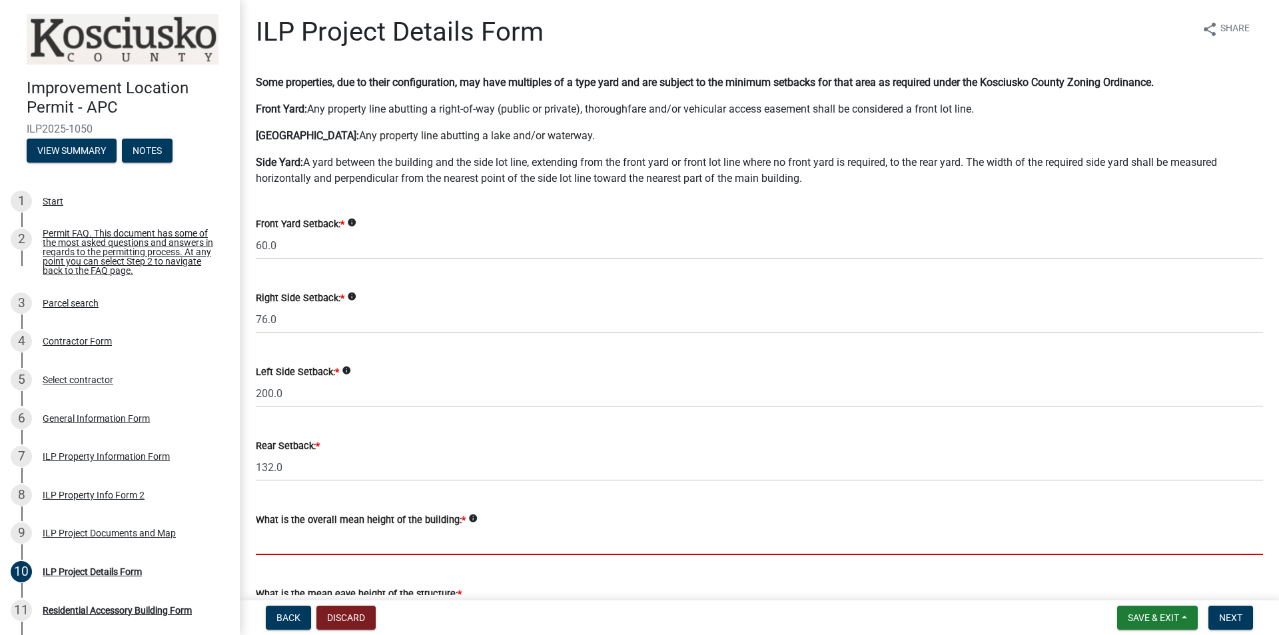
click at [348, 491] on input "text" at bounding box center [759, 541] width 1007 height 27
paste input "12.0"
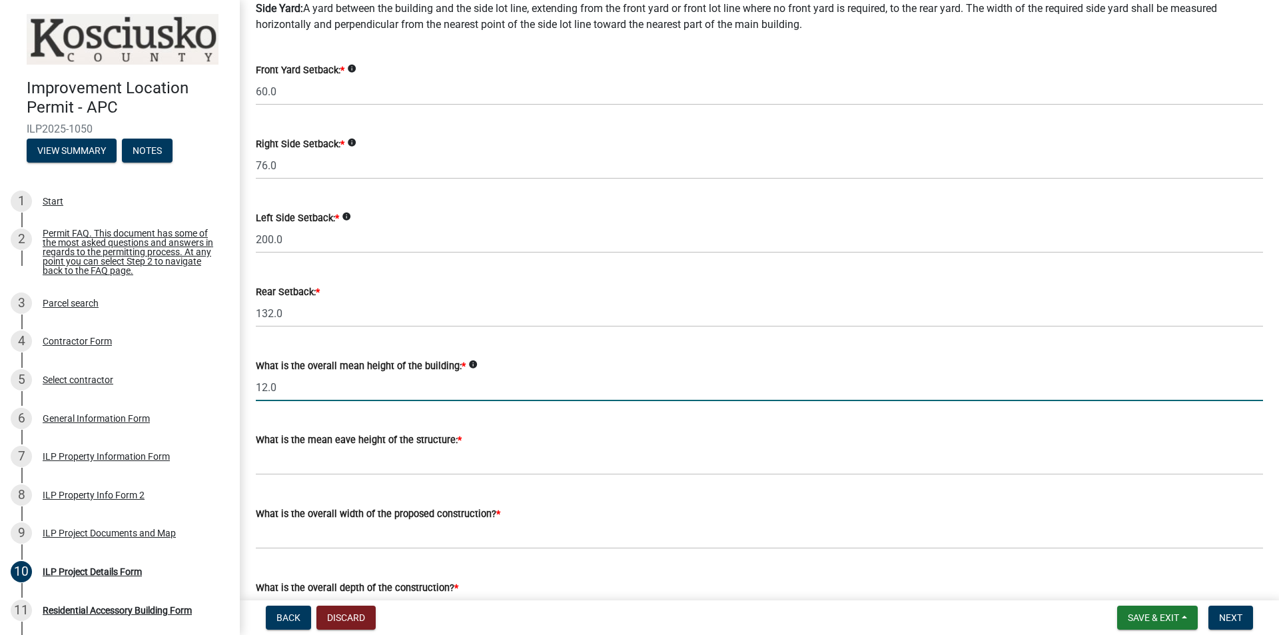
scroll to position [200, 0]
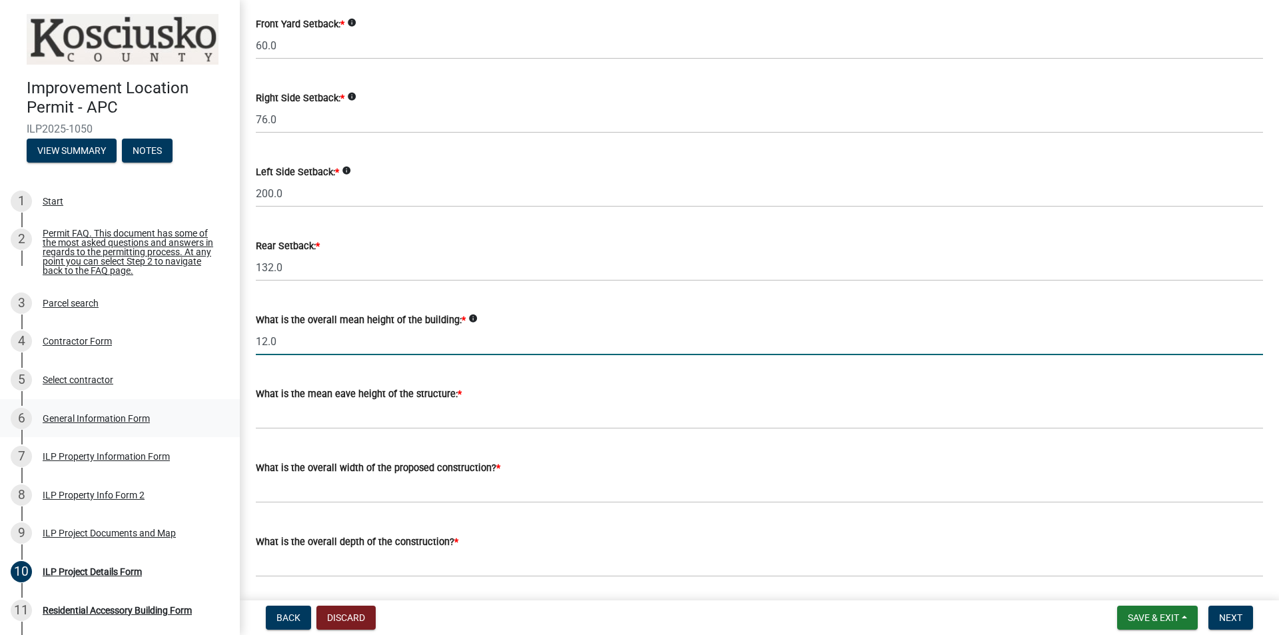
type input "12.0"
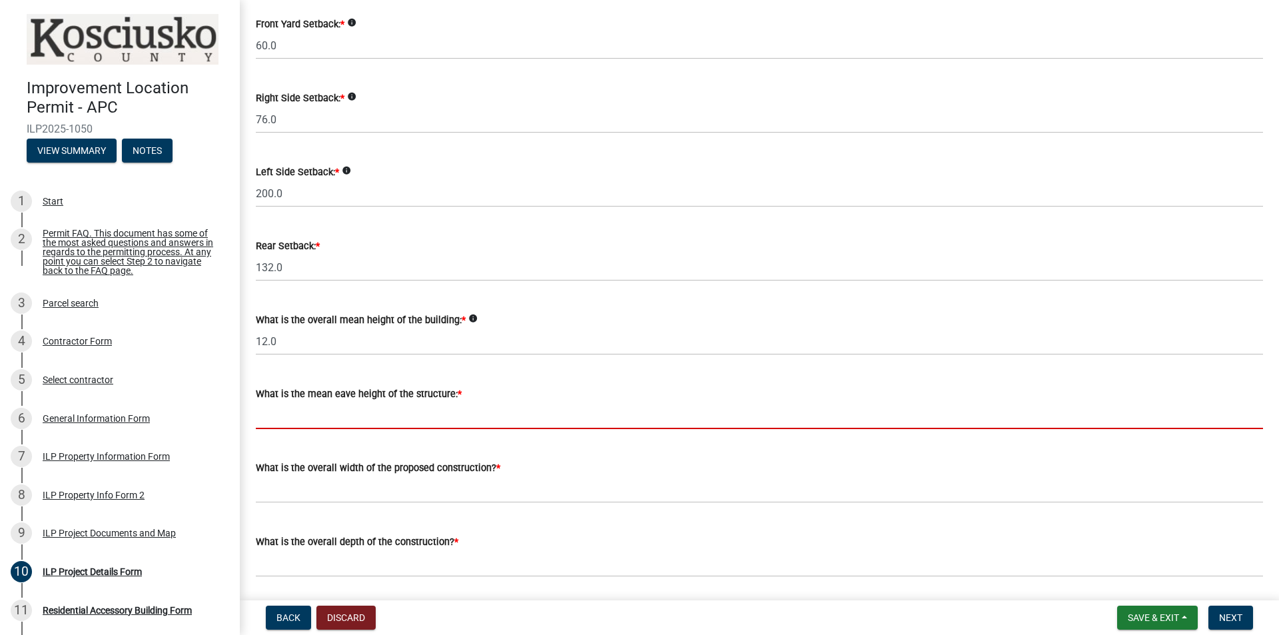
click at [293, 418] on input "text" at bounding box center [759, 415] width 1007 height 27
paste input "12.0"
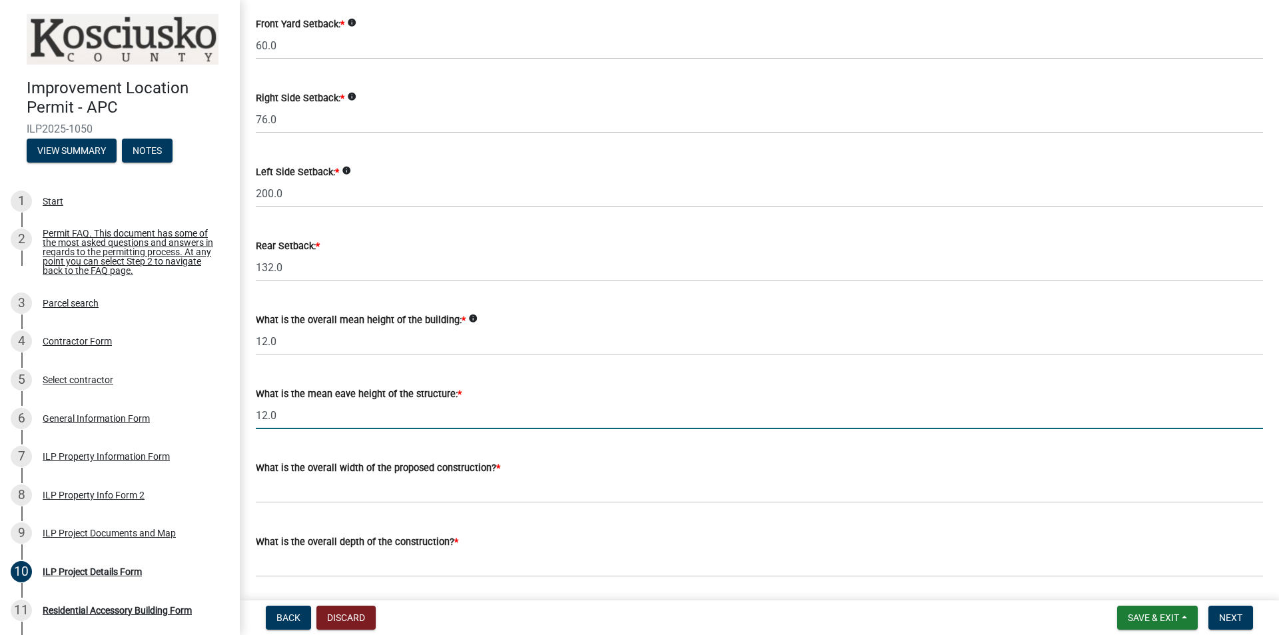
type input "12.0"
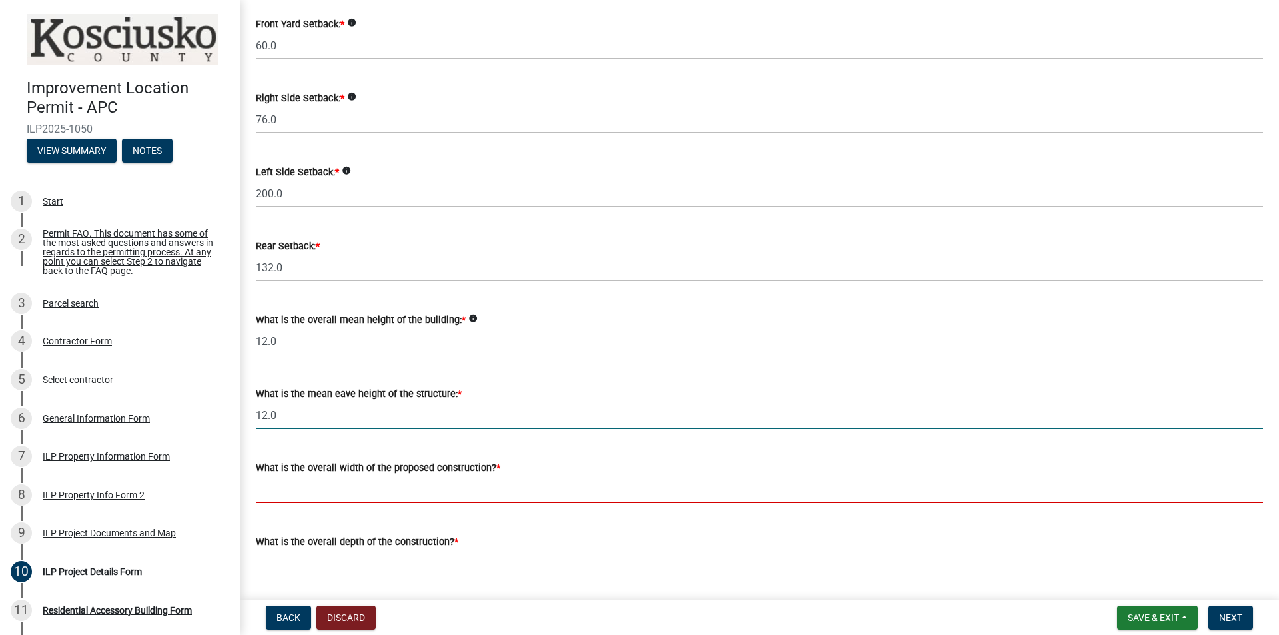
click at [300, 491] on input "text" at bounding box center [759, 489] width 1007 height 27
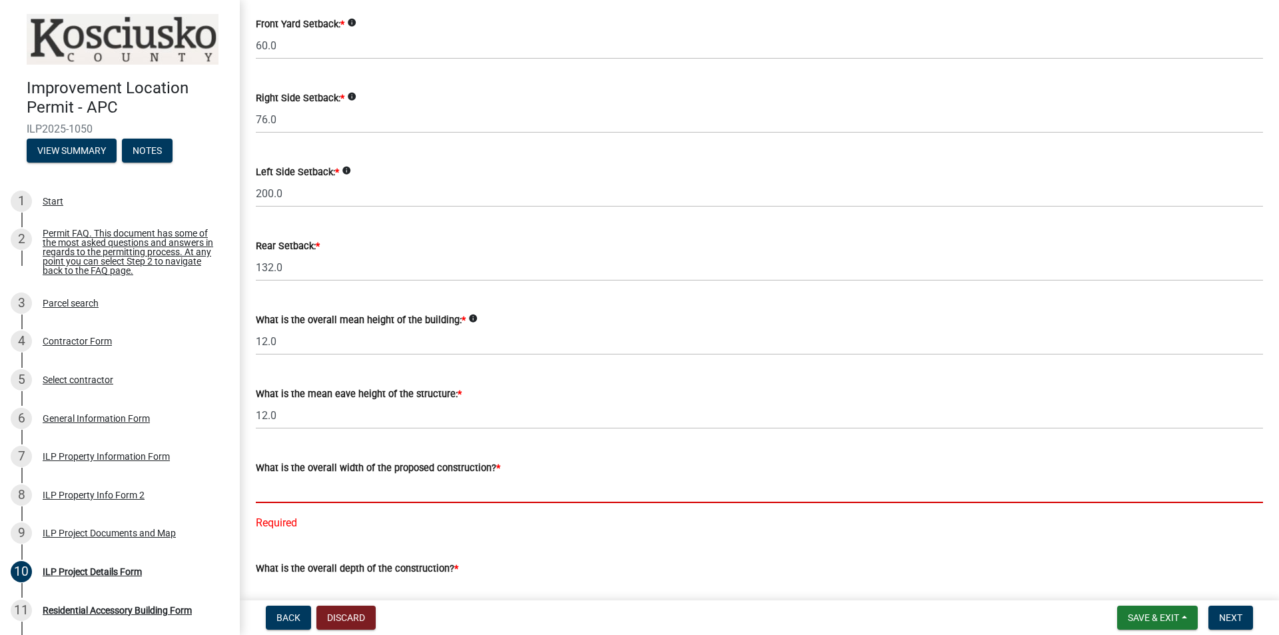
click at [286, 491] on input "text" at bounding box center [759, 489] width 1007 height 27
paste input "24.00"
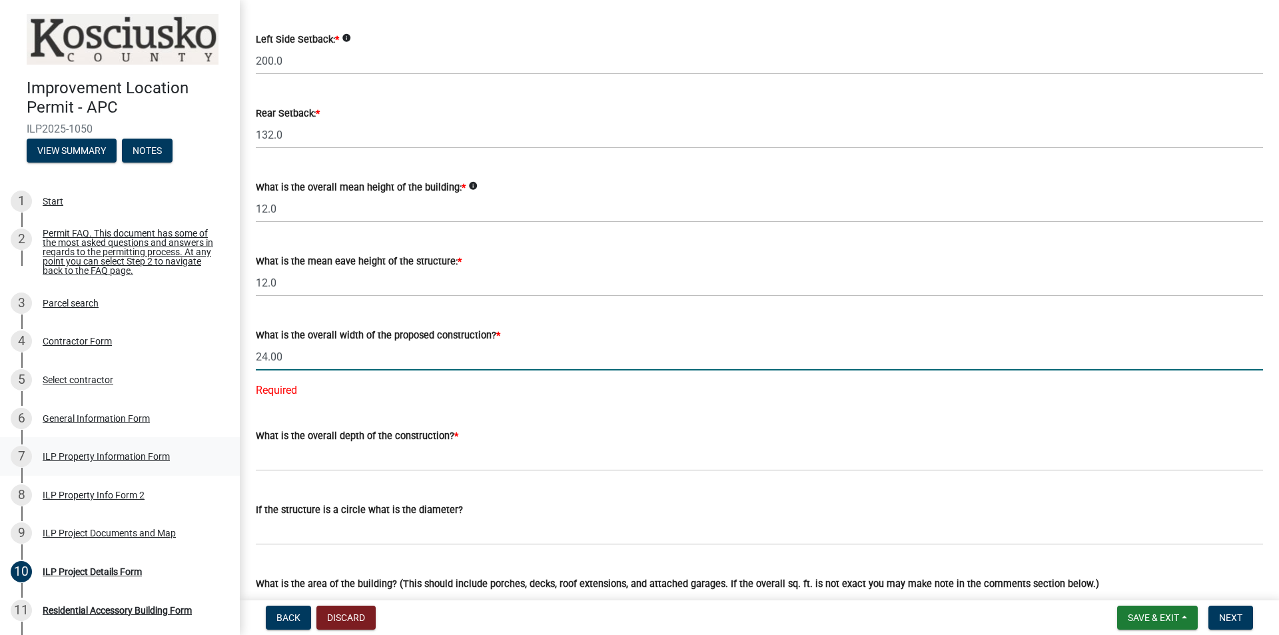
scroll to position [333, 0]
type input "24.00"
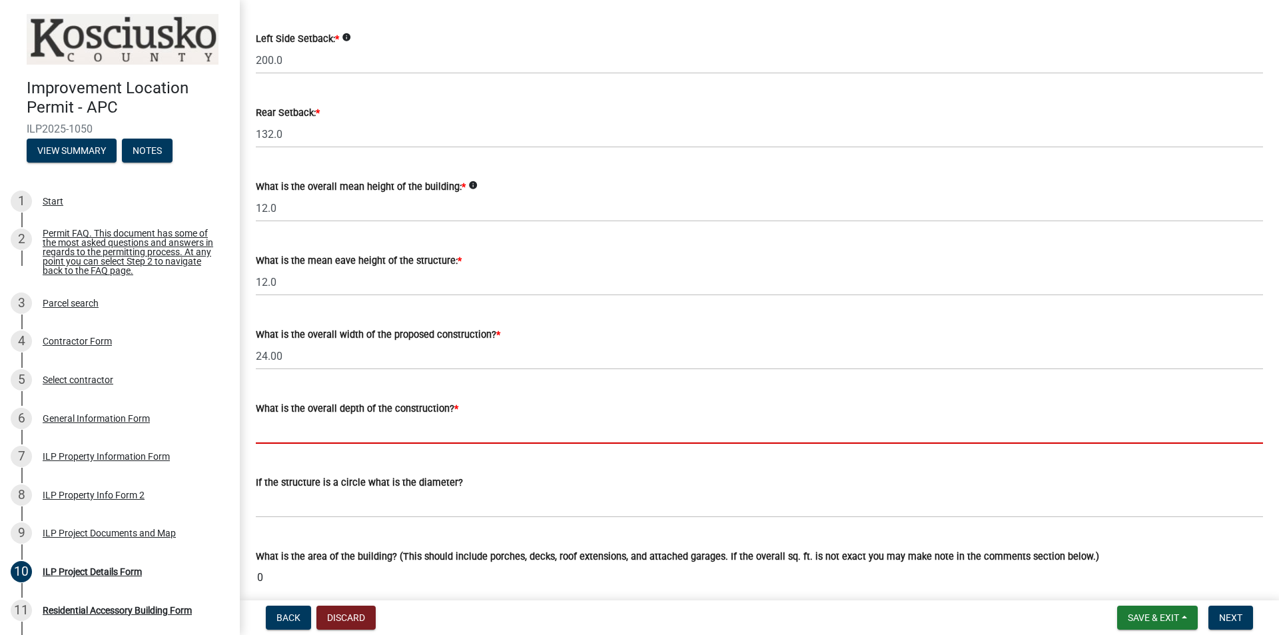
click at [280, 437] on input "text" at bounding box center [759, 429] width 1007 height 27
paste input "32.00"
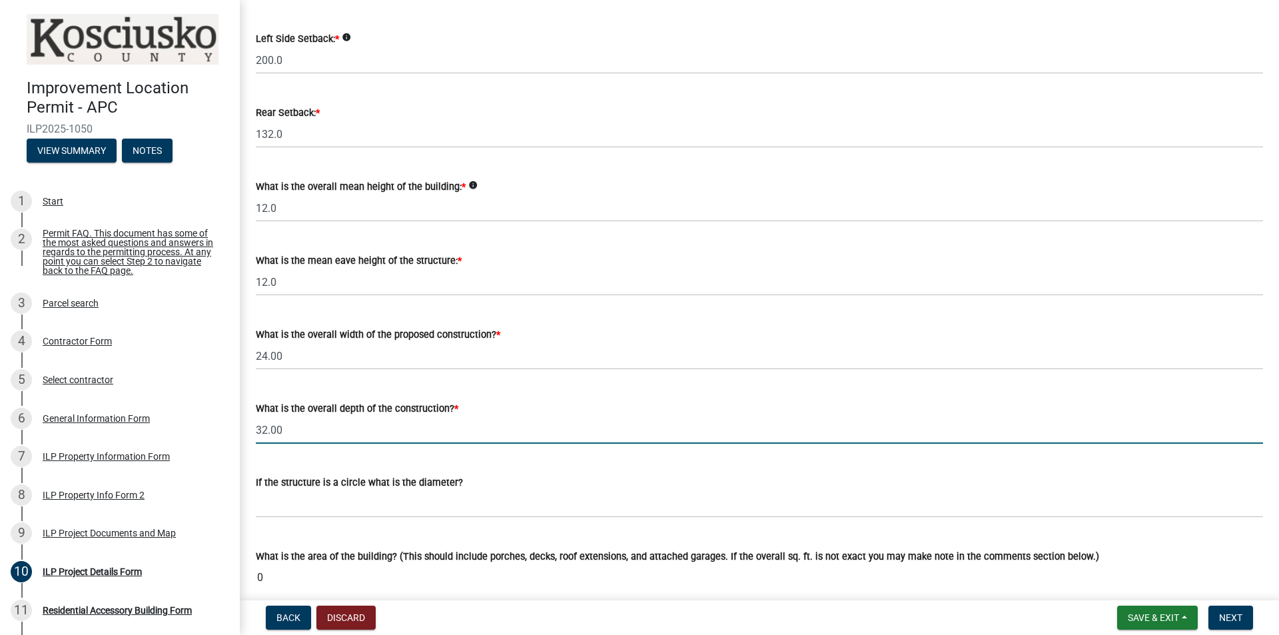
type input "32.00"
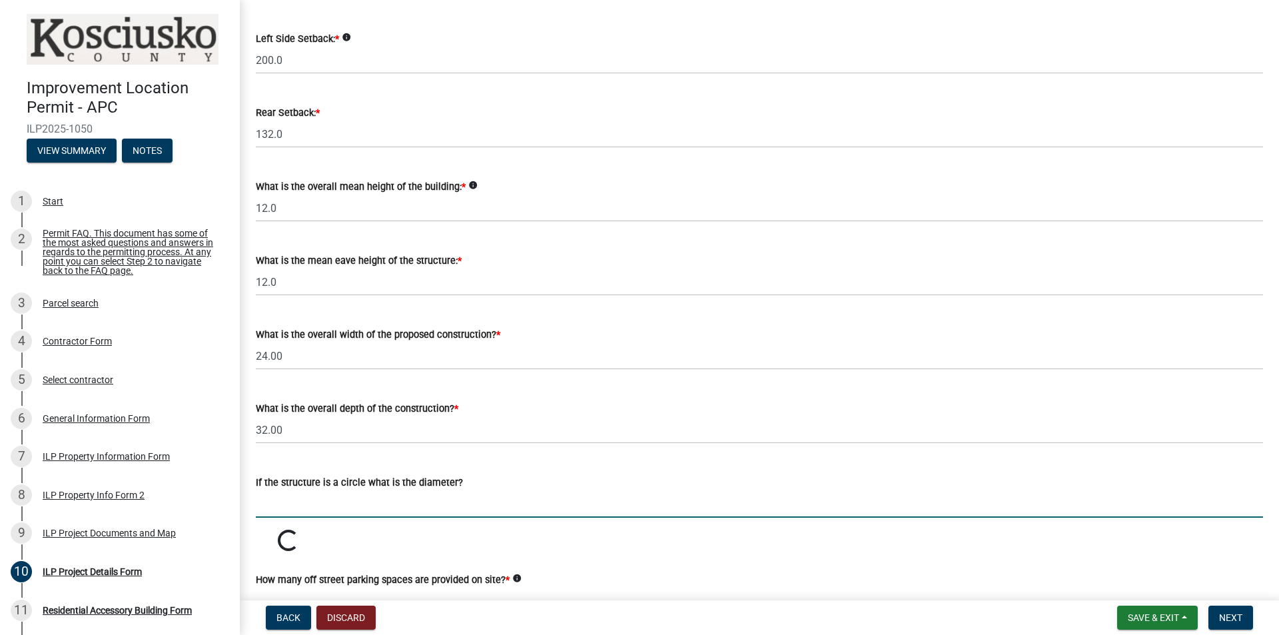
click at [319, 491] on input "text" at bounding box center [759, 503] width 1007 height 27
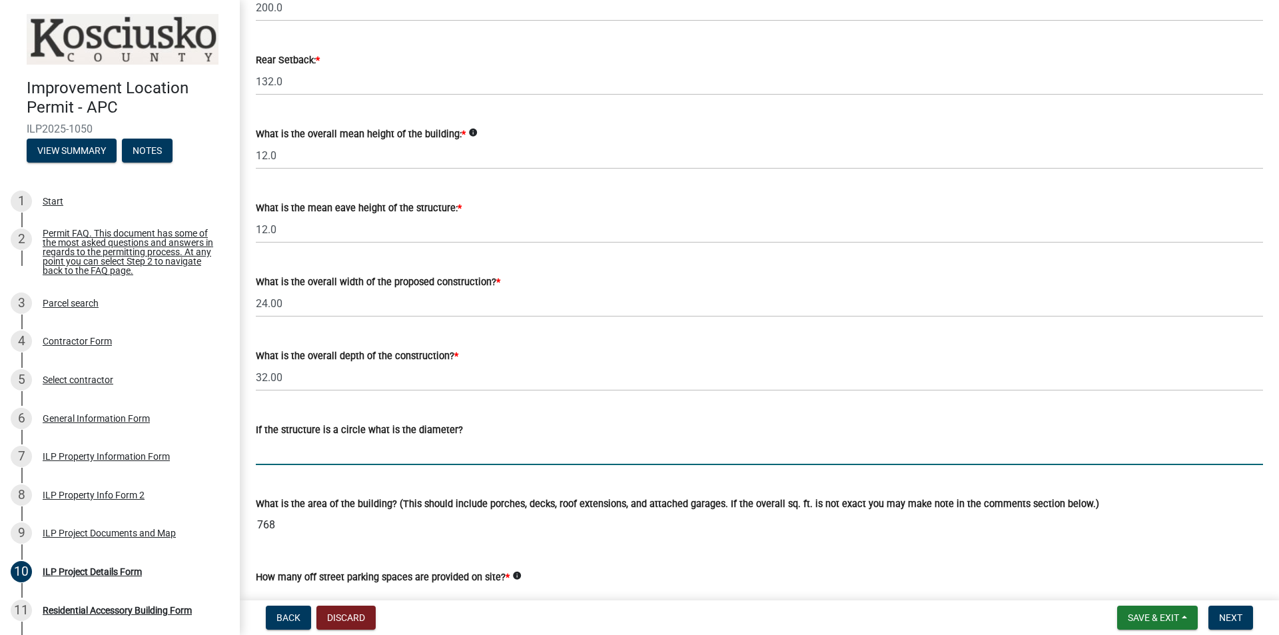
scroll to position [466, 0]
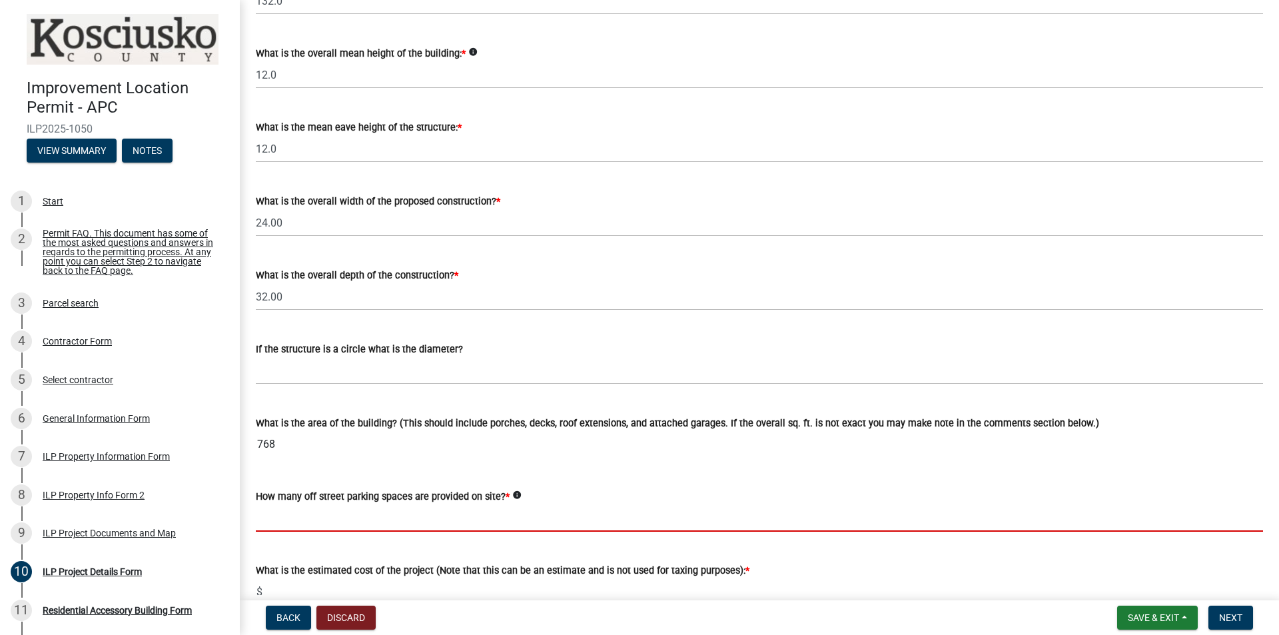
click at [312, 491] on input "text" at bounding box center [759, 517] width 1007 height 27
paste input "8"
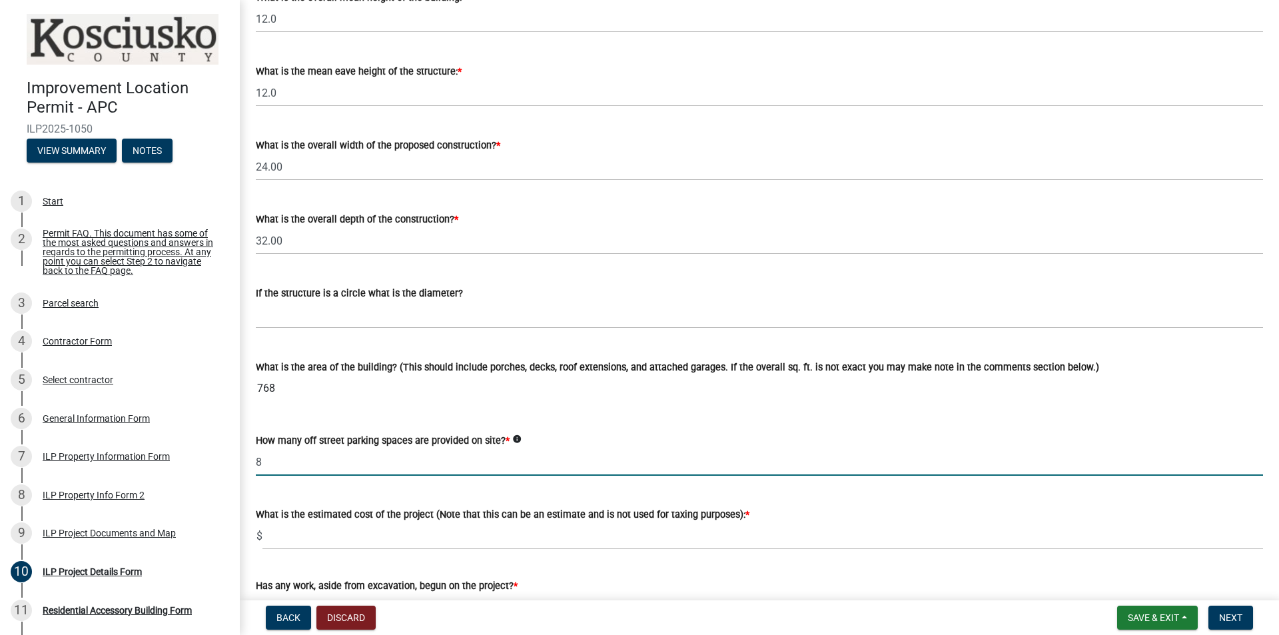
scroll to position [600, 0]
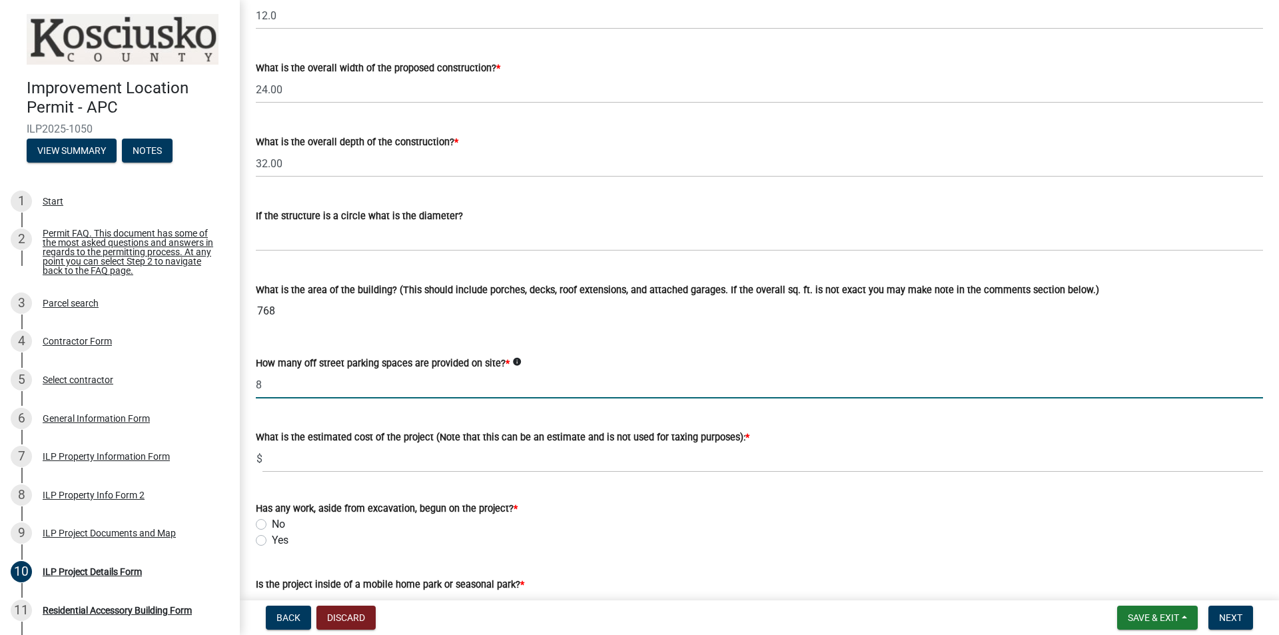
type input "8"
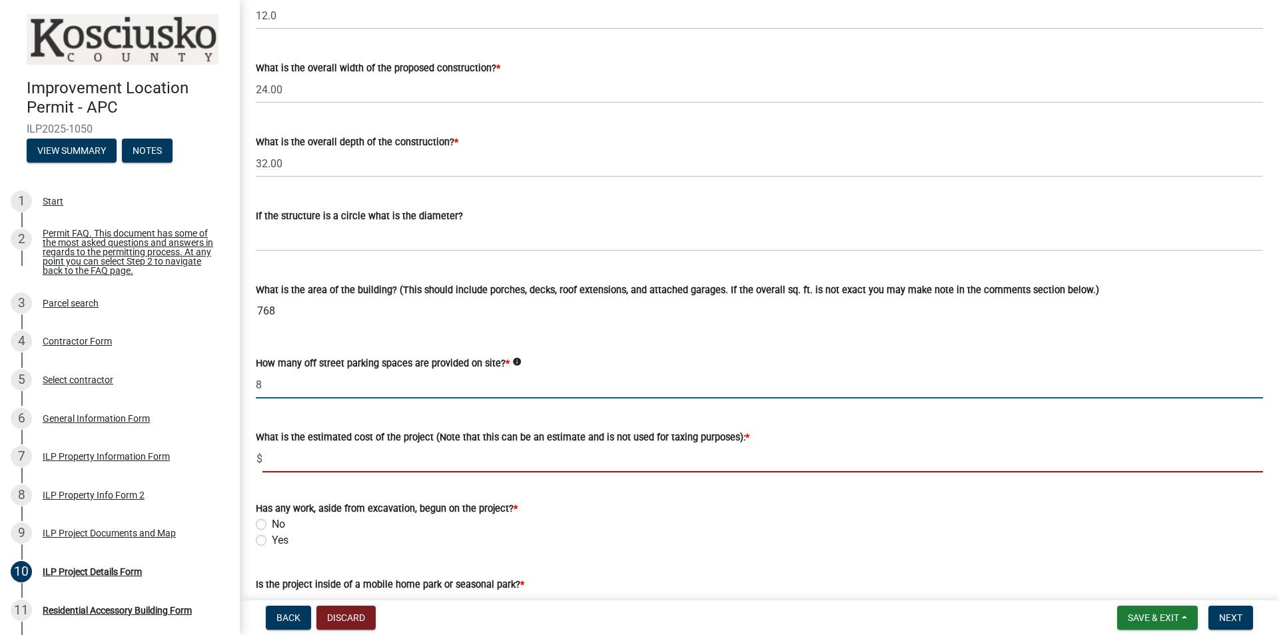
click at [286, 464] on input "text" at bounding box center [763, 458] width 1001 height 27
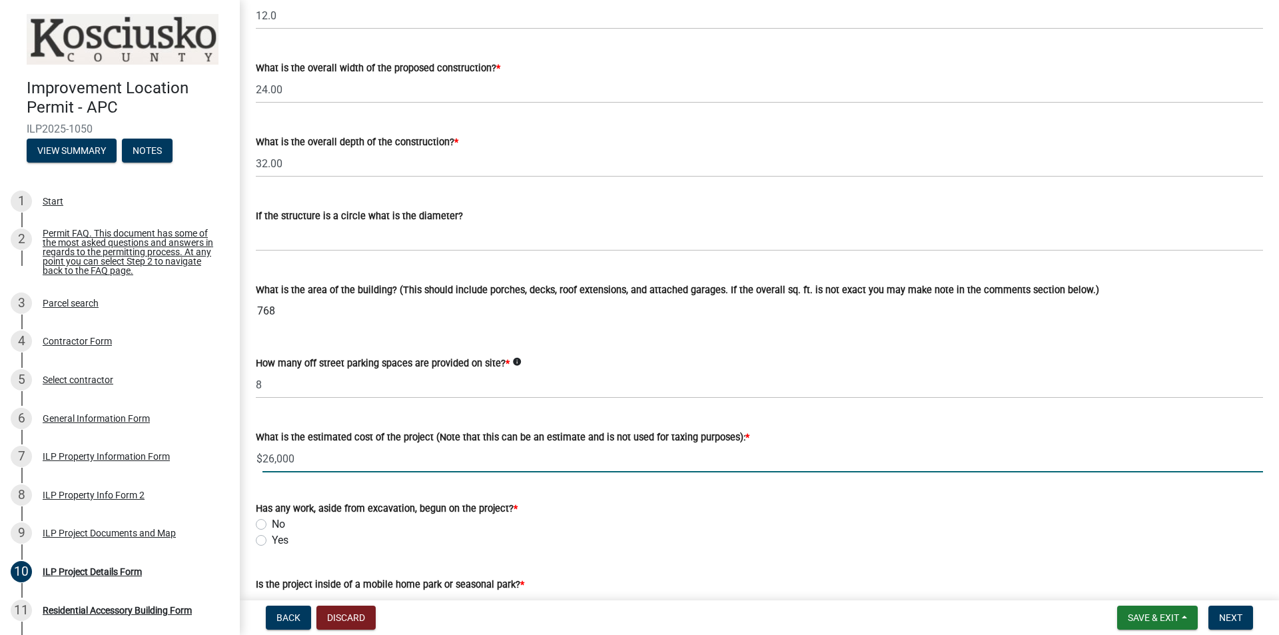
type input "26000"
click at [261, 491] on div "No" at bounding box center [759, 524] width 1007 height 16
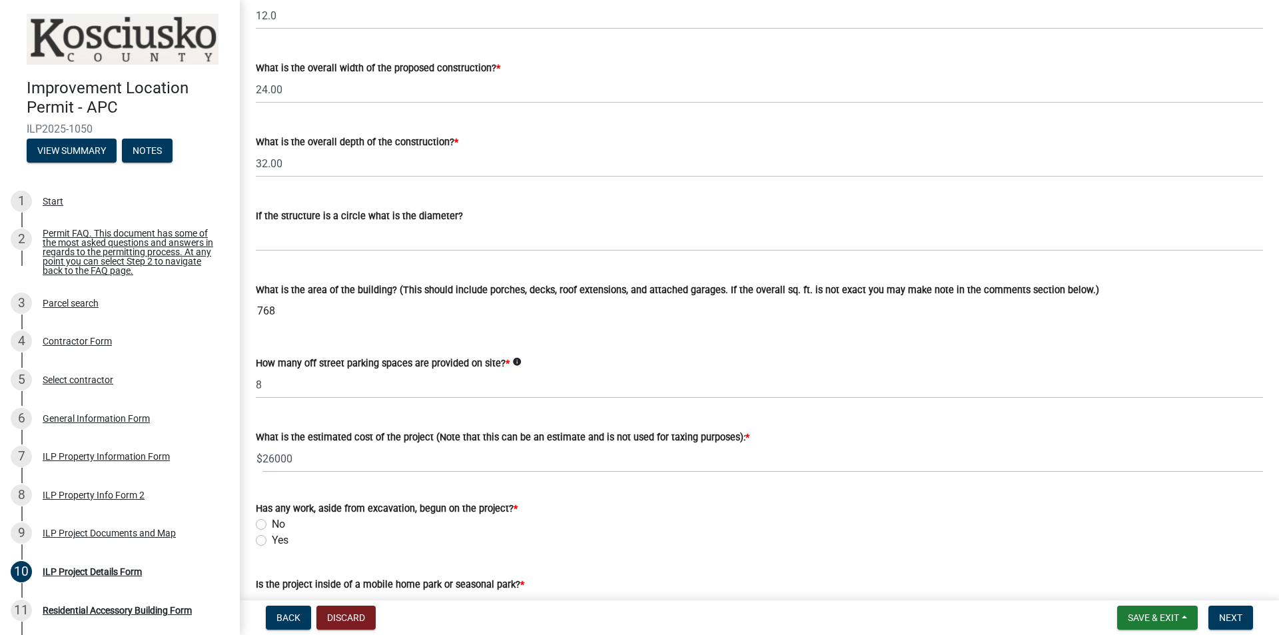
click at [272, 491] on label "No" at bounding box center [278, 524] width 13 height 16
click at [272, 491] on input "No" at bounding box center [276, 520] width 9 height 9
radio input "true"
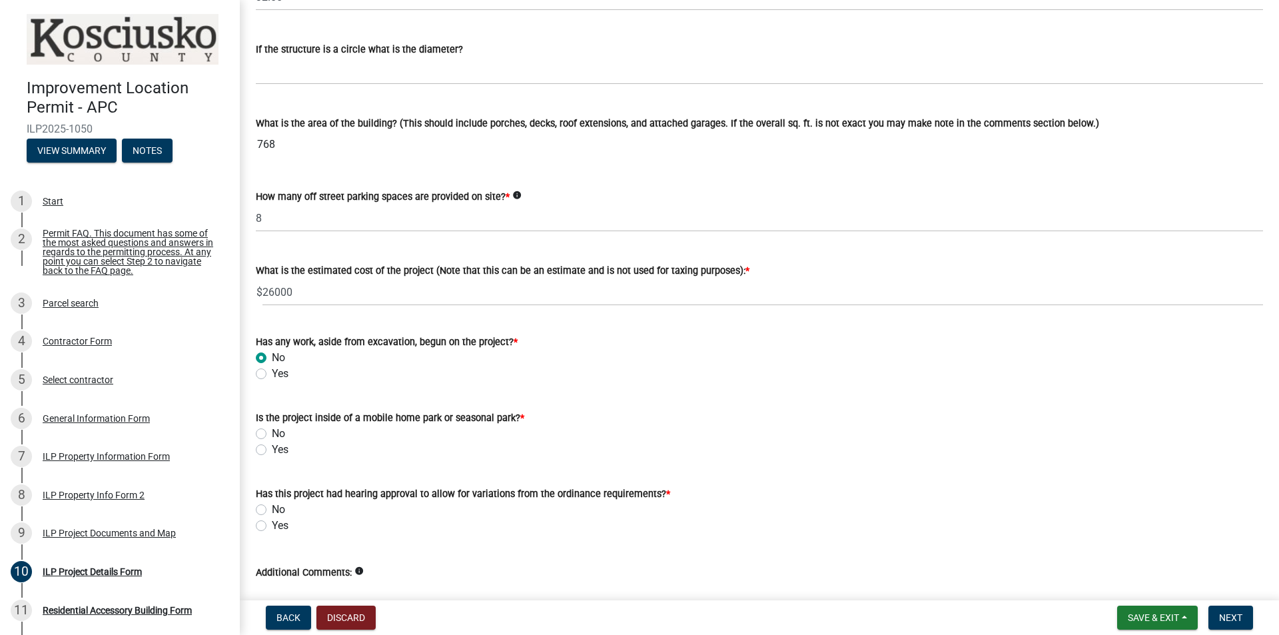
scroll to position [800, 0]
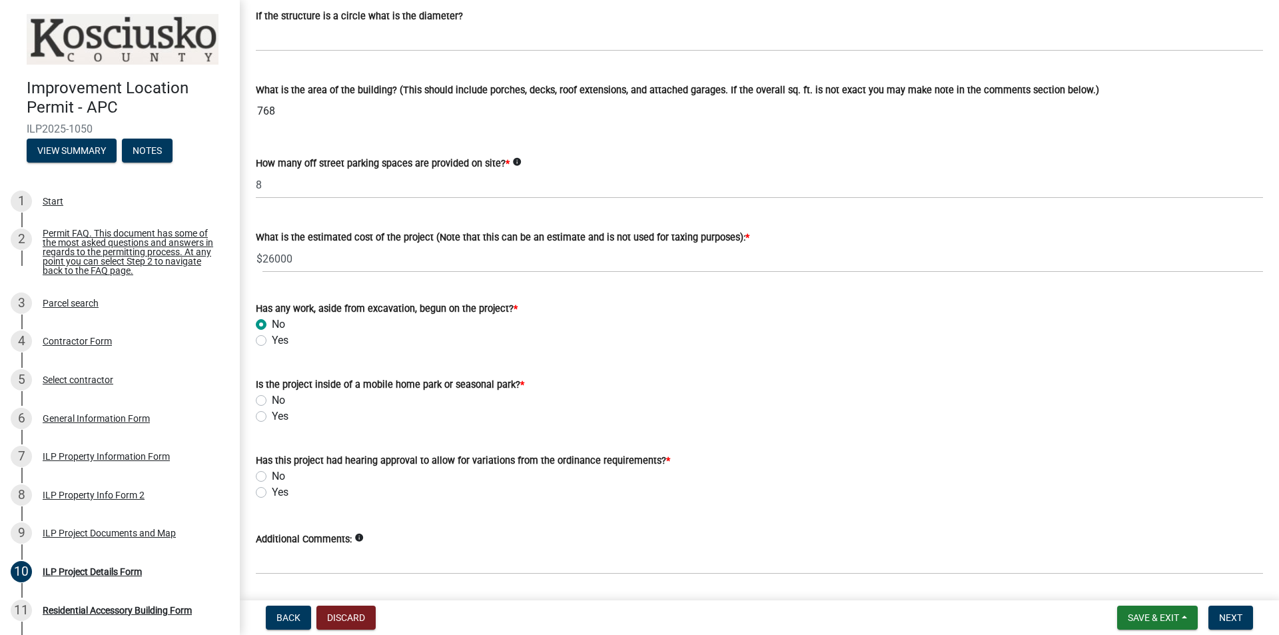
click at [272, 399] on label "No" at bounding box center [278, 400] width 13 height 16
click at [272, 399] on input "No" at bounding box center [276, 396] width 9 height 9
radio input "true"
click at [267, 477] on div "No" at bounding box center [759, 476] width 1007 height 16
click at [258, 470] on div "No" at bounding box center [759, 476] width 1007 height 16
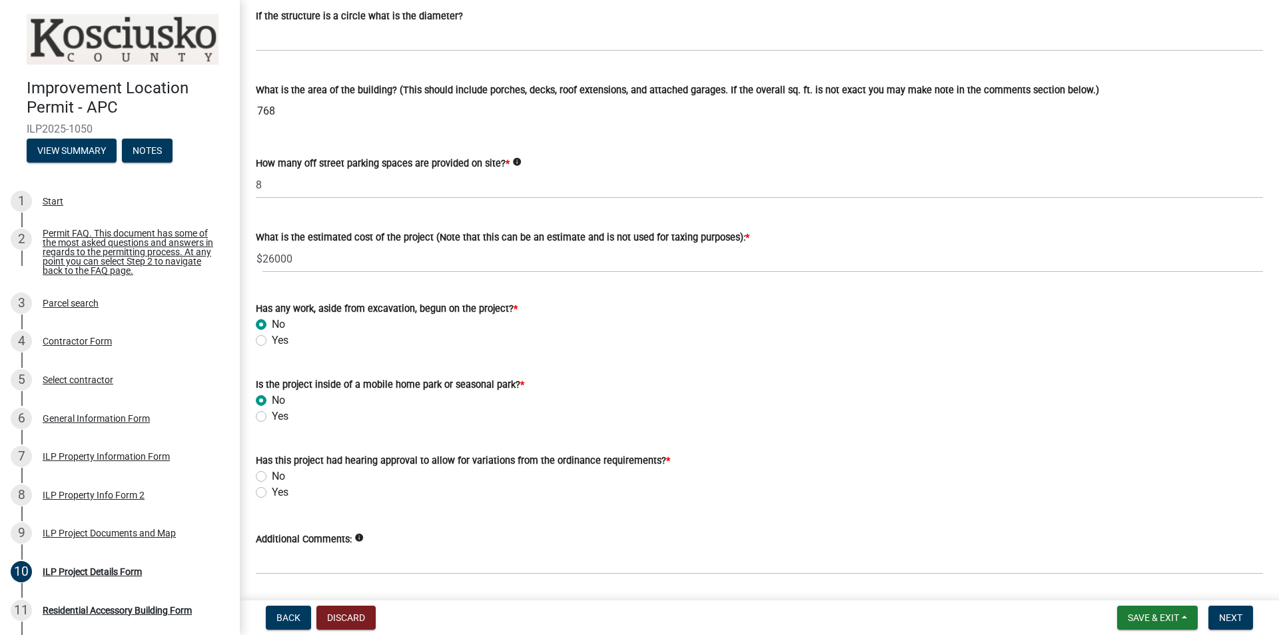
click at [272, 478] on label "No" at bounding box center [278, 476] width 13 height 16
click at [272, 477] on input "No" at bounding box center [276, 472] width 9 height 9
radio input "true"
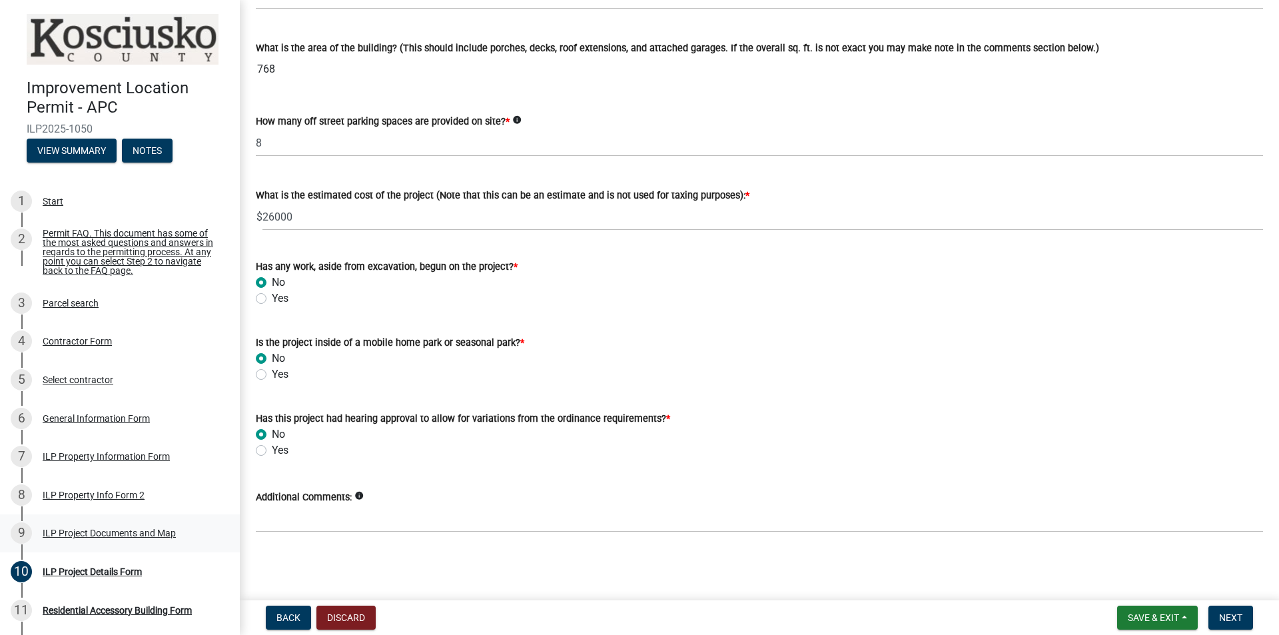
scroll to position [841, 0]
click at [1023, 491] on span "Next" at bounding box center [1230, 617] width 23 height 11
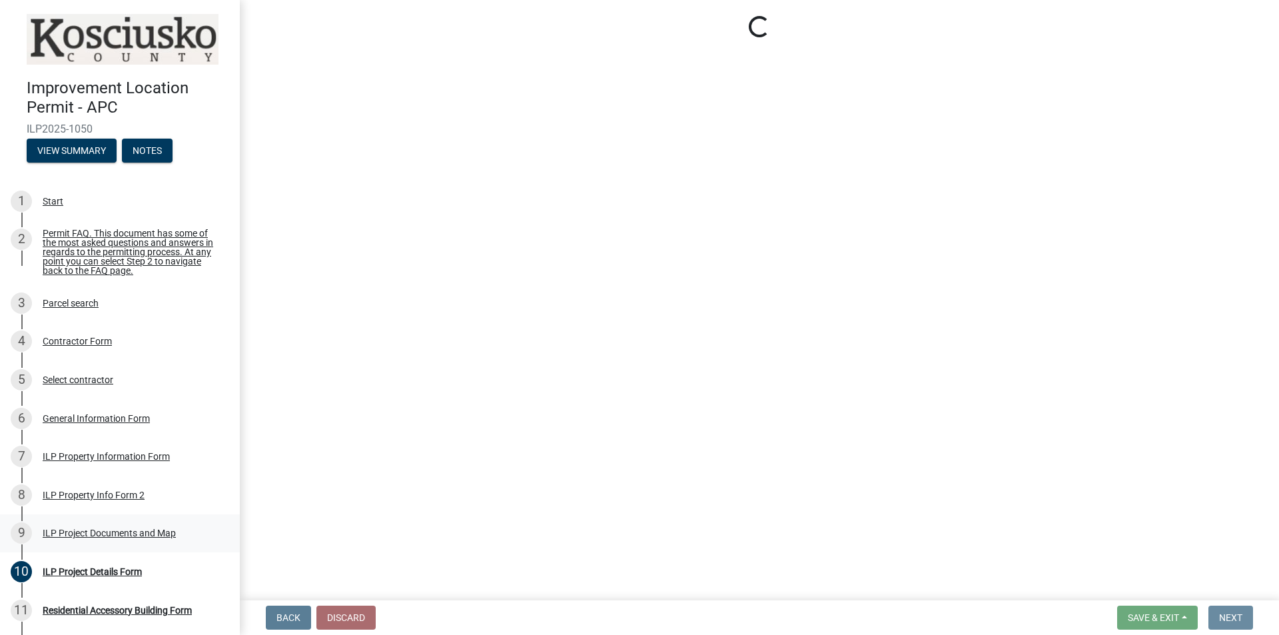
scroll to position [0, 0]
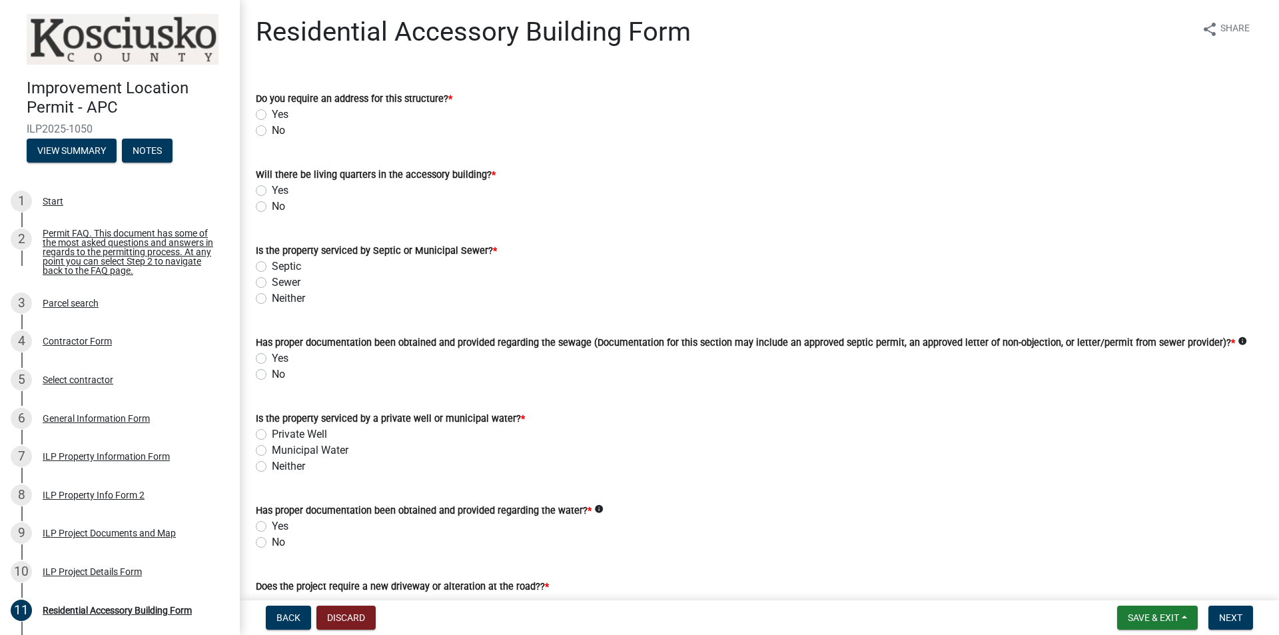
drag, startPoint x: 261, startPoint y: 132, endPoint x: 255, endPoint y: 150, distance: 18.8
click at [272, 132] on label "No" at bounding box center [278, 131] width 13 height 16
click at [272, 131] on input "No" at bounding box center [276, 127] width 9 height 9
radio input "true"
click at [272, 205] on label "No" at bounding box center [278, 207] width 13 height 16
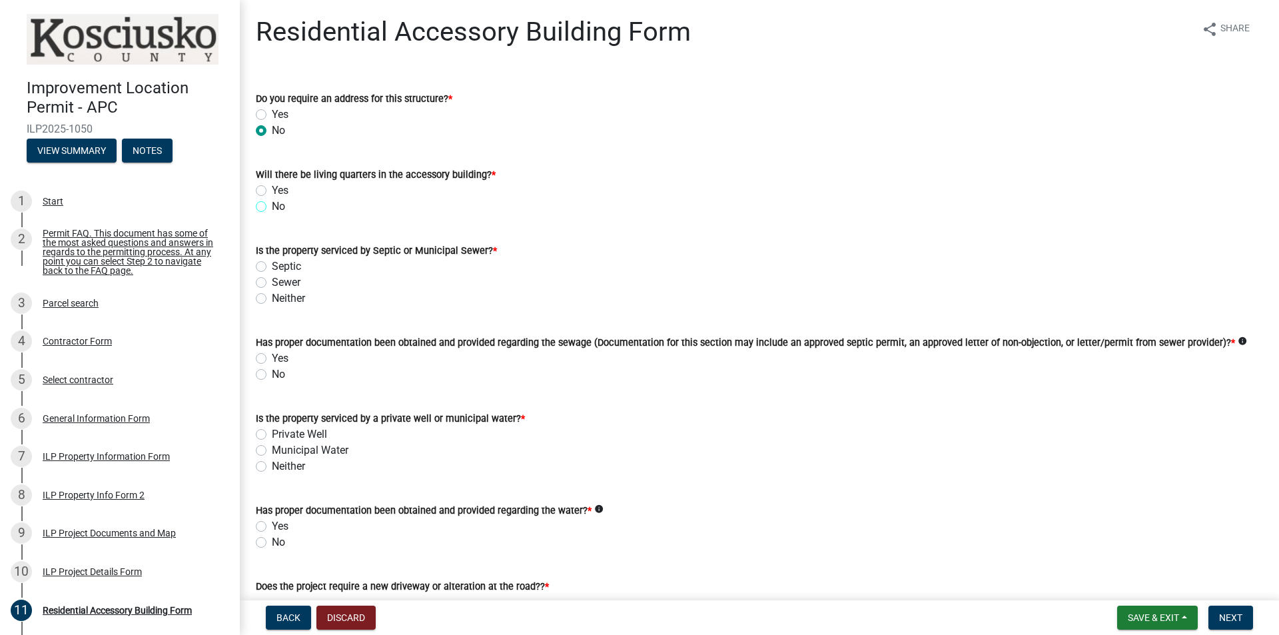
click at [272, 205] on input "No" at bounding box center [276, 203] width 9 height 9
radio input "true"
click at [272, 267] on label "Septic" at bounding box center [286, 267] width 29 height 16
click at [272, 267] on input "Septic" at bounding box center [276, 263] width 9 height 9
radio input "true"
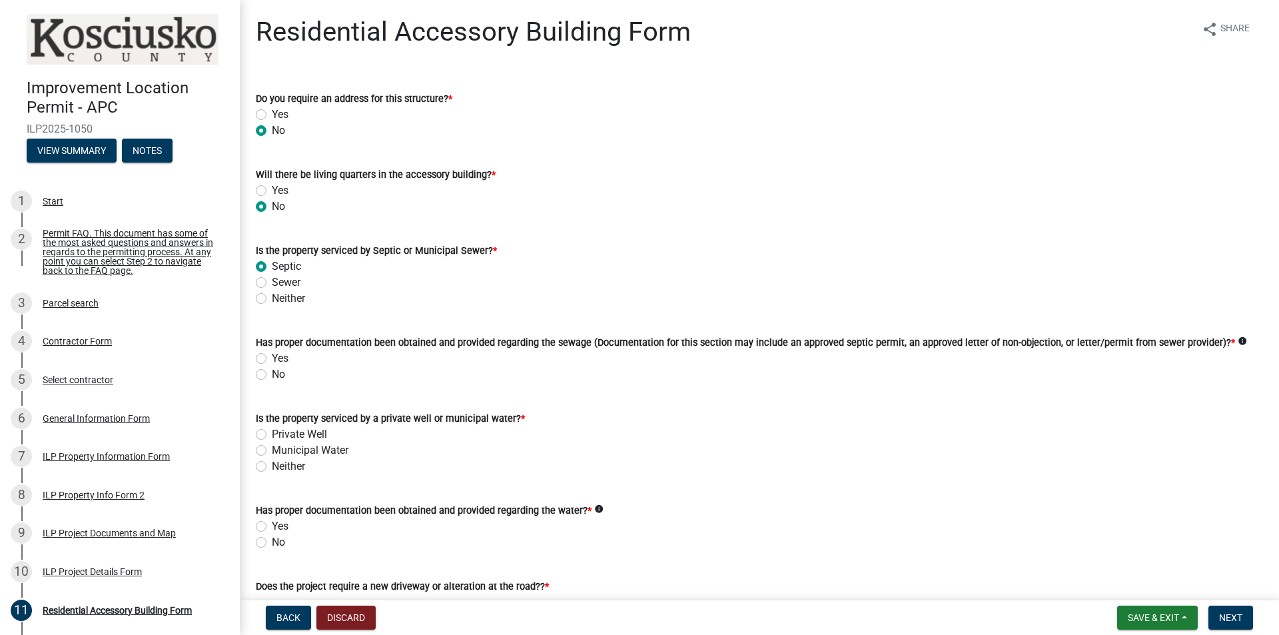
click at [272, 362] on label "Yes" at bounding box center [280, 358] width 17 height 16
click at [272, 359] on input "Yes" at bounding box center [276, 354] width 9 height 9
radio input "true"
click at [272, 433] on label "Private Well" at bounding box center [299, 434] width 55 height 16
click at [272, 433] on input "Private Well" at bounding box center [276, 430] width 9 height 9
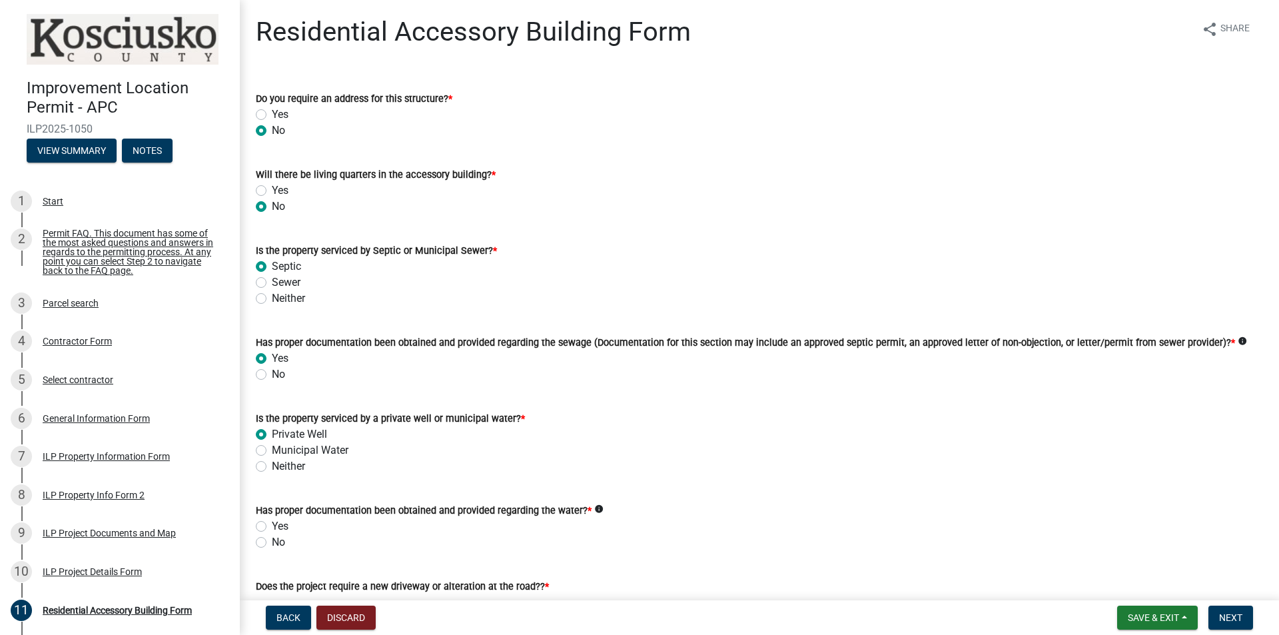
radio input "true"
click at [272, 491] on label "Yes" at bounding box center [280, 526] width 17 height 16
click at [272, 491] on input "Yes" at bounding box center [276, 522] width 9 height 9
radio input "true"
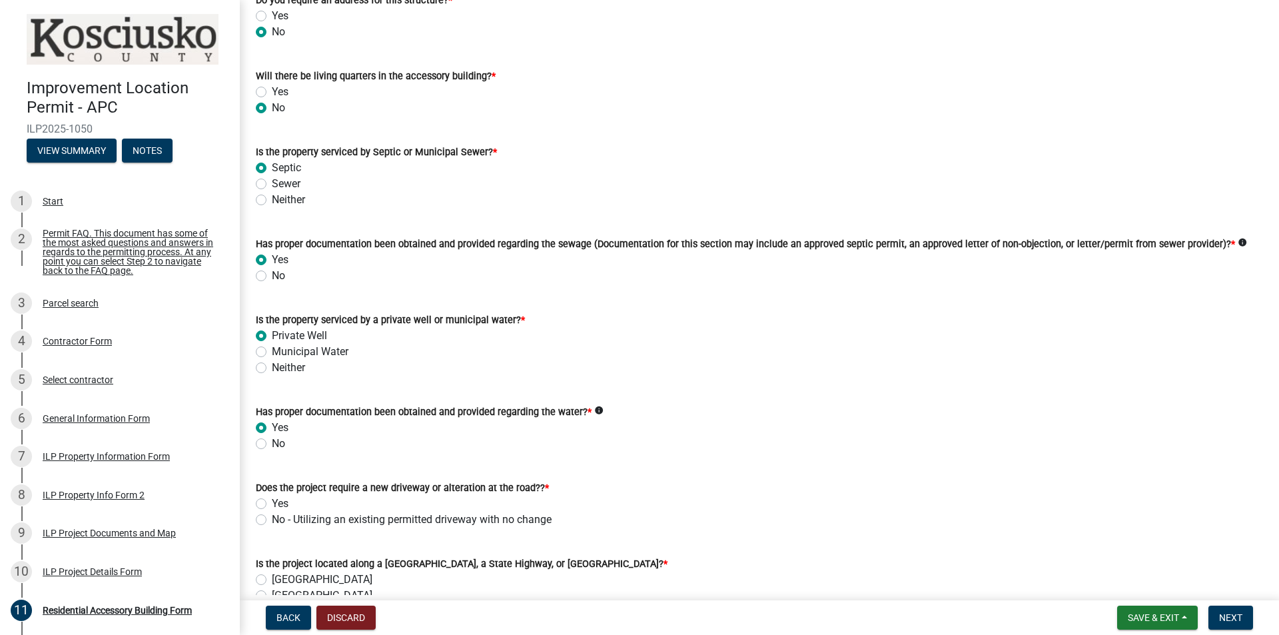
scroll to position [133, 0]
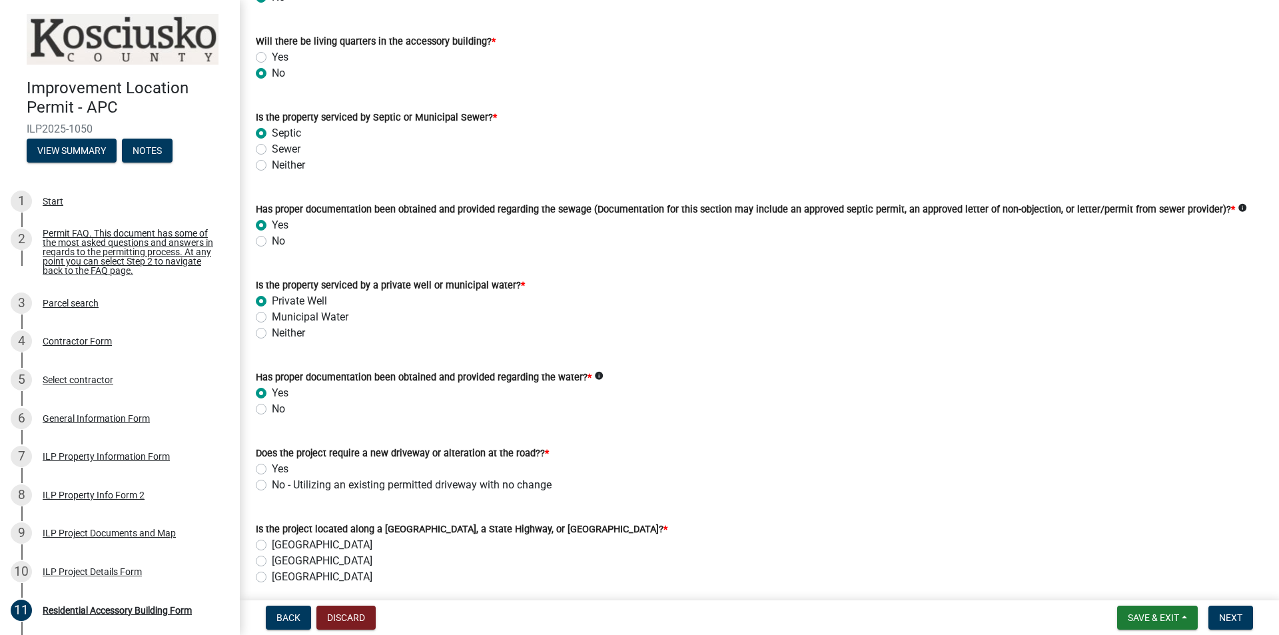
click at [272, 408] on label "No" at bounding box center [278, 409] width 13 height 16
click at [272, 408] on input "No" at bounding box center [276, 405] width 9 height 9
radio input "true"
click at [272, 392] on label "Yes" at bounding box center [280, 393] width 17 height 16
click at [272, 392] on input "Yes" at bounding box center [276, 389] width 9 height 9
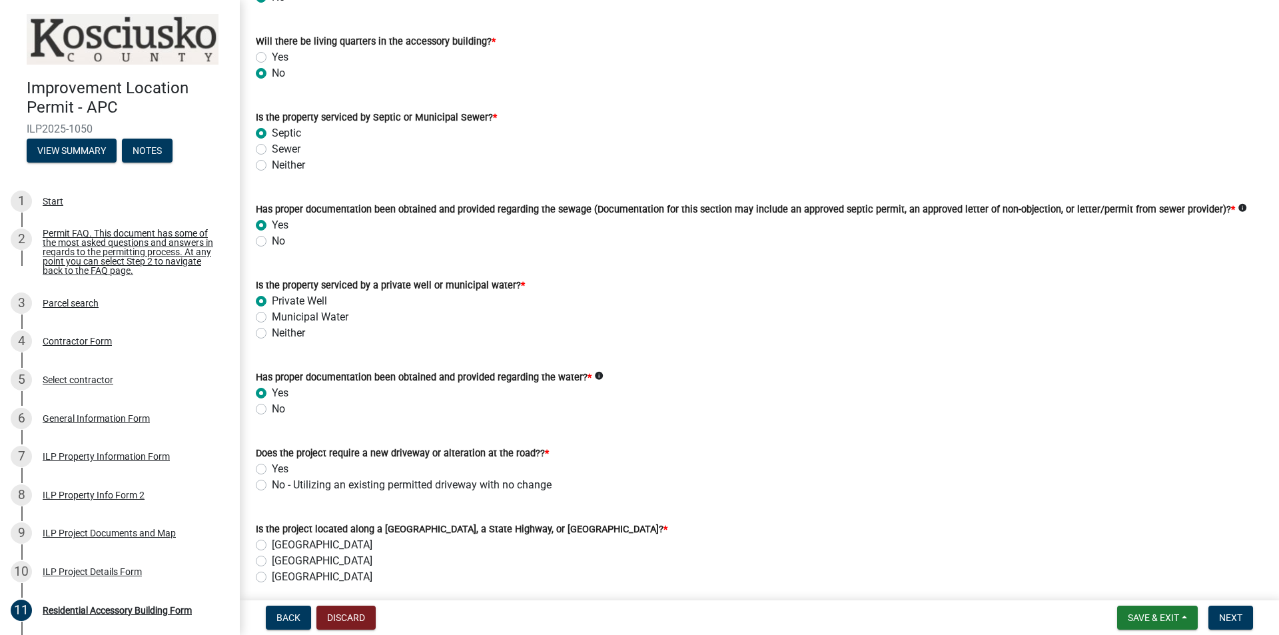
radio input "true"
click at [272, 468] on label "Yes" at bounding box center [280, 469] width 17 height 16
click at [272, 468] on input "Yes" at bounding box center [276, 465] width 9 height 9
radio input "true"
click at [272, 491] on label "[GEOGRAPHIC_DATA]" at bounding box center [322, 545] width 101 height 16
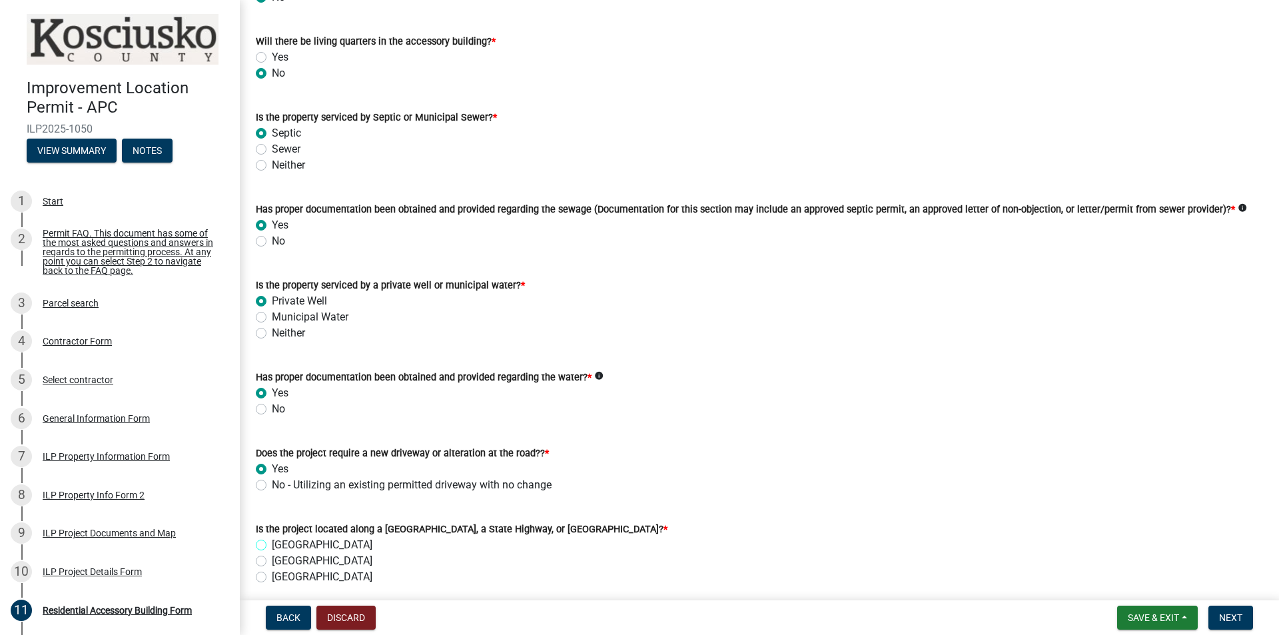
click at [272, 491] on input "[GEOGRAPHIC_DATA]" at bounding box center [276, 541] width 9 height 9
radio input "true"
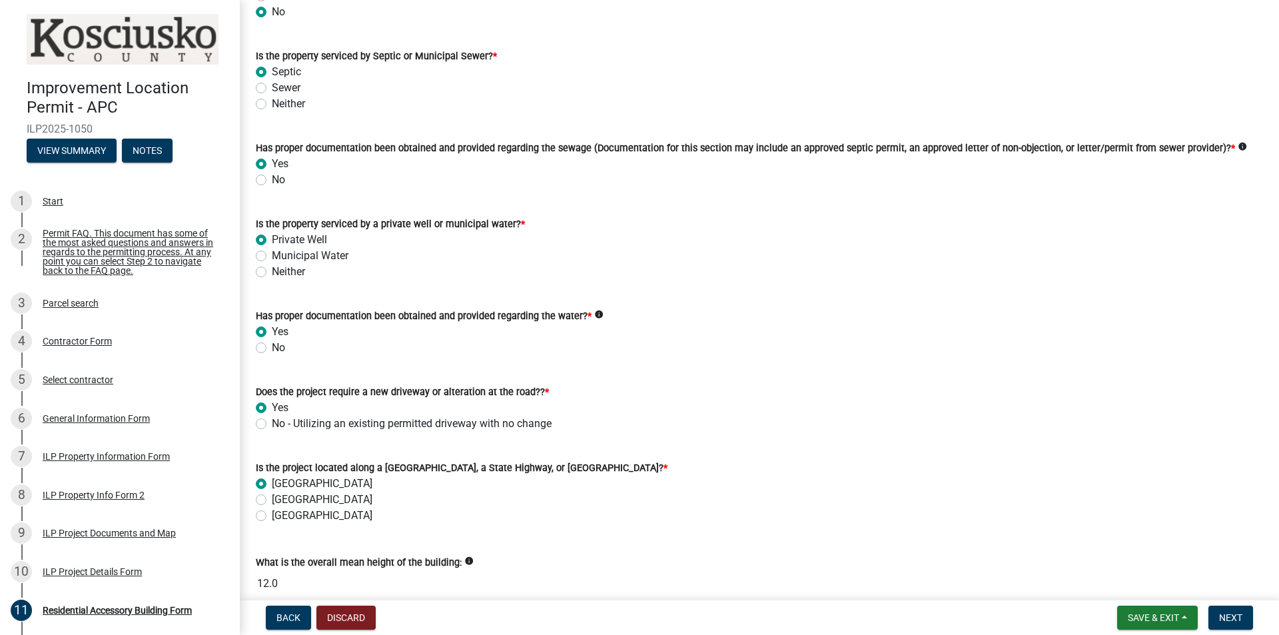
scroll to position [200, 0]
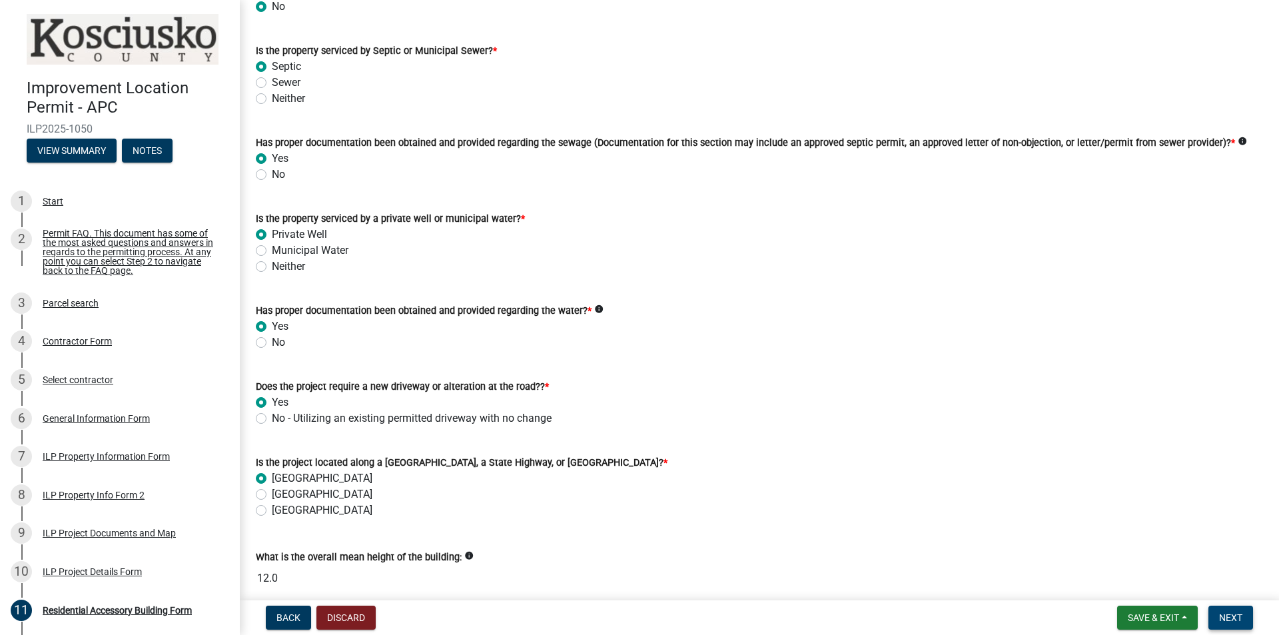
click at [1023, 491] on span "Next" at bounding box center [1230, 617] width 23 height 11
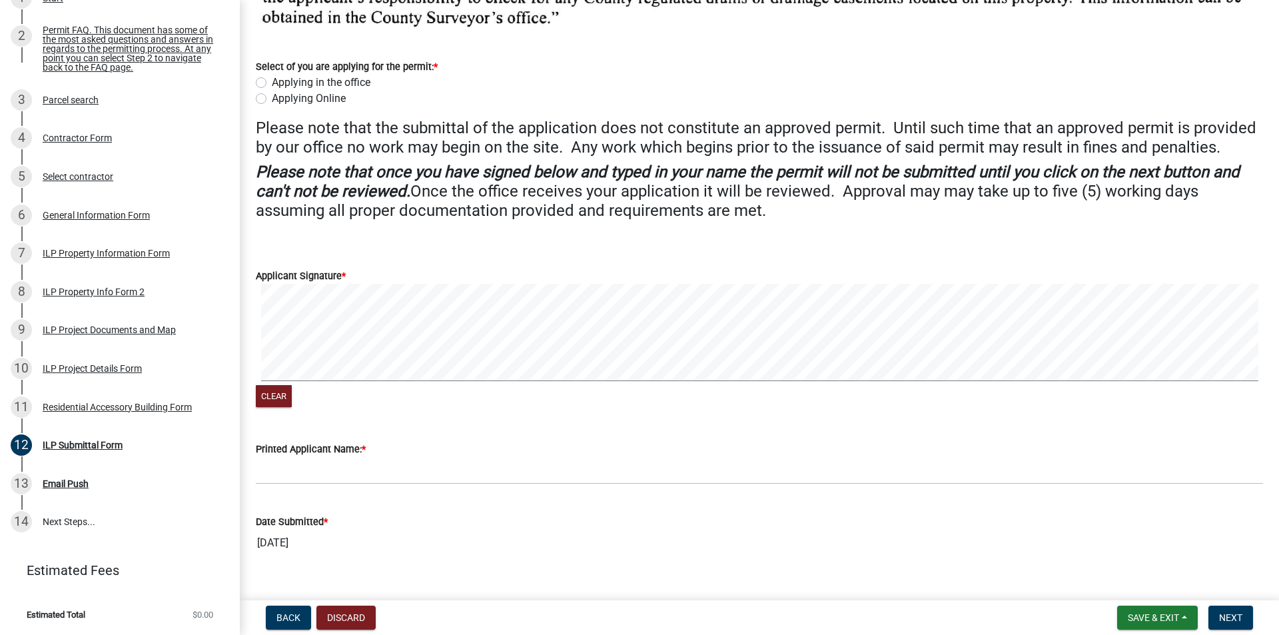
scroll to position [225, 0]
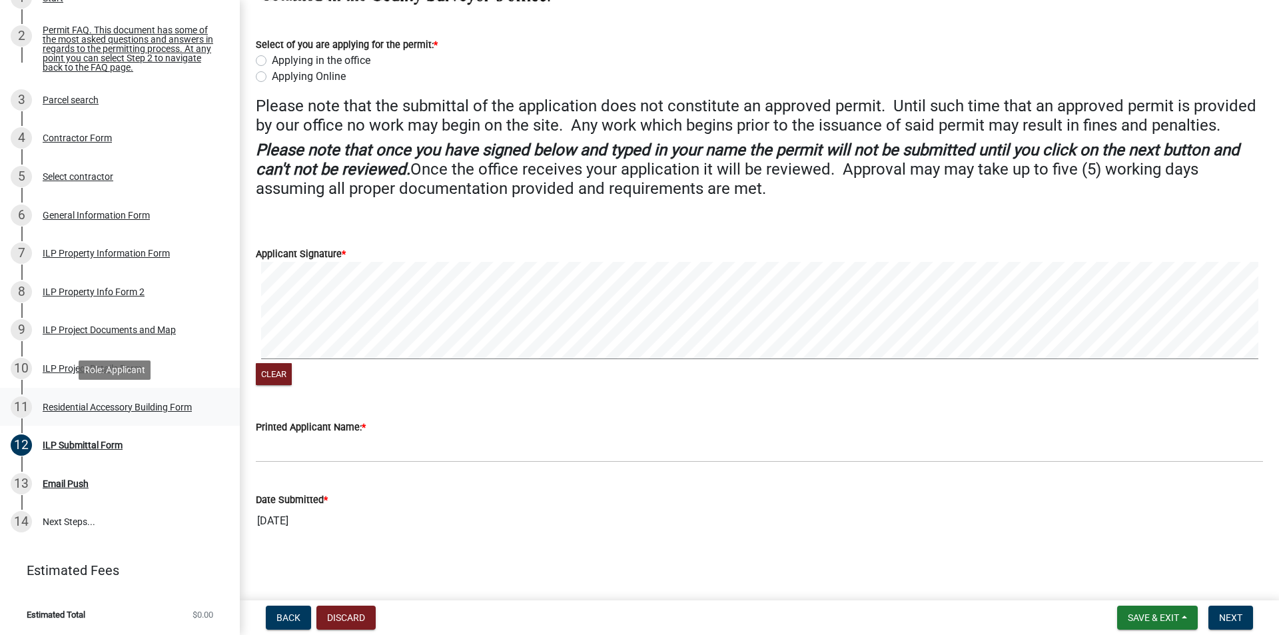
click at [117, 407] on div "Residential Accessory Building Form" at bounding box center [117, 406] width 149 height 9
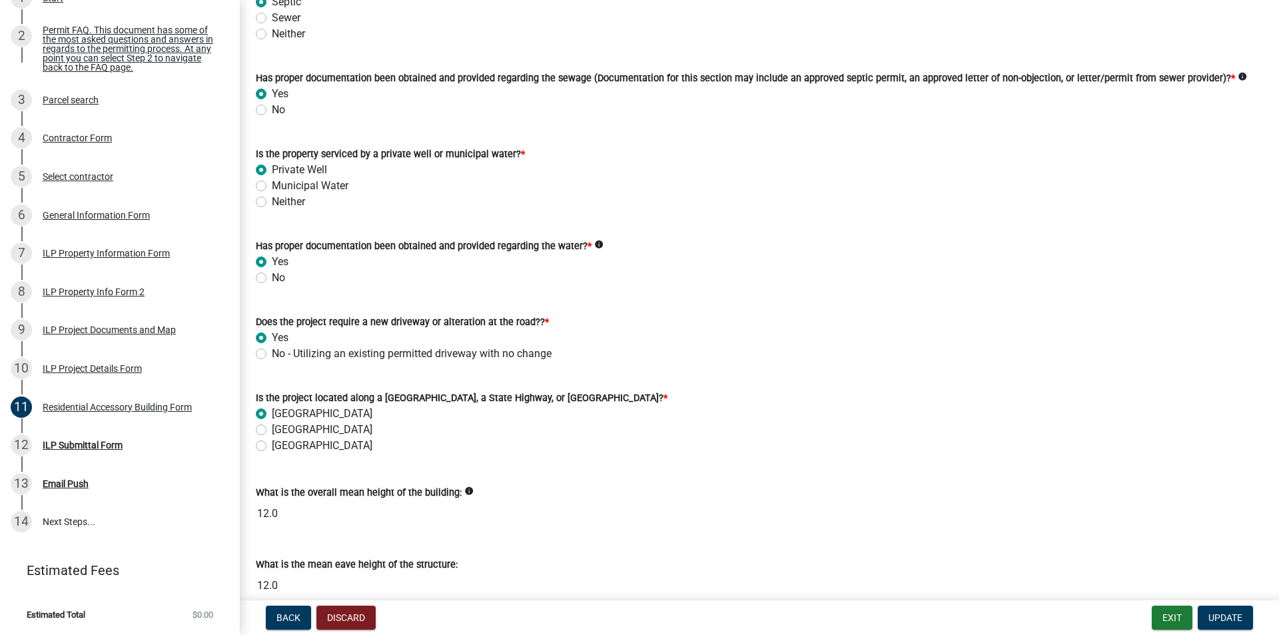
scroll to position [331, 0]
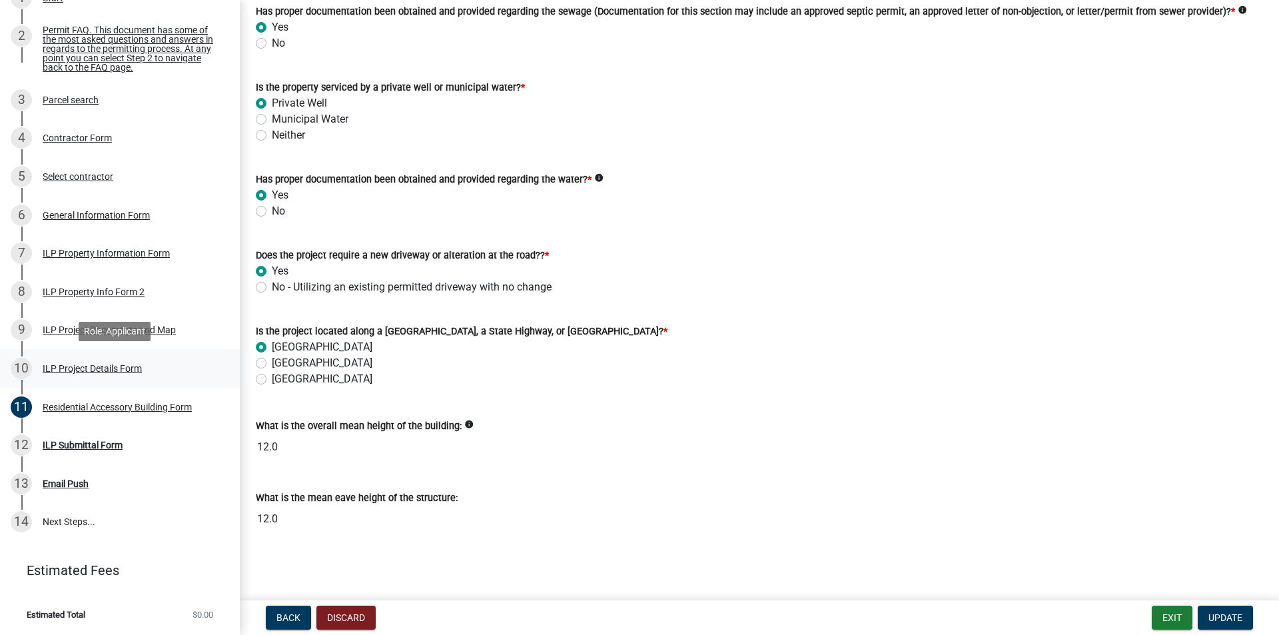
click at [72, 366] on div "ILP Project Details Form" at bounding box center [92, 368] width 99 height 9
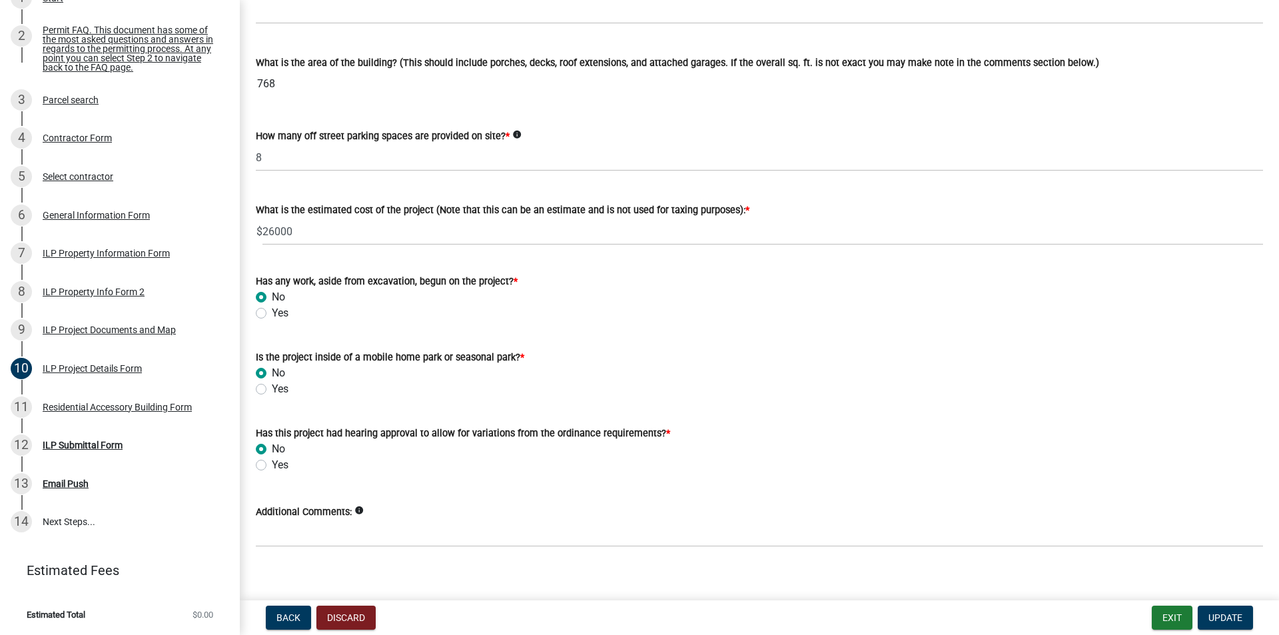
scroll to position [841, 0]
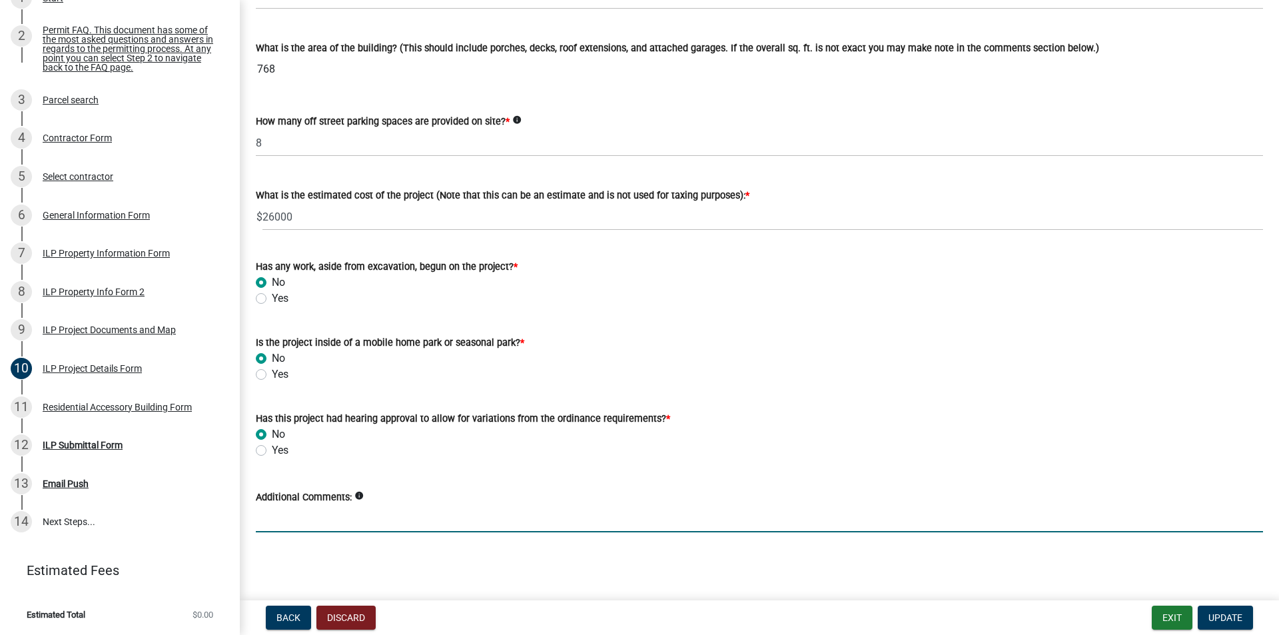
click at [267, 491] on input "Additional Comments:" at bounding box center [759, 518] width 1007 height 27
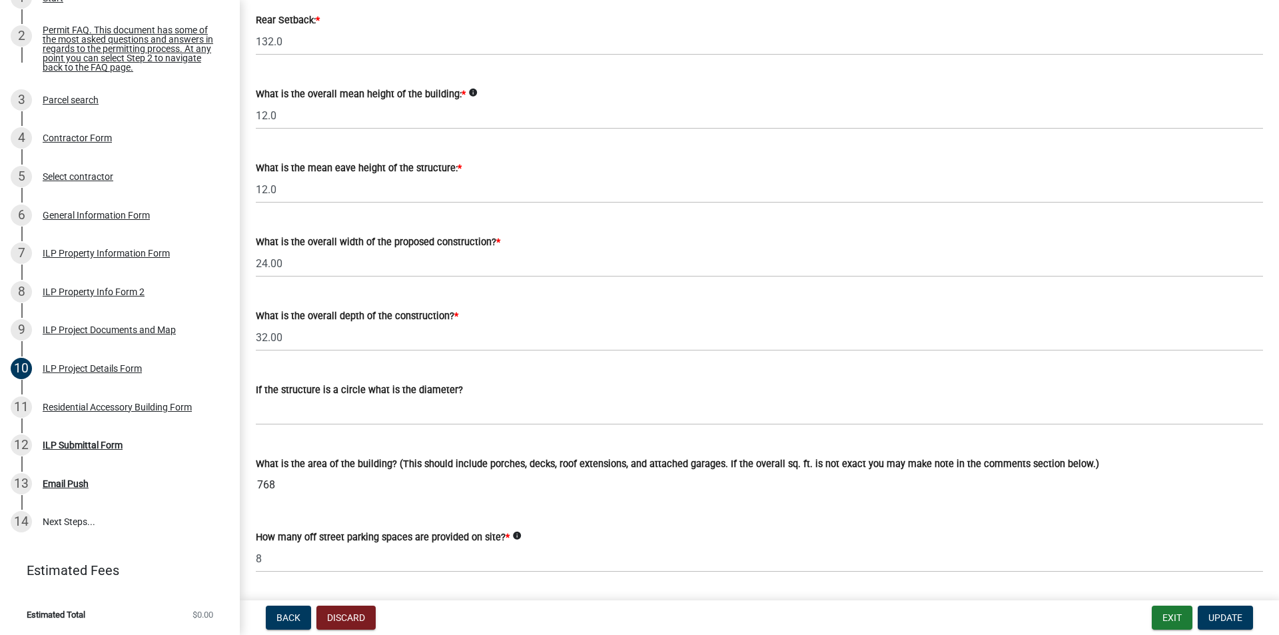
scroll to position [308, 0]
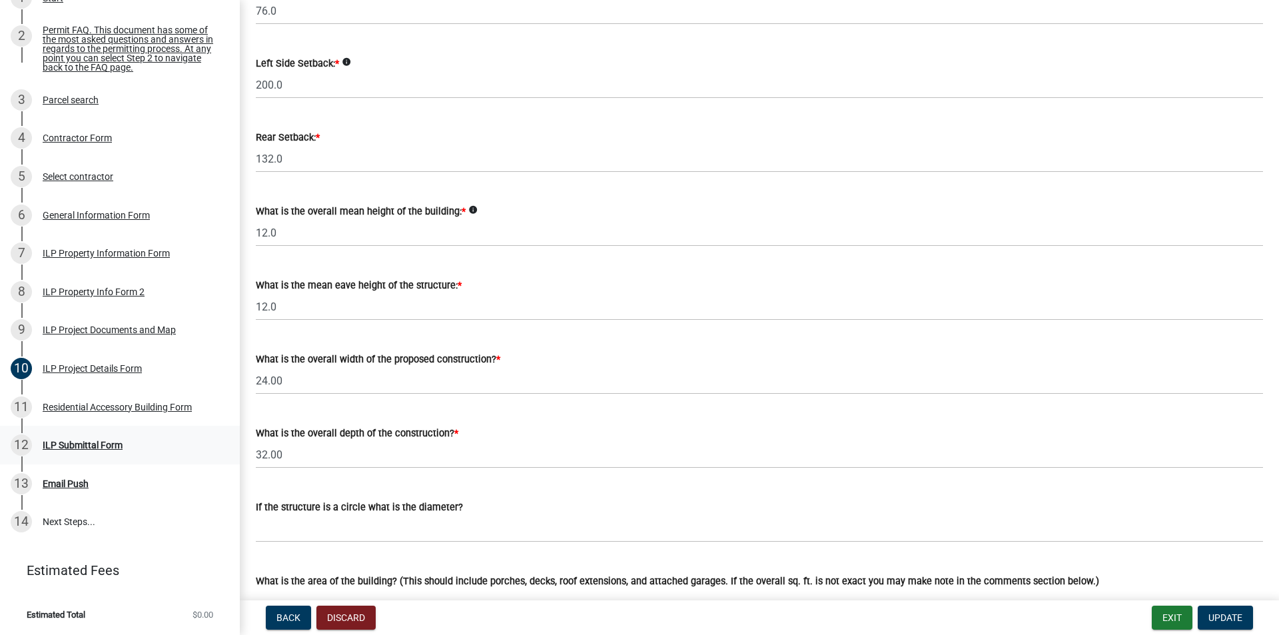
click at [85, 445] on div "ILP Submittal Form" at bounding box center [83, 444] width 80 height 9
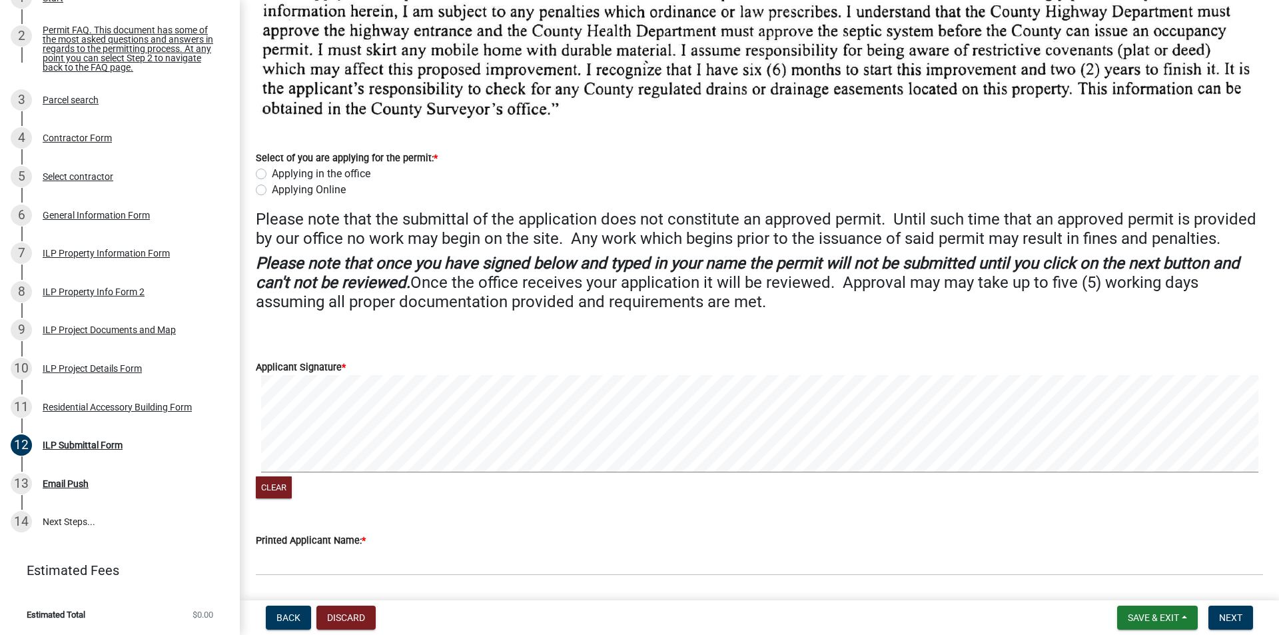
scroll to position [0, 0]
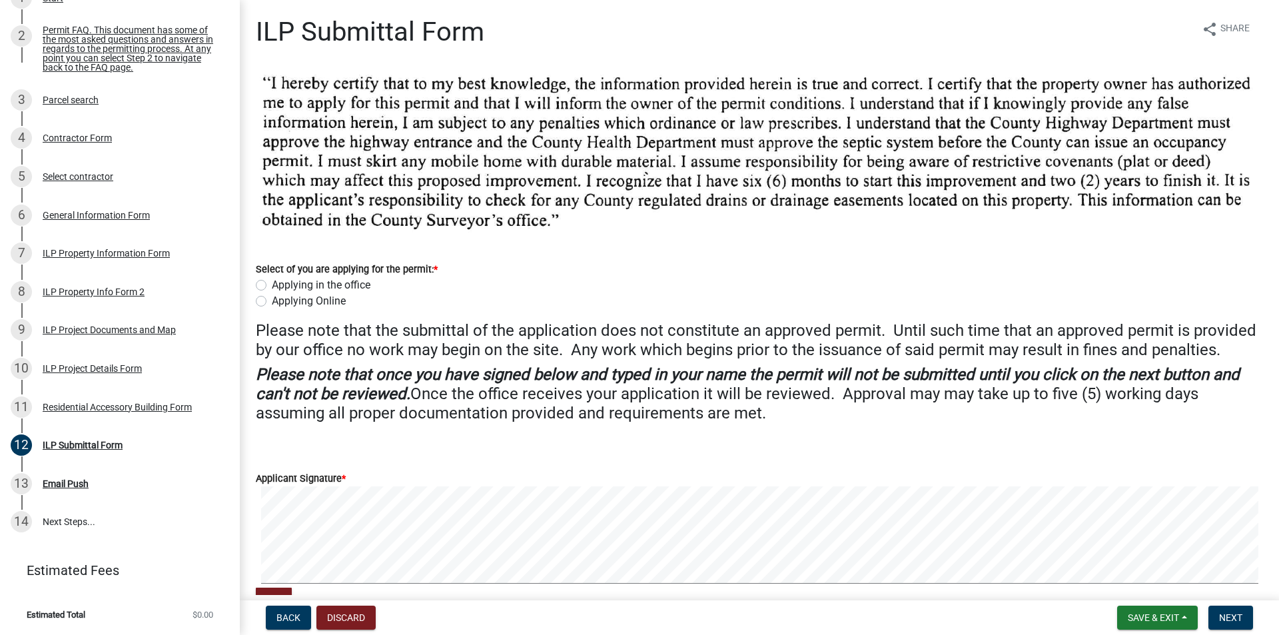
click at [272, 300] on label "Applying Online" at bounding box center [309, 301] width 74 height 16
click at [272, 300] on input "Applying Online" at bounding box center [276, 297] width 9 height 9
radio input "true"
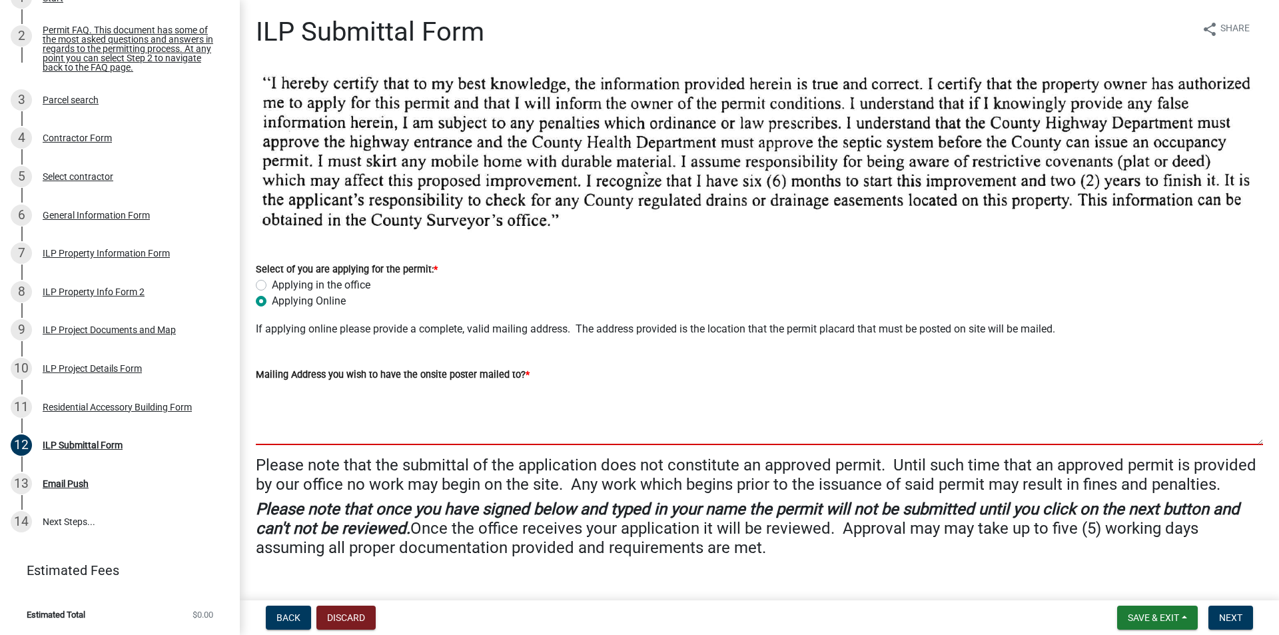
click at [309, 432] on textarea "Mailing Address you wish to have the onsite poster mailed to? *" at bounding box center [759, 413] width 1007 height 63
type textarea "[STREET_ADDRESS][PERSON_NAME][PERSON_NAME][US_STATE]"
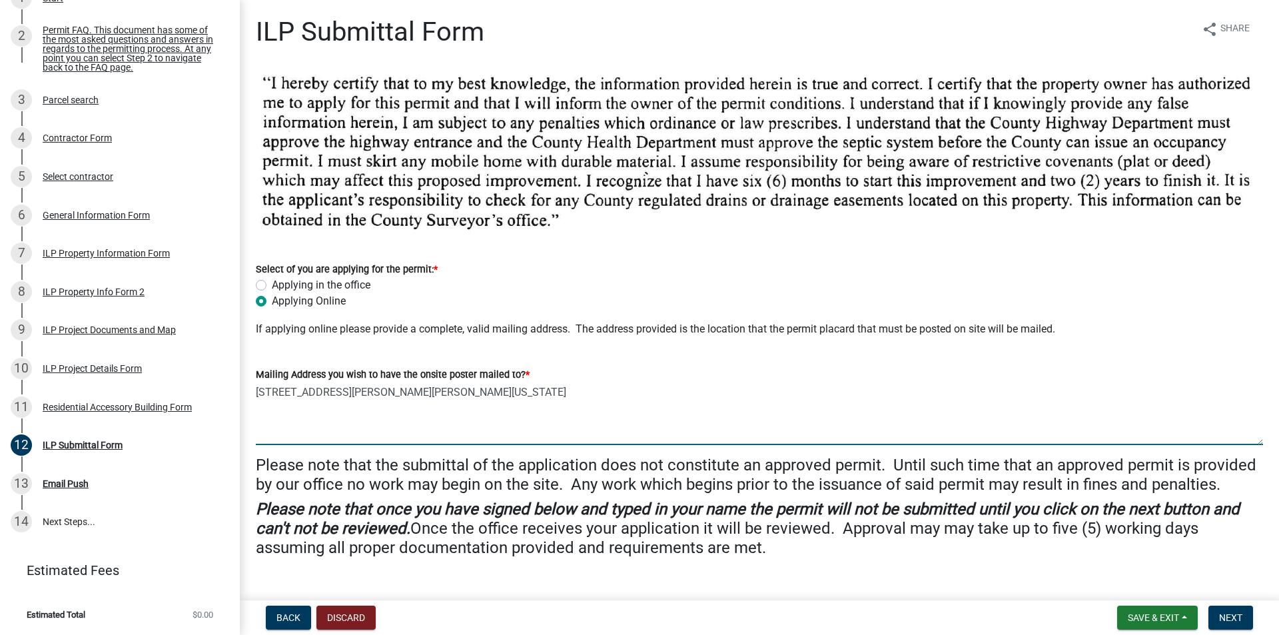
type input "[PERSON_NAME]"
click at [1023, 491] on button "Save & Exit" at bounding box center [1157, 618] width 81 height 24
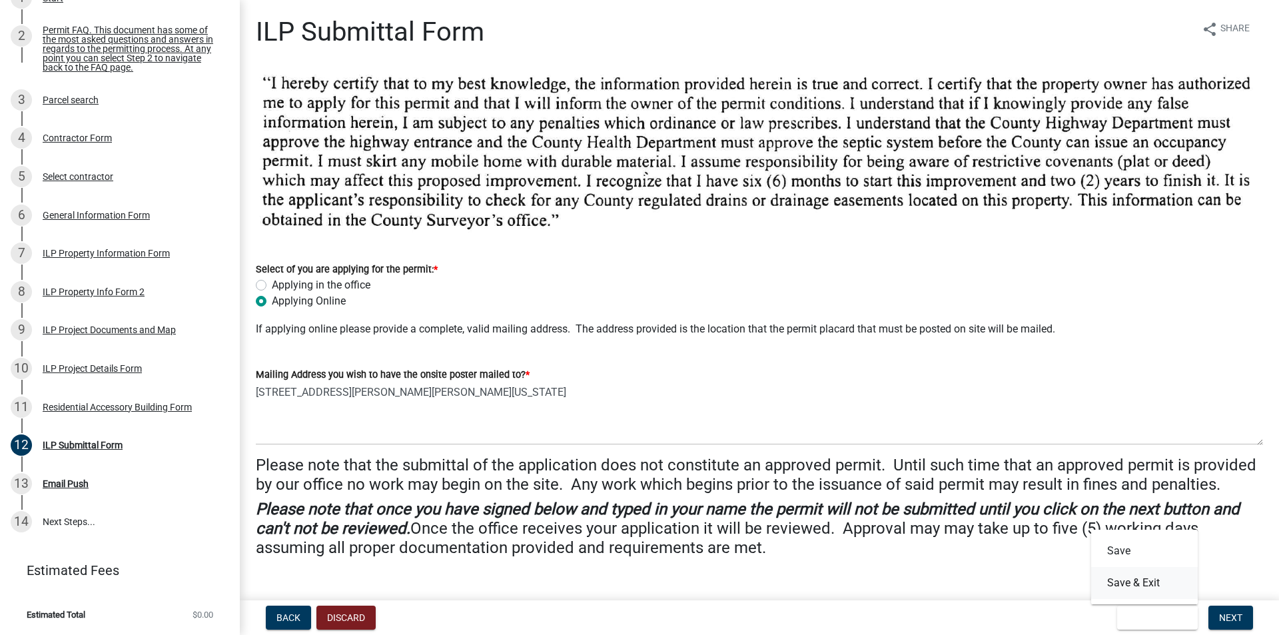
click at [1023, 491] on button "Save & Exit" at bounding box center [1144, 583] width 107 height 32
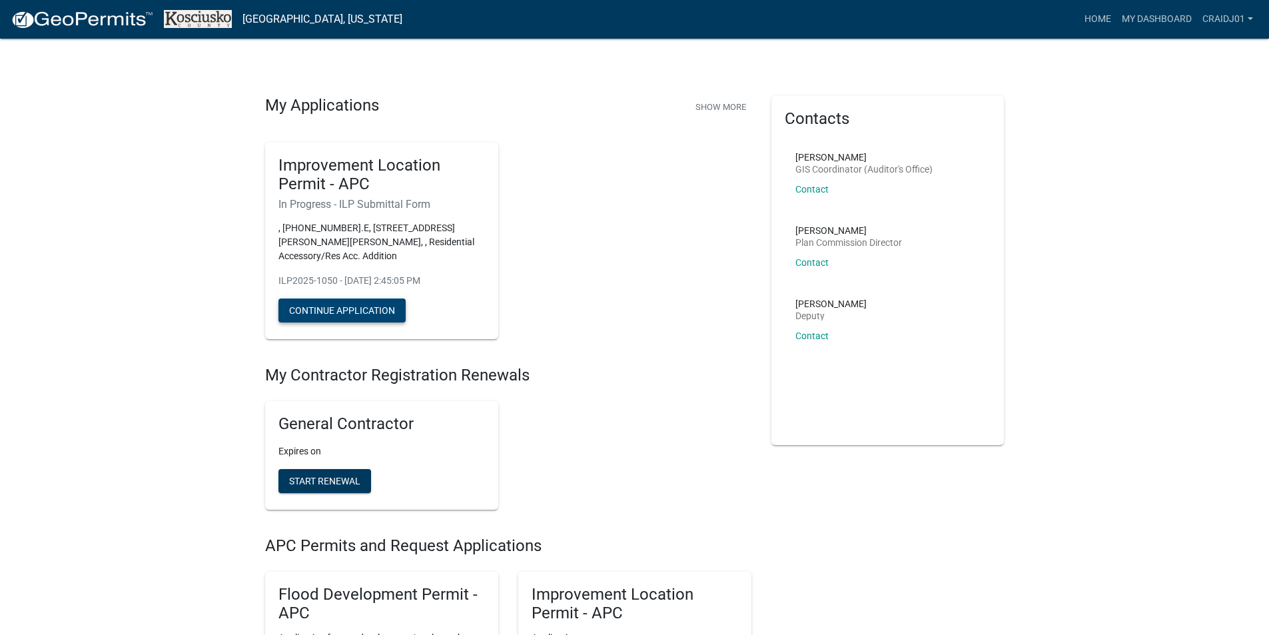
click at [351, 311] on button "Continue Application" at bounding box center [342, 310] width 127 height 24
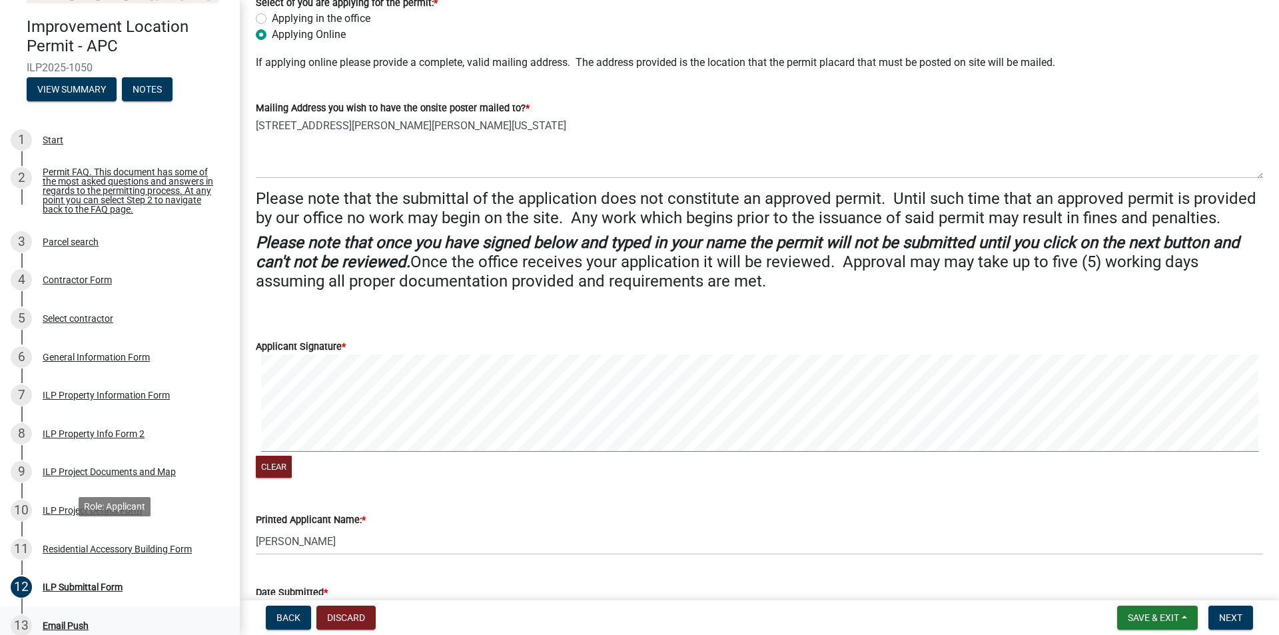
scroll to position [200, 0]
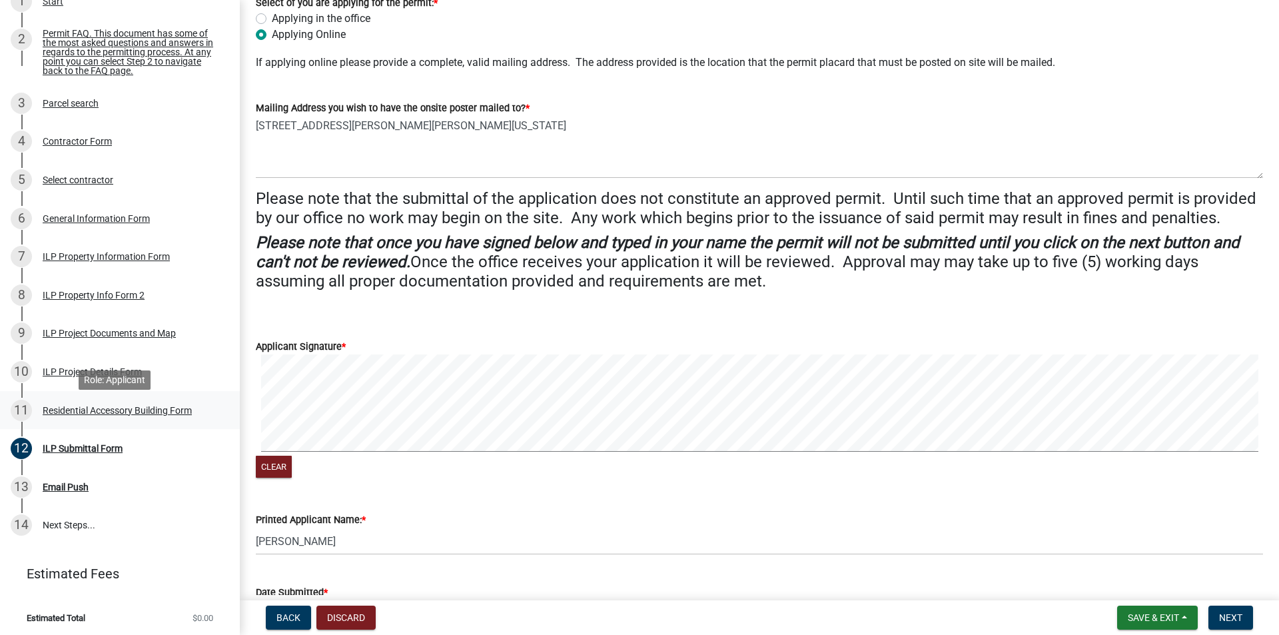
click at [114, 415] on div "Residential Accessory Building Form" at bounding box center [117, 410] width 149 height 9
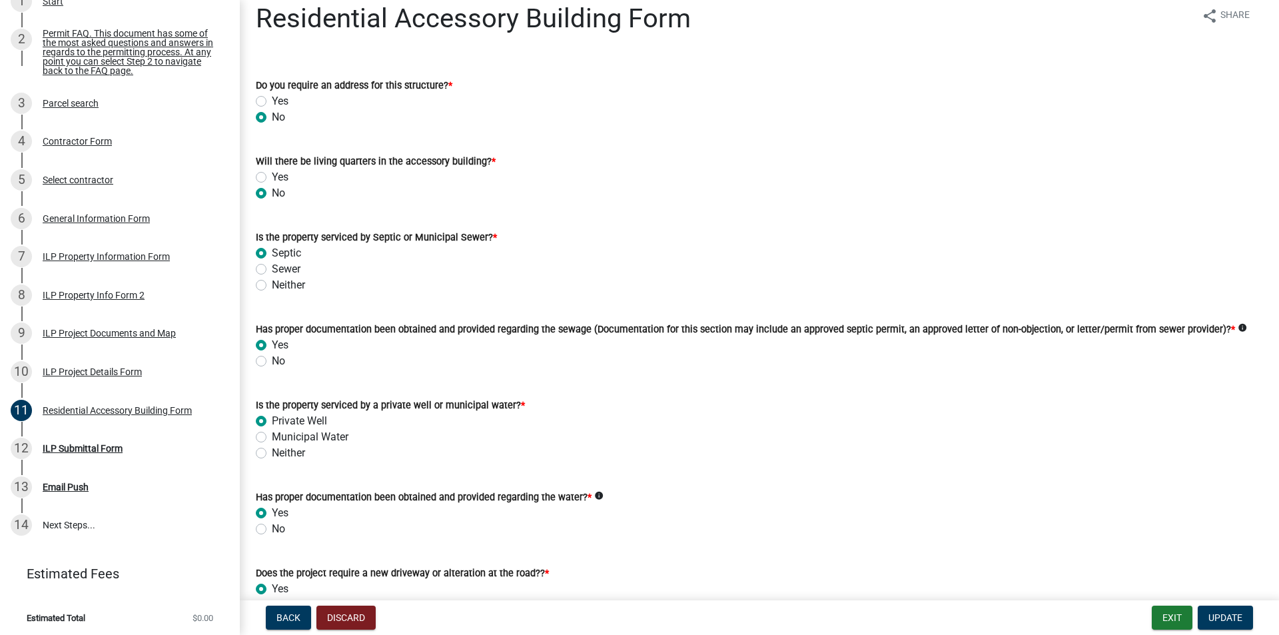
scroll to position [0, 0]
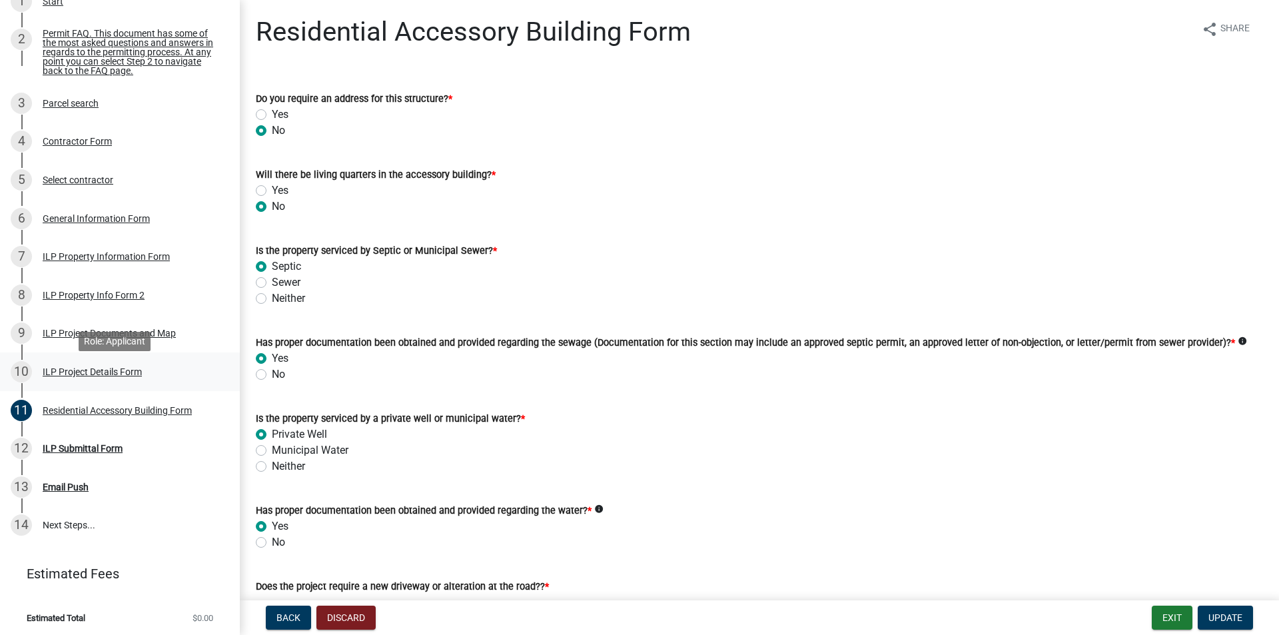
click at [109, 376] on div "ILP Project Details Form" at bounding box center [92, 371] width 99 height 9
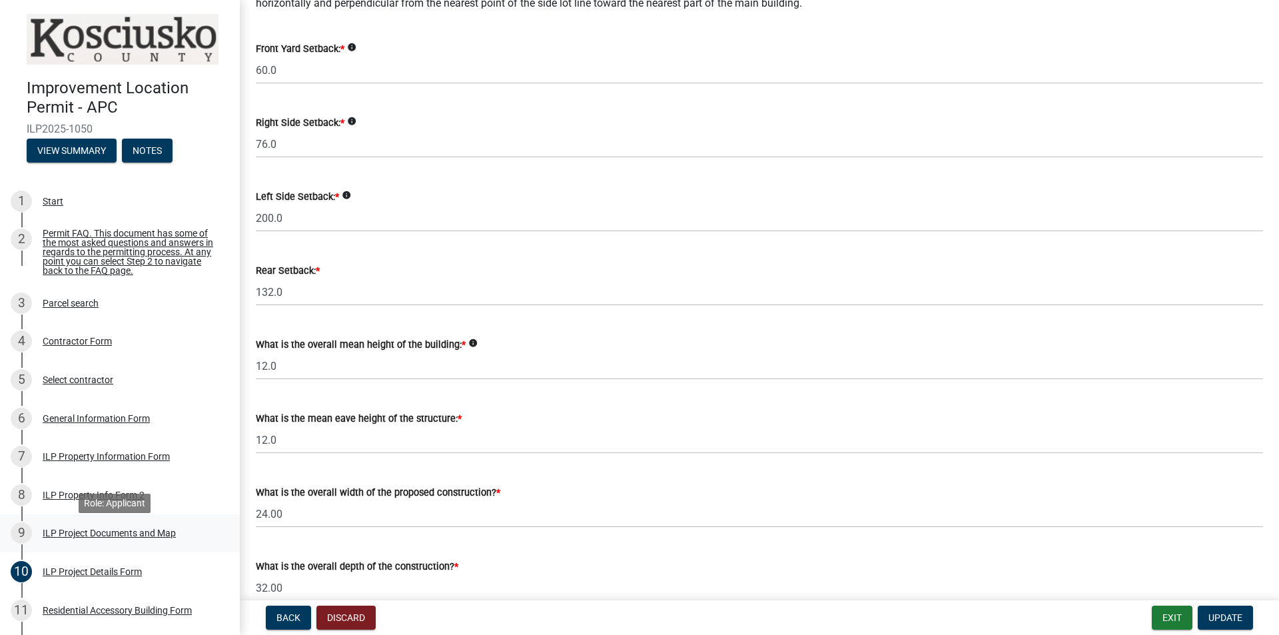
click at [110, 491] on div "ILP Project Documents and Map" at bounding box center [109, 532] width 133 height 9
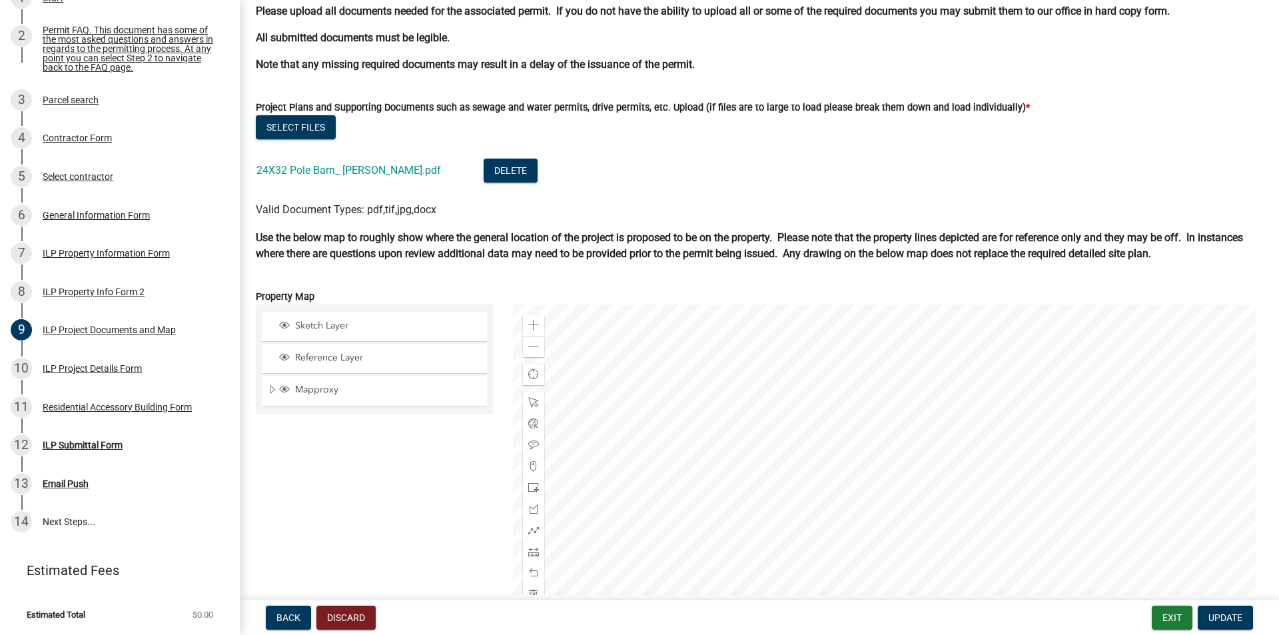
scroll to position [1266, 0]
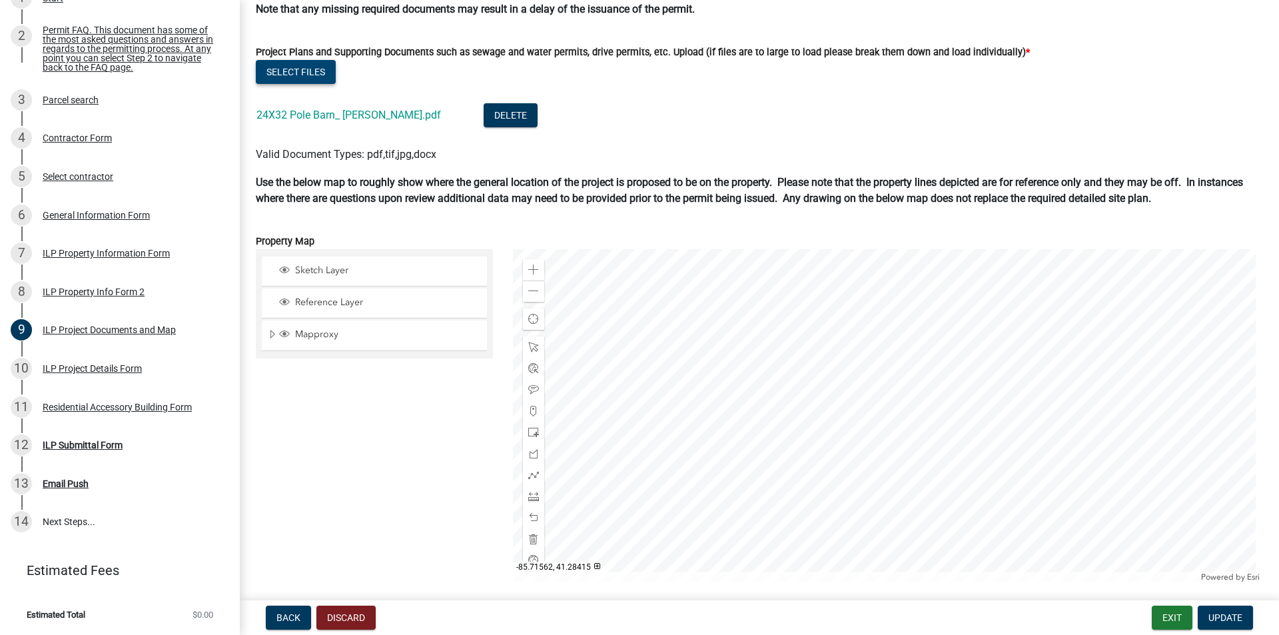
click at [290, 71] on button "Select files" at bounding box center [296, 72] width 80 height 24
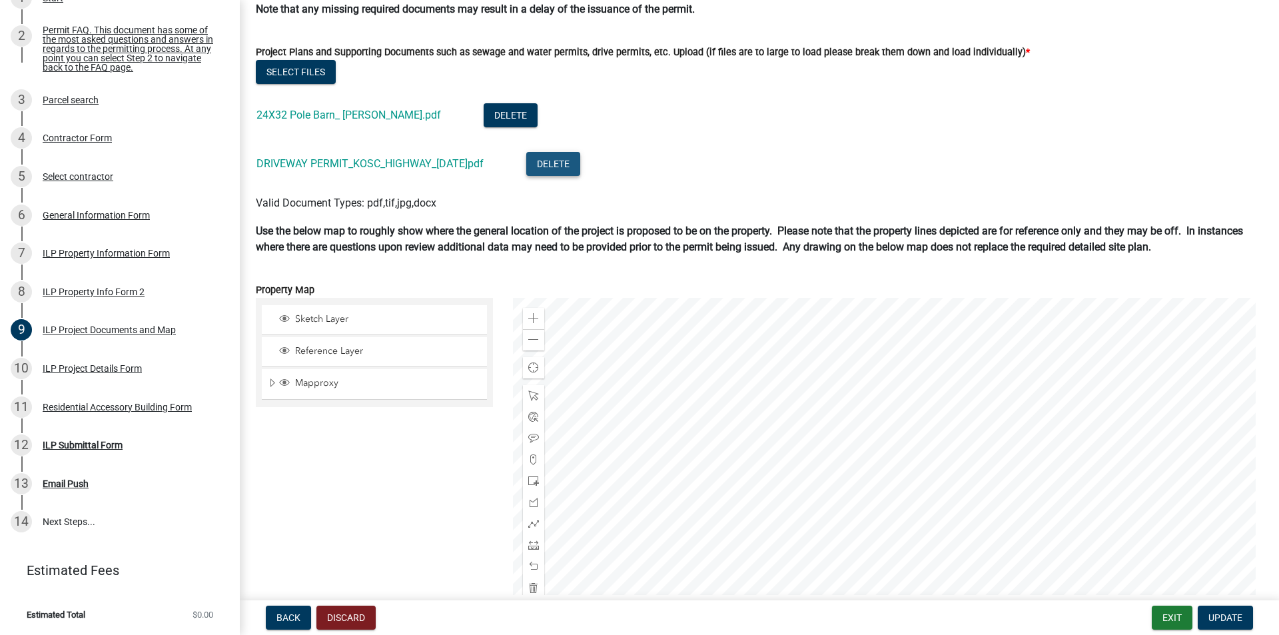
click at [571, 168] on button "Delete" at bounding box center [553, 164] width 54 height 24
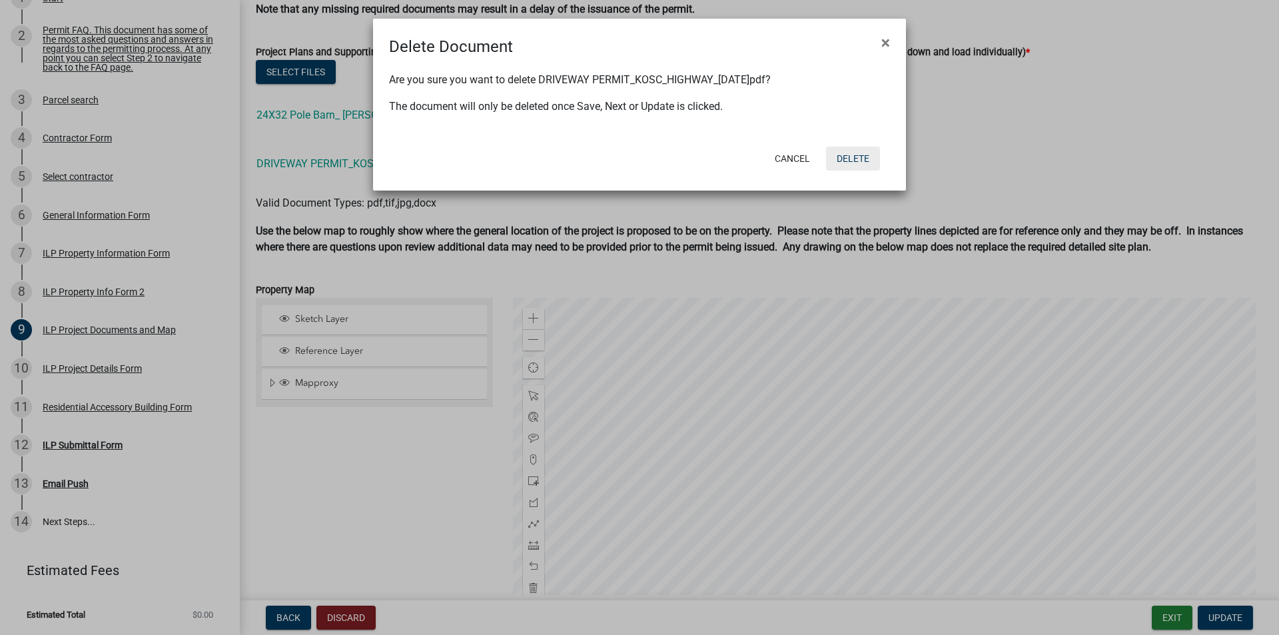
click at [867, 159] on button "Delete" at bounding box center [853, 159] width 54 height 24
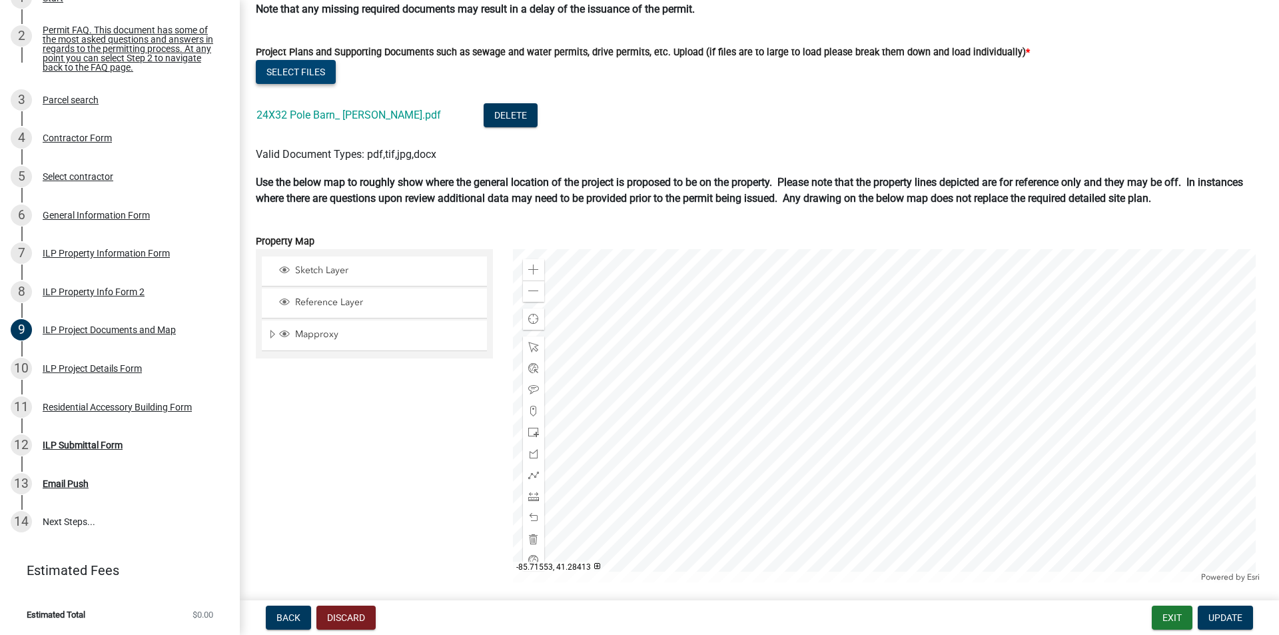
click at [304, 72] on button "Select files" at bounding box center [296, 72] width 80 height 24
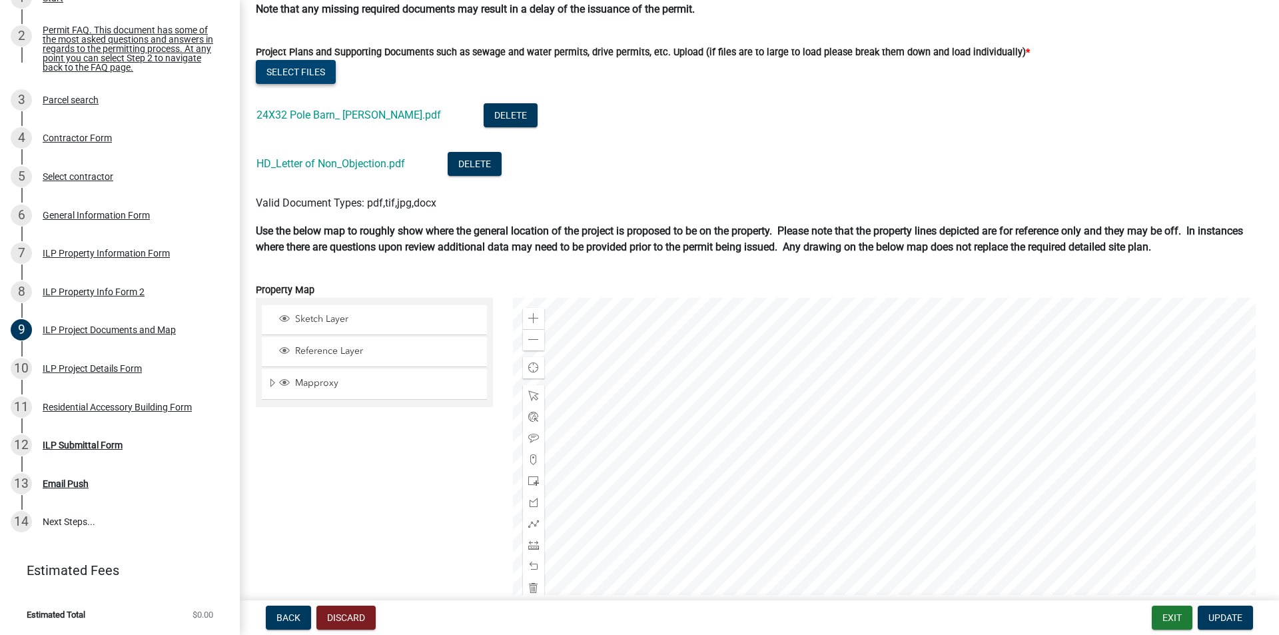
click at [306, 73] on button "Select files" at bounding box center [296, 72] width 80 height 24
click at [308, 69] on button "Select files" at bounding box center [296, 72] width 80 height 24
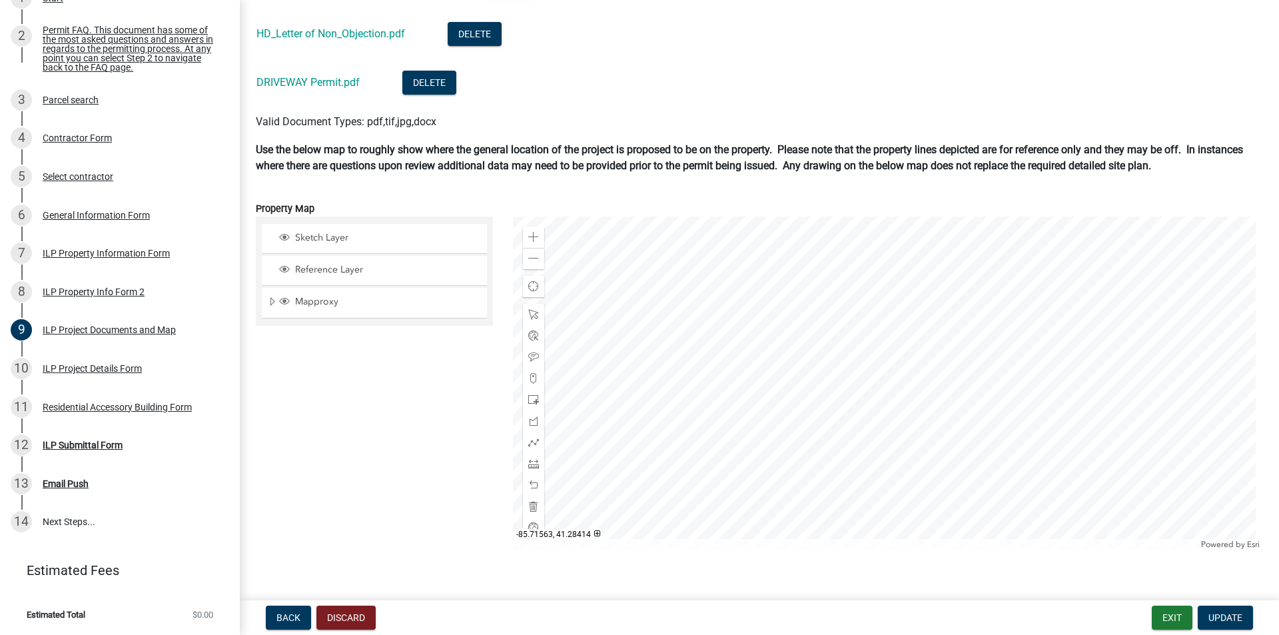
scroll to position [1414, 0]
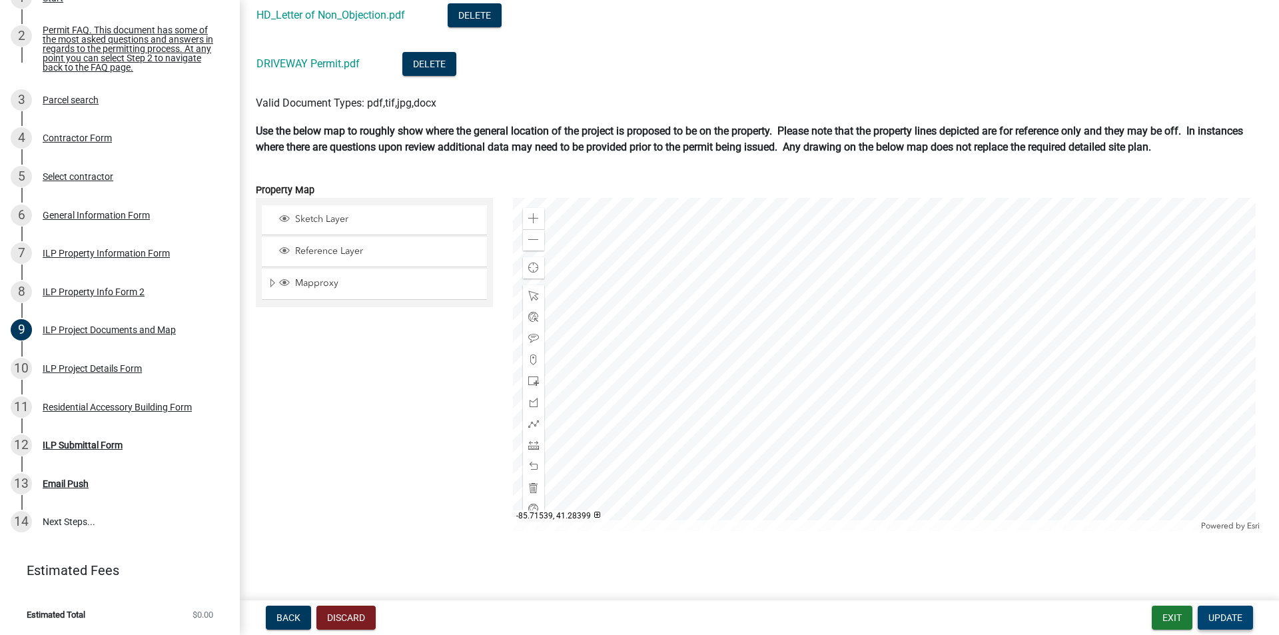
click at [1023, 491] on span "Update" at bounding box center [1226, 617] width 34 height 11
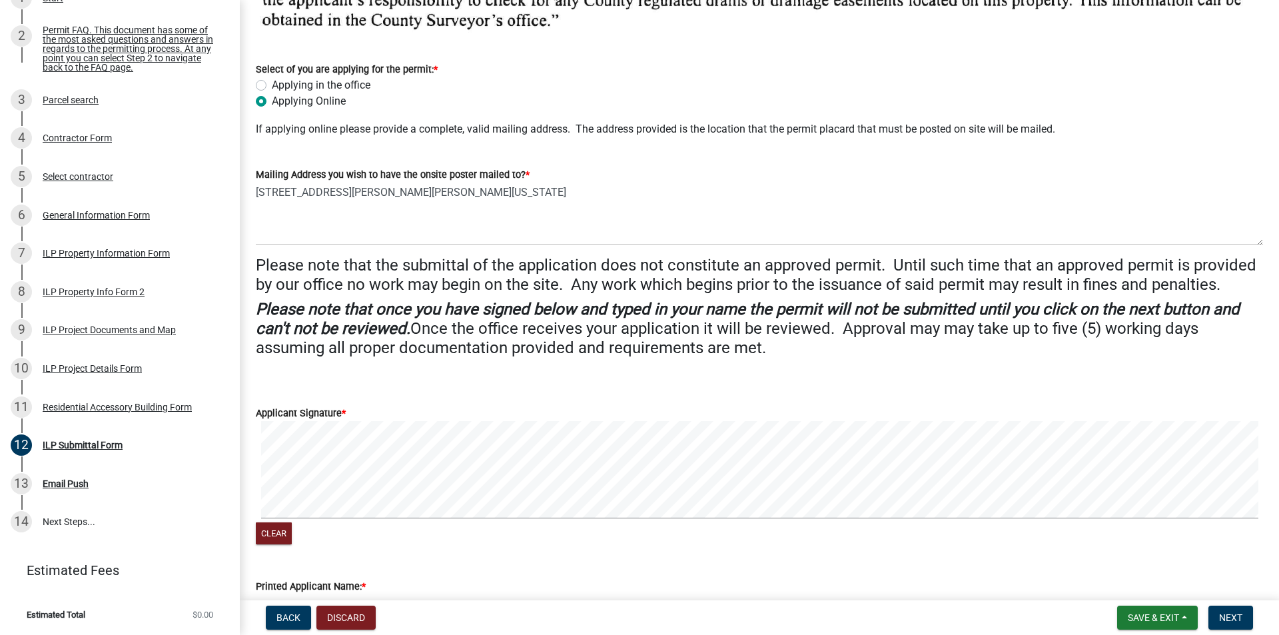
scroll to position [333, 0]
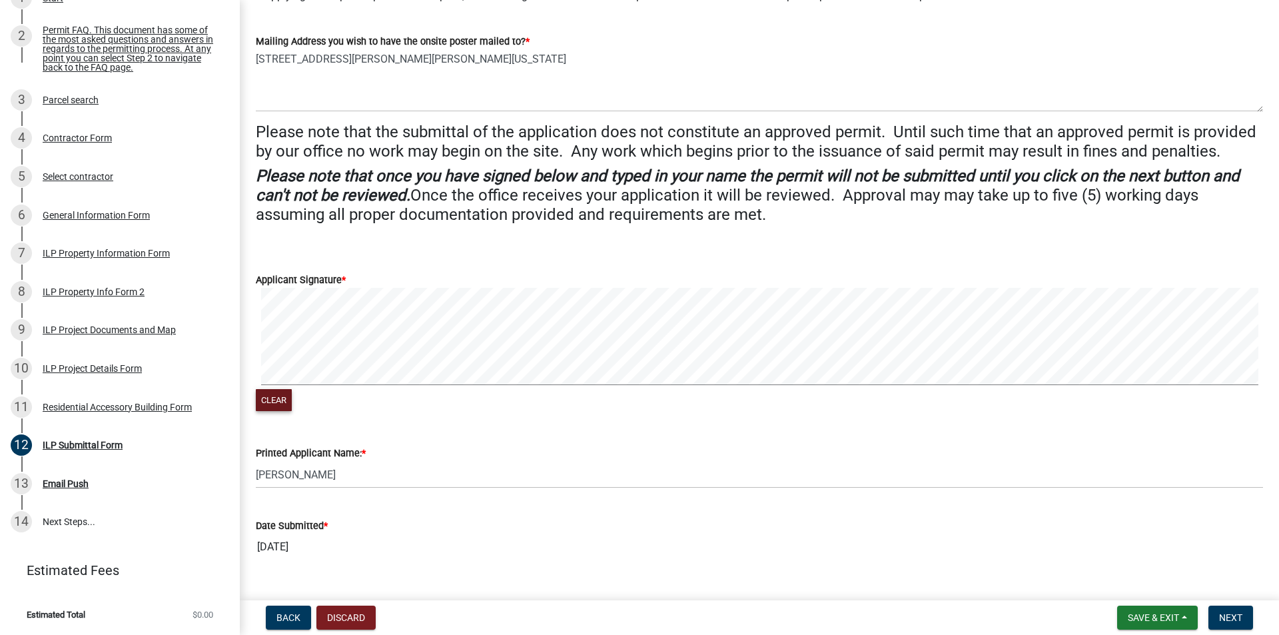
click at [267, 402] on button "Clear" at bounding box center [274, 400] width 36 height 22
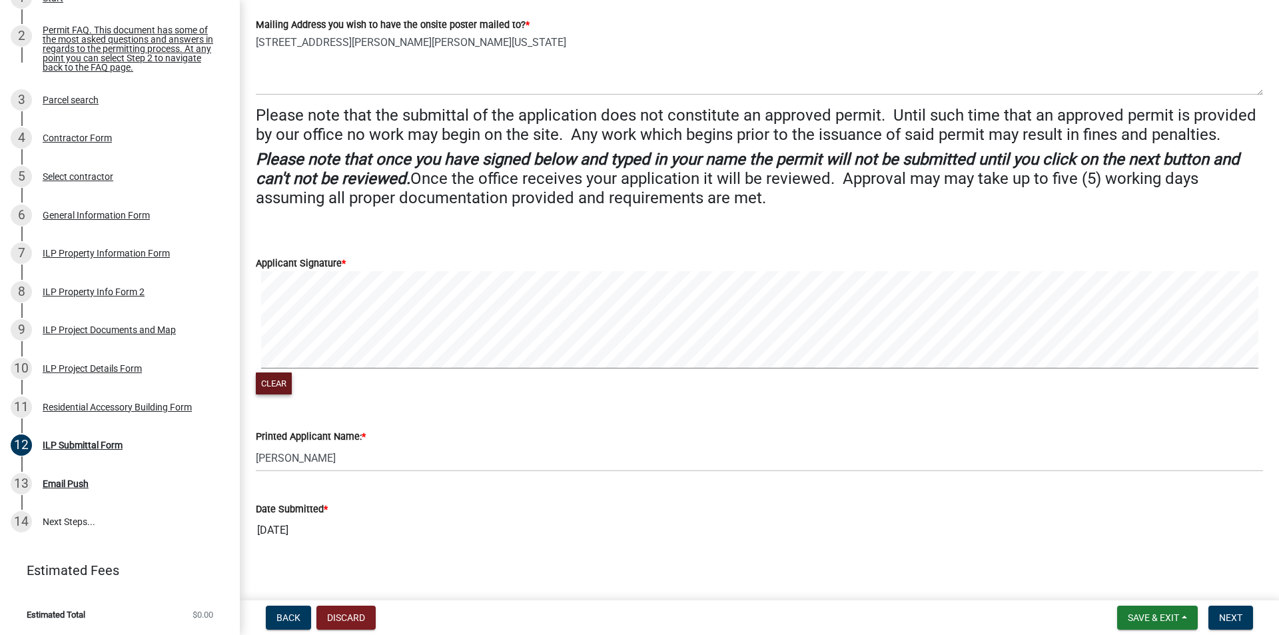
scroll to position [359, 0]
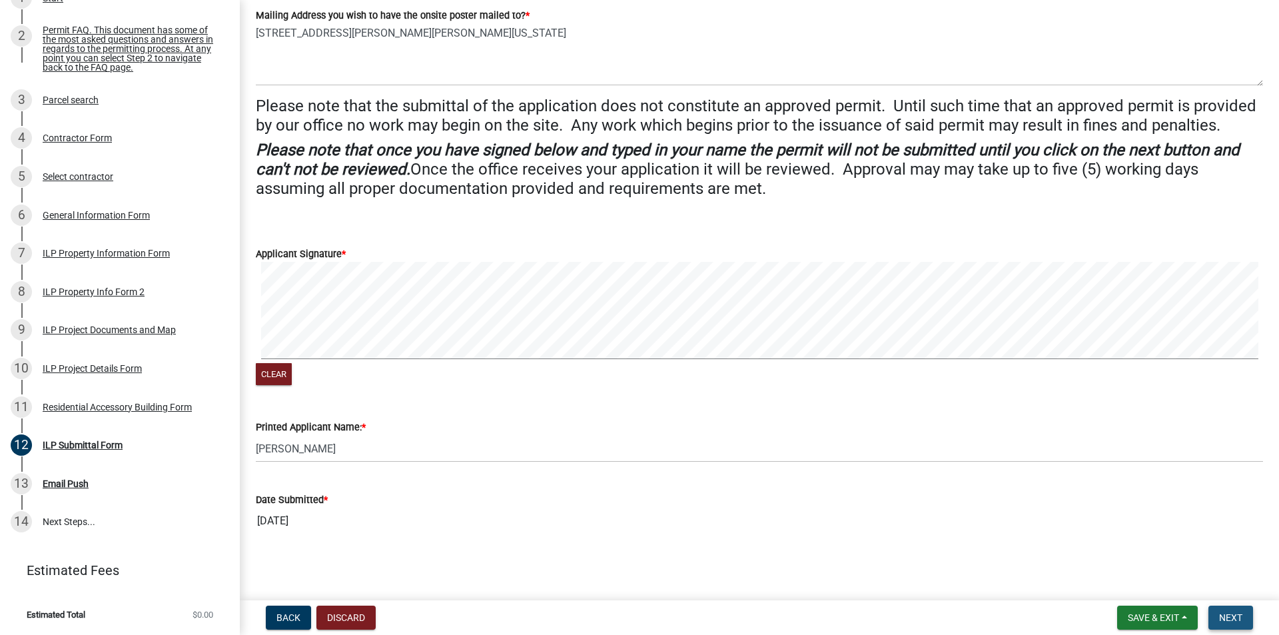
click at [1023, 491] on span "Next" at bounding box center [1230, 617] width 23 height 11
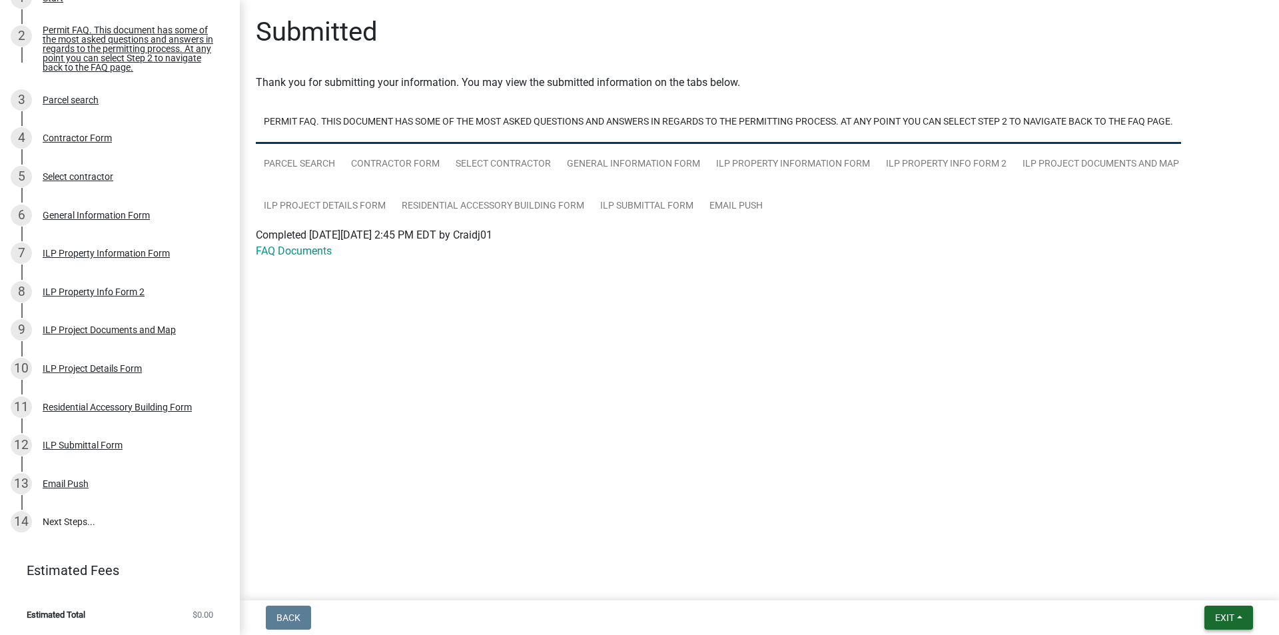
click at [1023, 491] on button "Exit" at bounding box center [1229, 618] width 49 height 24
click at [1023, 491] on button "Save & Exit" at bounding box center [1200, 583] width 107 height 32
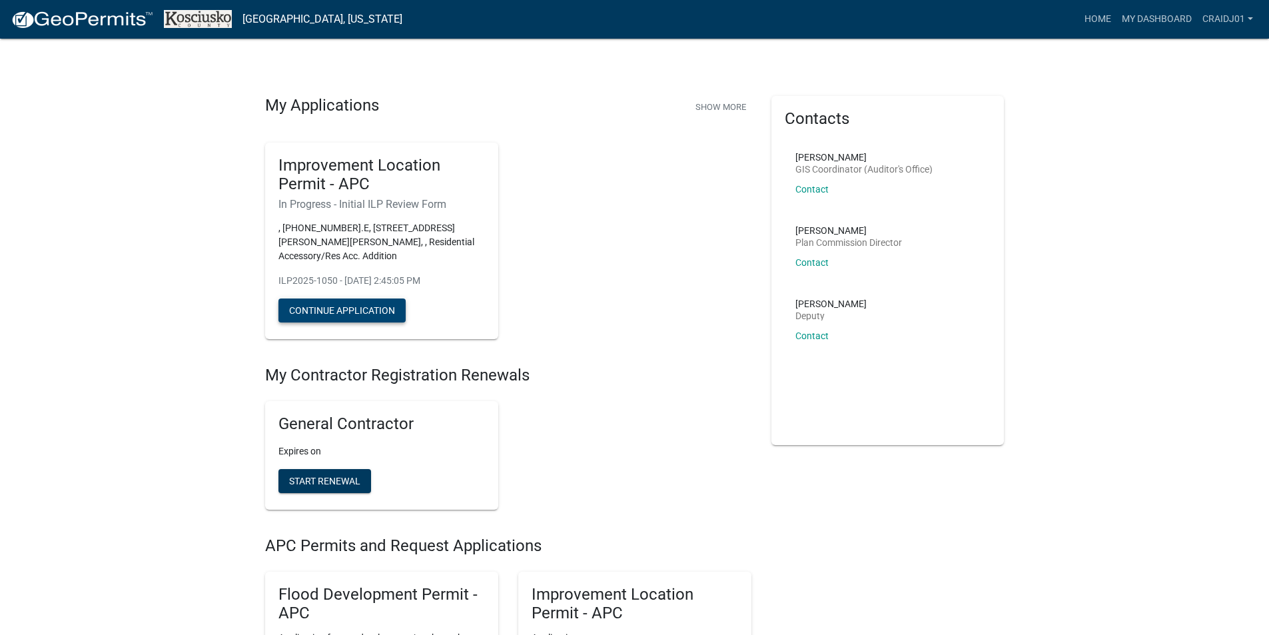
click at [380, 306] on button "Continue Application" at bounding box center [342, 310] width 127 height 24
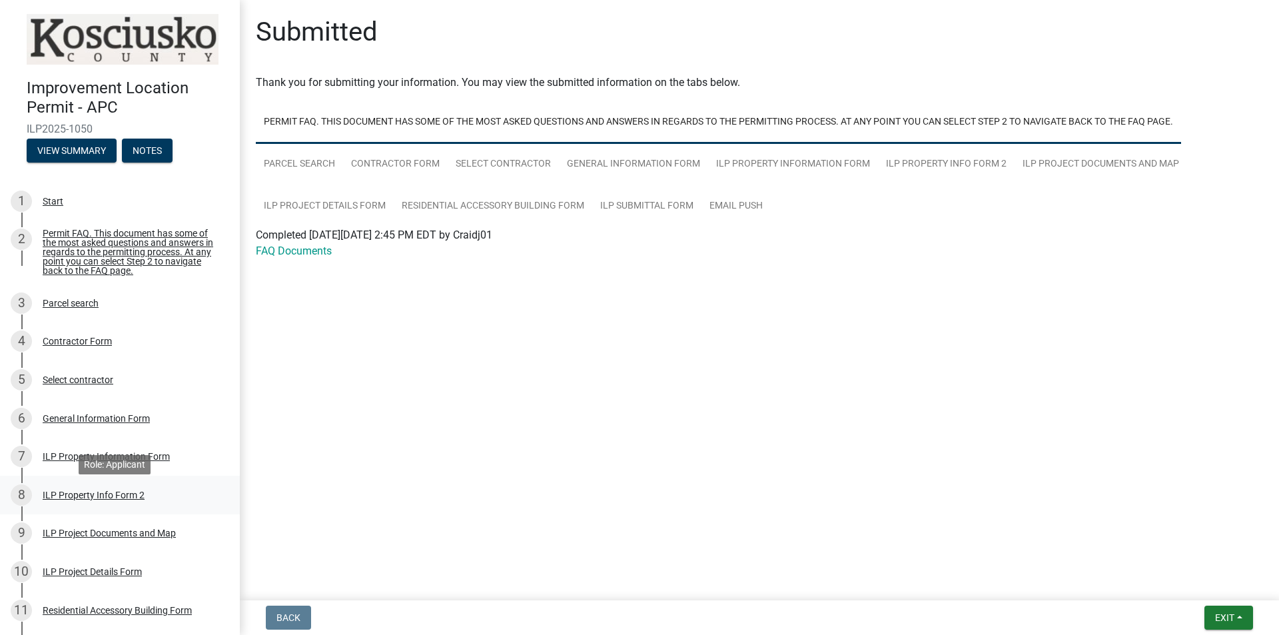
click at [99, 491] on div "ILP Property Info Form 2" at bounding box center [94, 494] width 102 height 9
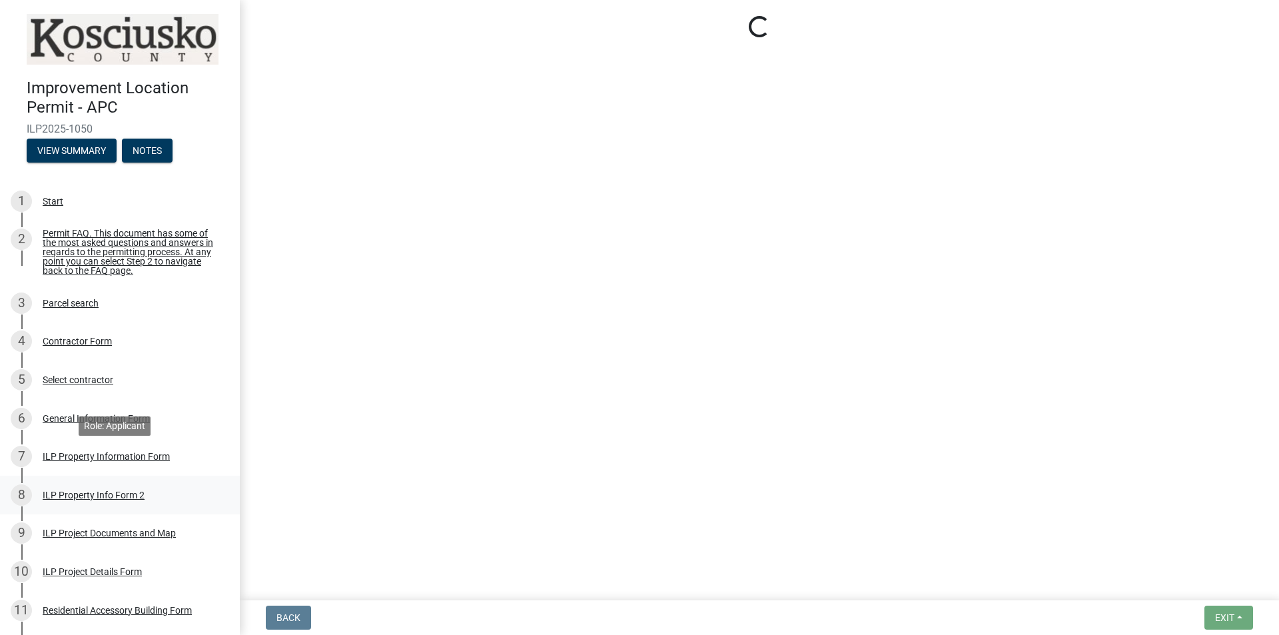
select select "5d8d9a6f-68f4-4910-b8ad-905844ed2da1"
select select "1146270b-2111-4e23-bf7f-74ce85cf7041"
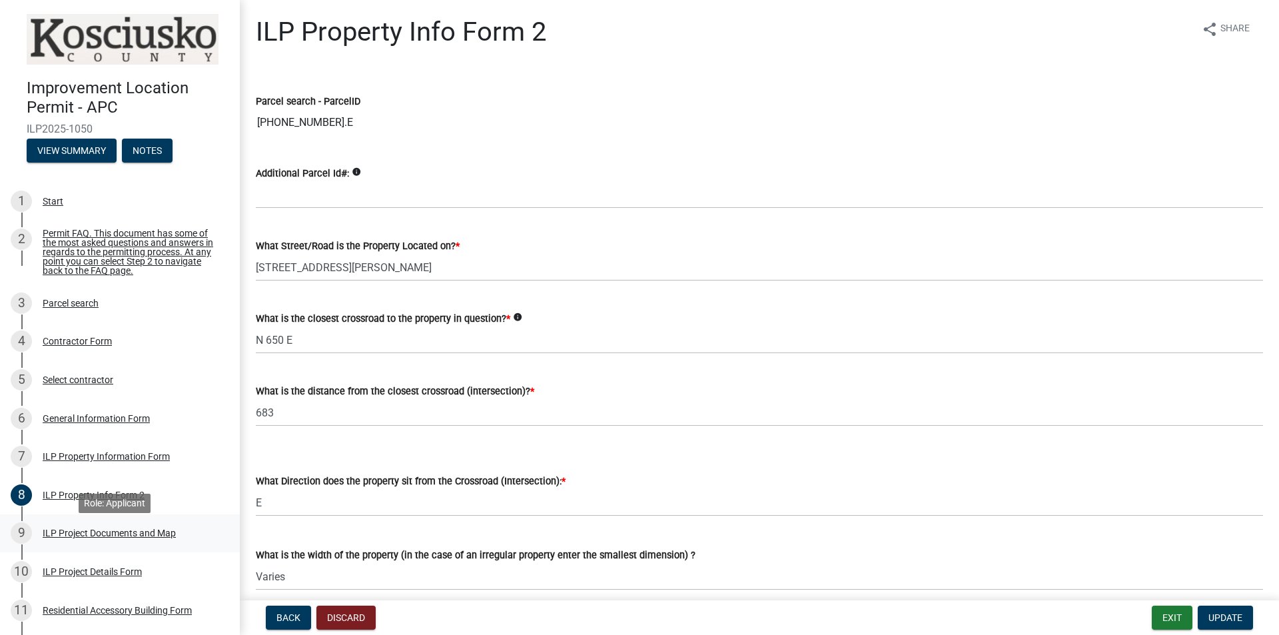
click at [135, 491] on div "ILP Project Documents and Map" at bounding box center [109, 532] width 133 height 9
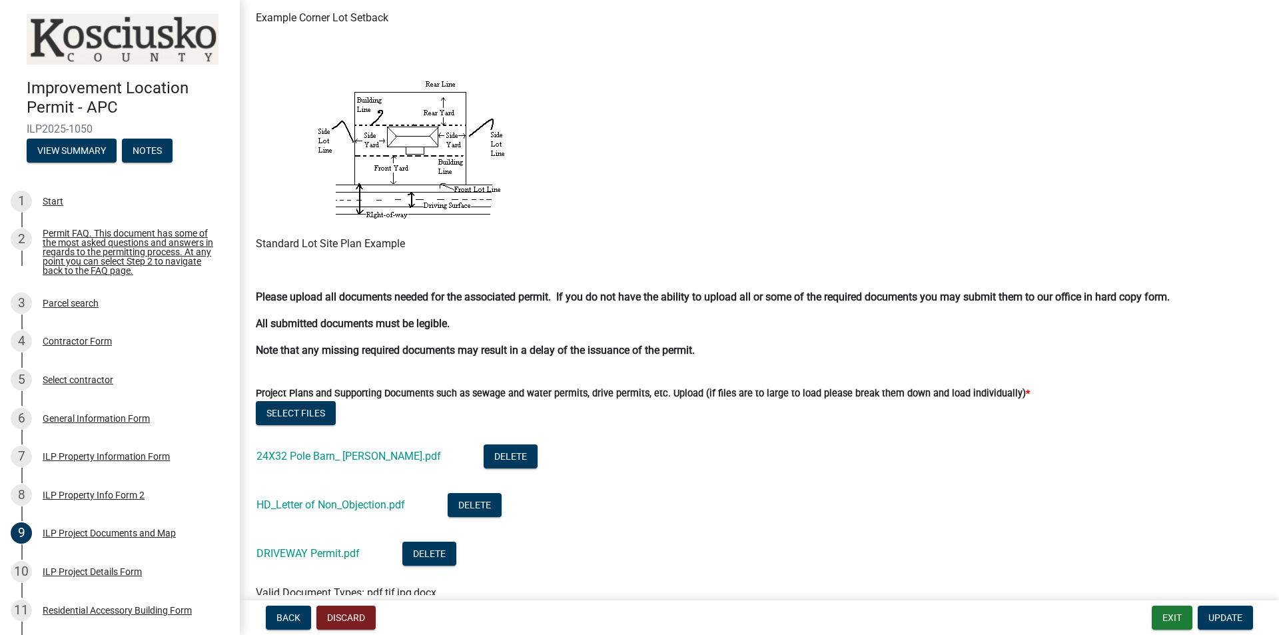
scroll to position [1133, 0]
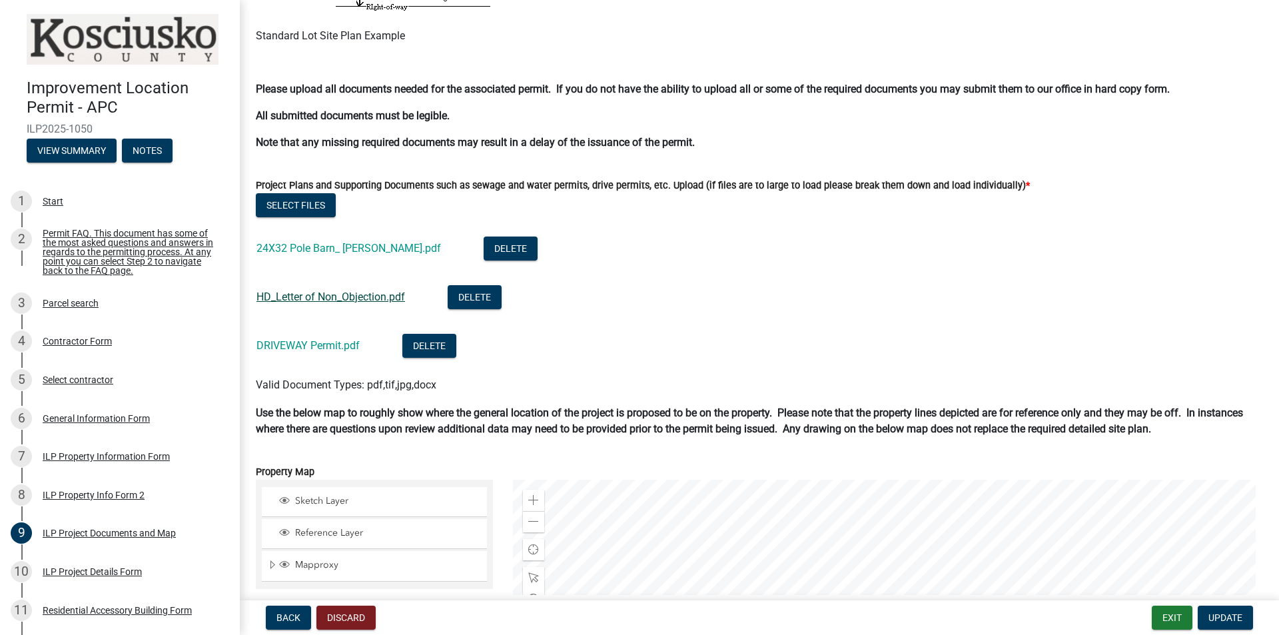
click at [343, 298] on link "HD_Letter of Non_Objection.pdf" at bounding box center [331, 296] width 149 height 13
click at [322, 342] on link "DRIVEWAY Permit.pdf" at bounding box center [308, 345] width 103 height 13
click at [1023, 491] on button "Exit" at bounding box center [1172, 618] width 41 height 24
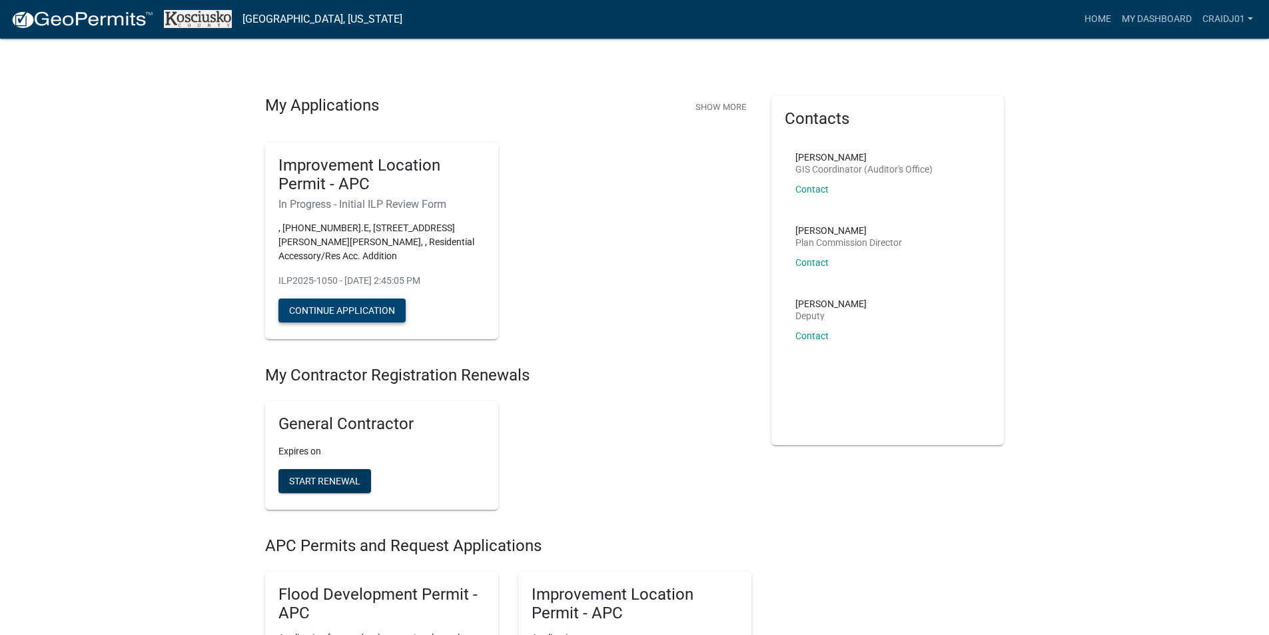
click at [335, 311] on button "Continue Application" at bounding box center [342, 310] width 127 height 24
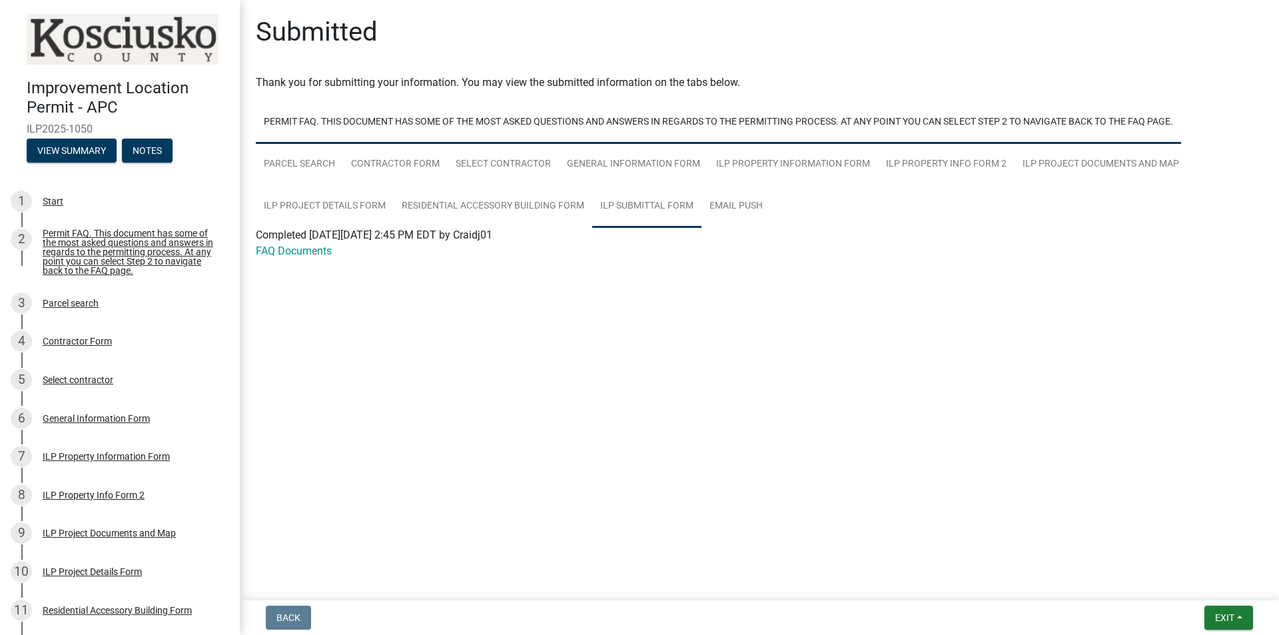
click at [650, 209] on link "ILP Submittal Form" at bounding box center [646, 206] width 109 height 43
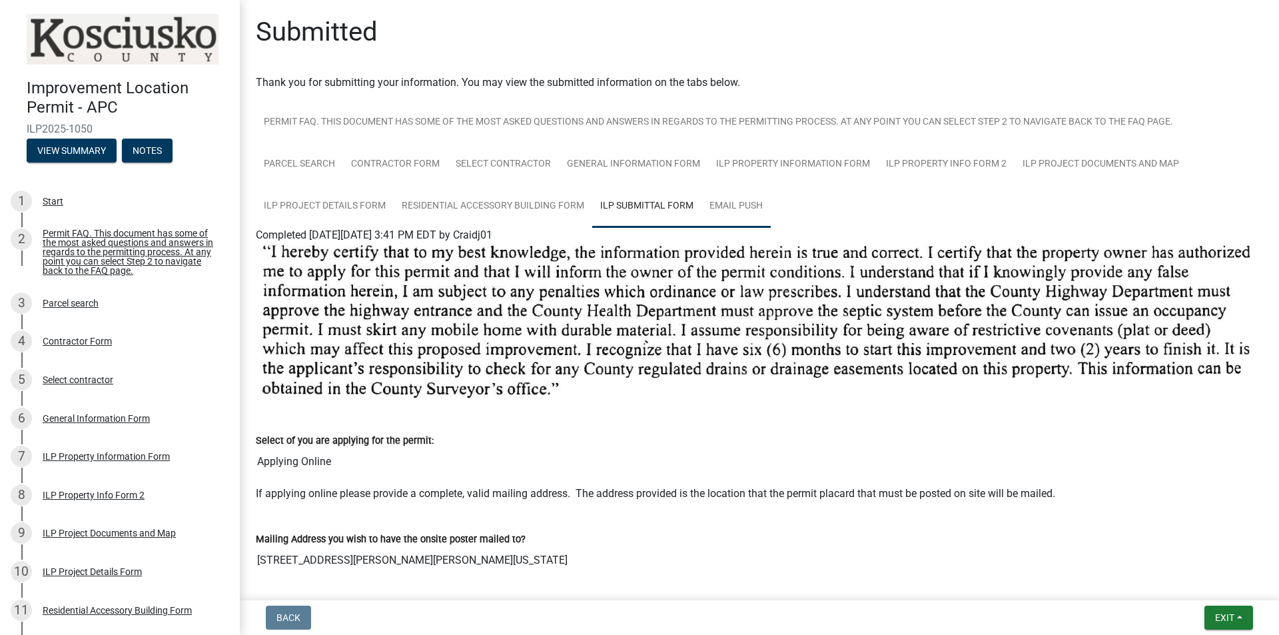
click at [746, 197] on link "Email Push" at bounding box center [736, 206] width 69 height 43
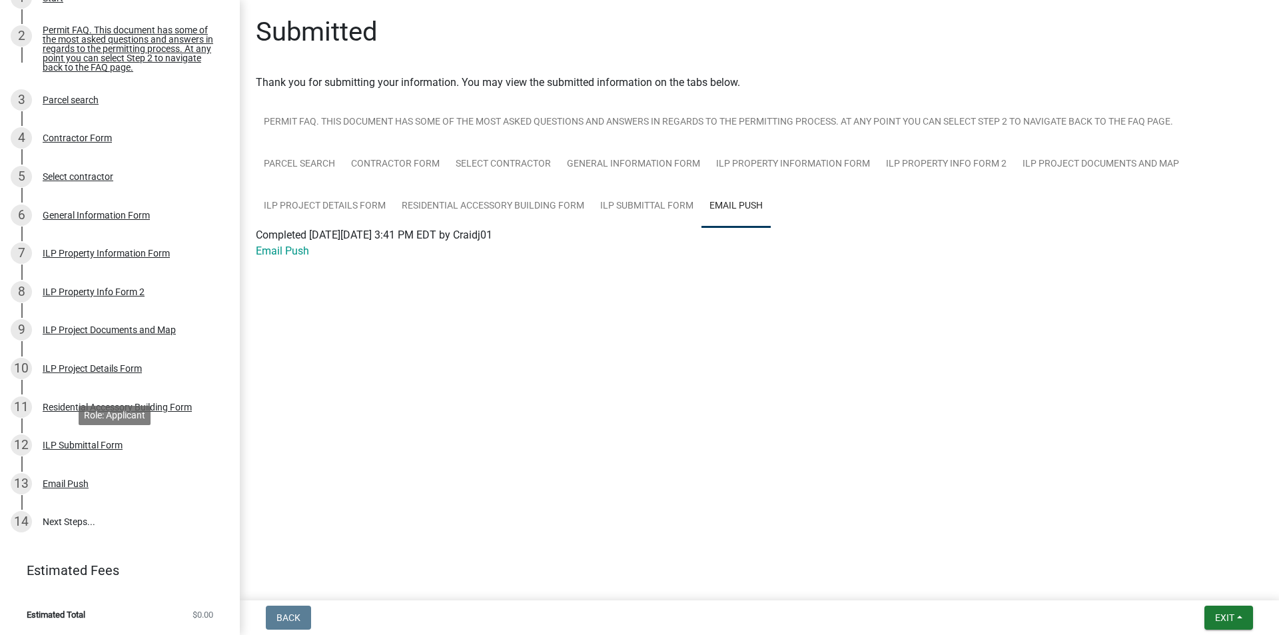
scroll to position [210, 0]
click at [79, 491] on link "14 Next Steps..." at bounding box center [120, 522] width 240 height 39
click at [101, 491] on link "14 Next Steps..." at bounding box center [120, 522] width 240 height 39
click at [150, 486] on div "13 Email Push" at bounding box center [115, 483] width 208 height 21
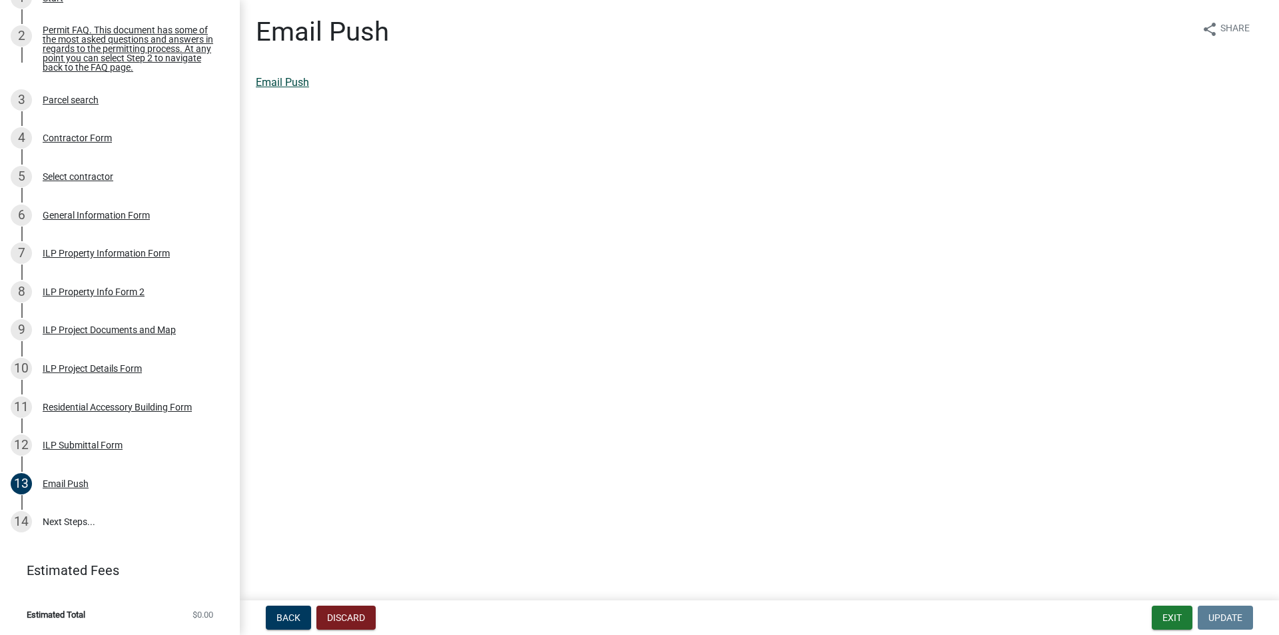
click at [290, 82] on link "Email Push" at bounding box center [282, 82] width 53 height 13
click at [1023, 491] on button "Exit" at bounding box center [1172, 618] width 41 height 24
